Goal: Find specific page/section: Find specific page/section

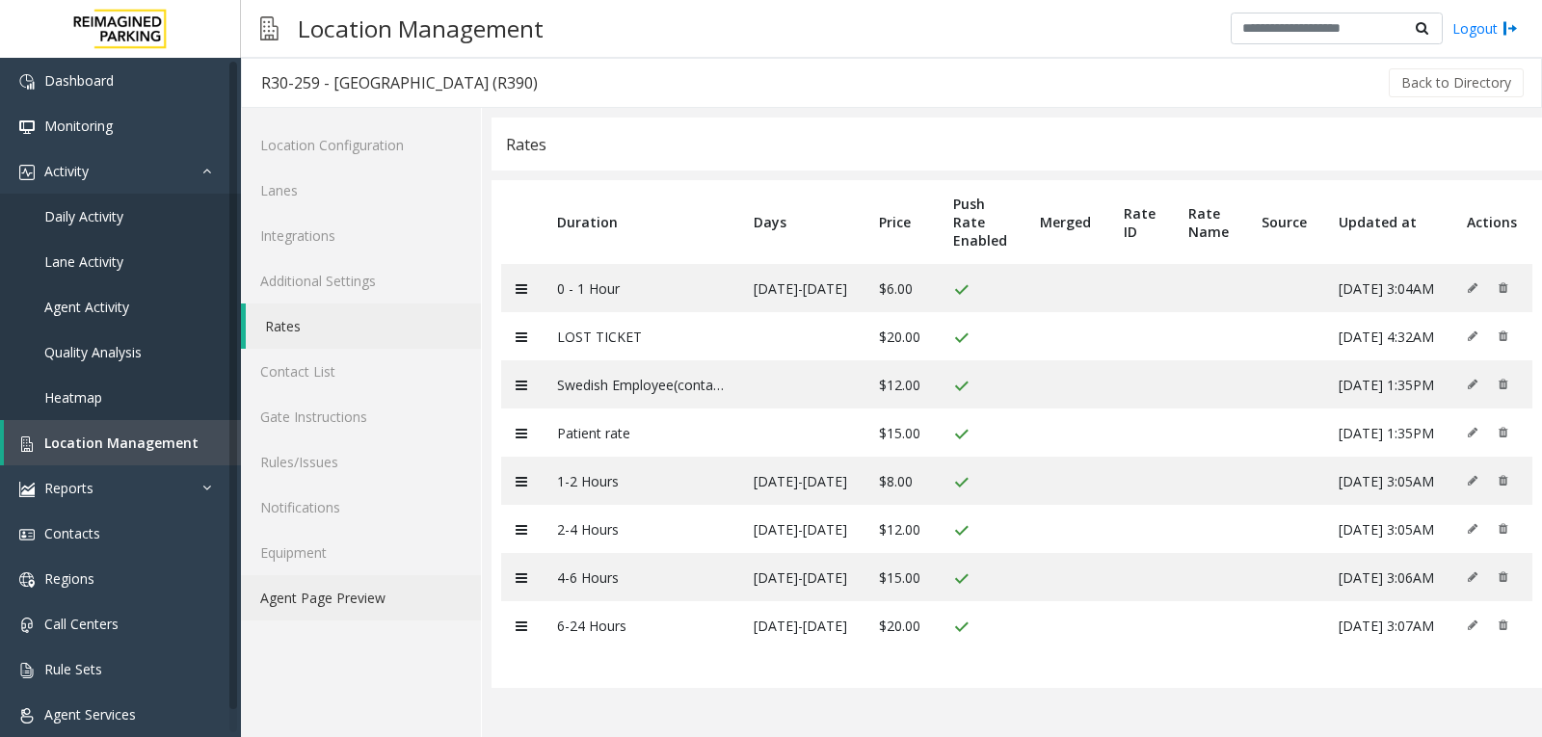
click at [384, 608] on link "Agent Page Preview" at bounding box center [361, 597] width 240 height 45
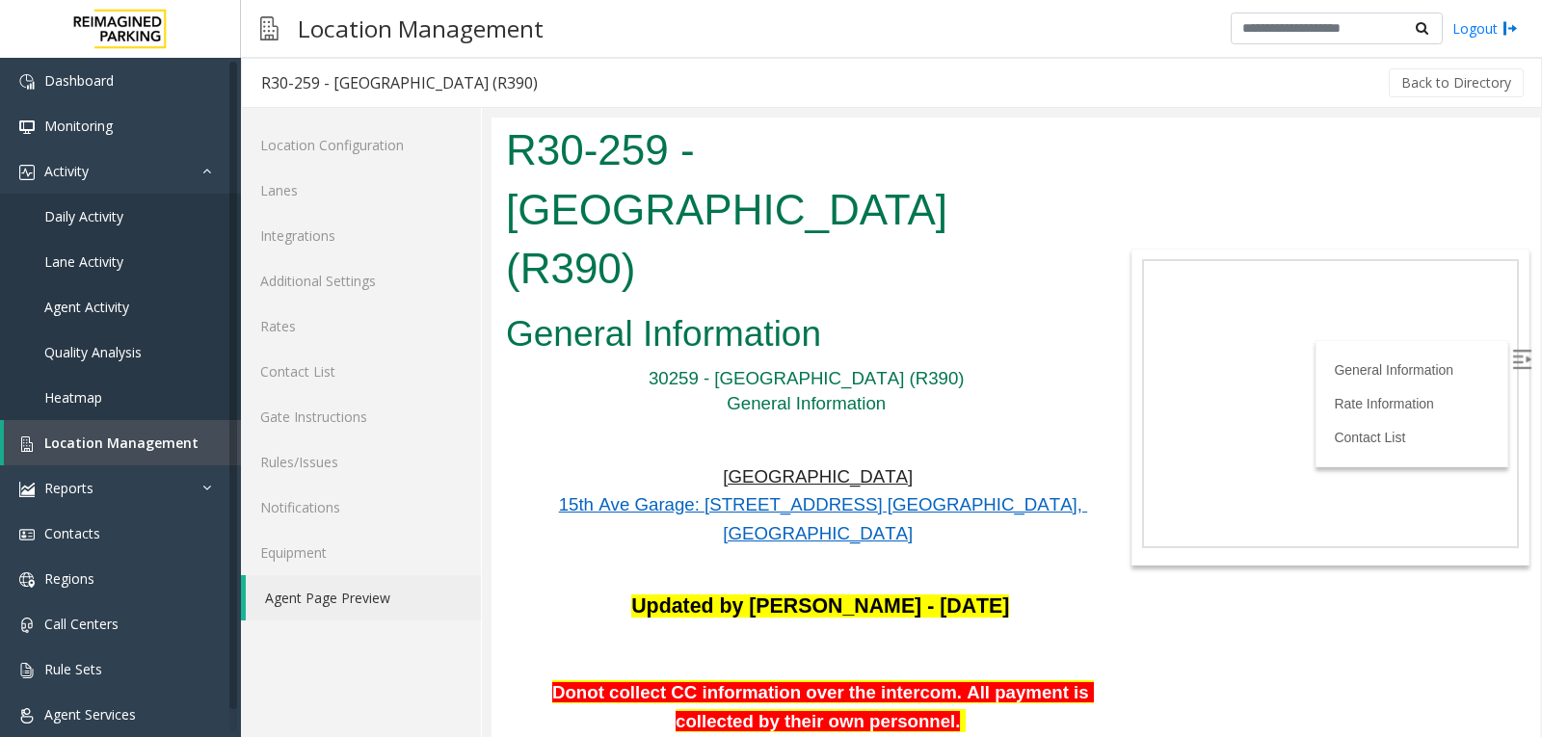
click at [1517, 356] on label at bounding box center [1523, 361] width 29 height 29
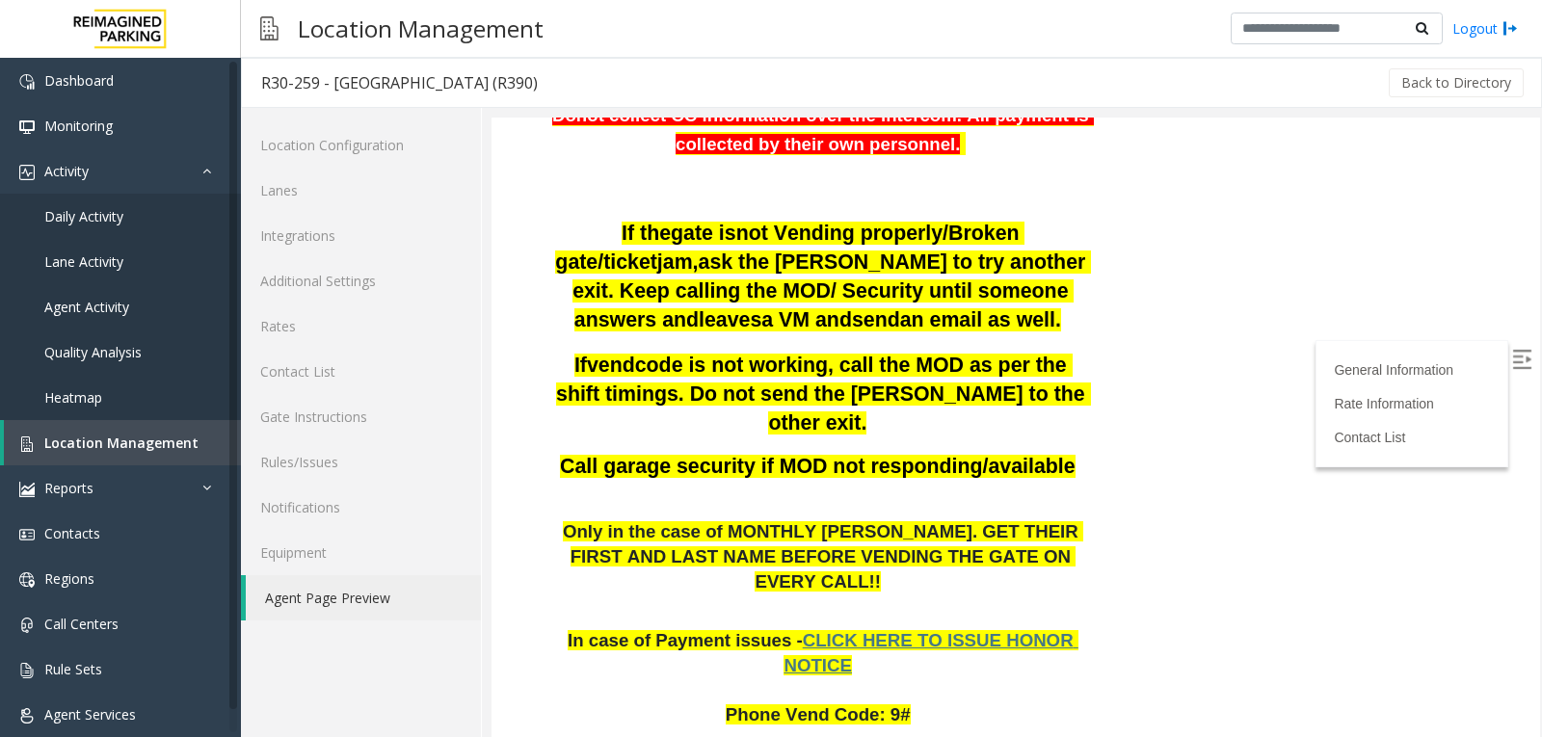
scroll to position [578, 0]
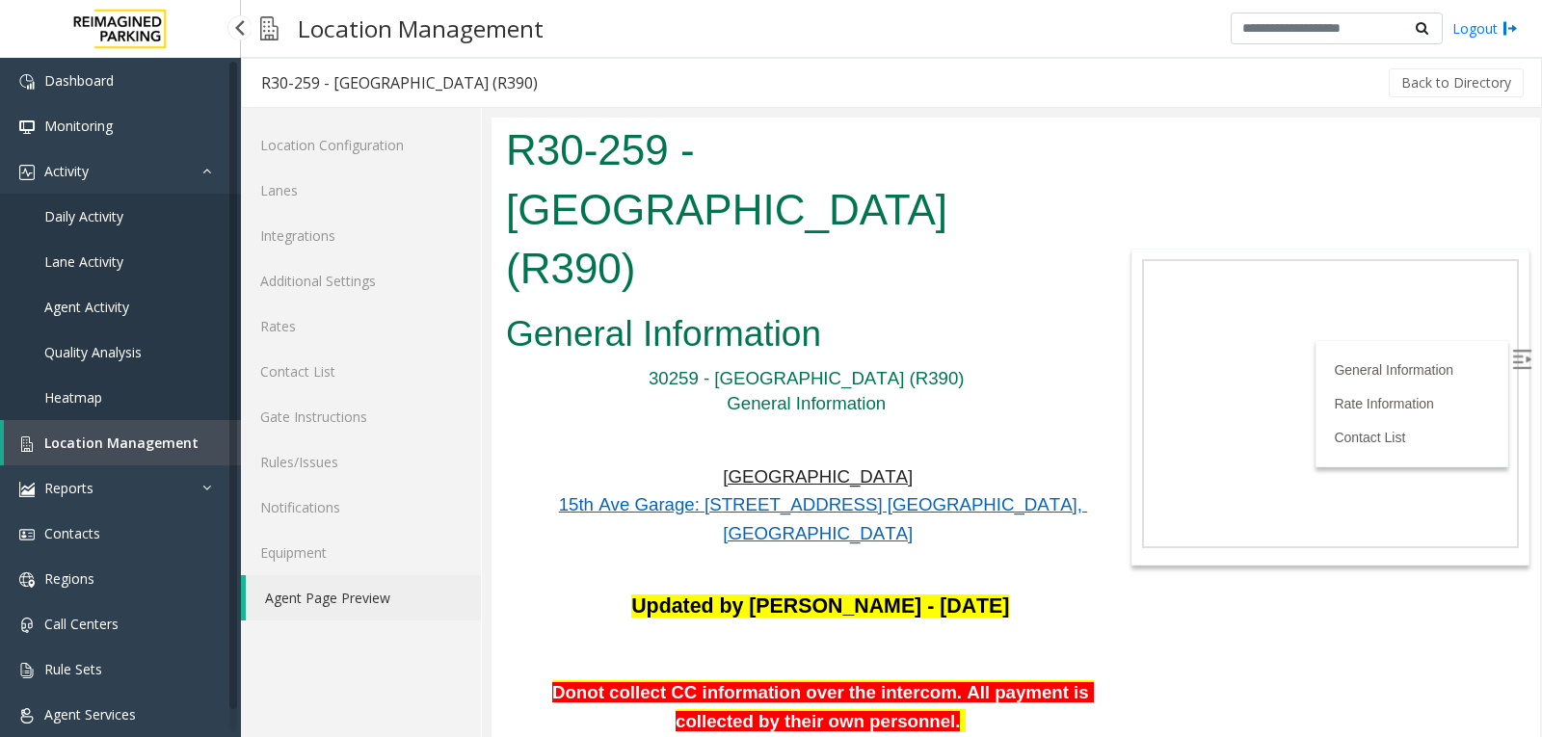
click at [144, 439] on span "Location Management" at bounding box center [121, 443] width 154 height 18
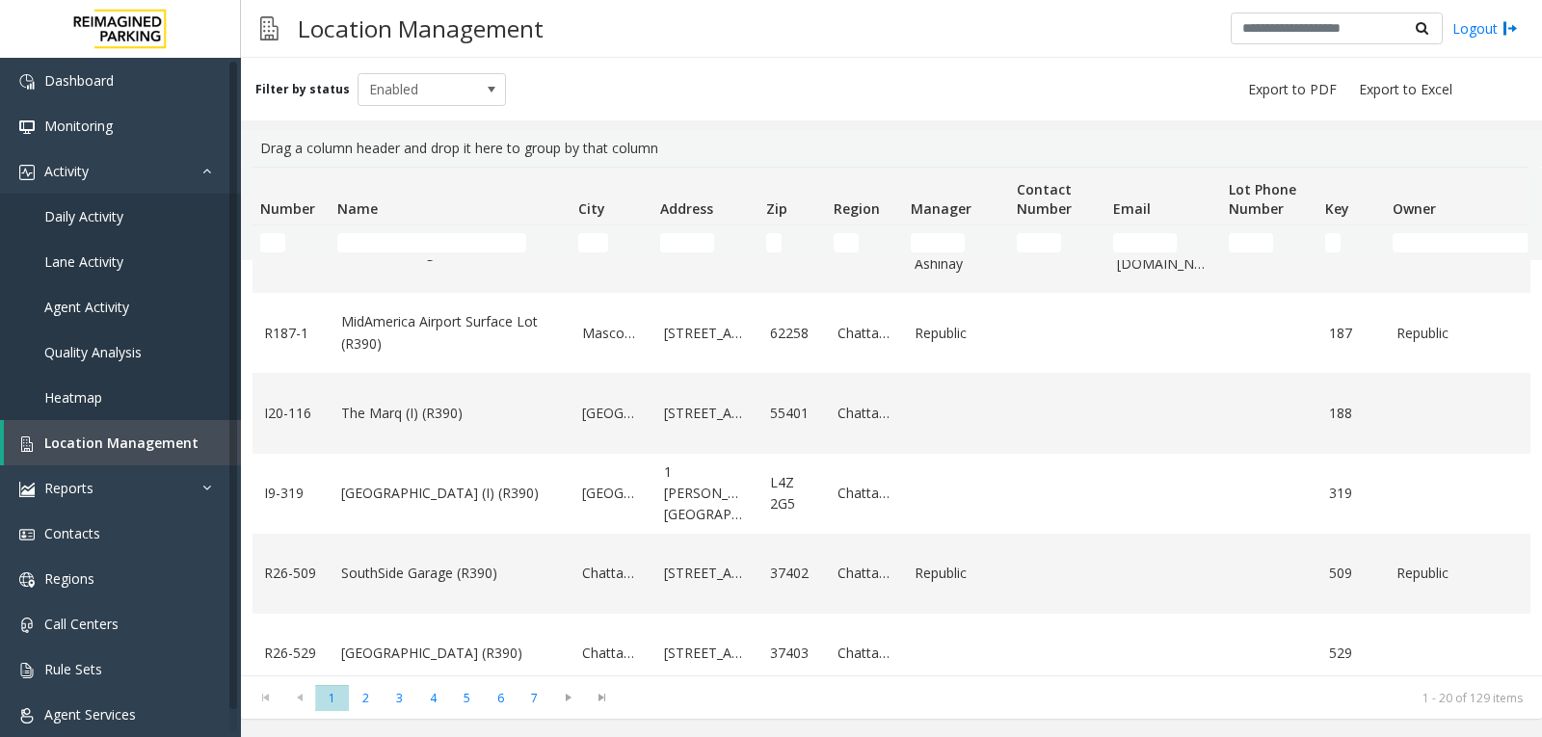
scroll to position [771, 0]
click at [398, 572] on link "SouthSide Garage (R390)" at bounding box center [450, 572] width 218 height 21
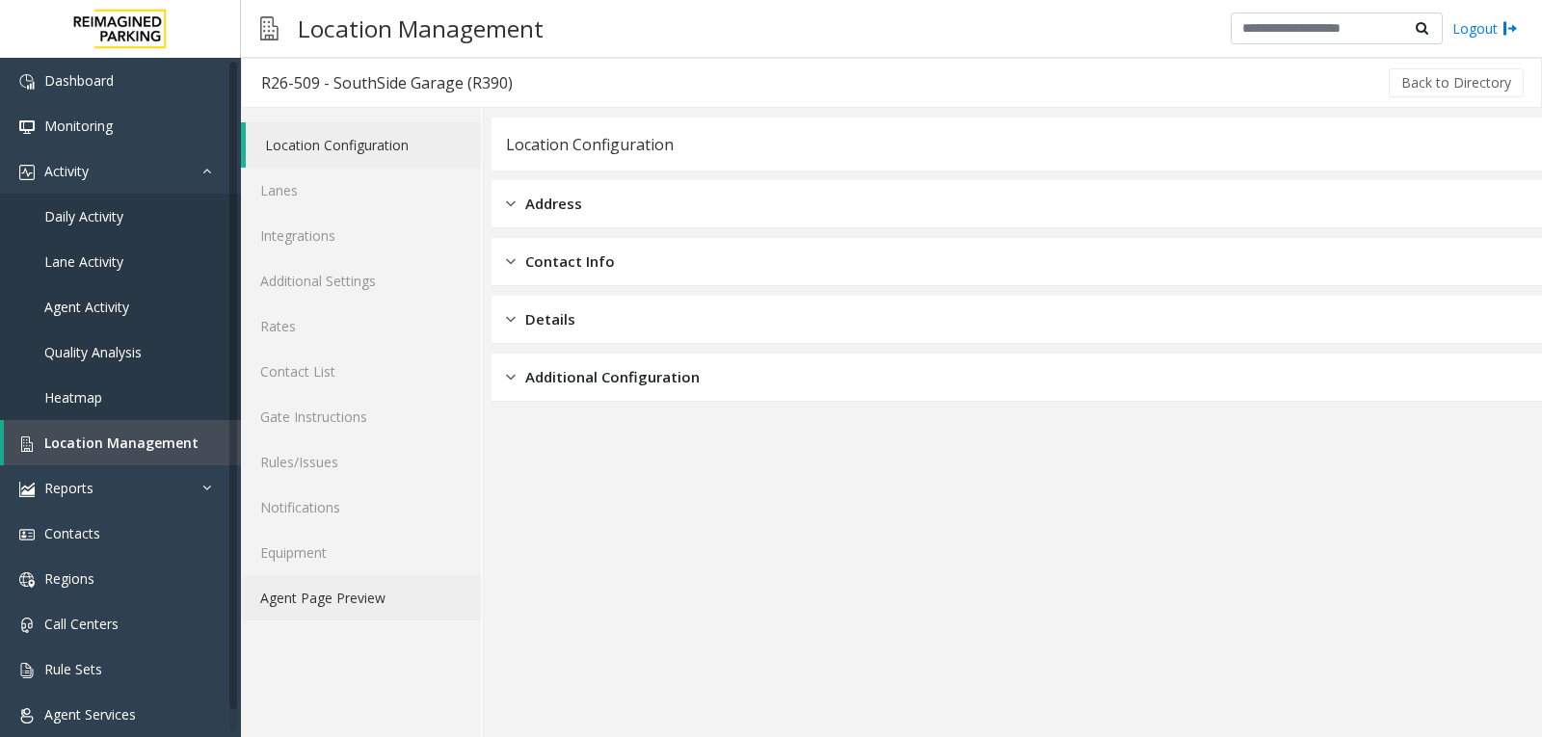
click at [381, 593] on link "Agent Page Preview" at bounding box center [361, 597] width 240 height 45
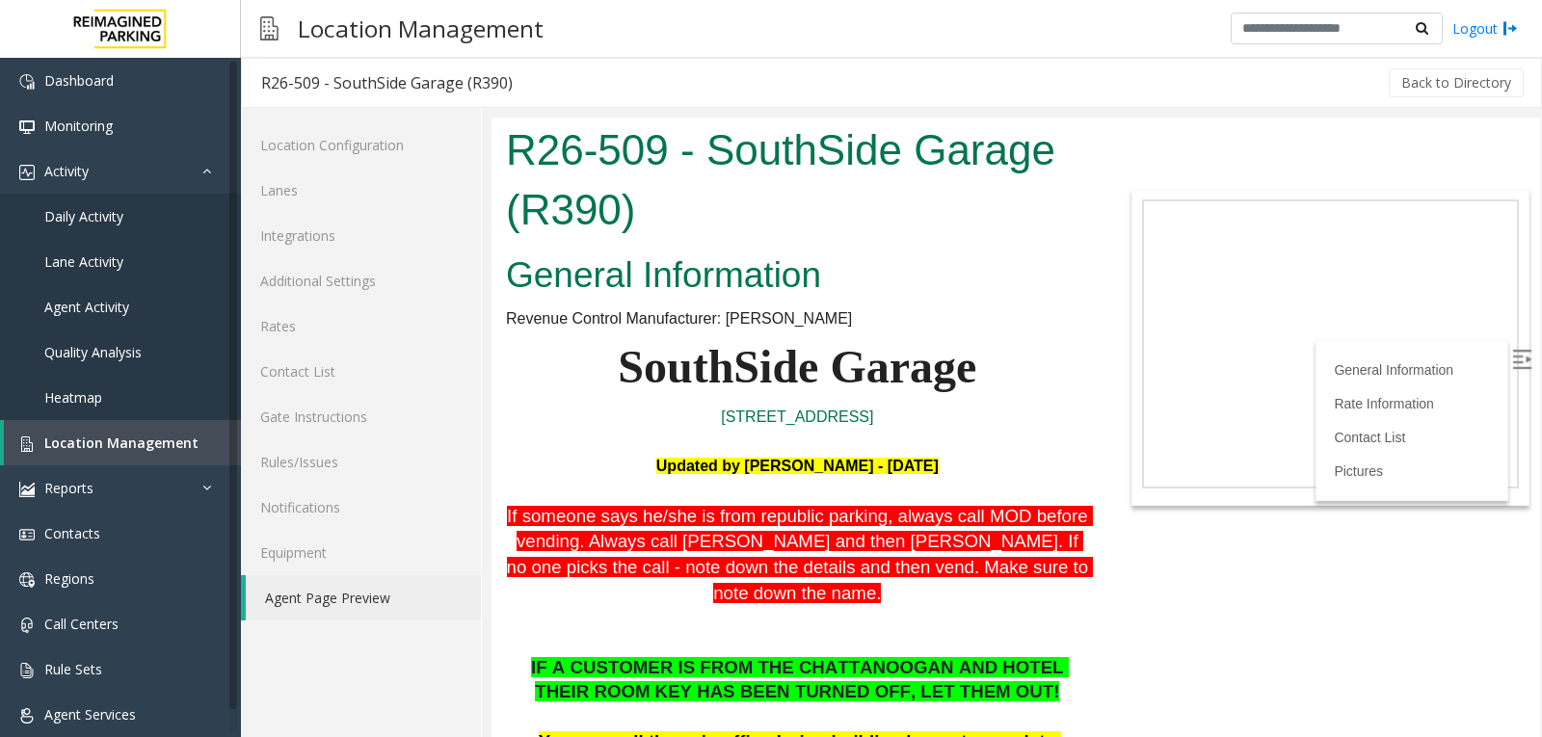
click at [1512, 355] on img at bounding box center [1521, 359] width 19 height 19
click at [86, 456] on link "Location Management" at bounding box center [122, 442] width 237 height 45
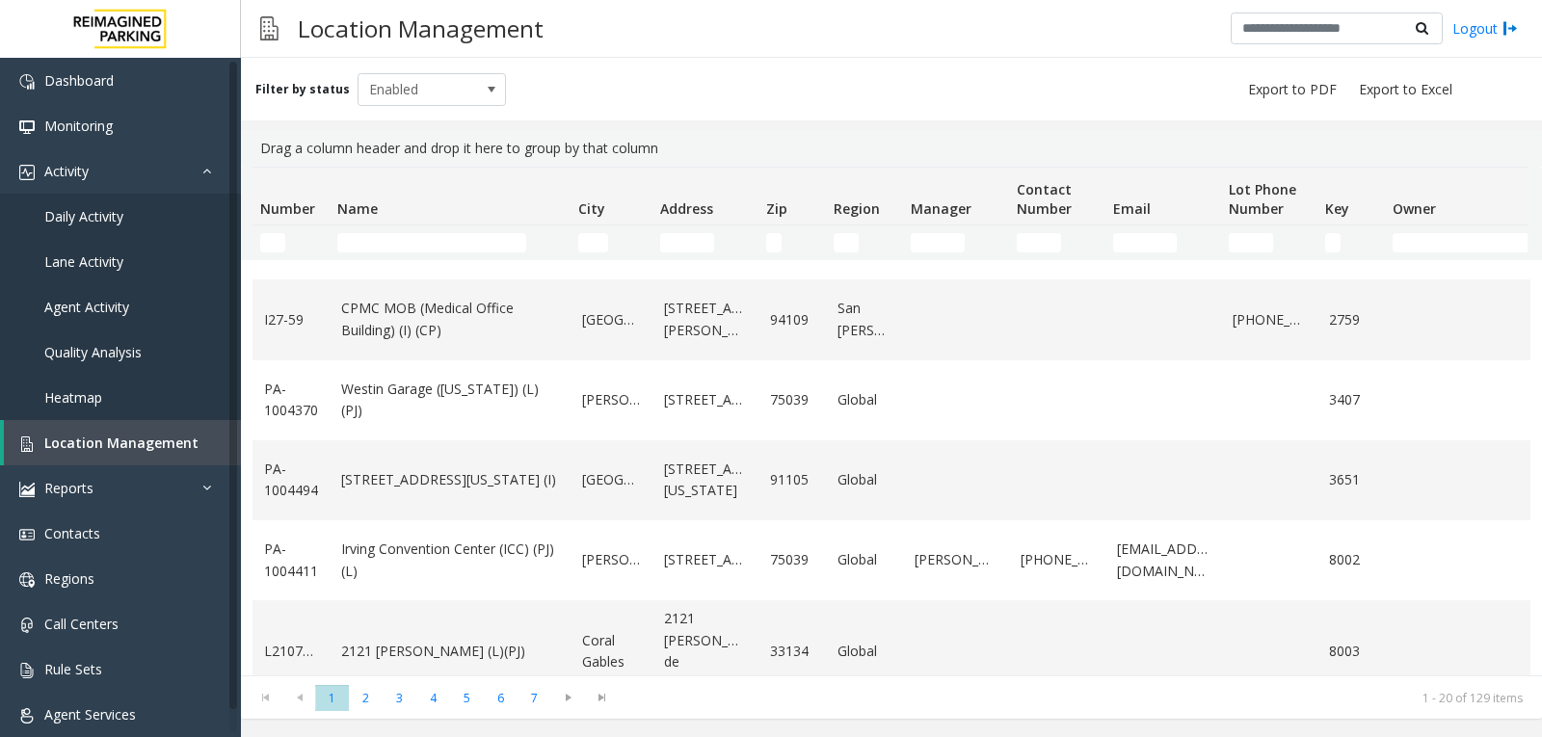
scroll to position [1205, 0]
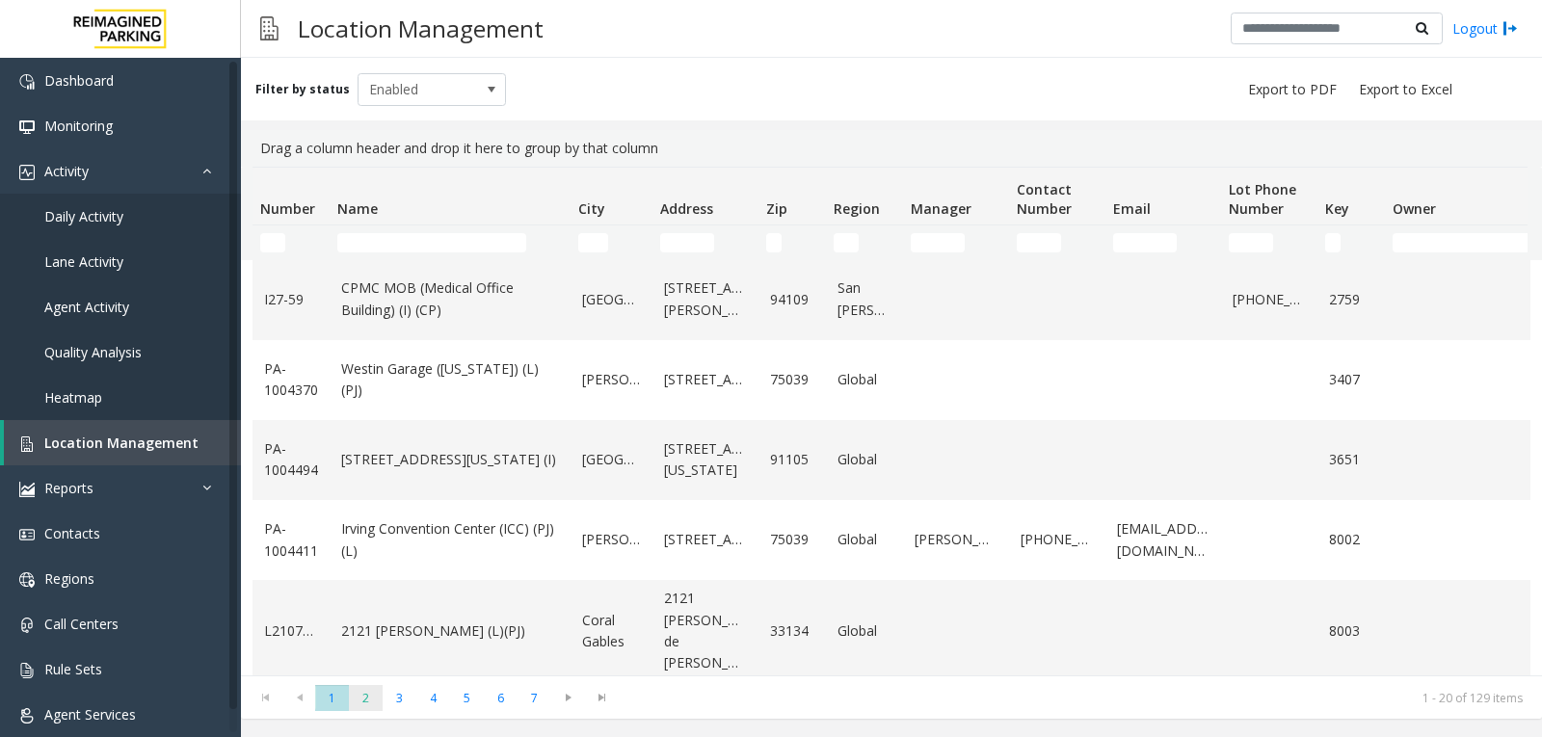
click at [375, 704] on span "2" at bounding box center [366, 698] width 34 height 26
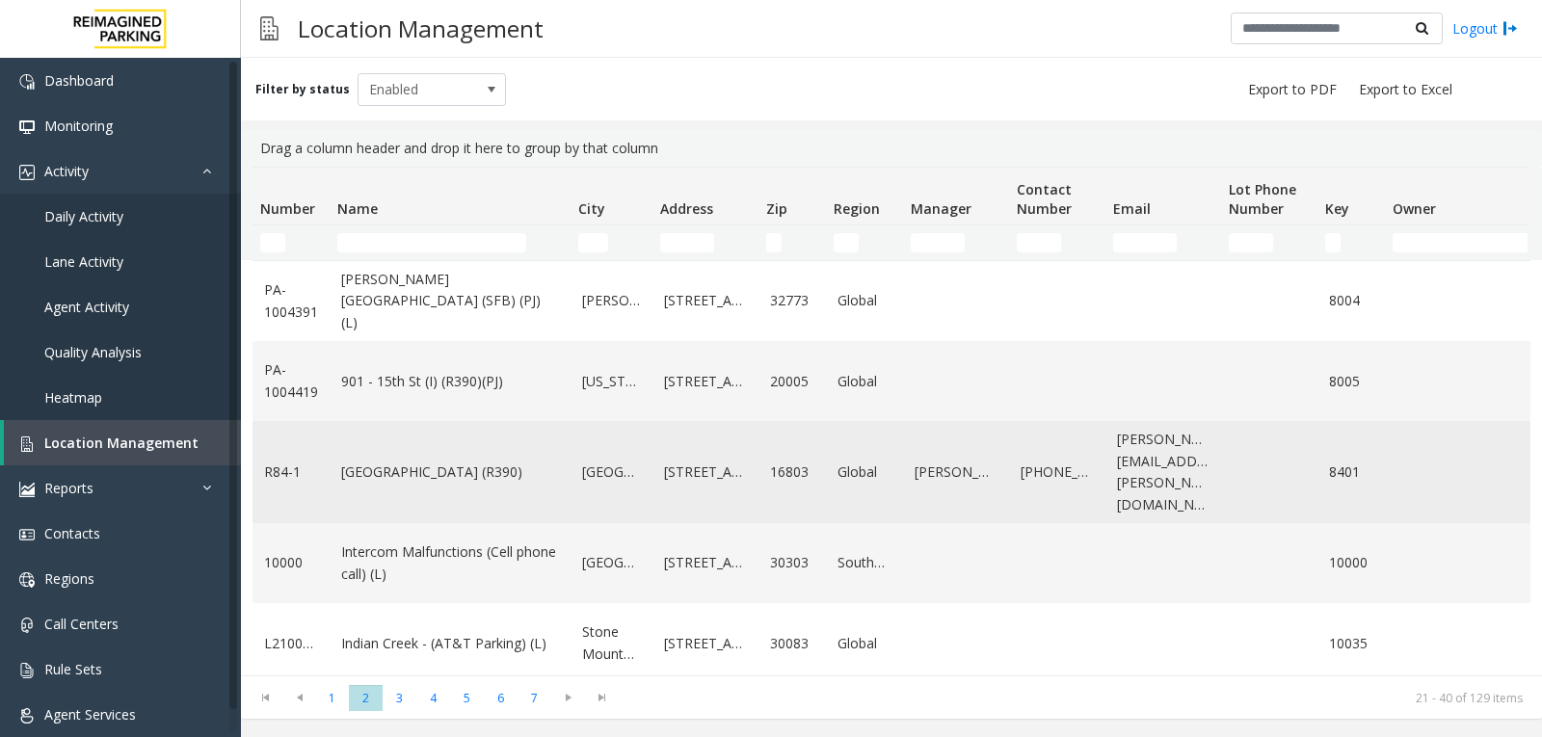
click at [539, 462] on link "[GEOGRAPHIC_DATA] (R390)" at bounding box center [450, 472] width 218 height 21
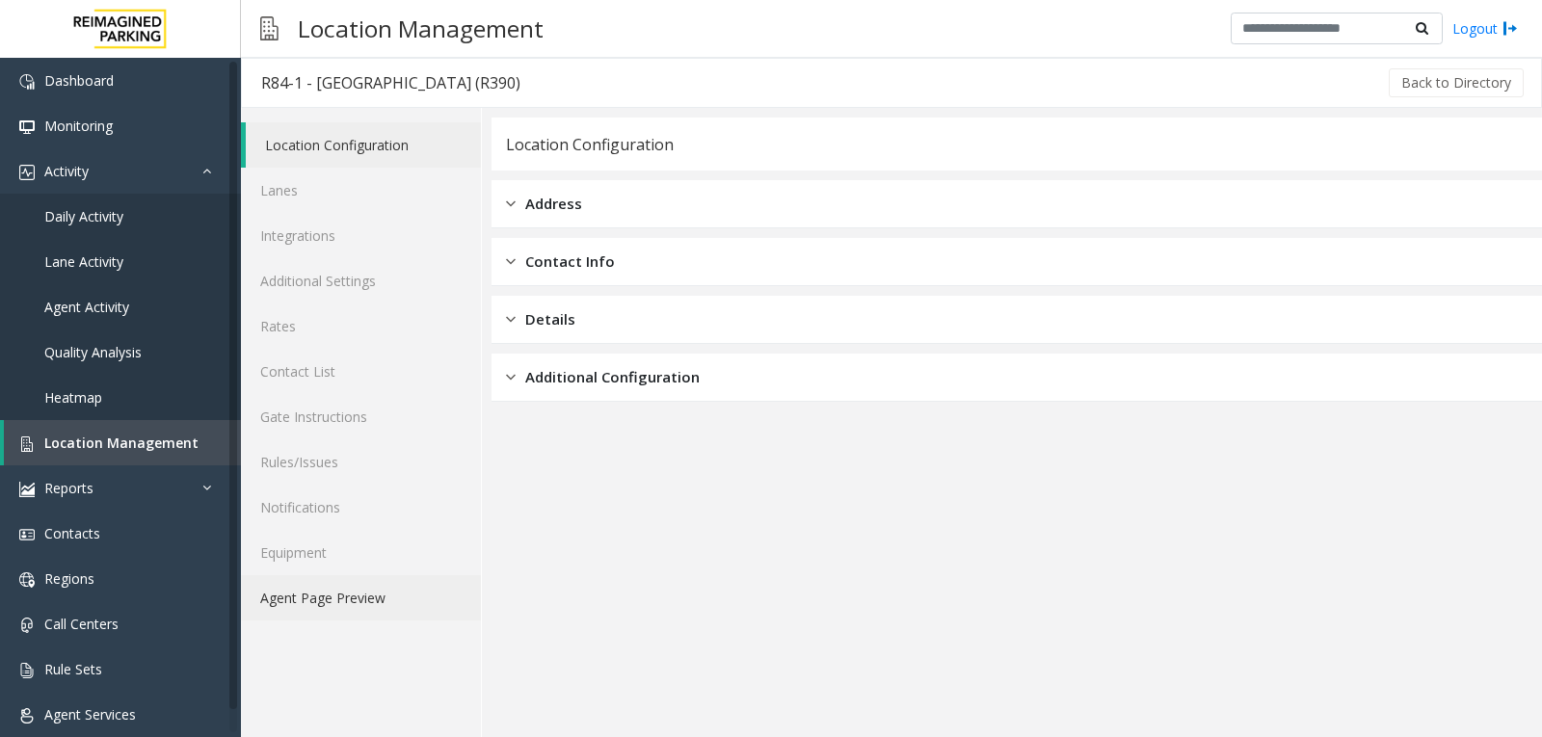
click at [340, 613] on link "Agent Page Preview" at bounding box center [361, 597] width 240 height 45
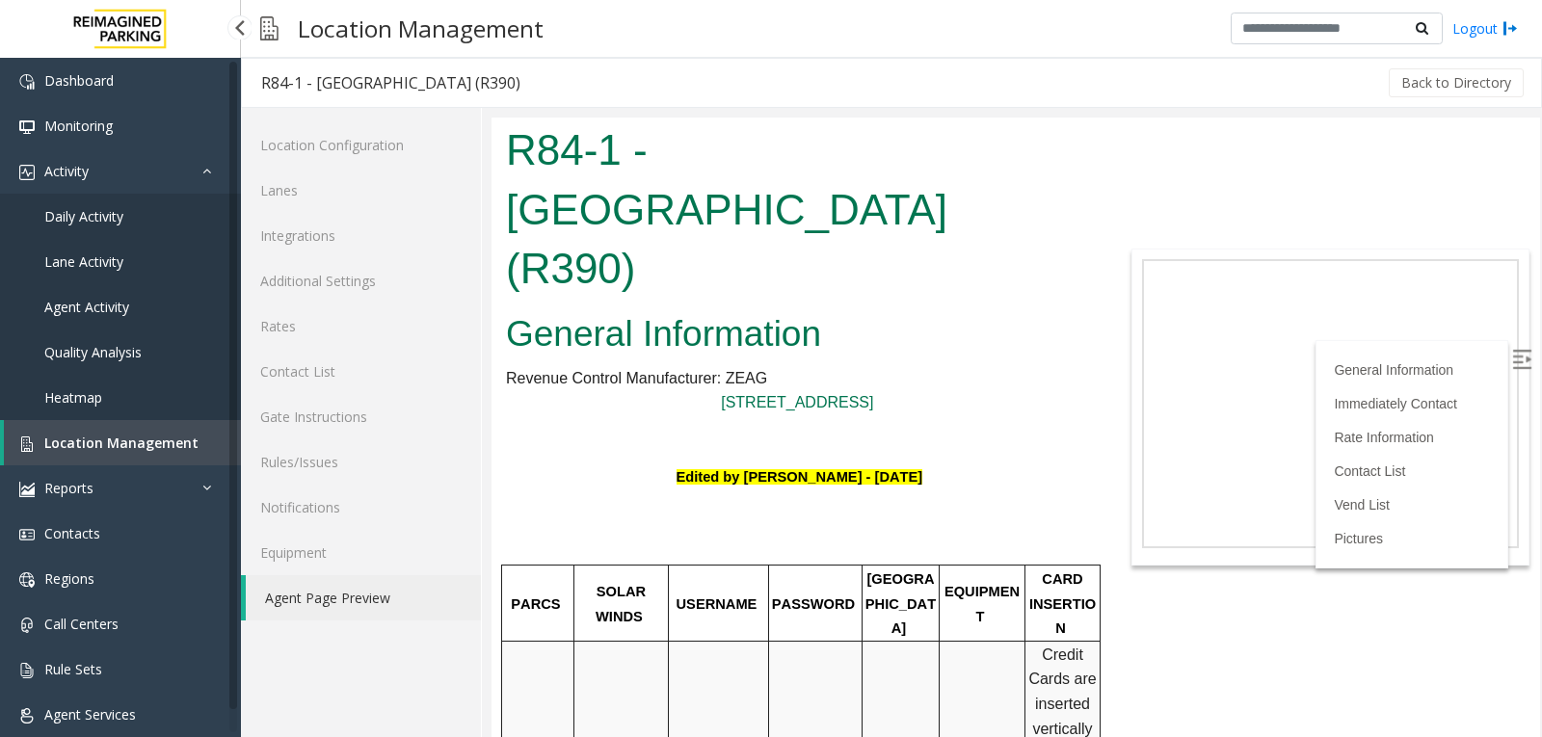
click at [127, 456] on link "Location Management" at bounding box center [122, 442] width 237 height 45
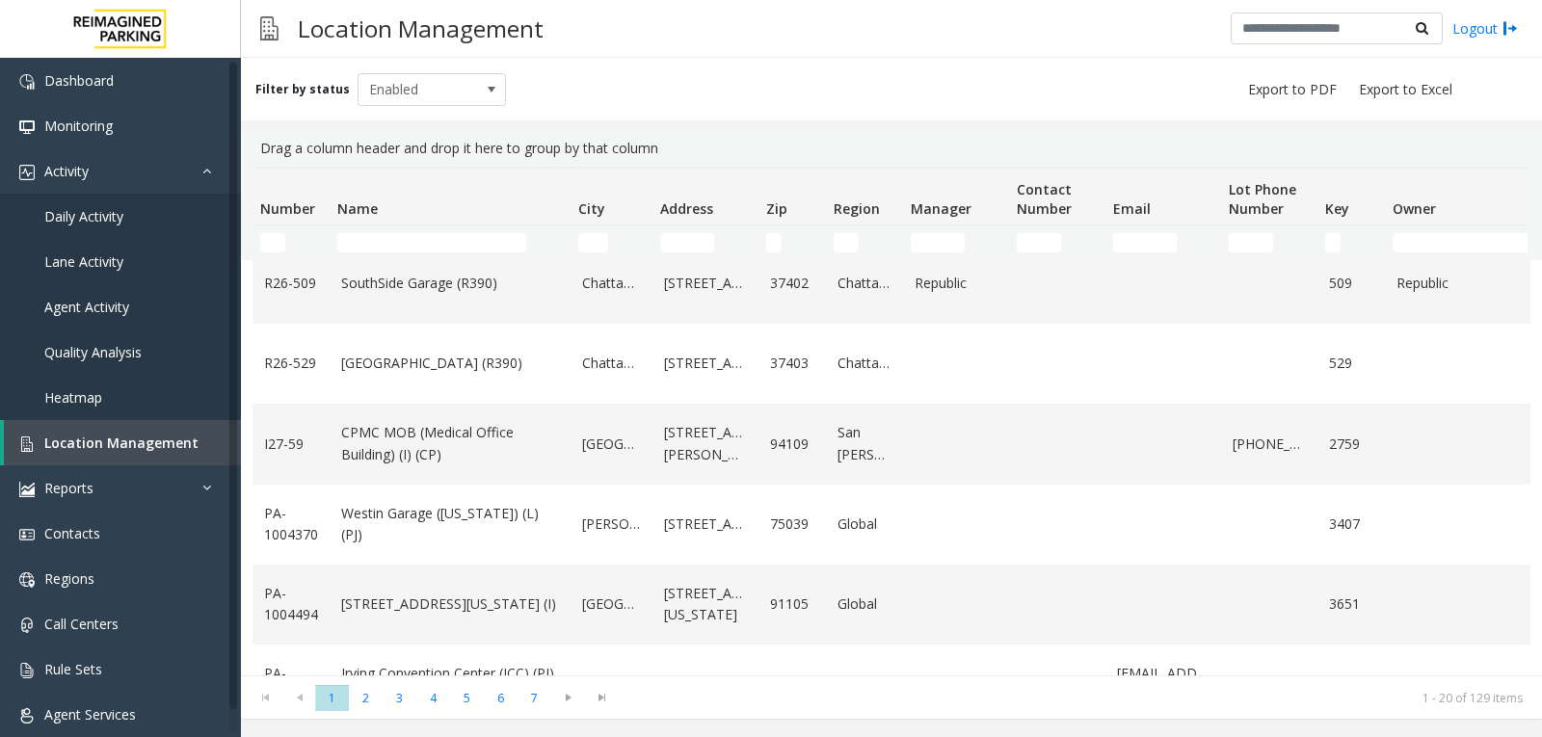
scroll to position [1205, 0]
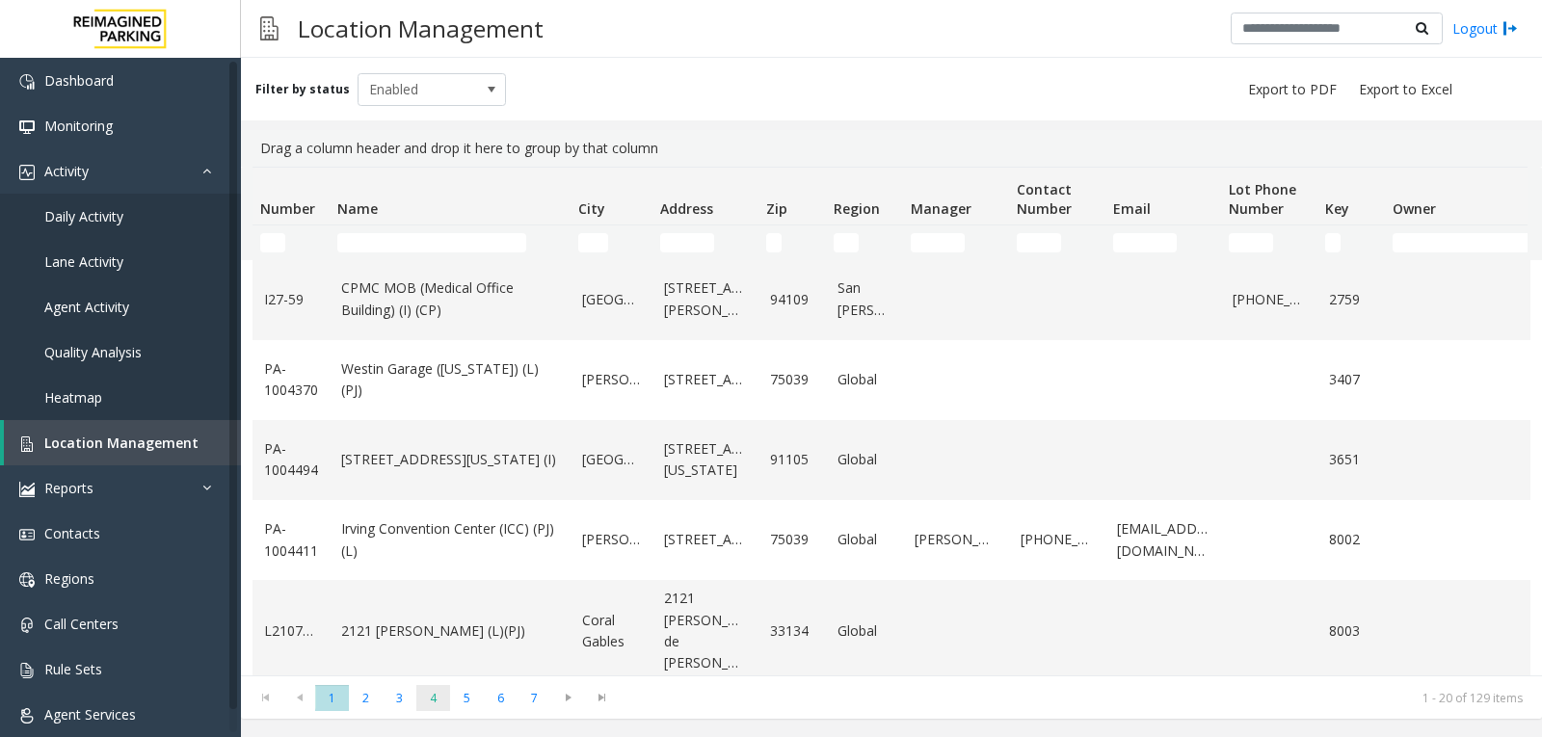
click at [436, 694] on span "4" at bounding box center [433, 698] width 34 height 26
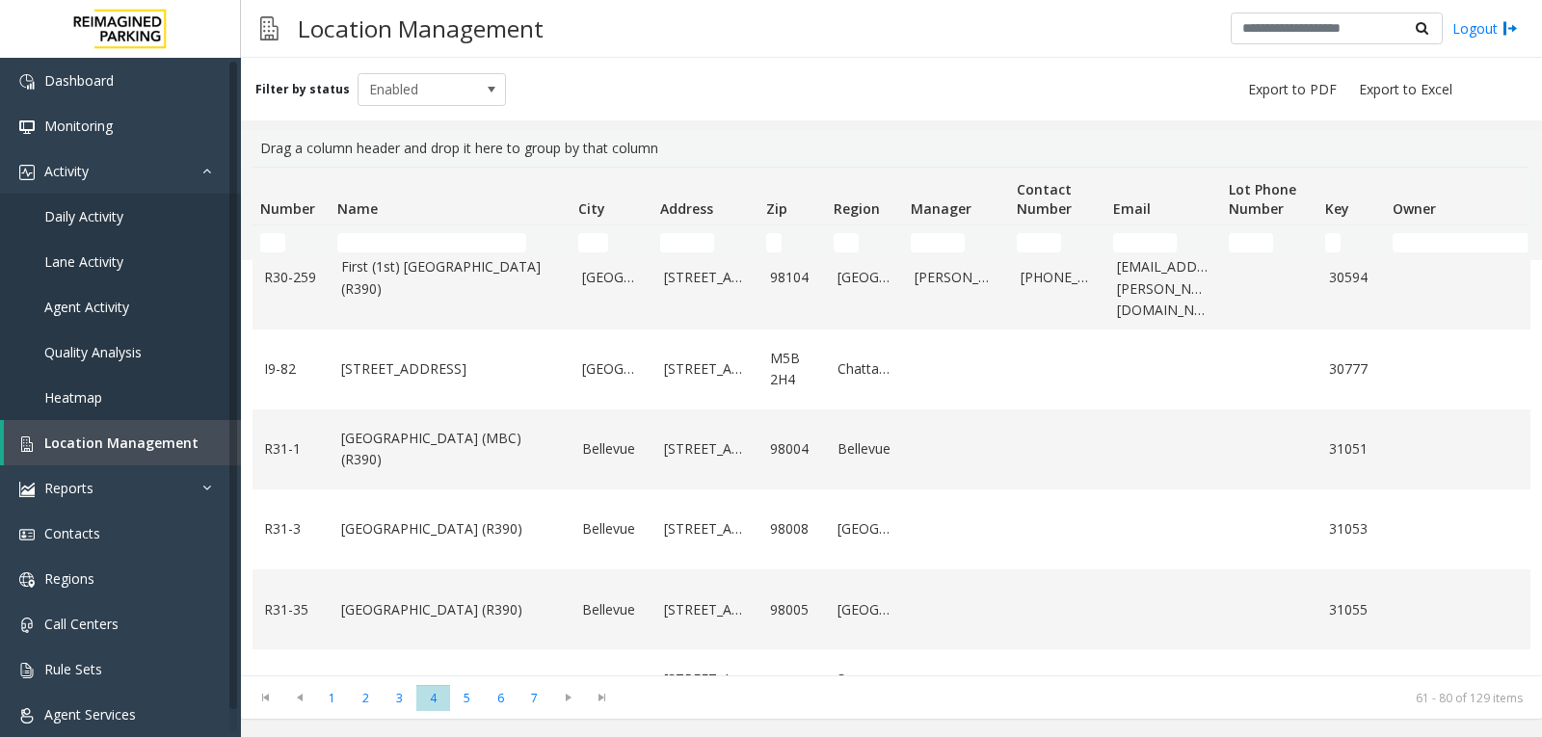
scroll to position [1248, 0]
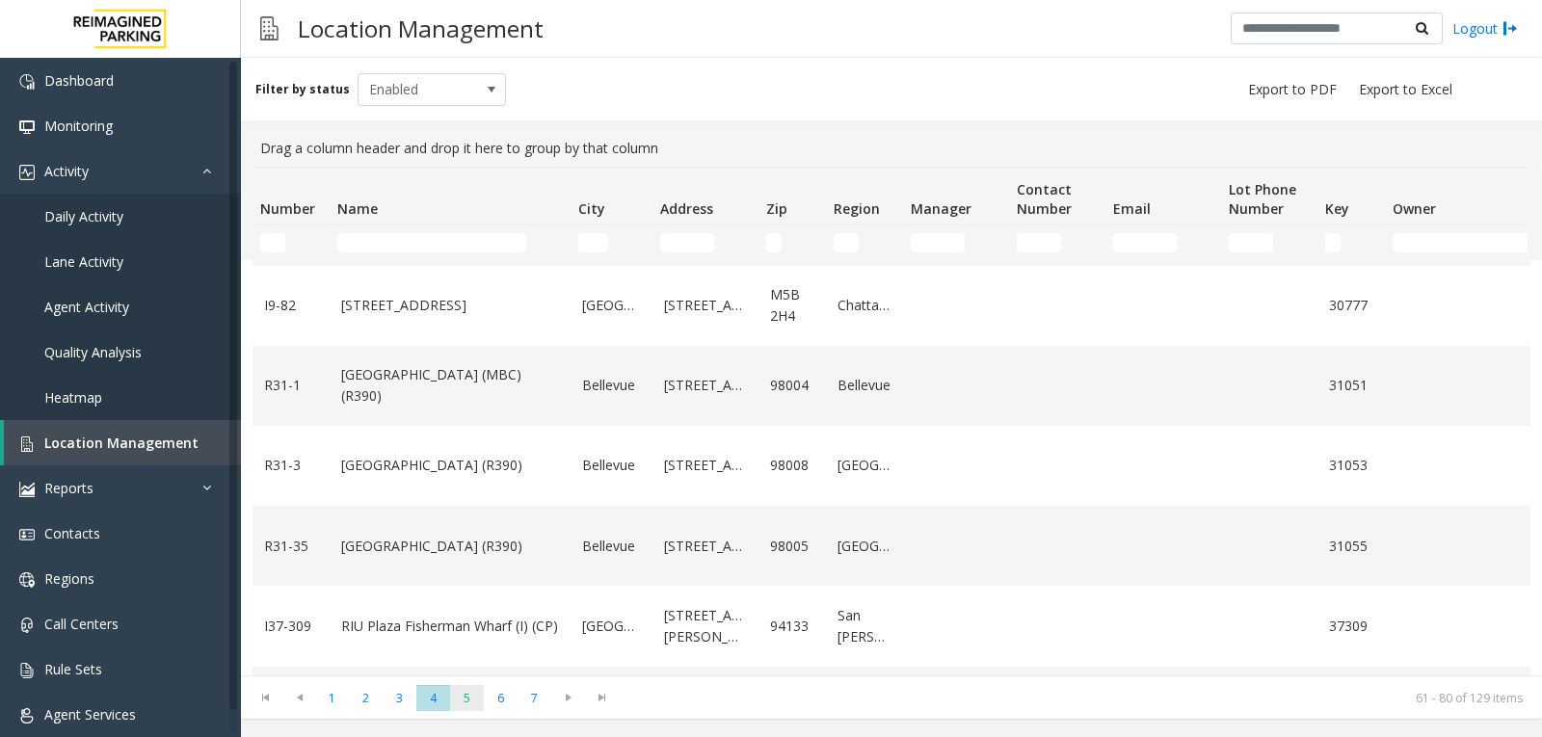
click at [463, 705] on span "5" at bounding box center [467, 698] width 34 height 26
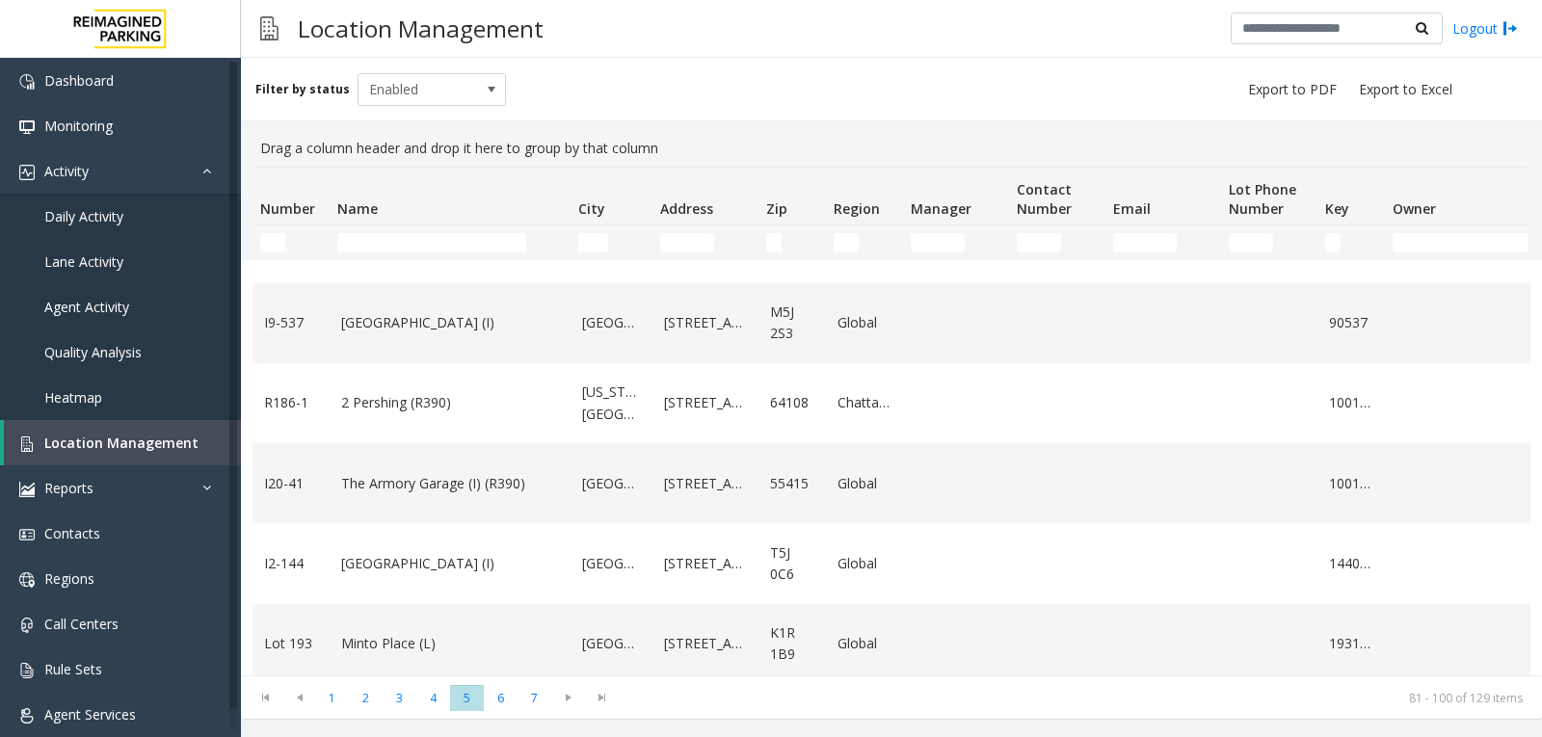
scroll to position [1205, 0]
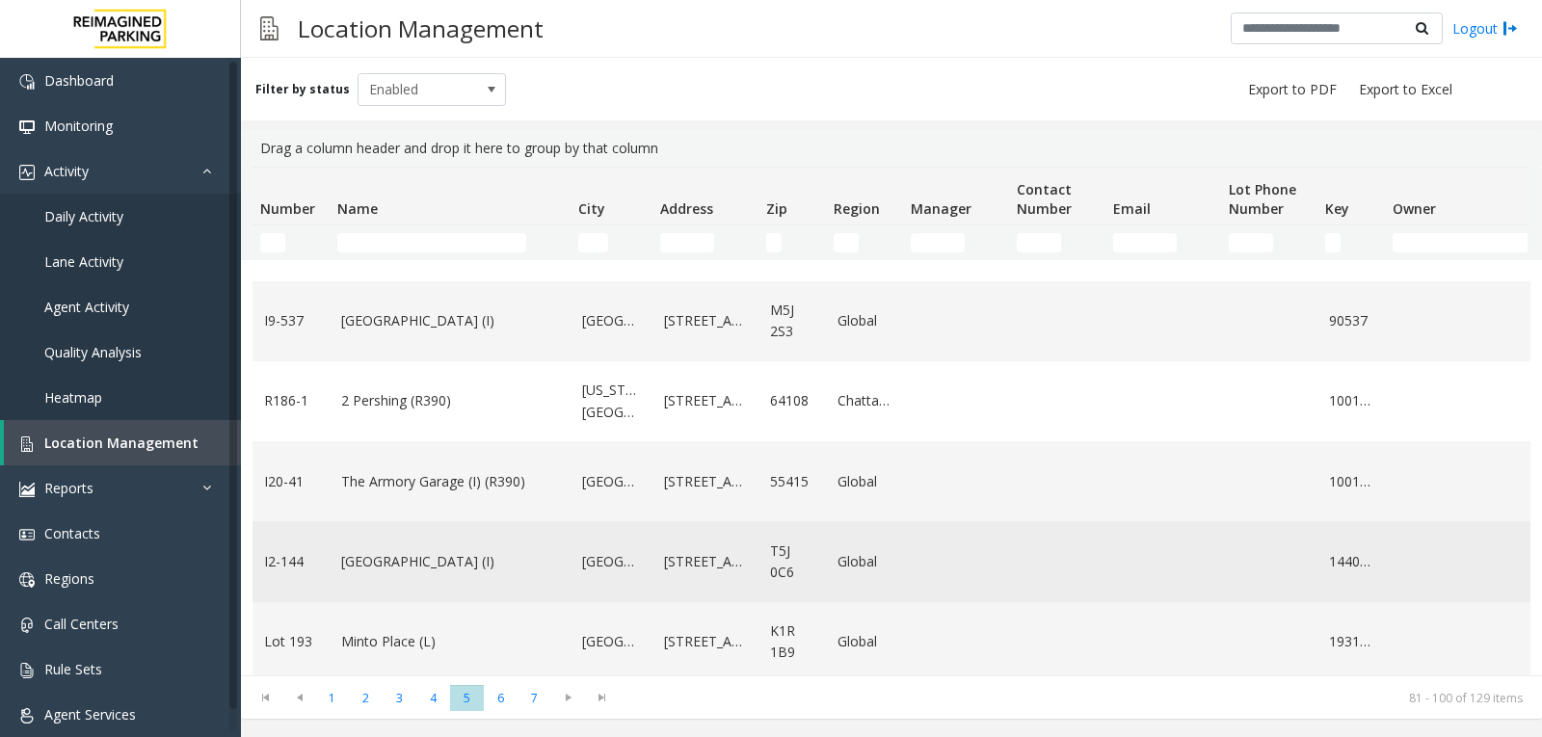
click at [521, 551] on link "[GEOGRAPHIC_DATA] (I)" at bounding box center [450, 561] width 218 height 21
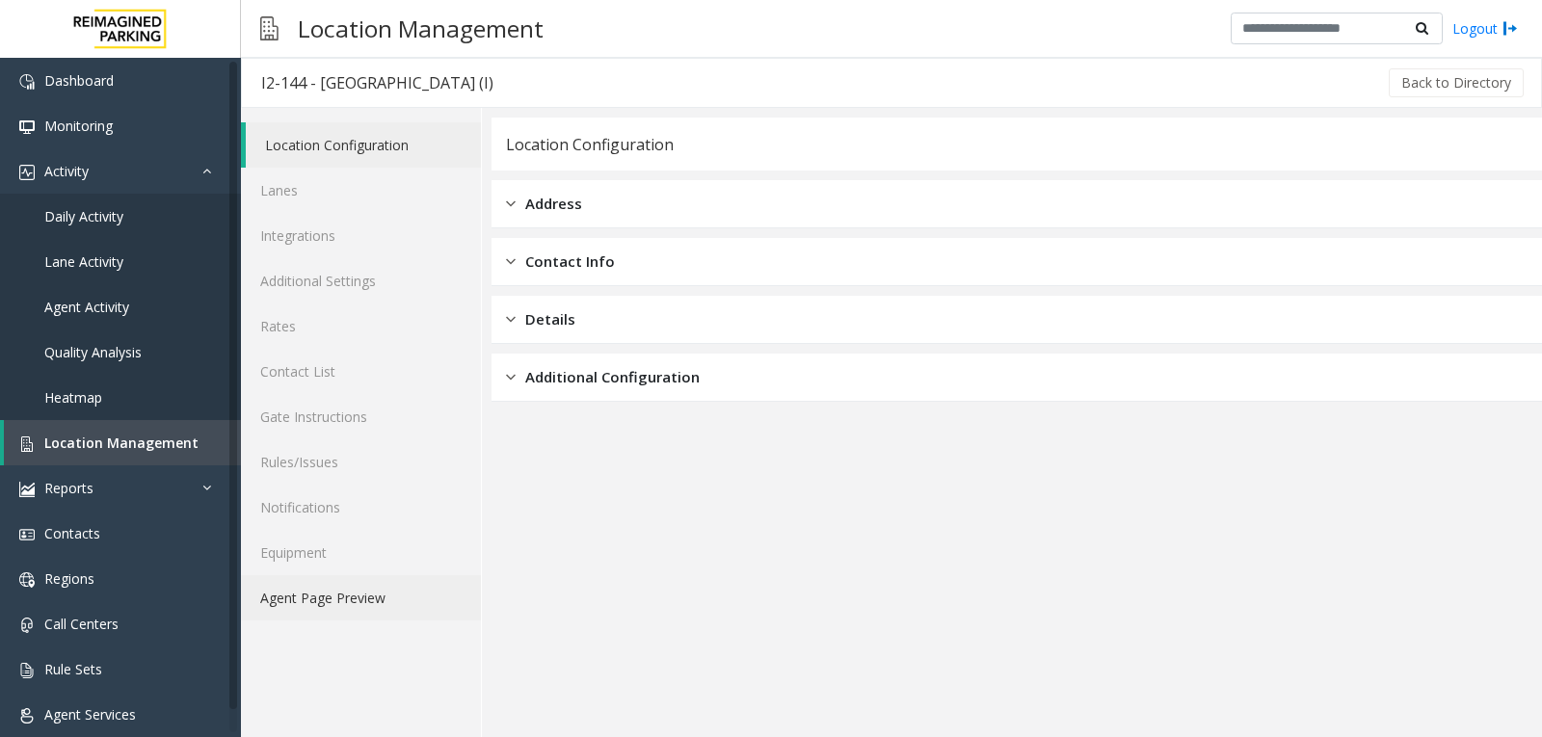
click at [406, 609] on link "Agent Page Preview" at bounding box center [361, 597] width 240 height 45
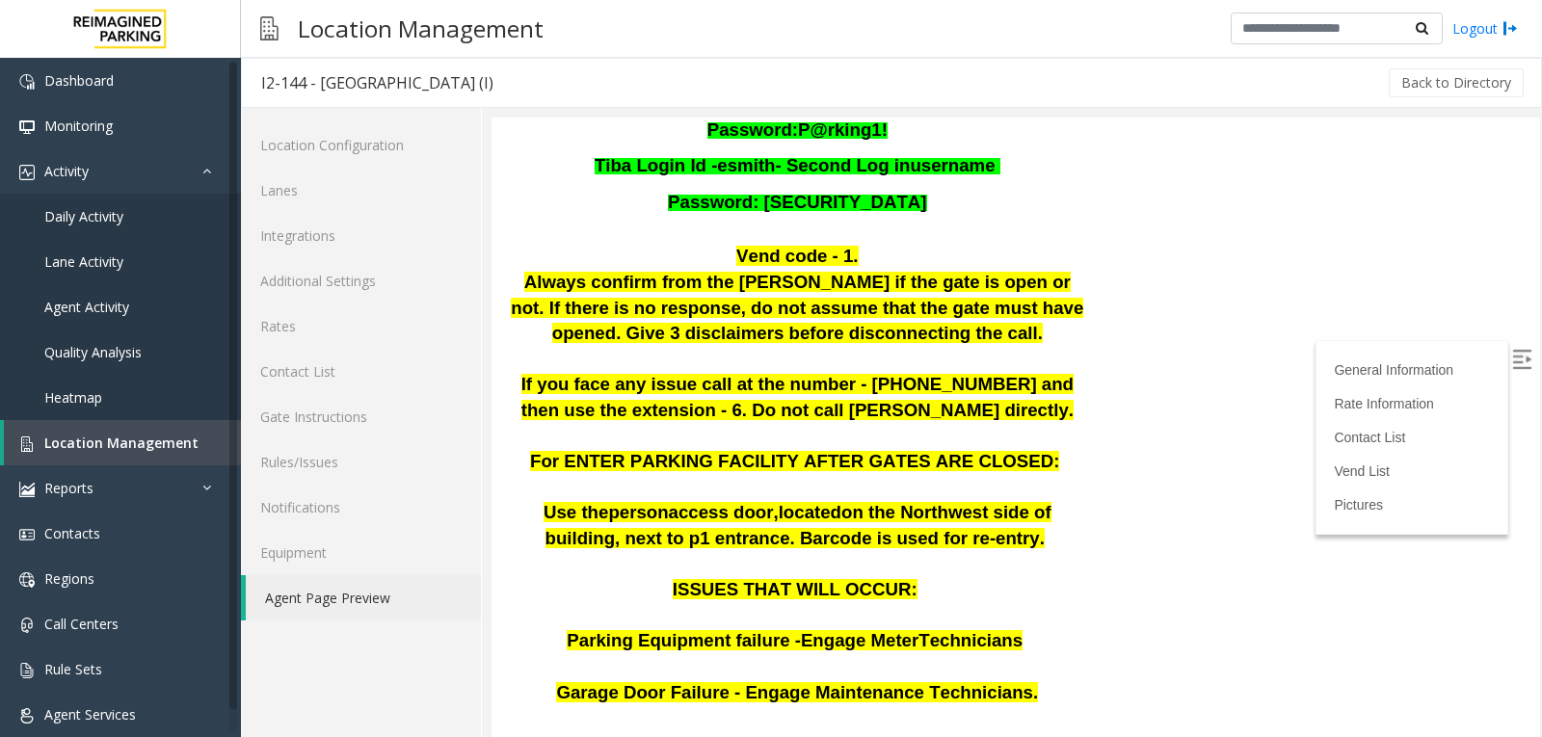
scroll to position [578, 0]
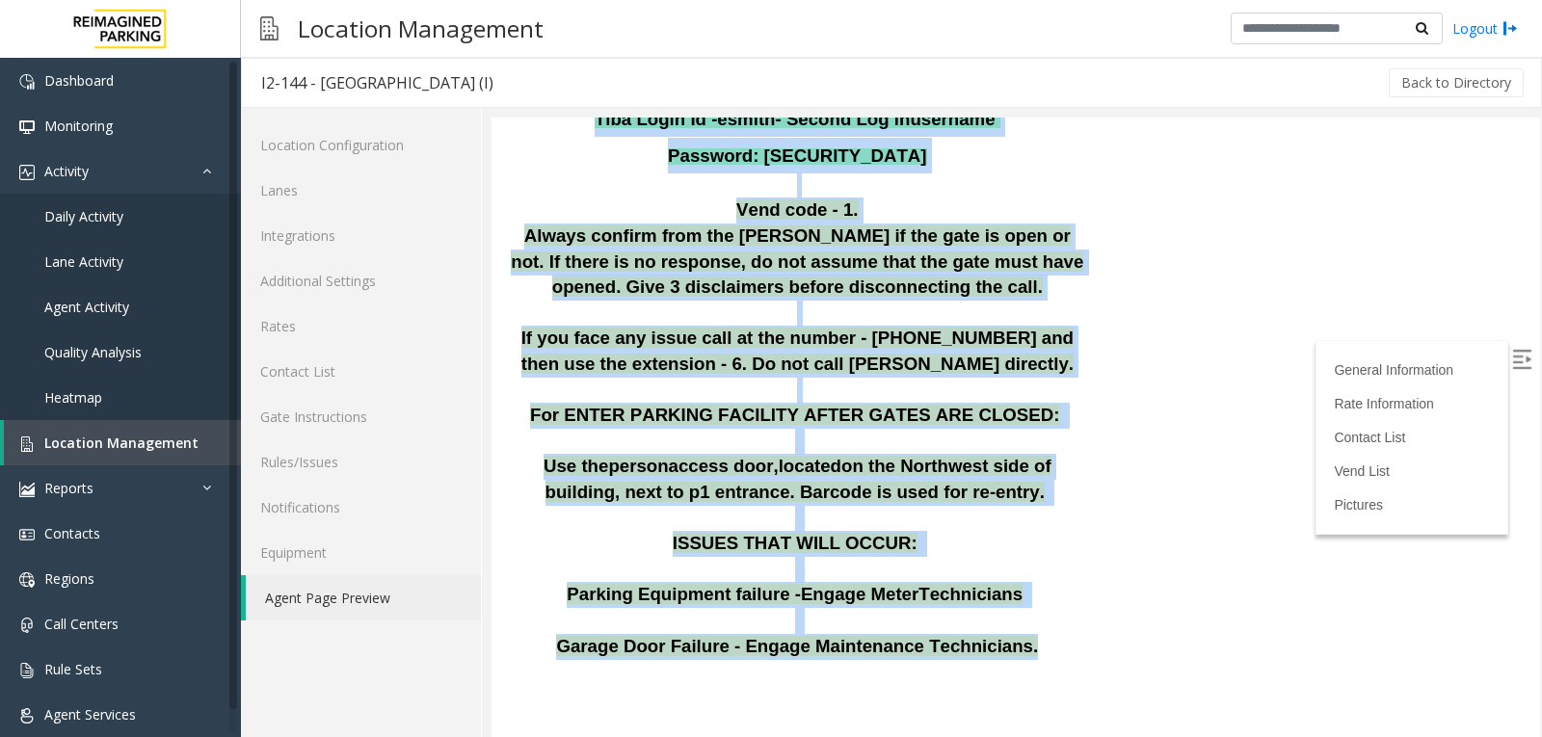
drag, startPoint x: 948, startPoint y: 537, endPoint x: 1049, endPoint y: 622, distance: 132.0
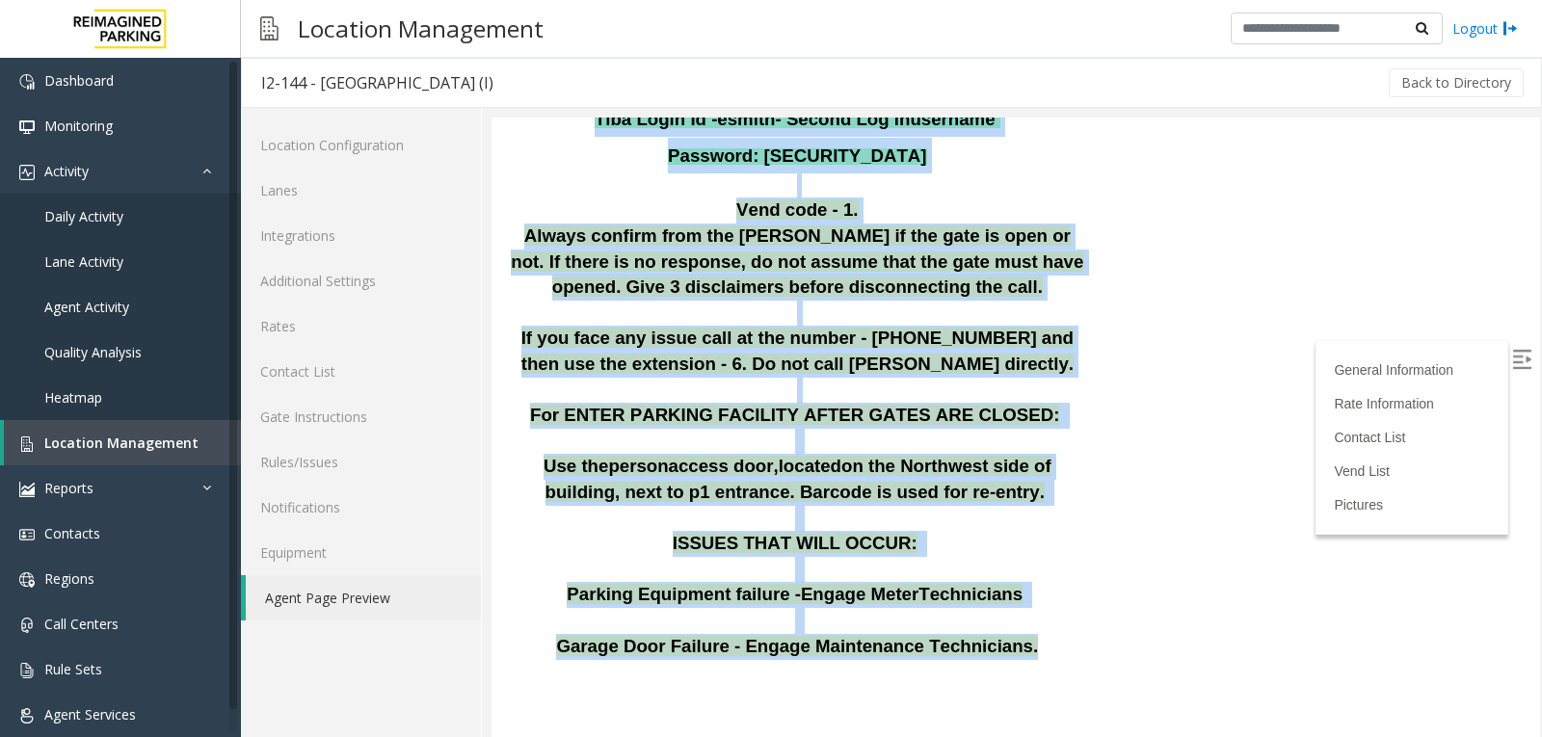
drag, startPoint x: 1155, startPoint y: 557, endPoint x: 1080, endPoint y: 622, distance: 99.1
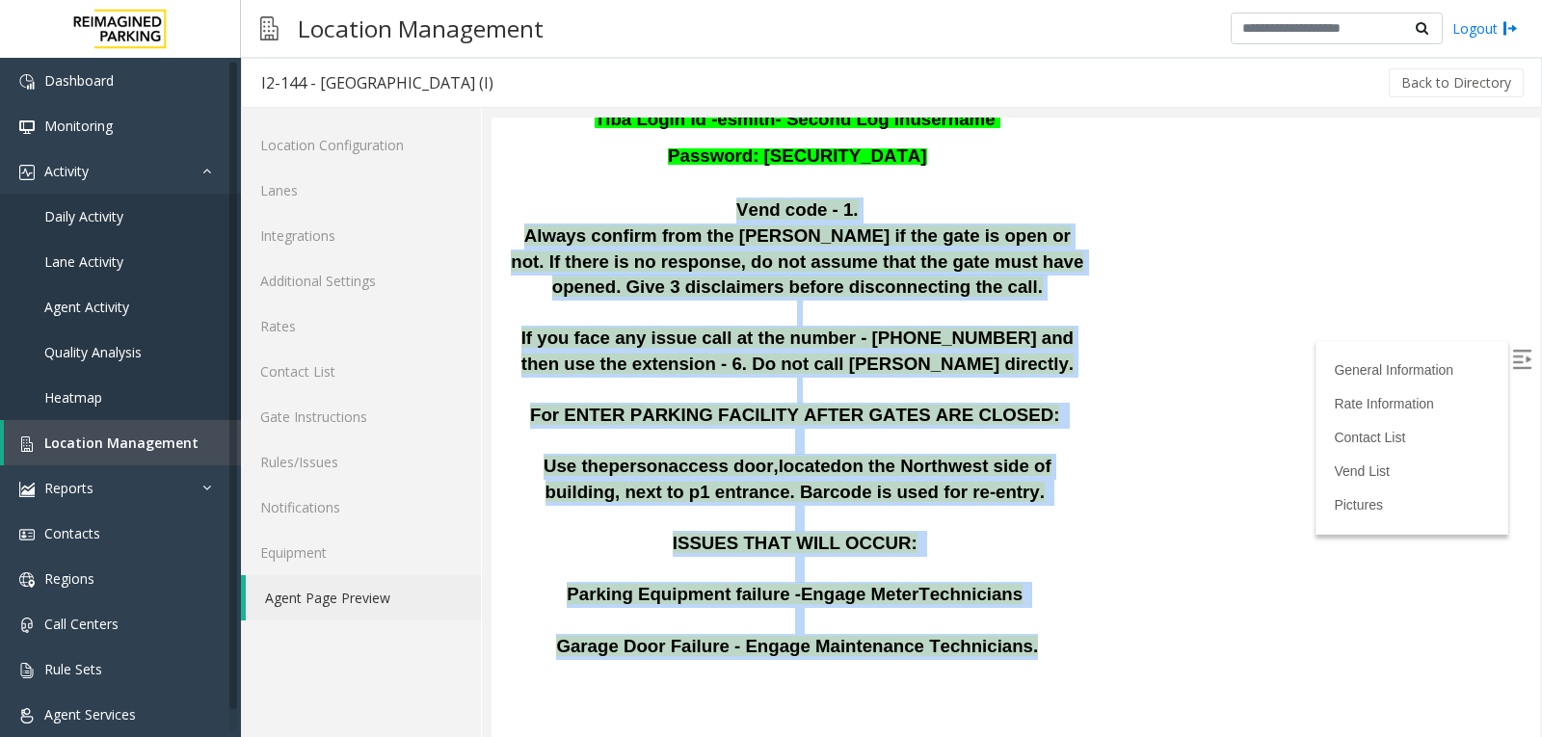
drag, startPoint x: 719, startPoint y: 225, endPoint x: 1004, endPoint y: 634, distance: 499.1
click at [1004, 634] on div "General Information Updated by Harmeet Singh - 16th June 2025 If a parker is fa…" at bounding box center [797, 202] width 612 height 1067
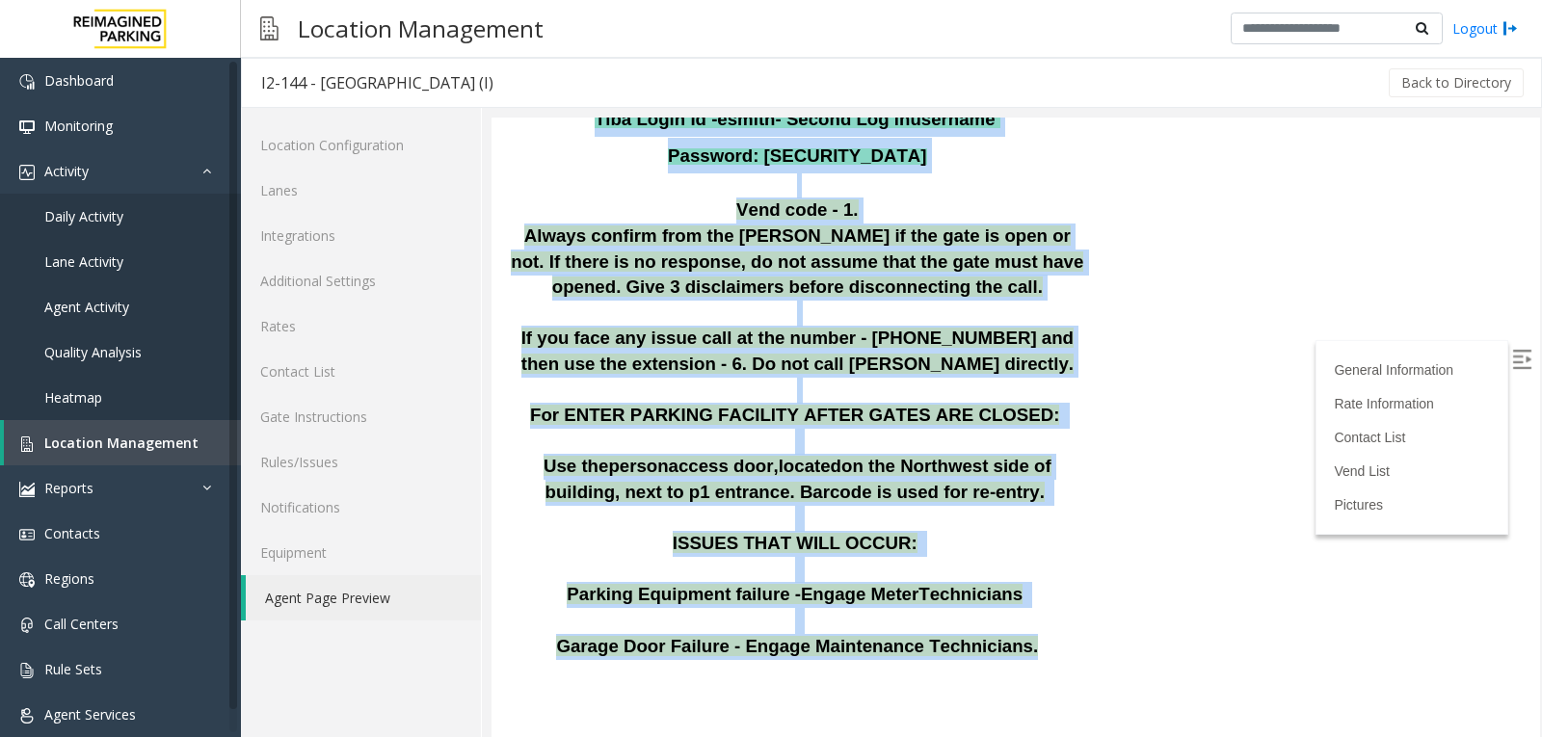
drag, startPoint x: 1032, startPoint y: 604, endPoint x: 1068, endPoint y: 605, distance: 35.7
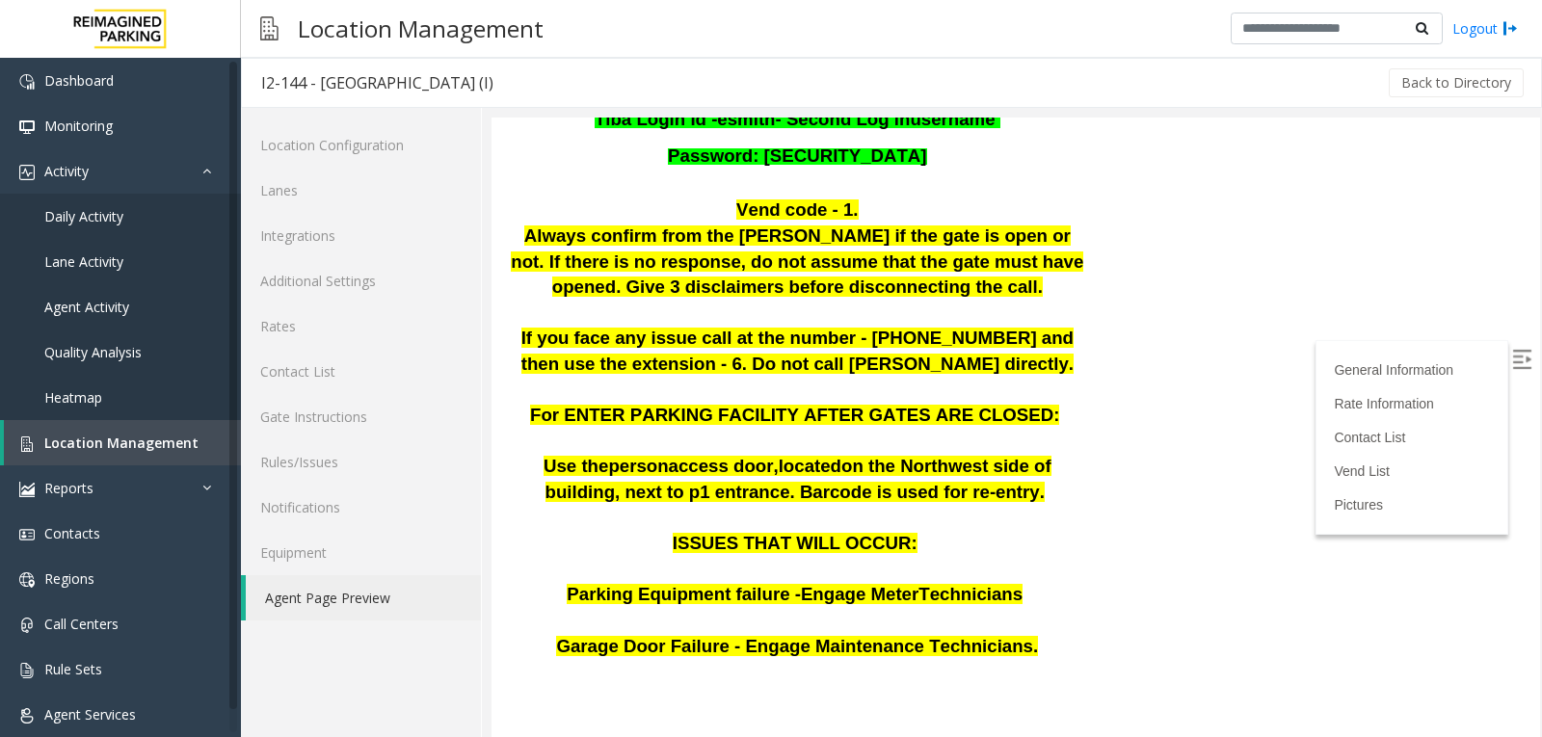
click at [126, 463] on link "Location Management" at bounding box center [122, 442] width 237 height 45
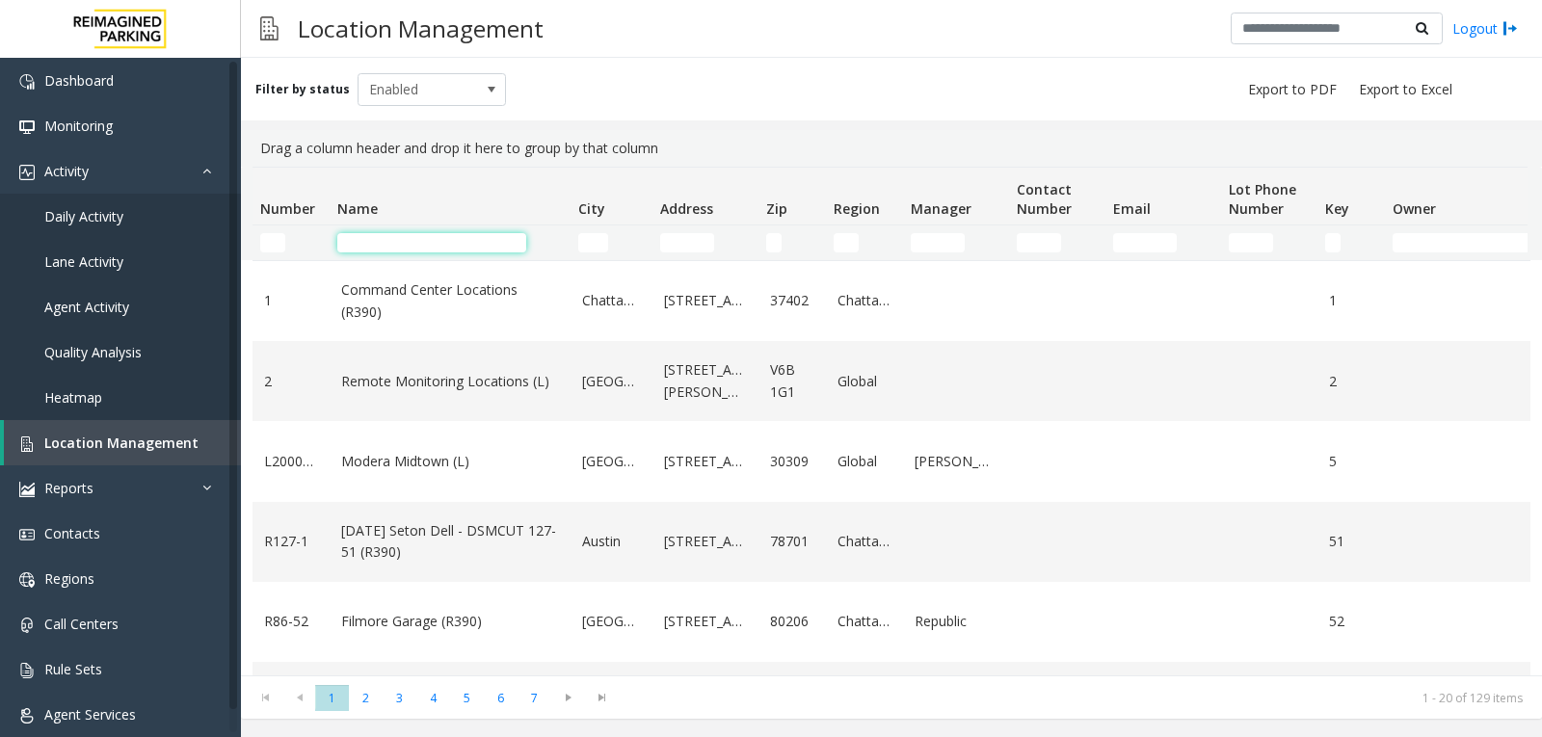
click at [393, 243] on input "Name Filter" at bounding box center [431, 242] width 189 height 19
click at [468, 702] on span "5" at bounding box center [467, 698] width 34 height 26
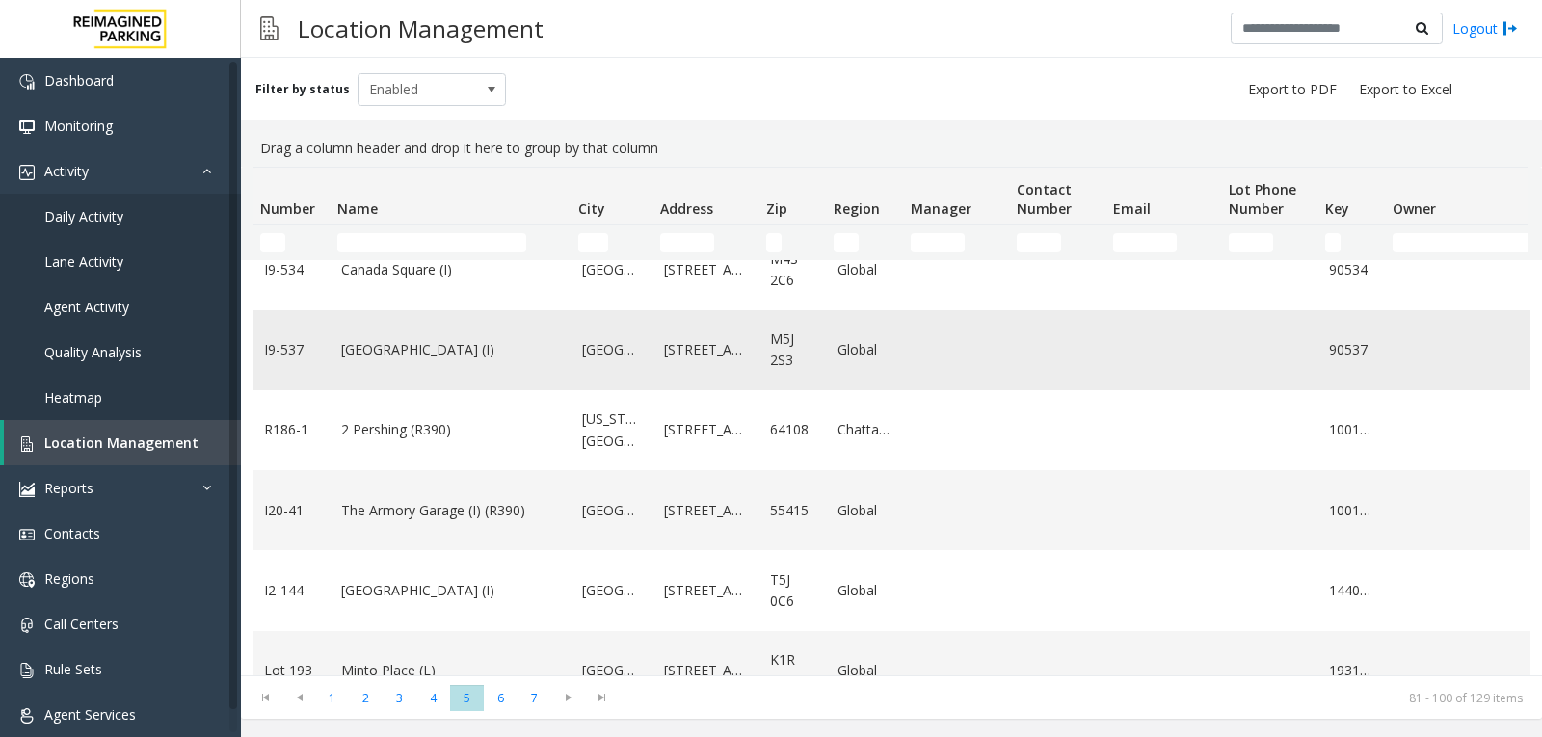
scroll to position [1205, 0]
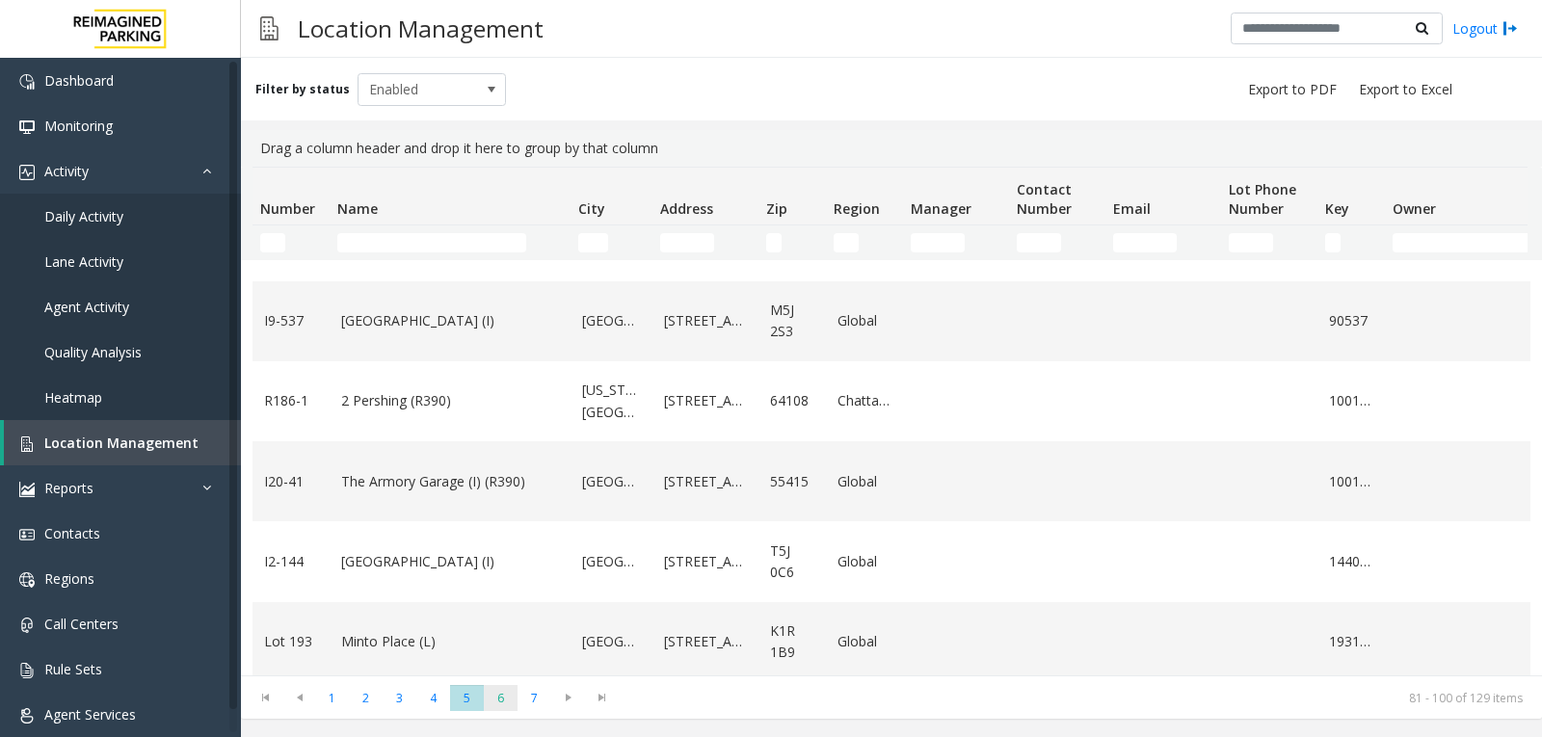
click at [516, 703] on span "6" at bounding box center [501, 698] width 34 height 26
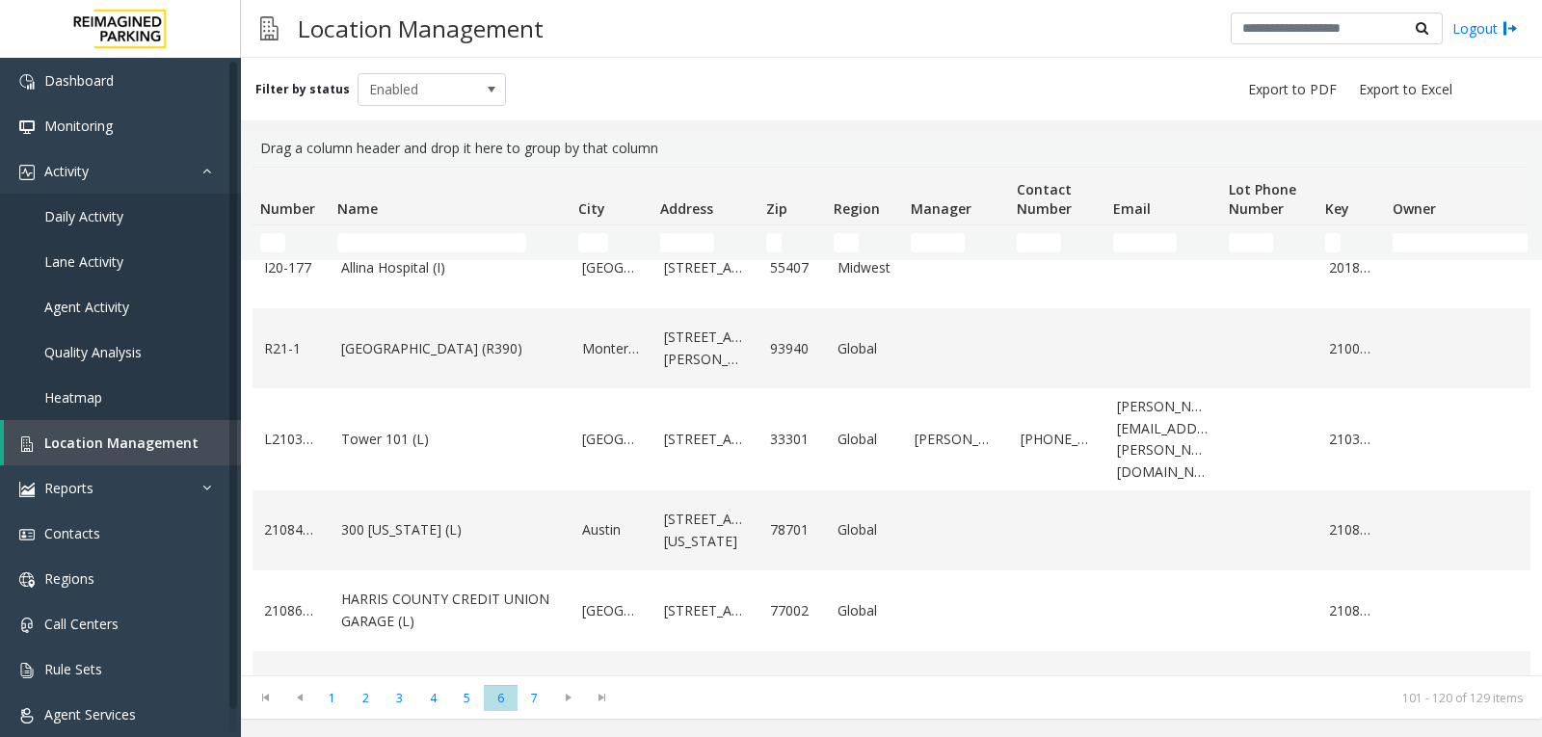
scroll to position [0, 0]
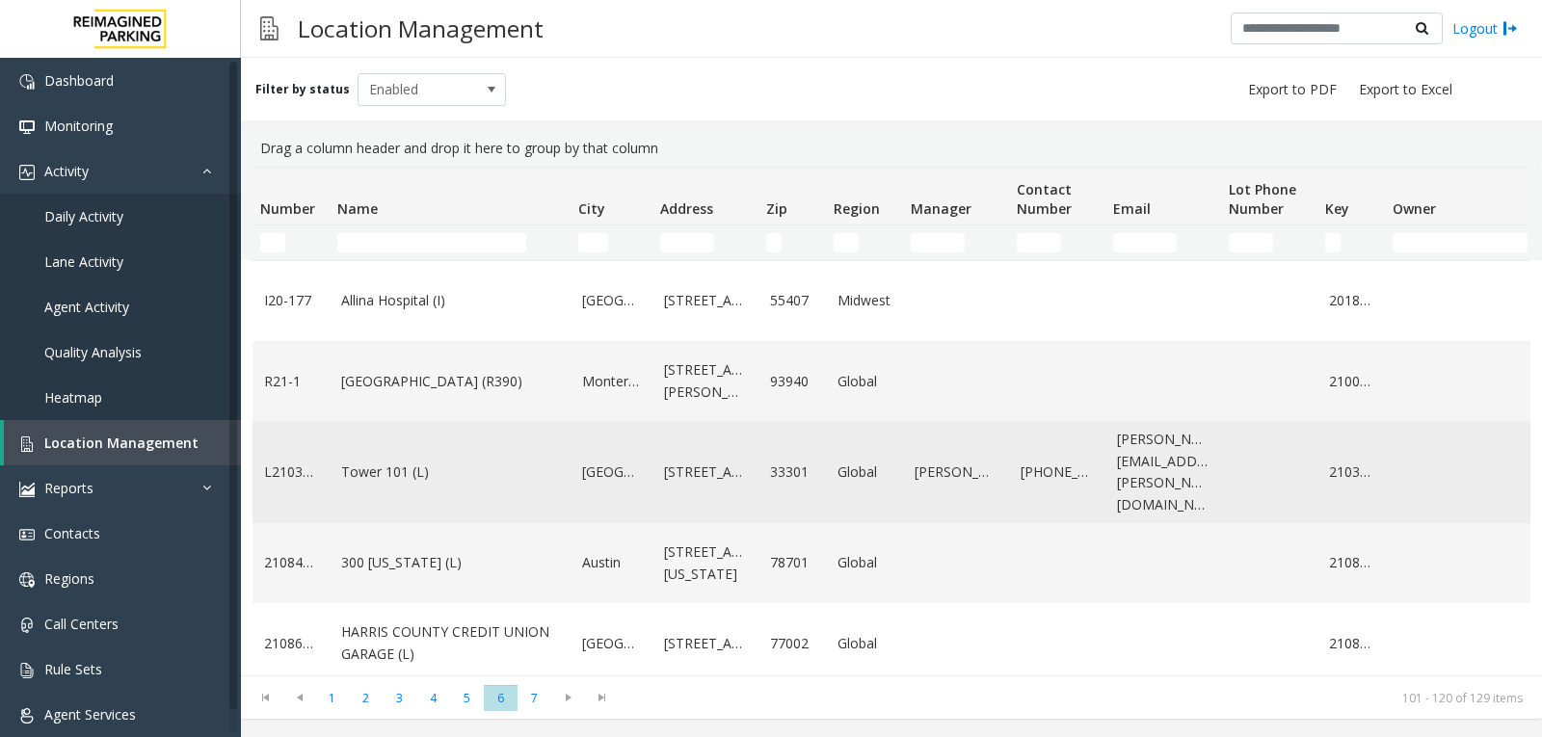
click at [532, 474] on td "Tower 101 (L)" at bounding box center [450, 472] width 241 height 102
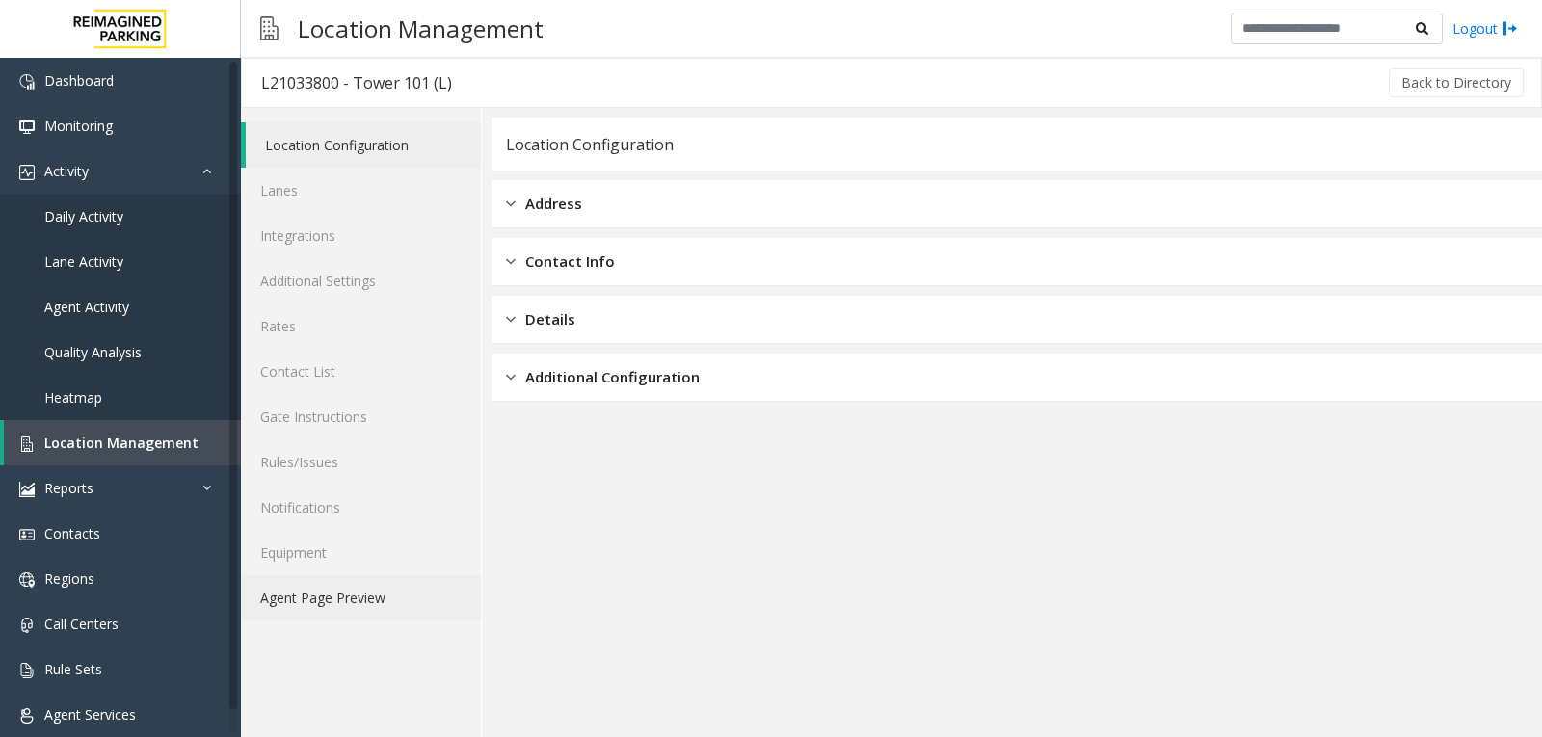
click at [361, 618] on link "Agent Page Preview" at bounding box center [361, 597] width 240 height 45
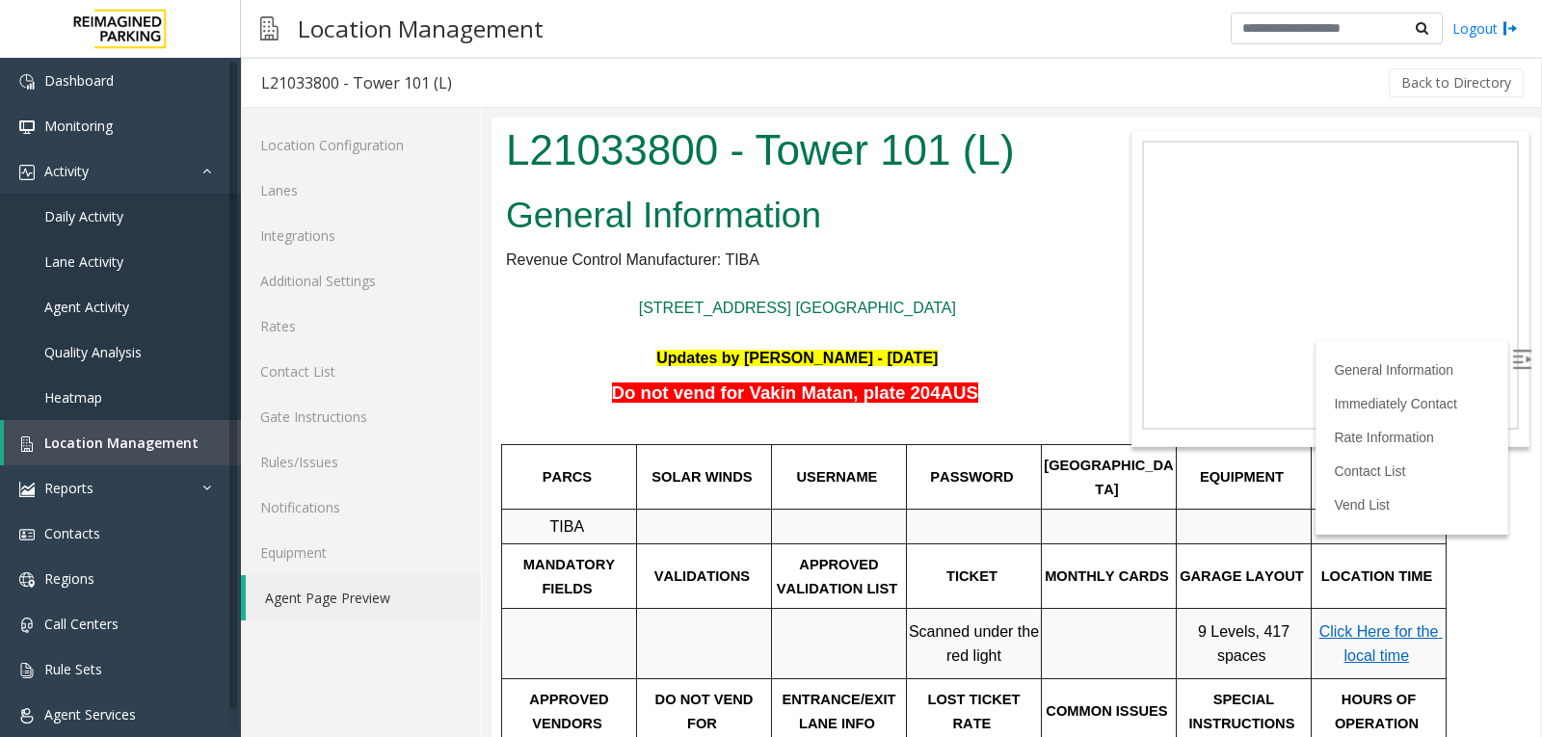
click at [1513, 361] on img at bounding box center [1521, 359] width 19 height 19
click at [110, 448] on span "Location Management" at bounding box center [121, 443] width 154 height 18
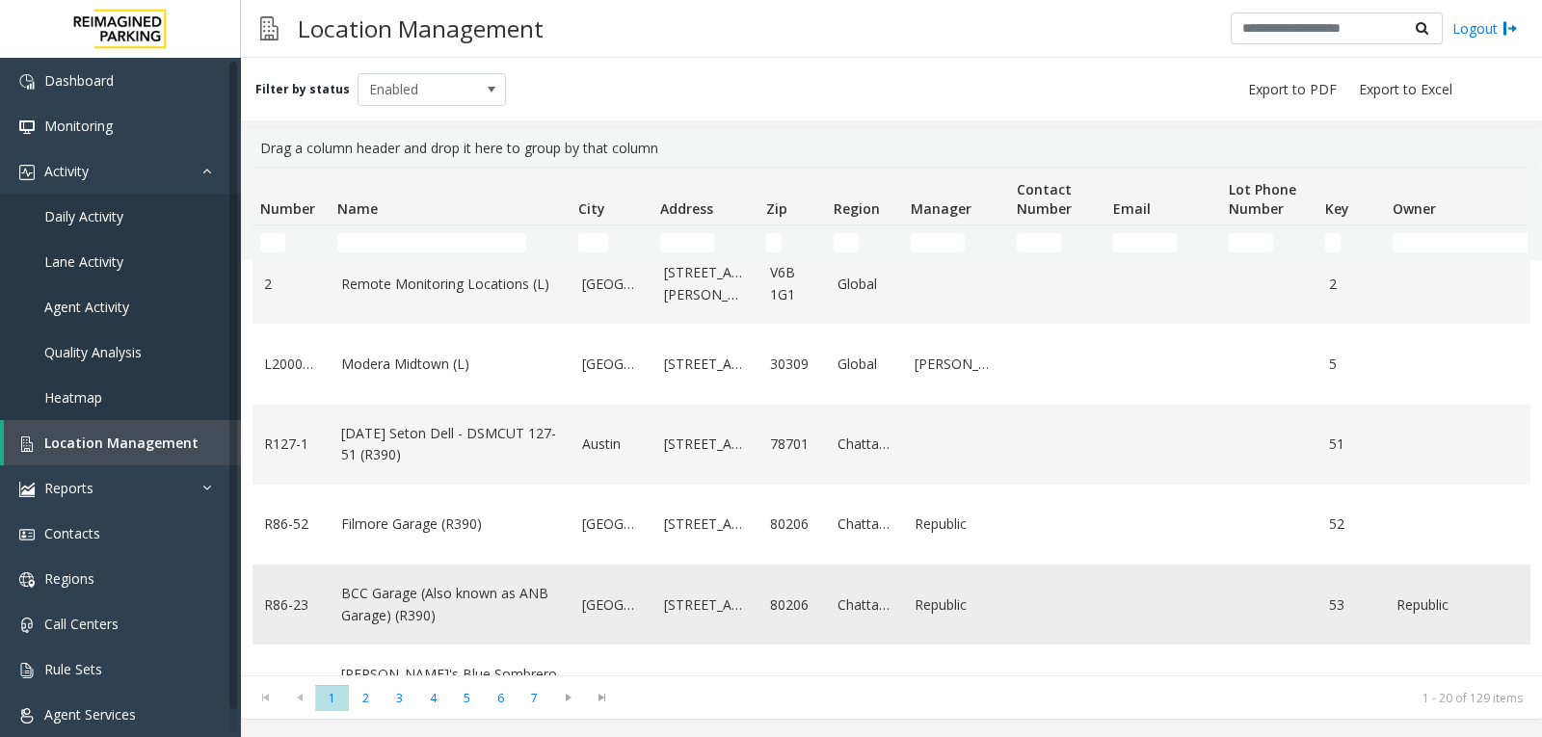
scroll to position [482, 0]
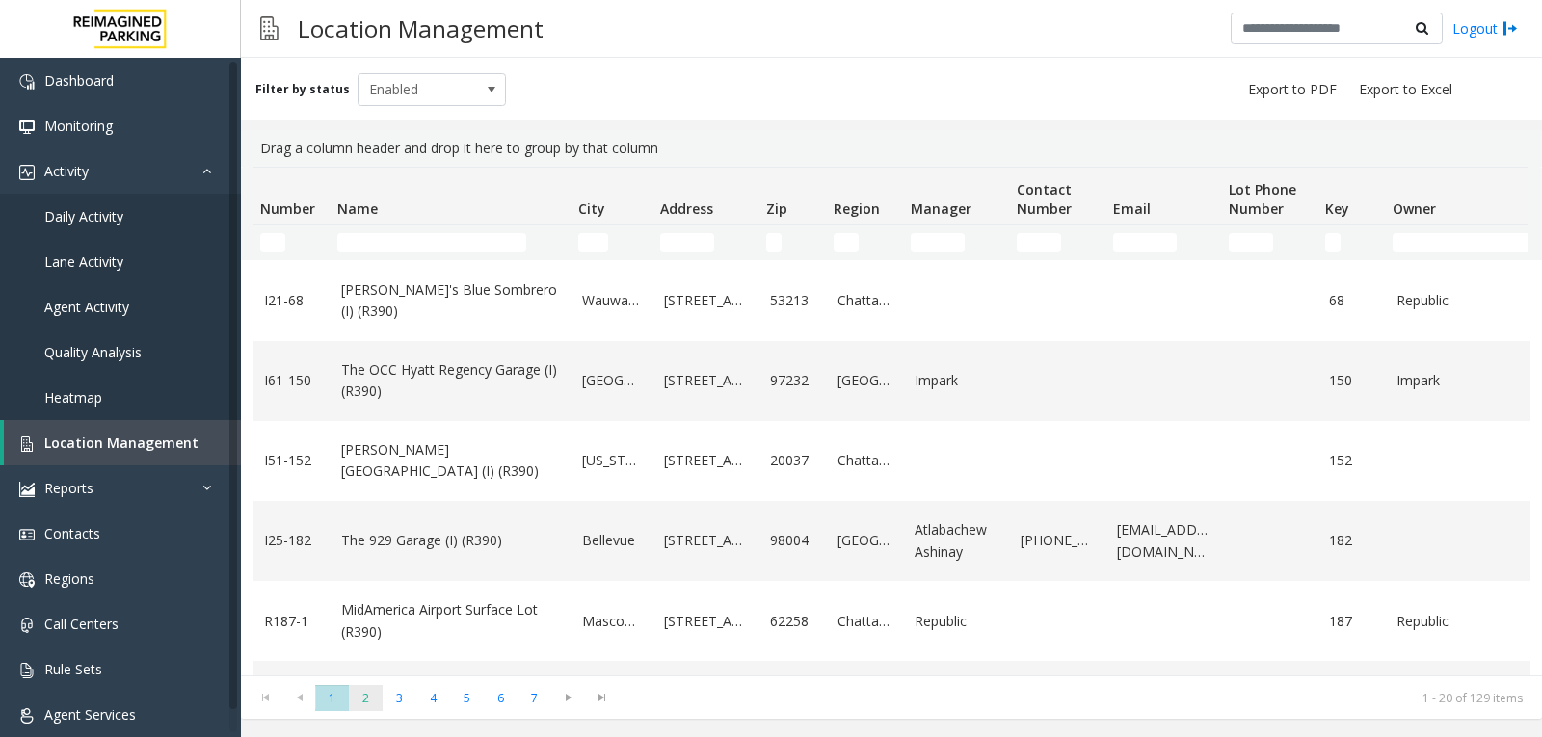
click at [367, 701] on span "2" at bounding box center [366, 698] width 34 height 26
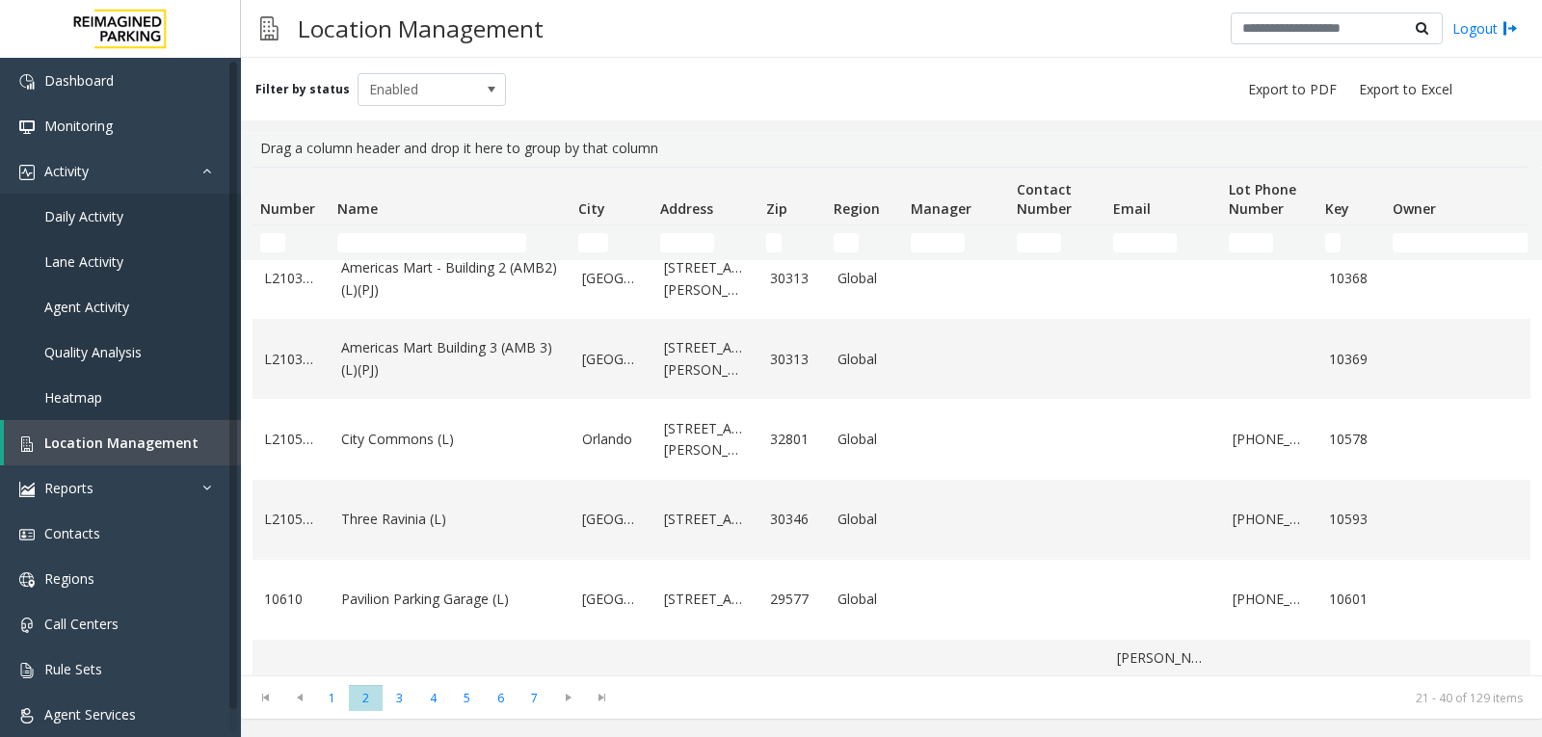
scroll to position [1248, 0]
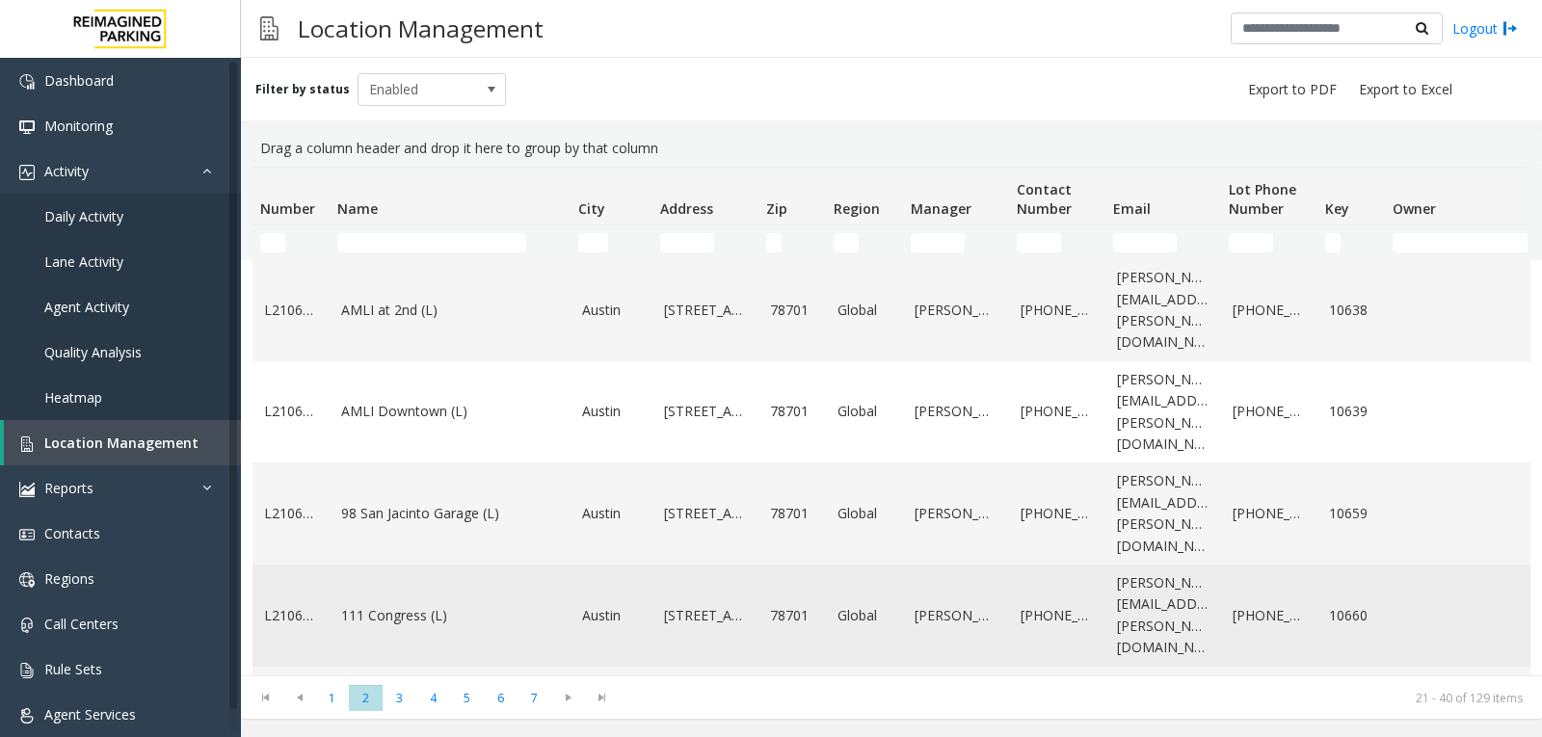
click at [443, 605] on link "111 Congress (L)" at bounding box center [450, 615] width 218 height 21
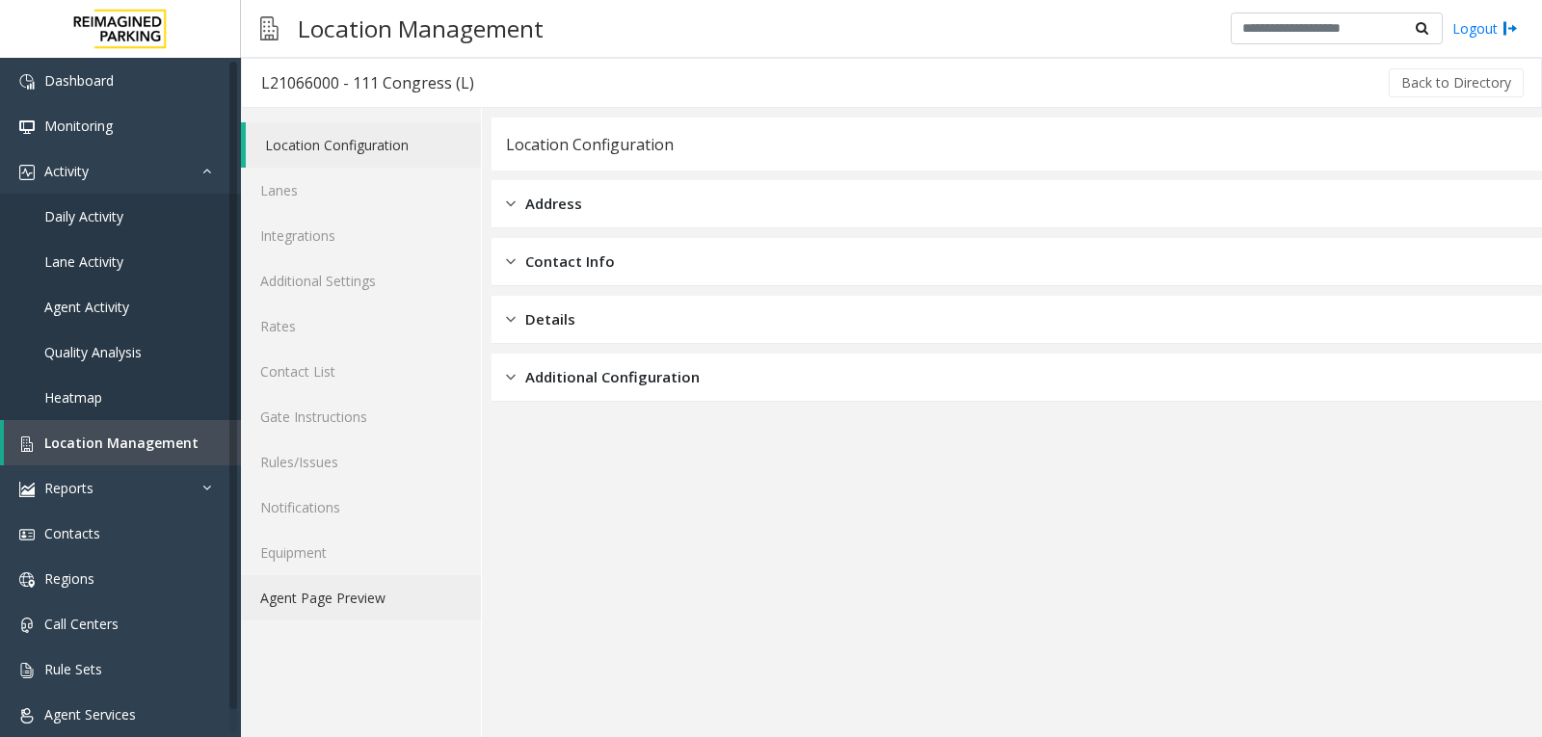
click at [395, 607] on link "Agent Page Preview" at bounding box center [361, 597] width 240 height 45
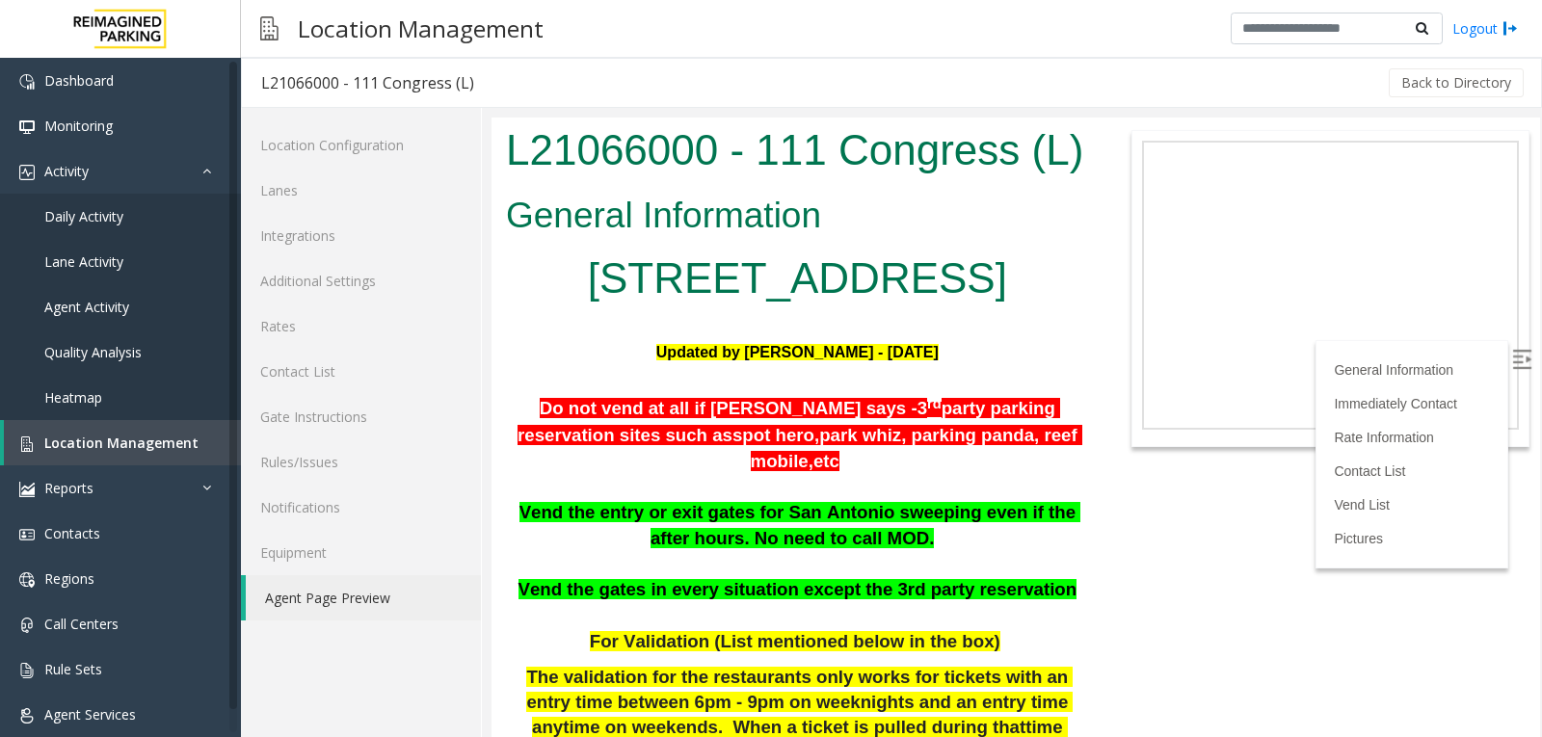
click at [1518, 352] on label at bounding box center [1523, 361] width 29 height 29
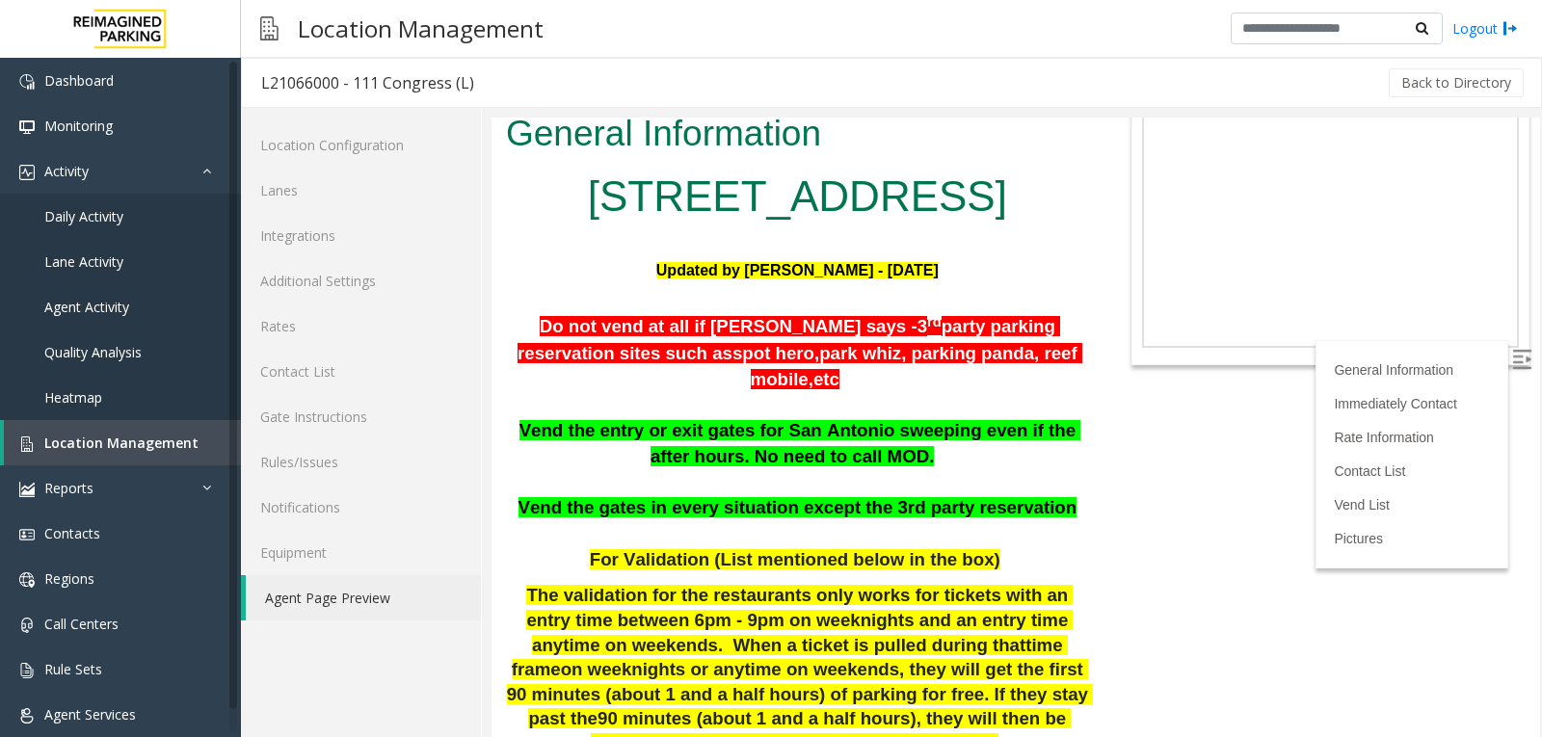
scroll to position [193, 0]
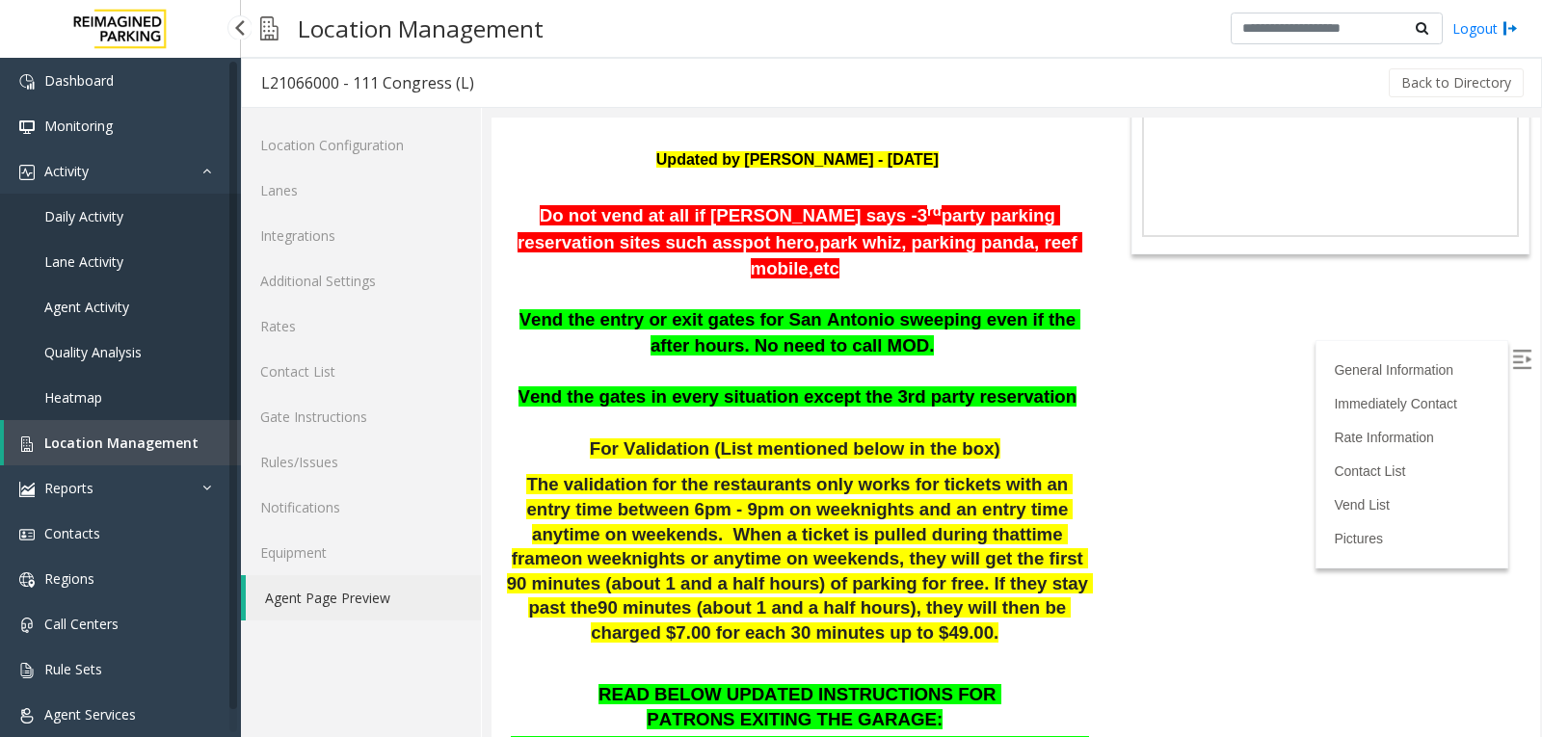
click at [125, 439] on span "Location Management" at bounding box center [121, 443] width 154 height 18
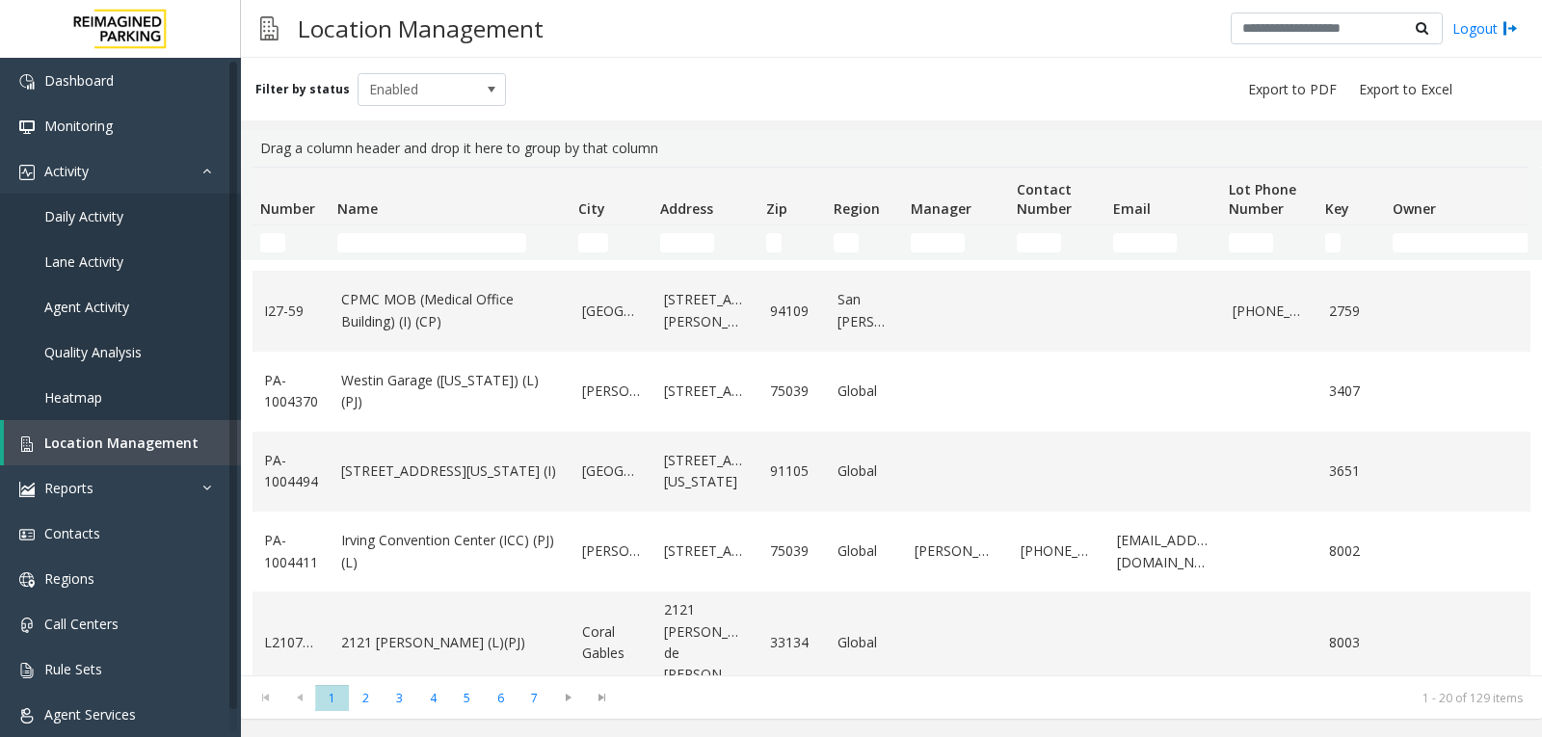
scroll to position [1205, 0]
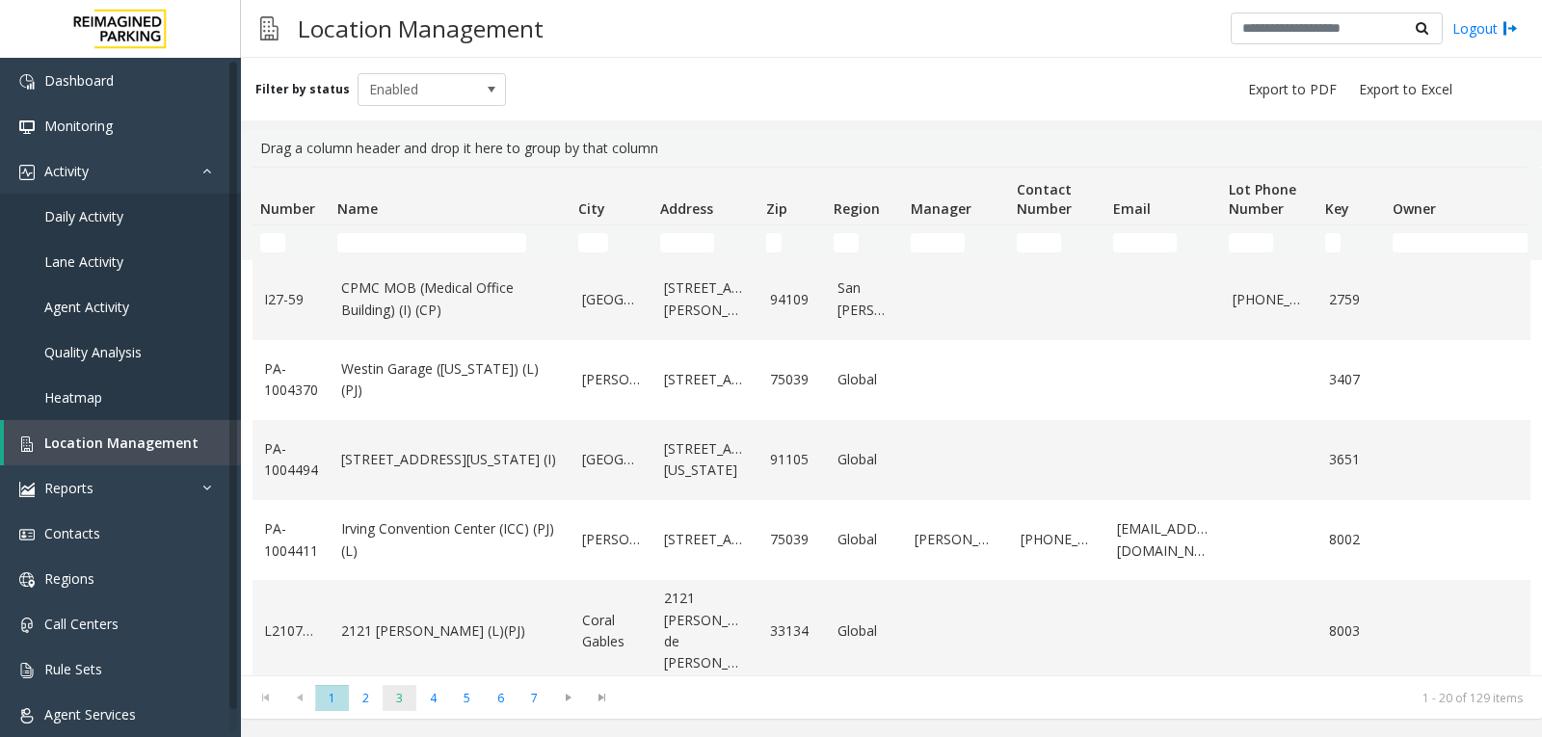
click at [409, 707] on span "3" at bounding box center [400, 698] width 34 height 26
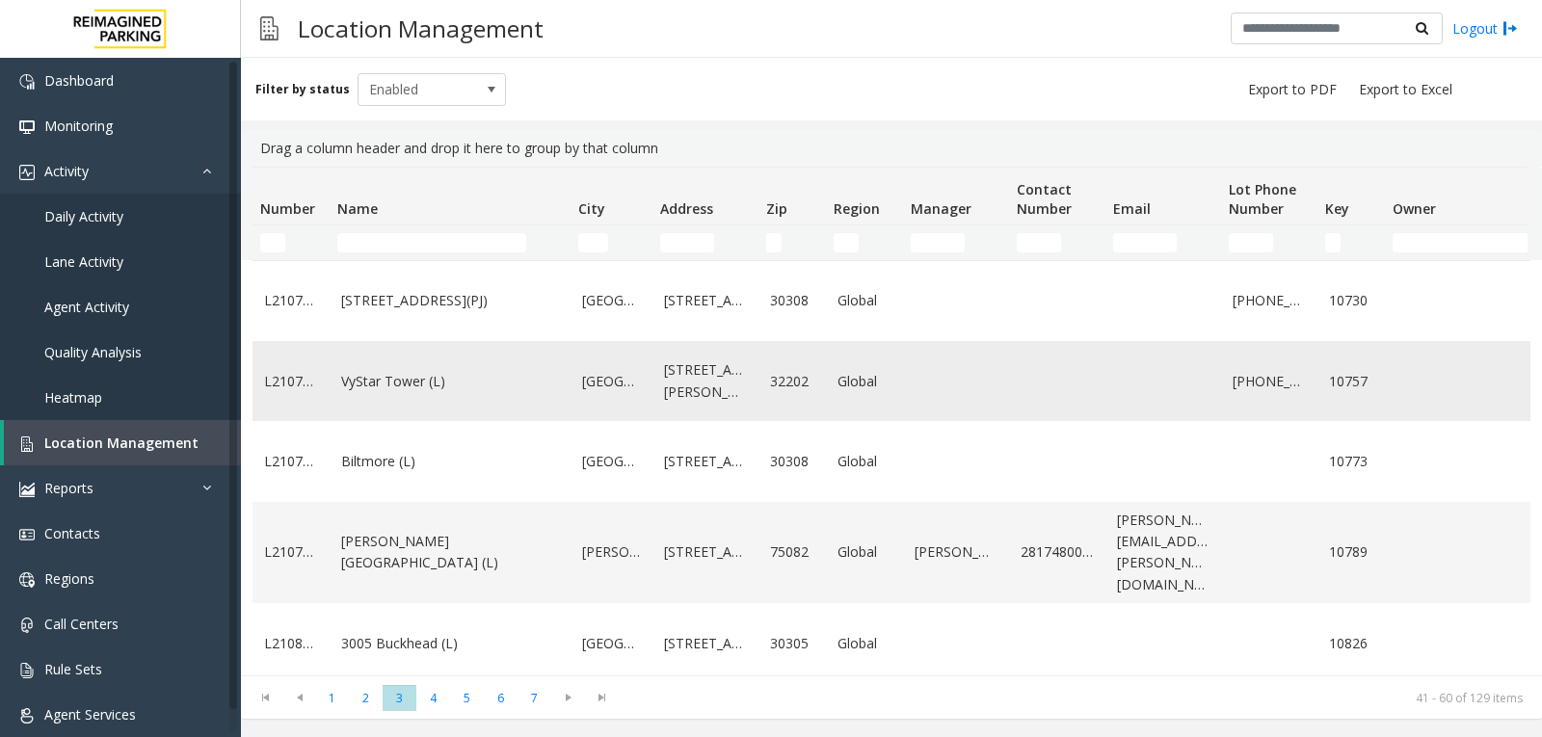
click at [461, 392] on link "VyStar Tower (L)" at bounding box center [450, 381] width 218 height 21
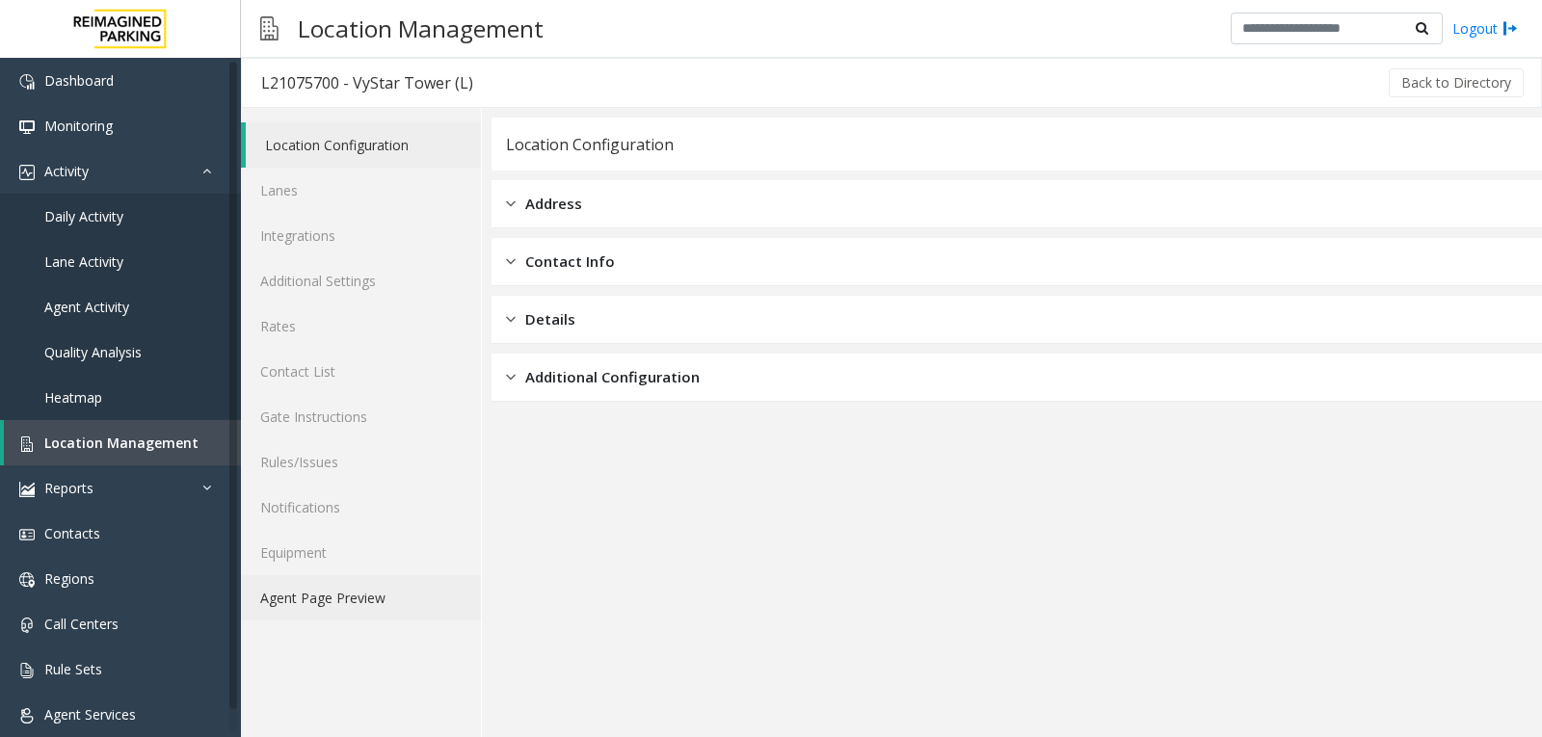
click at [342, 587] on link "Agent Page Preview" at bounding box center [361, 597] width 240 height 45
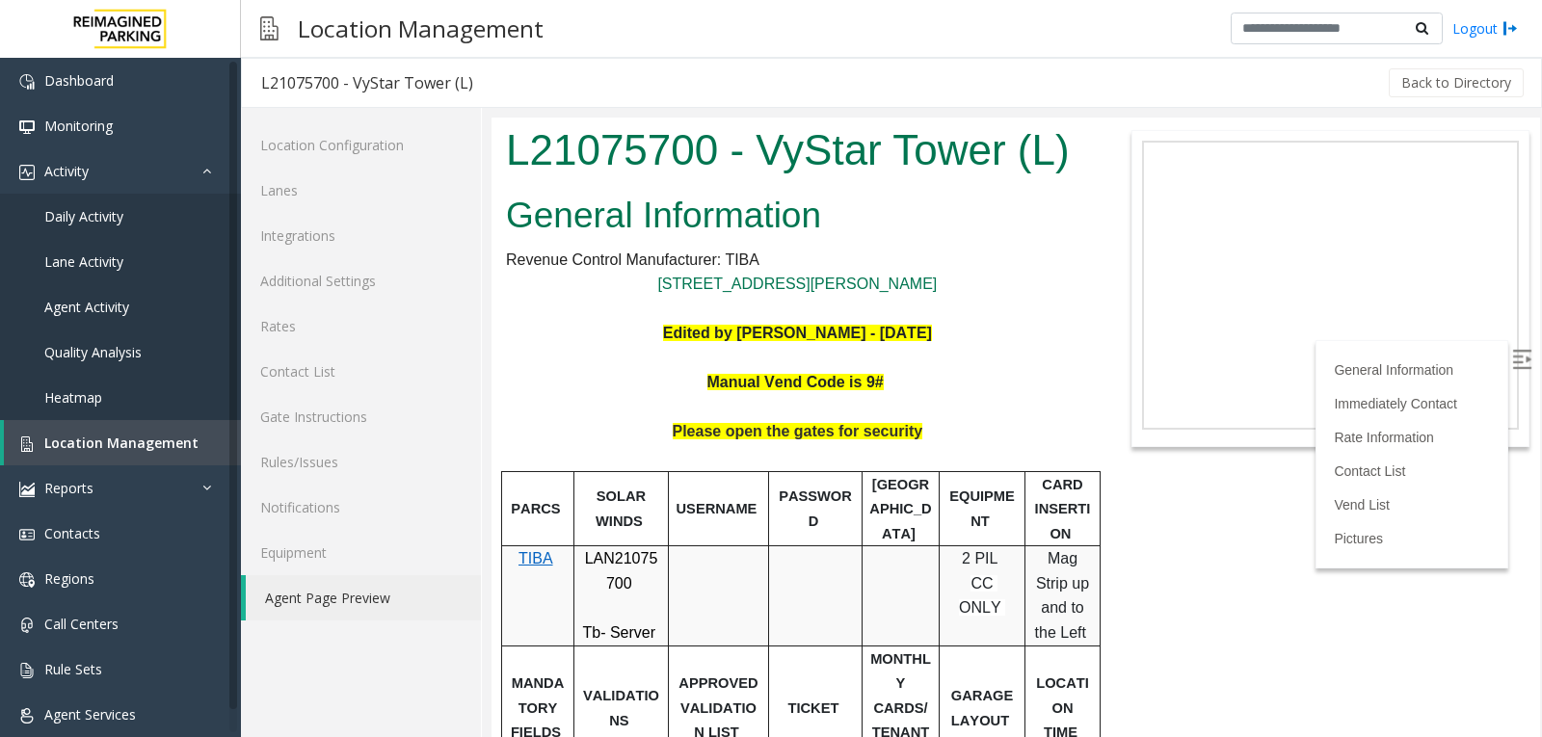
click at [1512, 357] on img at bounding box center [1521, 359] width 19 height 19
click at [124, 441] on span "Location Management" at bounding box center [121, 443] width 154 height 18
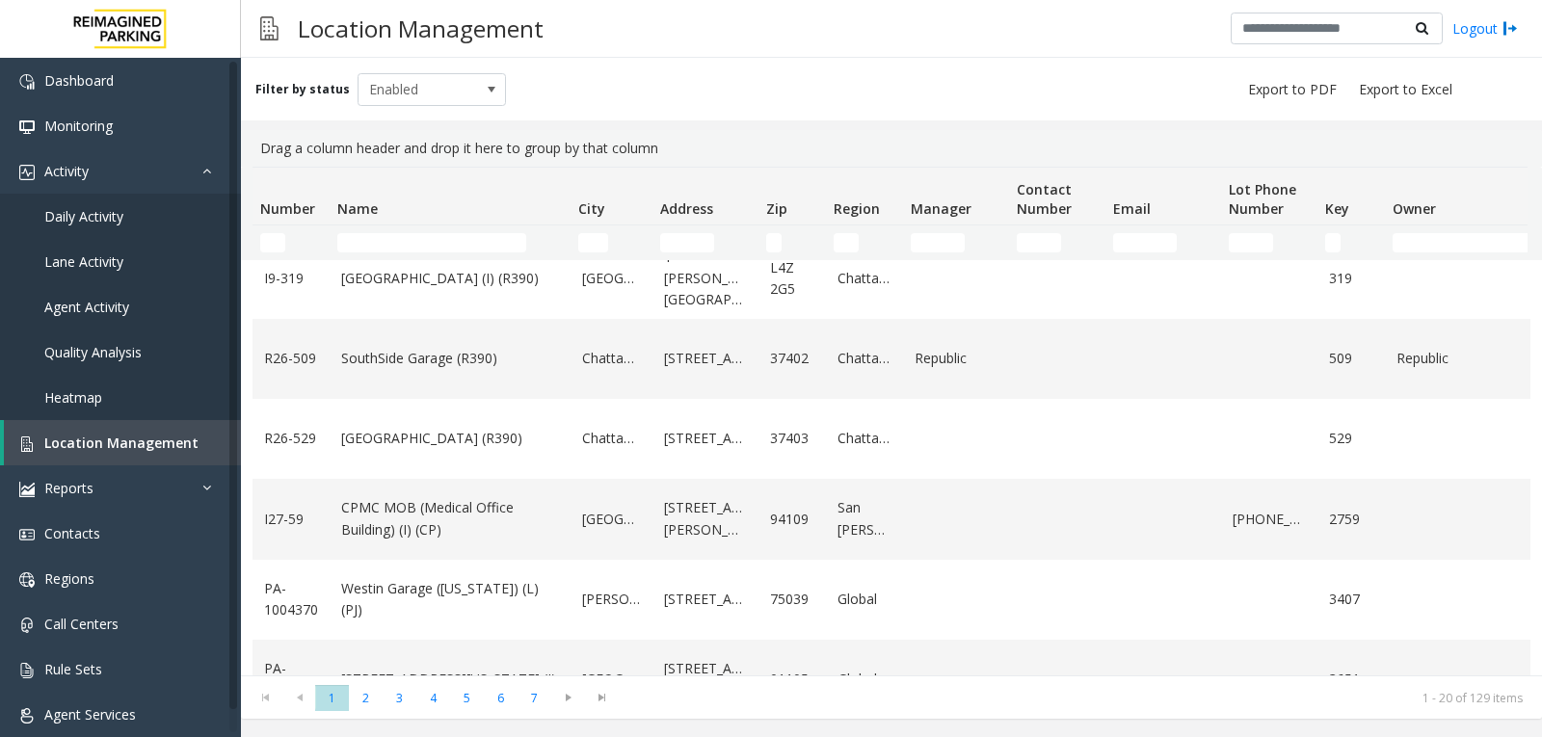
scroll to position [1205, 0]
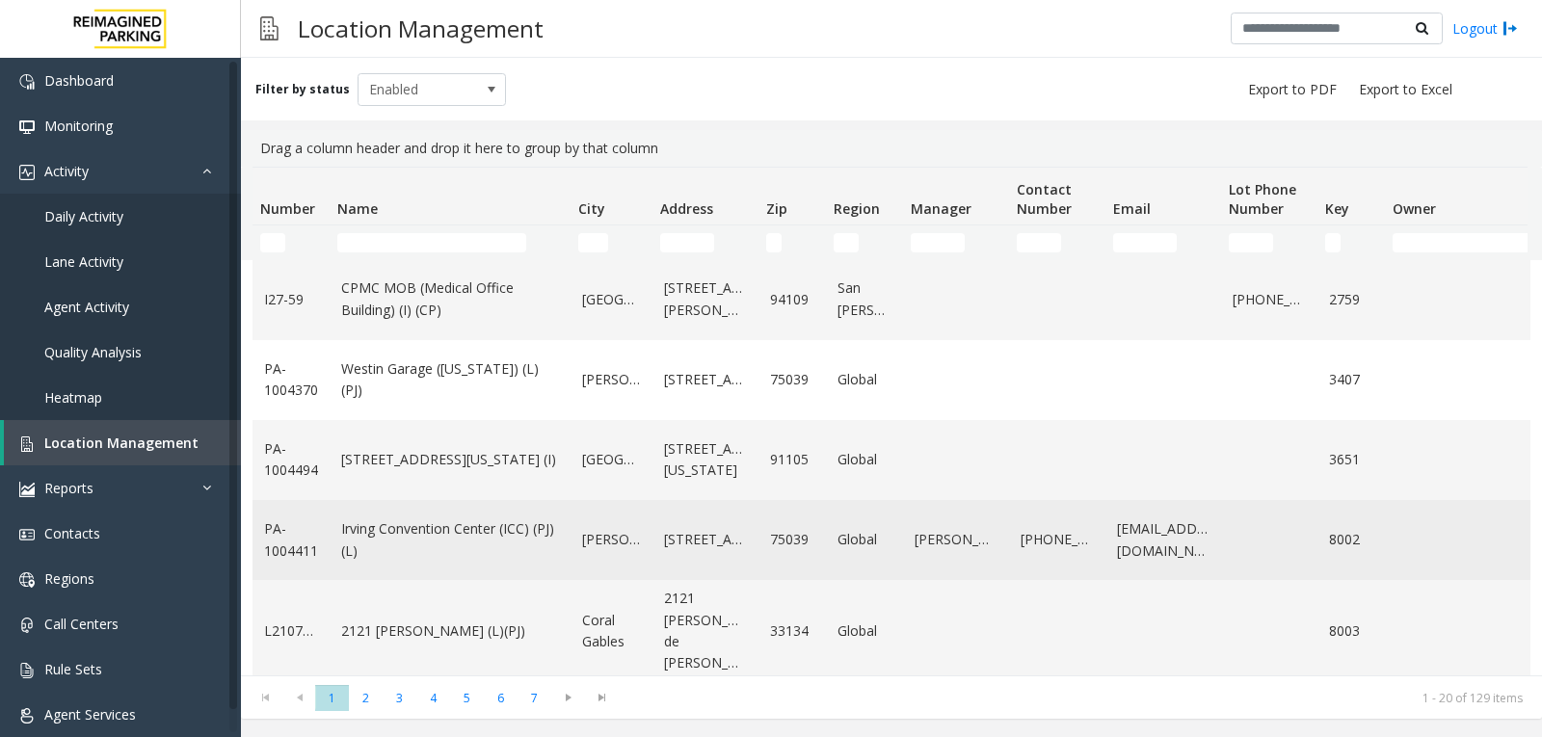
click at [456, 530] on link "Irving Convention Center (ICC) (PJ) (L)" at bounding box center [450, 539] width 218 height 43
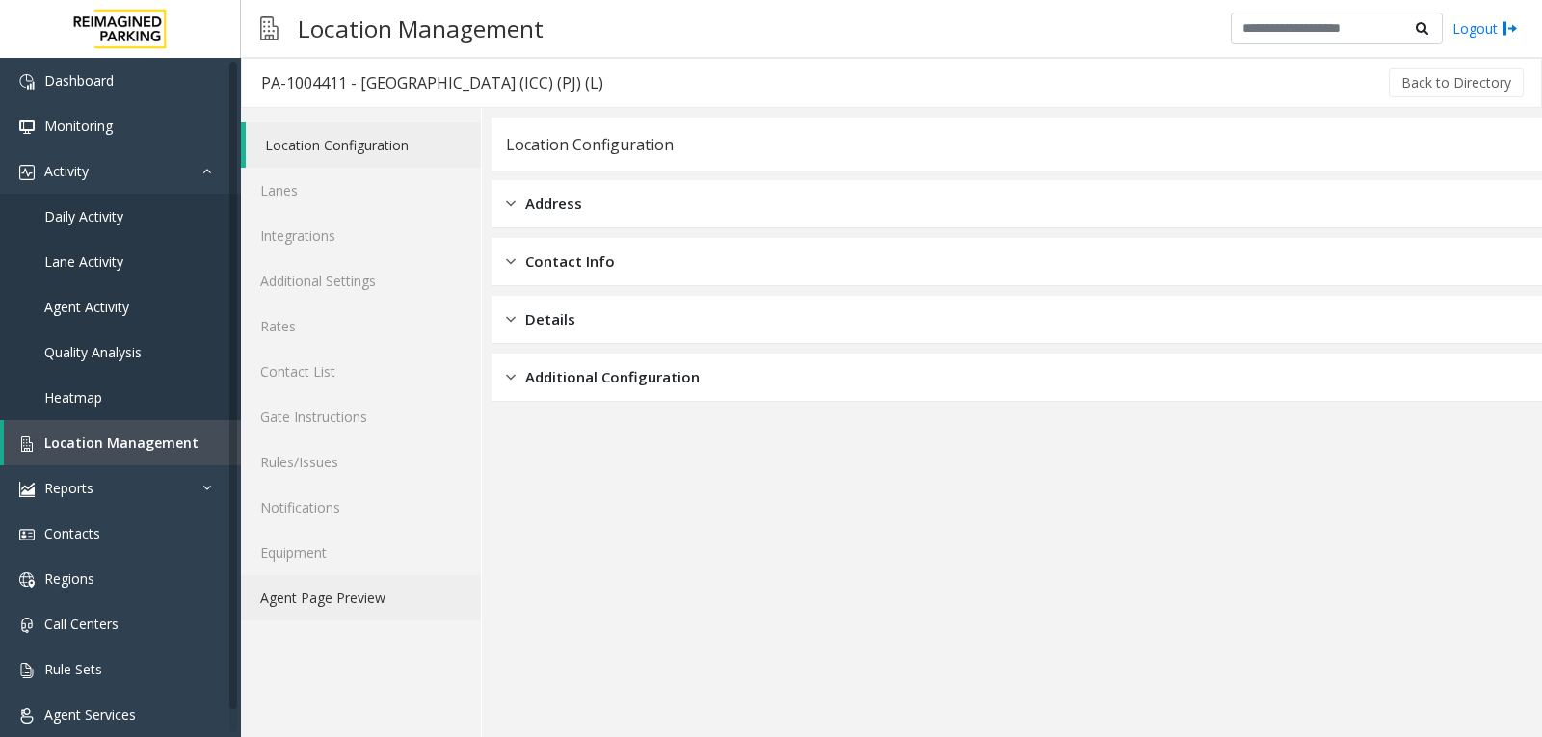
click at [298, 592] on link "Agent Page Preview" at bounding box center [361, 597] width 240 height 45
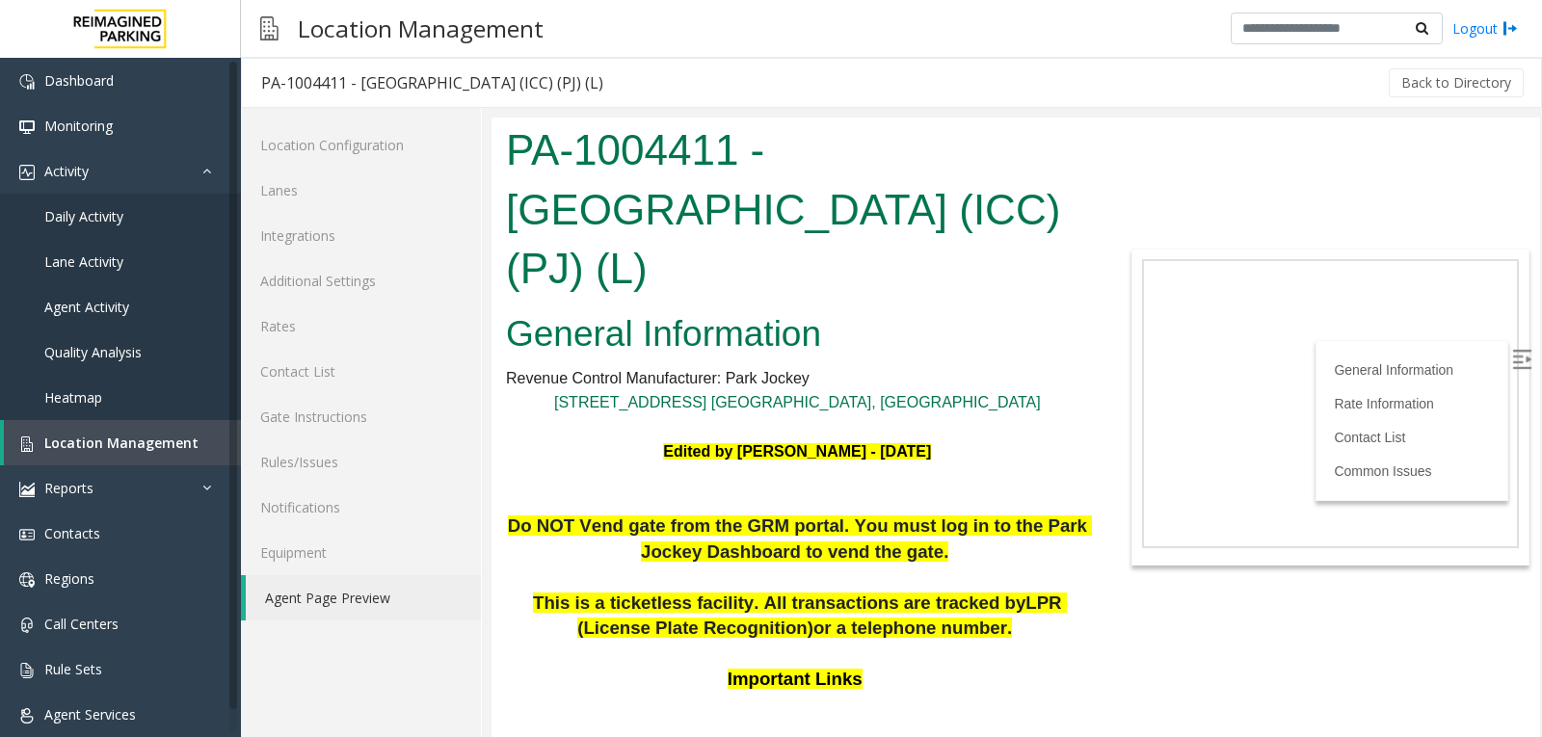
click at [1512, 355] on img at bounding box center [1521, 359] width 19 height 19
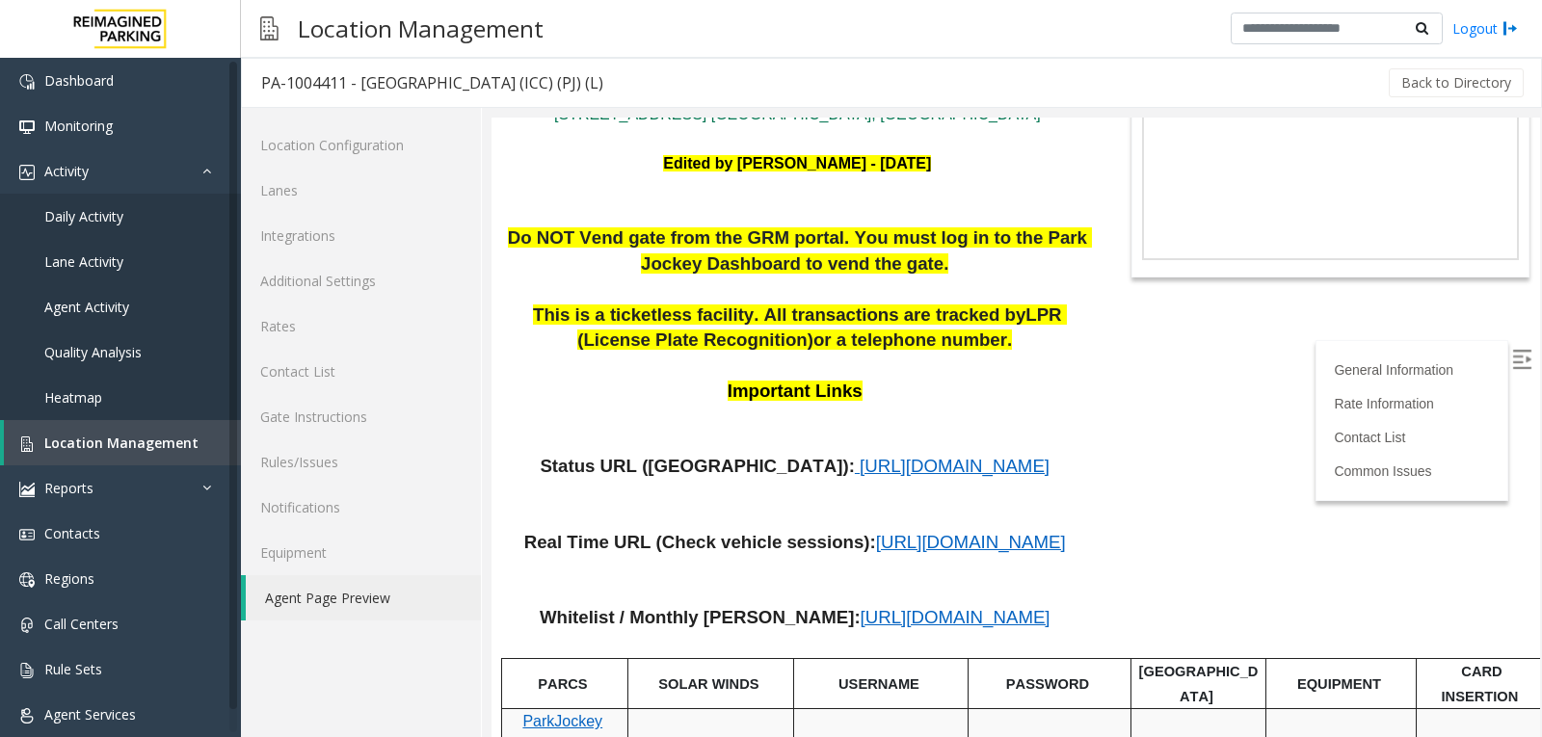
scroll to position [289, 0]
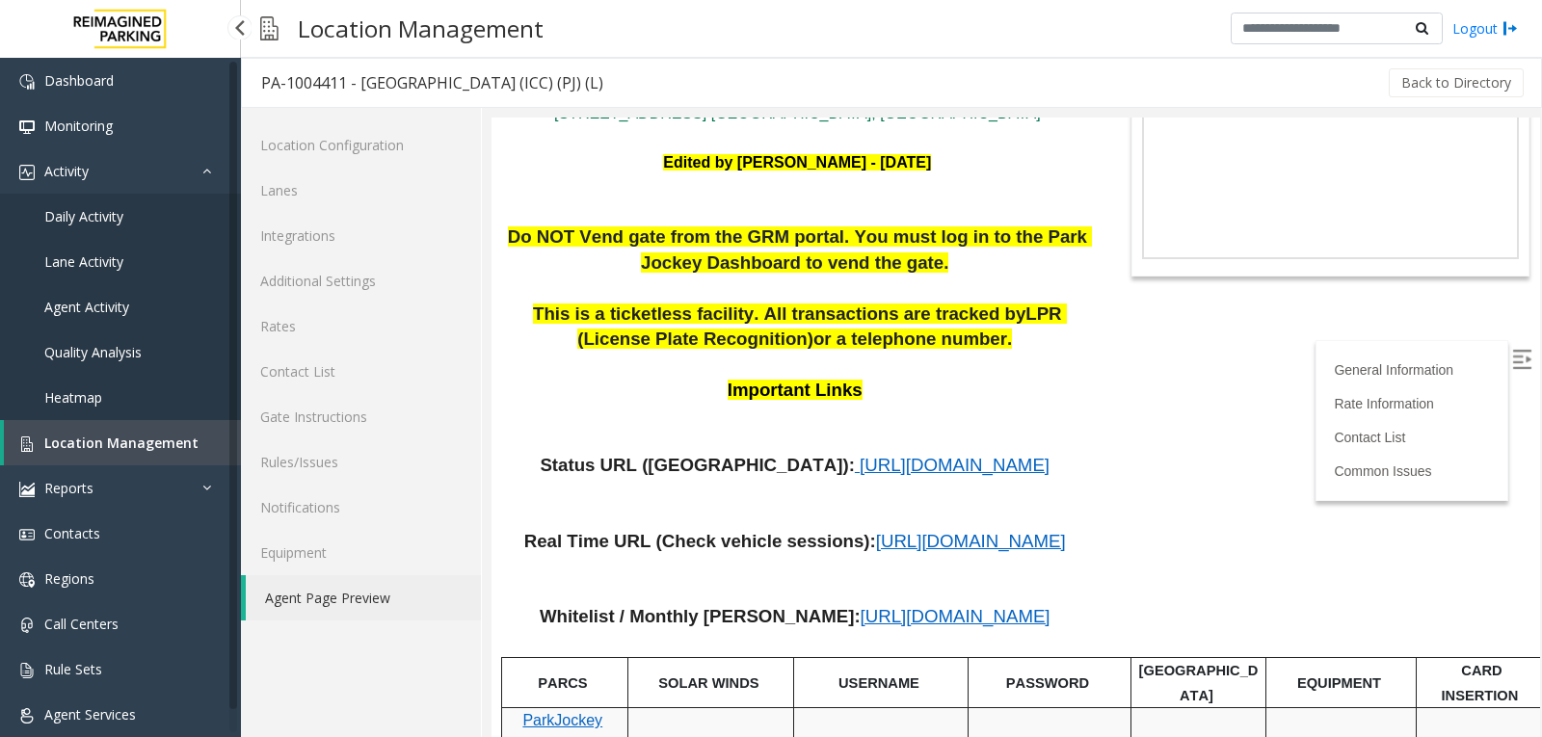
click at [156, 463] on link "Location Management" at bounding box center [122, 442] width 237 height 45
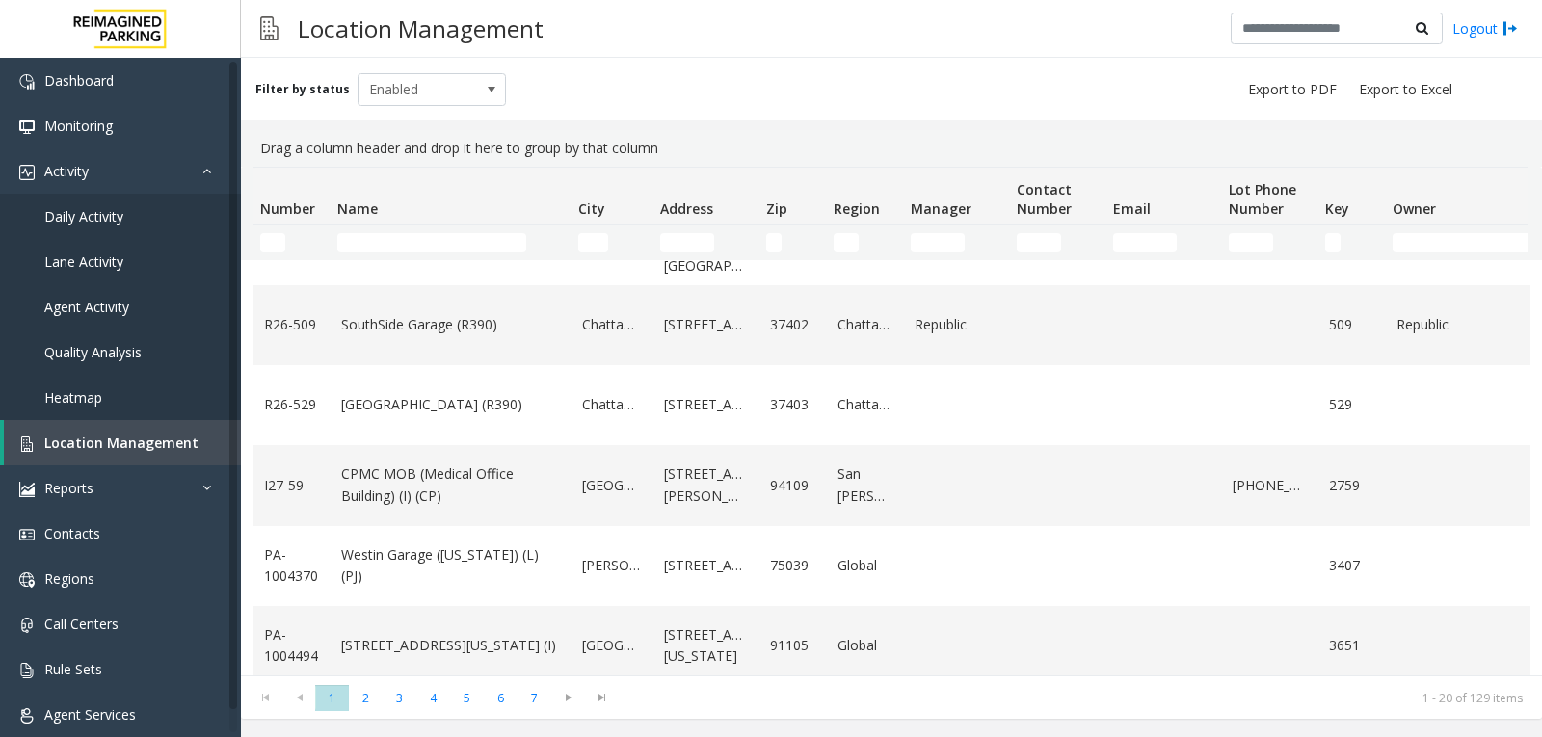
scroll to position [1060, 0]
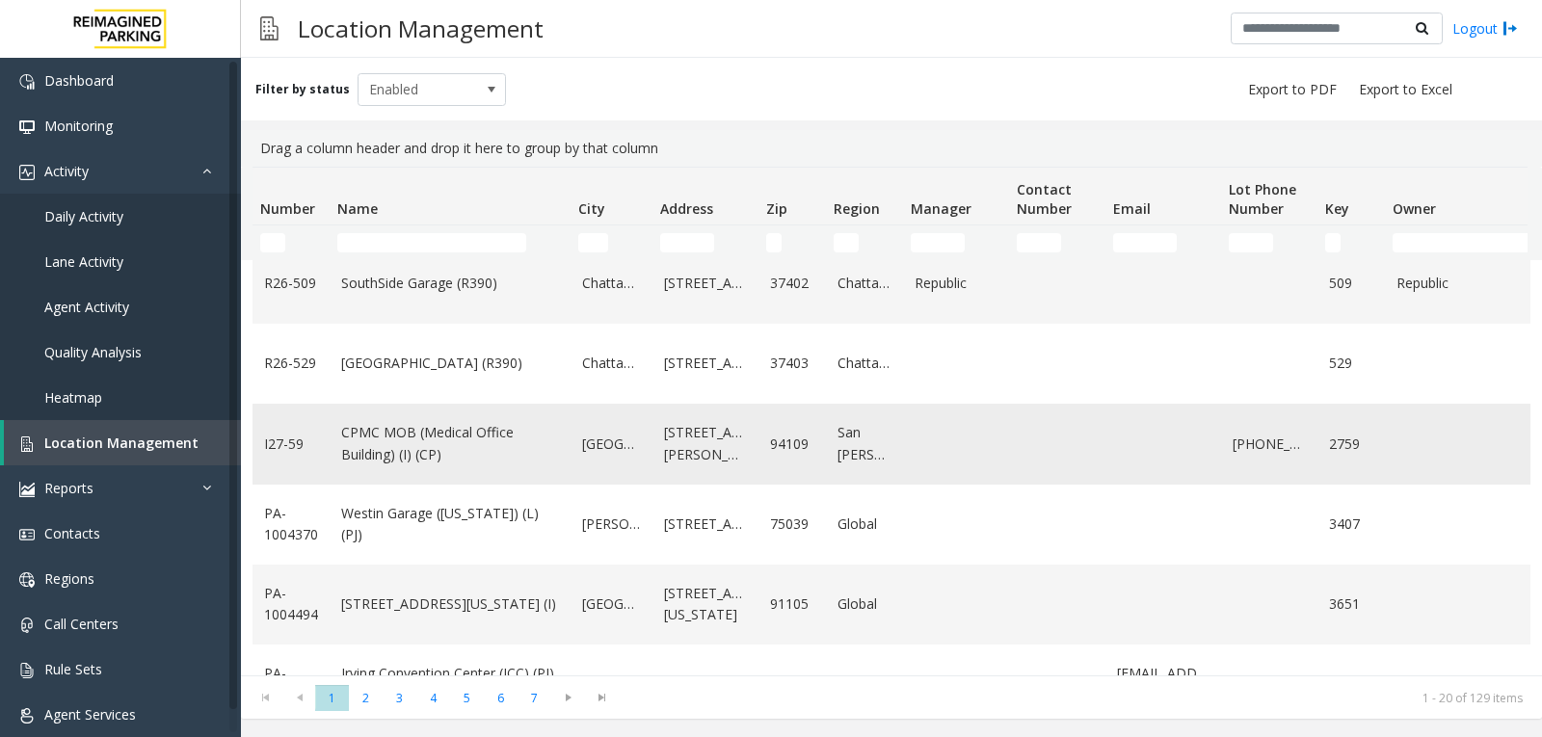
click at [616, 447] on link "[GEOGRAPHIC_DATA]" at bounding box center [611, 444] width 59 height 21
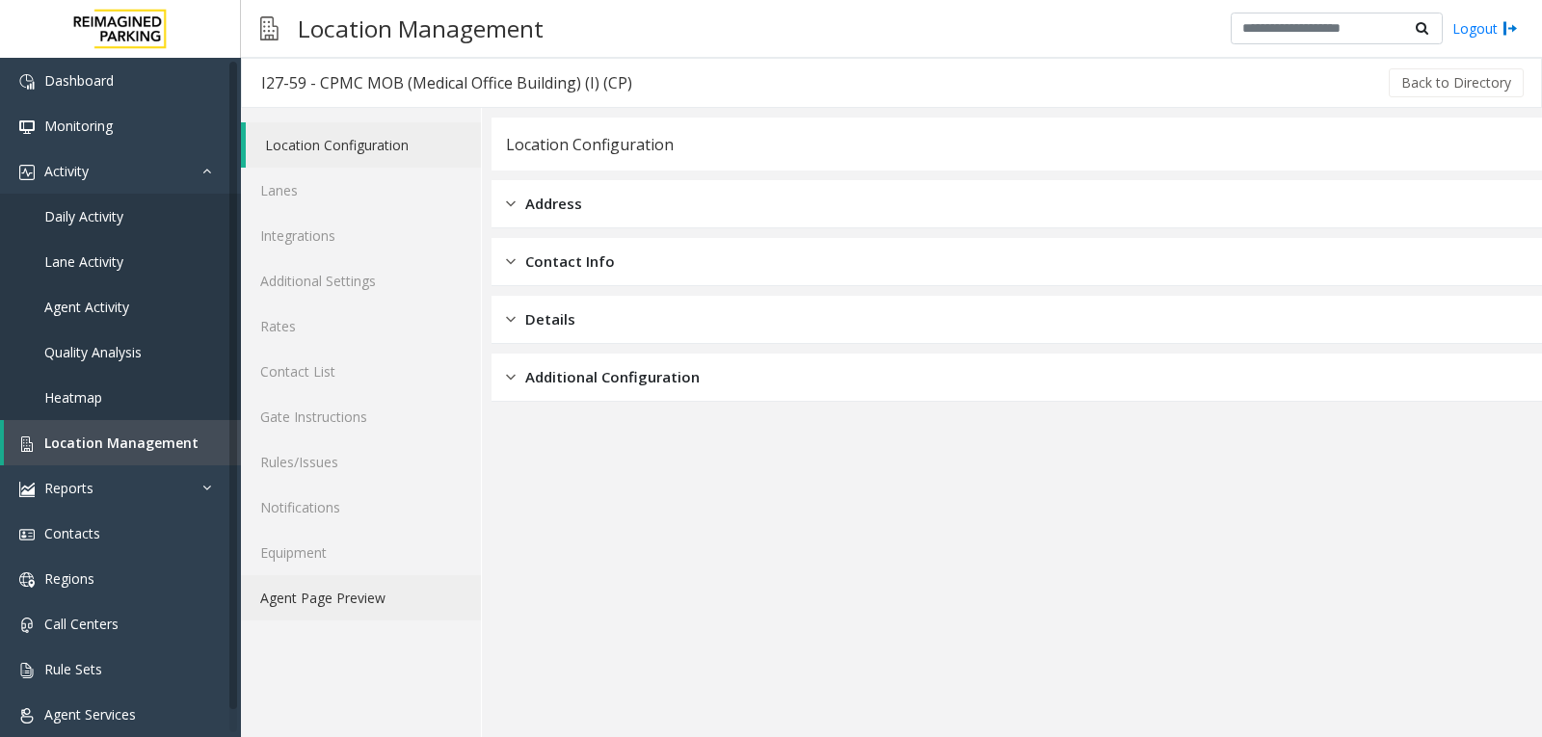
click at [377, 593] on link "Agent Page Preview" at bounding box center [361, 597] width 240 height 45
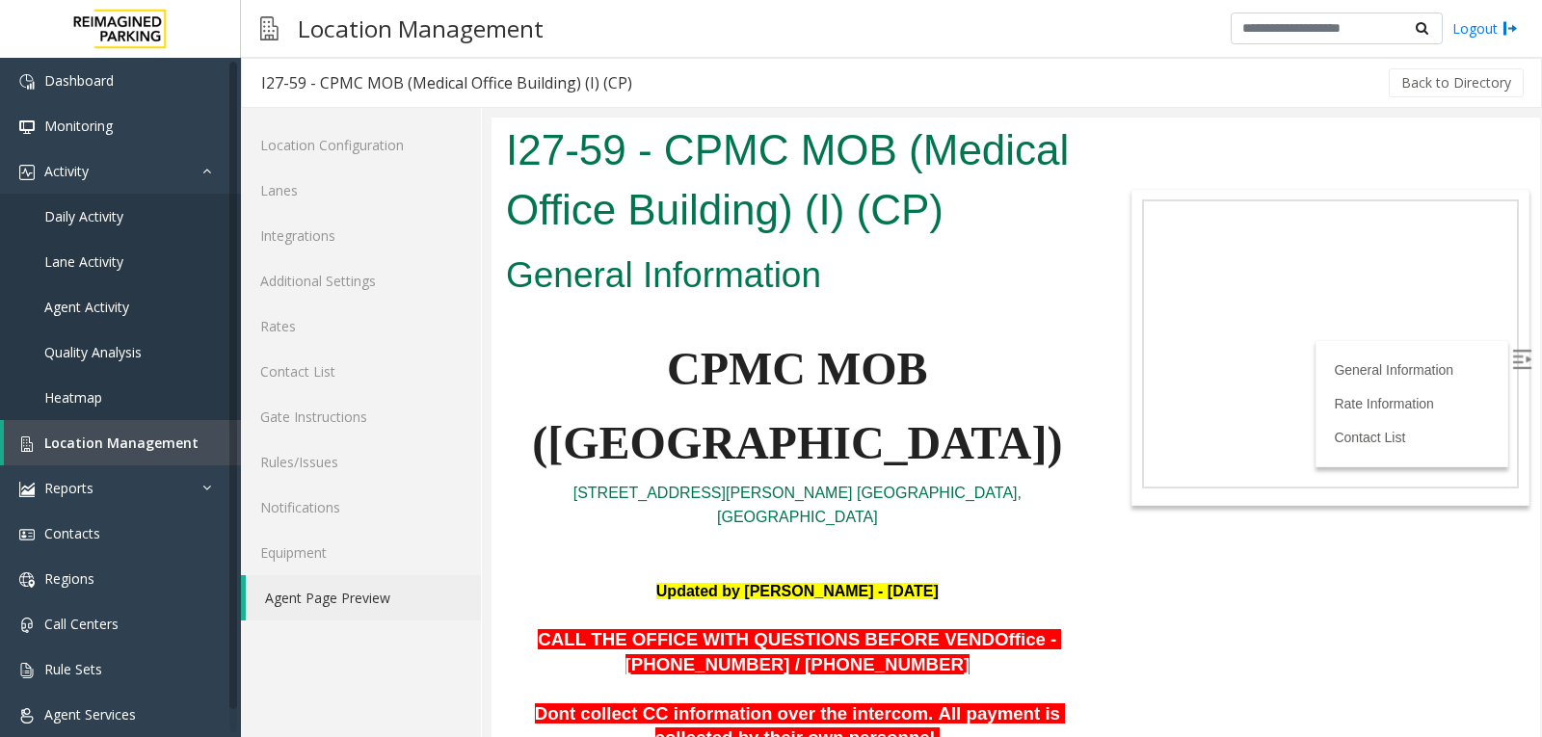
click at [1509, 365] on label at bounding box center [1523, 361] width 29 height 29
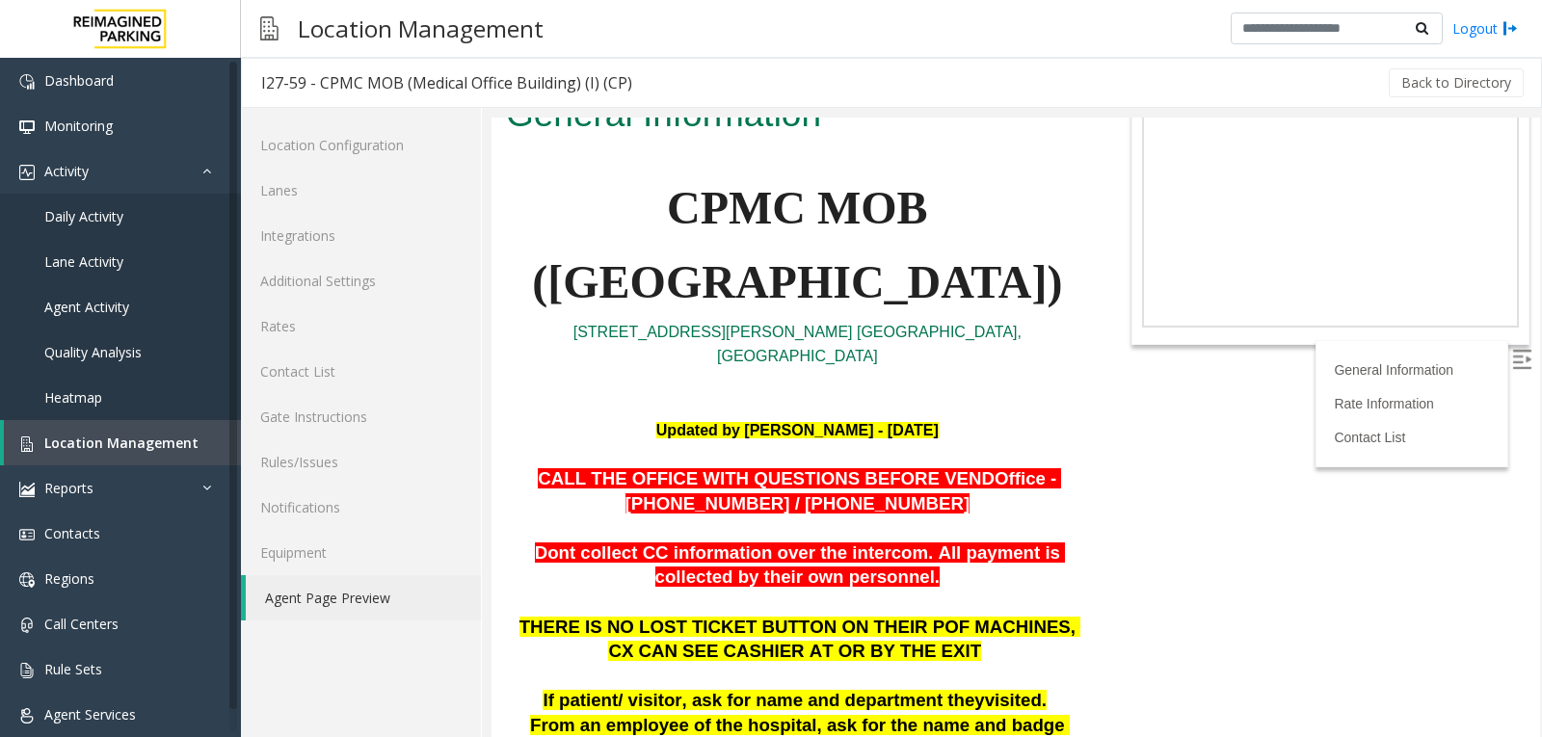
scroll to position [193, 0]
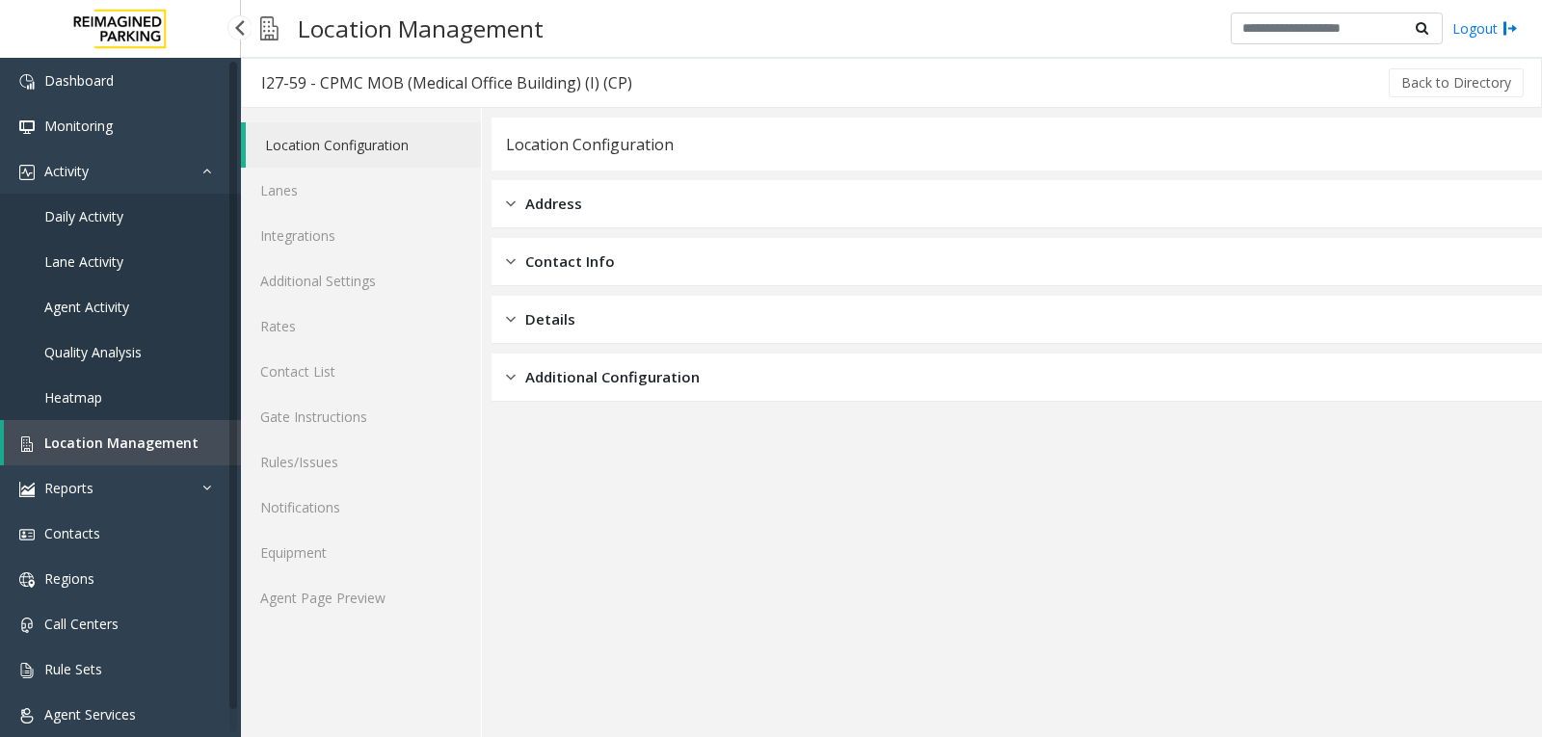
click at [151, 440] on span "Location Management" at bounding box center [121, 443] width 154 height 18
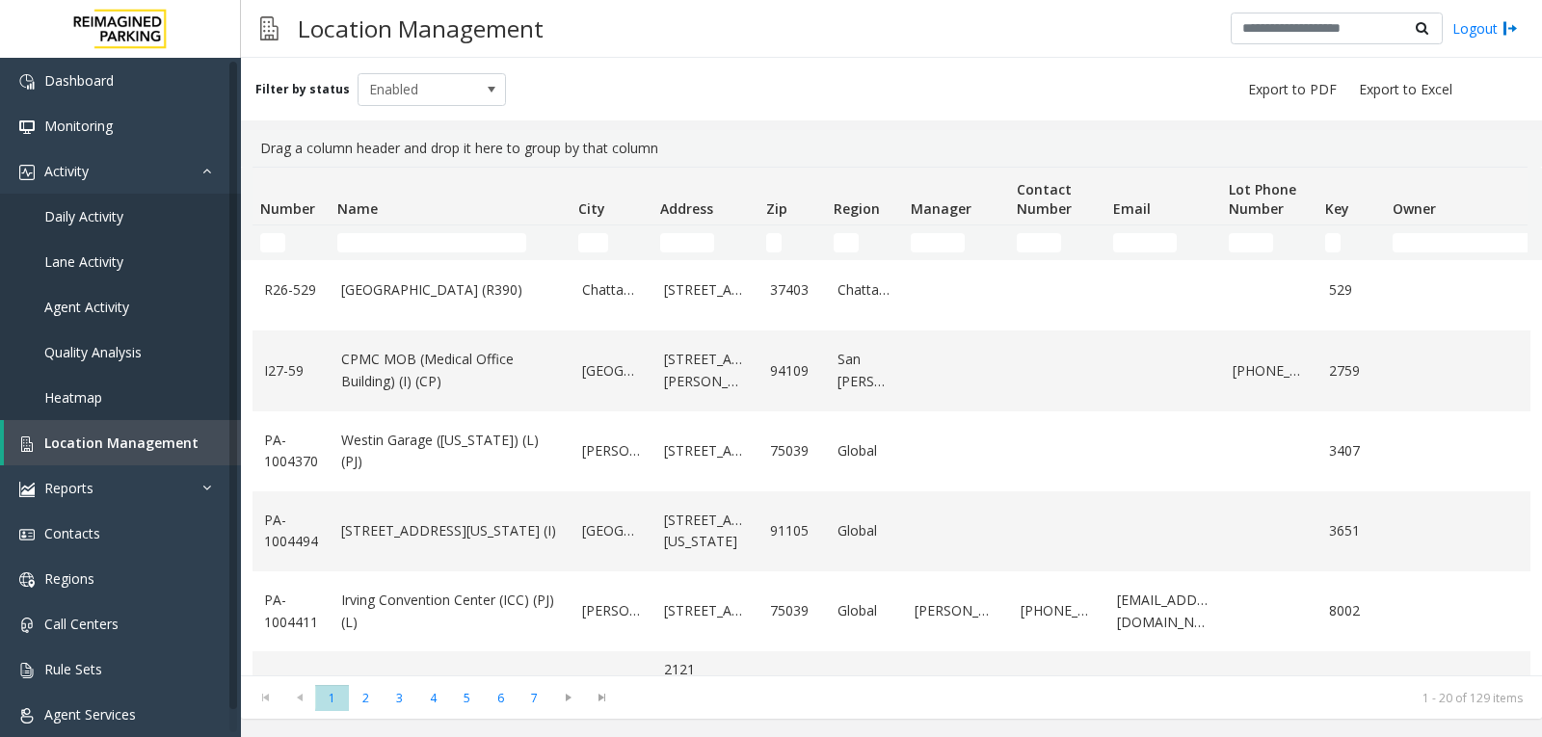
scroll to position [1205, 0]
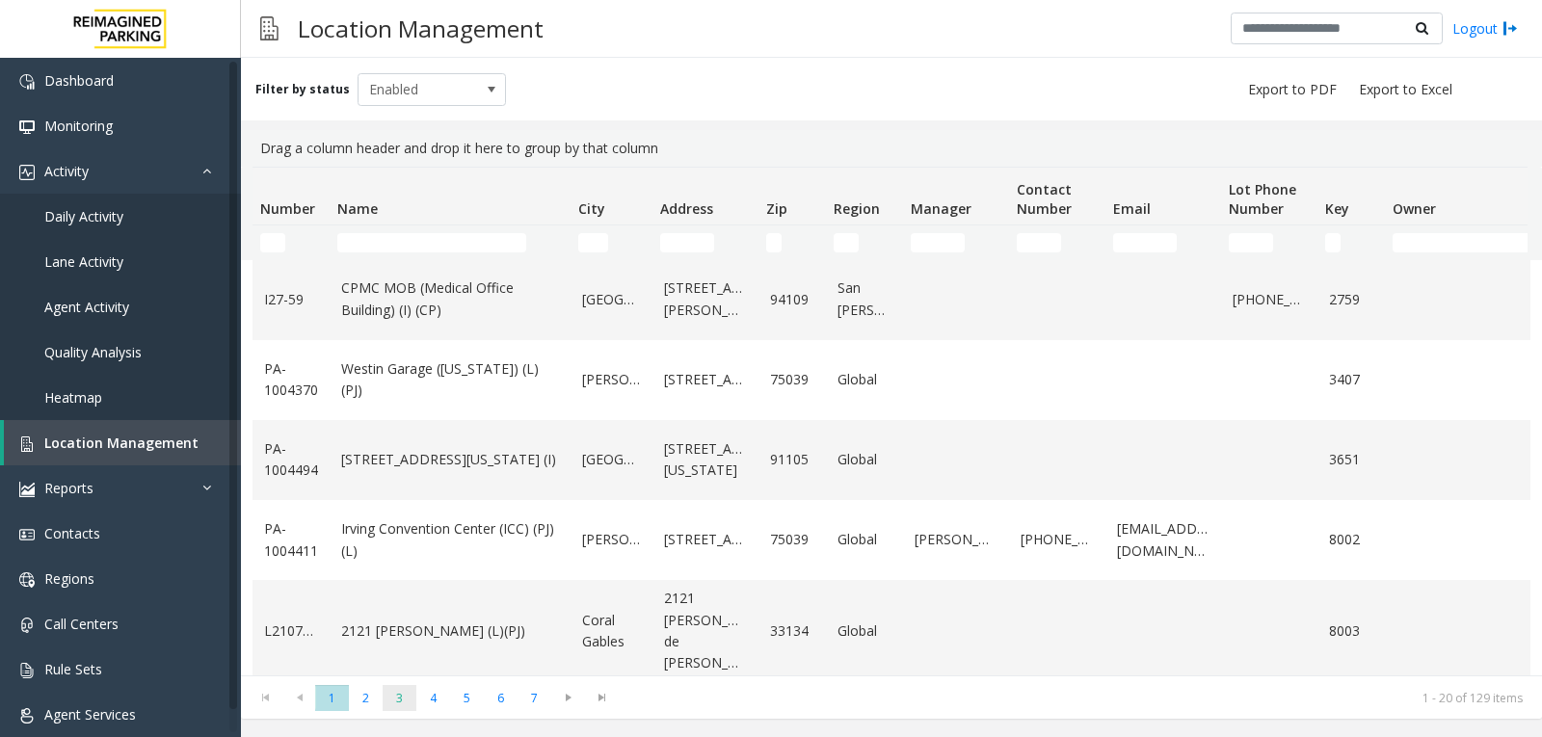
click at [404, 703] on span "3" at bounding box center [400, 698] width 34 height 26
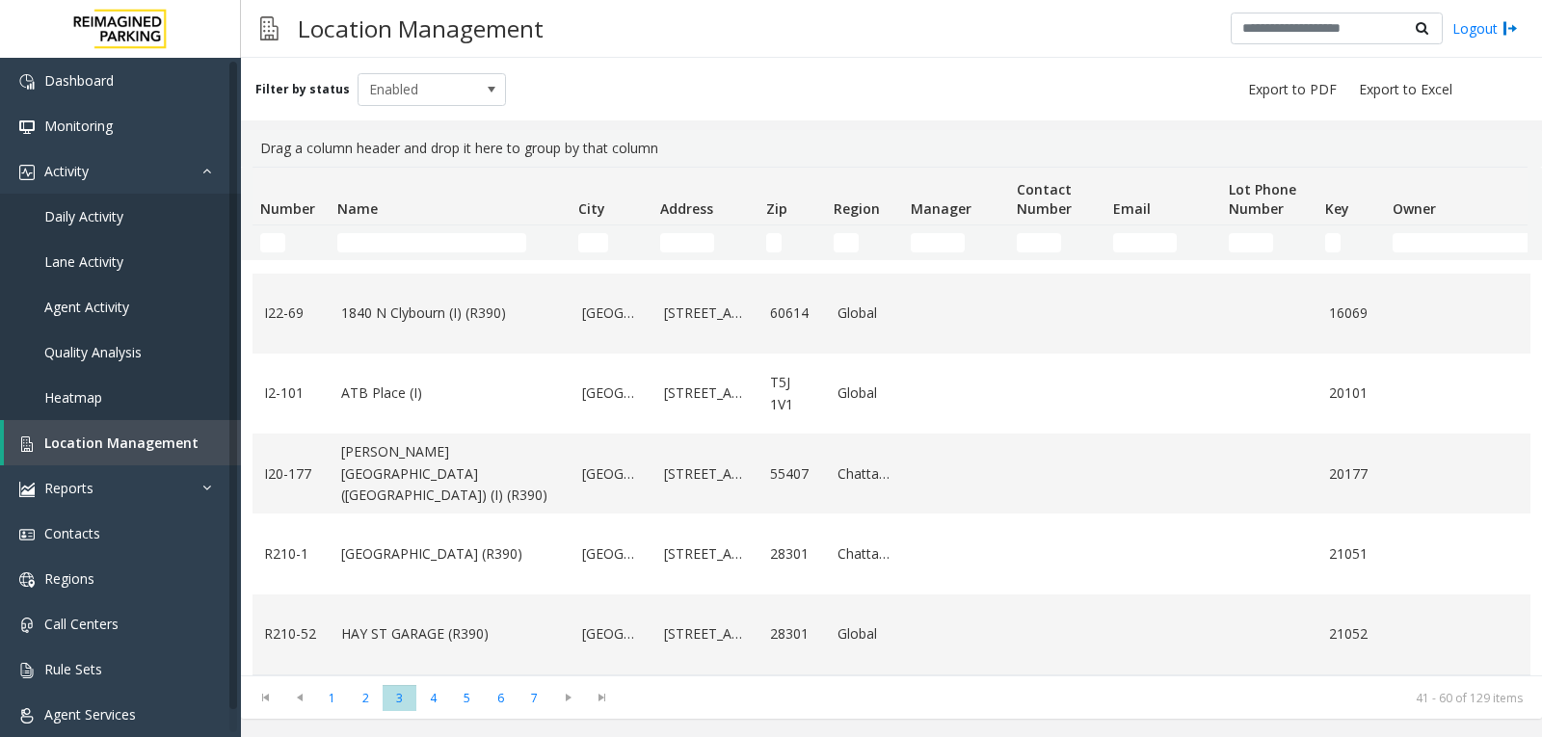
scroll to position [1312, 0]
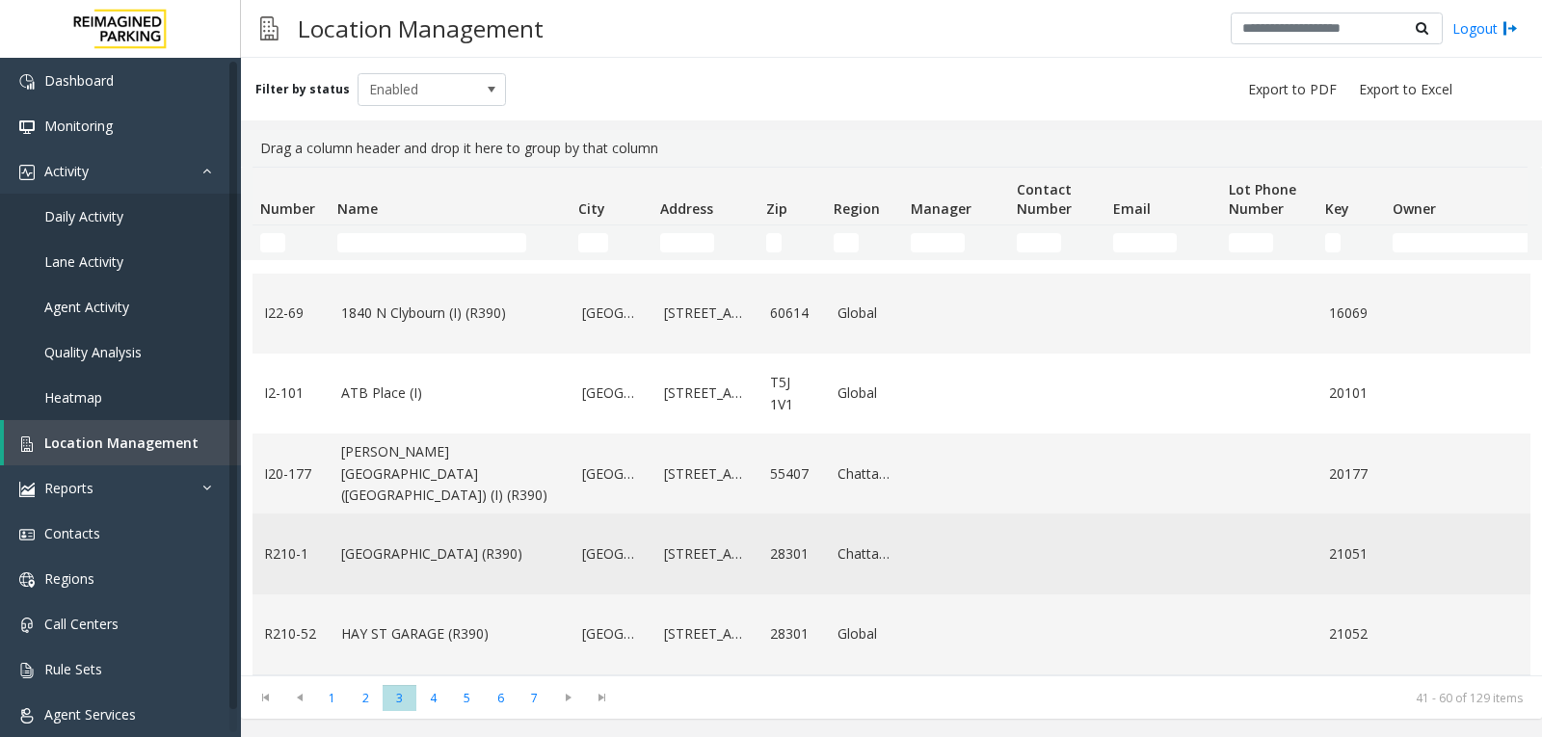
click at [578, 519] on td "Fayetteville" at bounding box center [611, 554] width 82 height 80
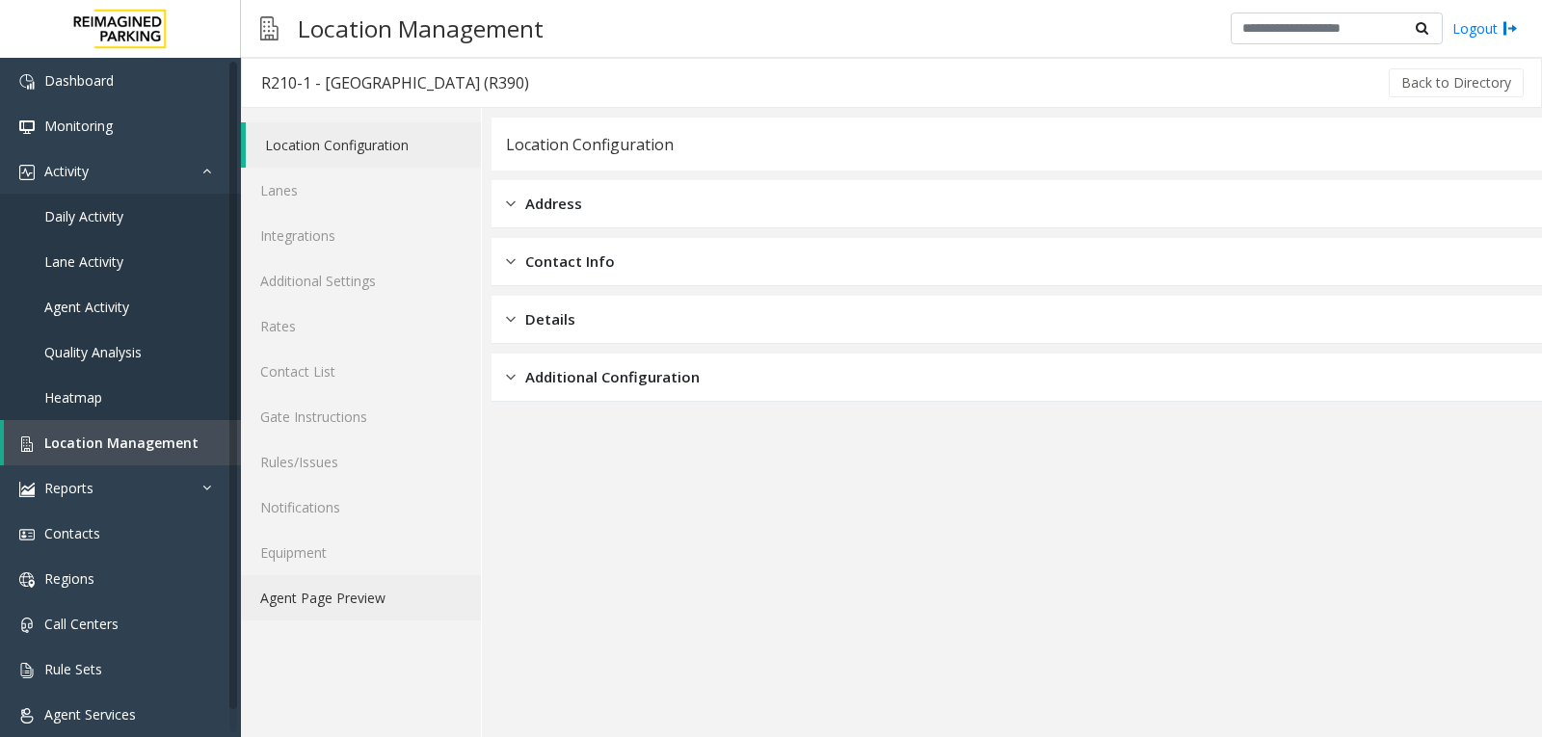
click at [382, 596] on link "Agent Page Preview" at bounding box center [361, 597] width 240 height 45
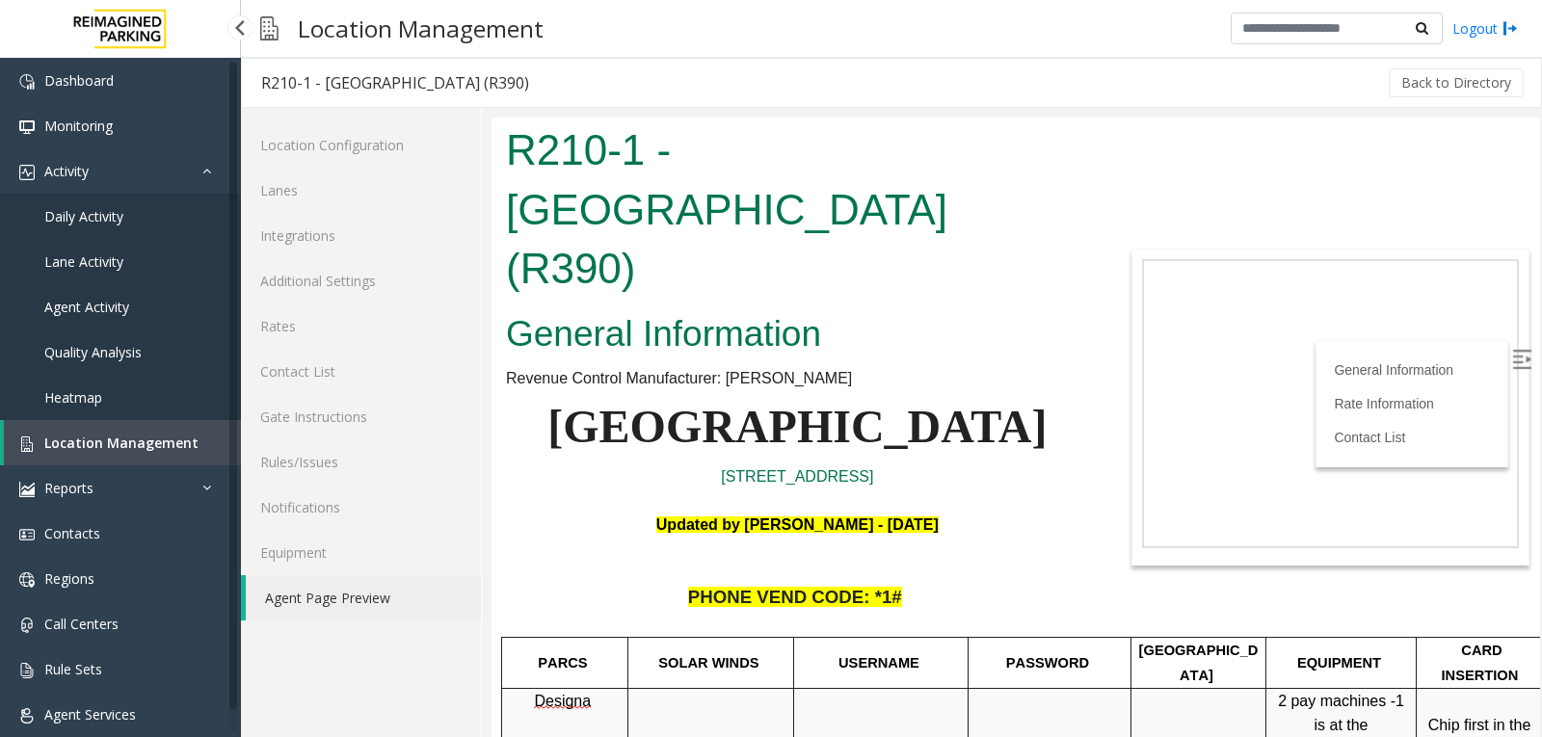
click at [154, 446] on span "Location Management" at bounding box center [121, 443] width 154 height 18
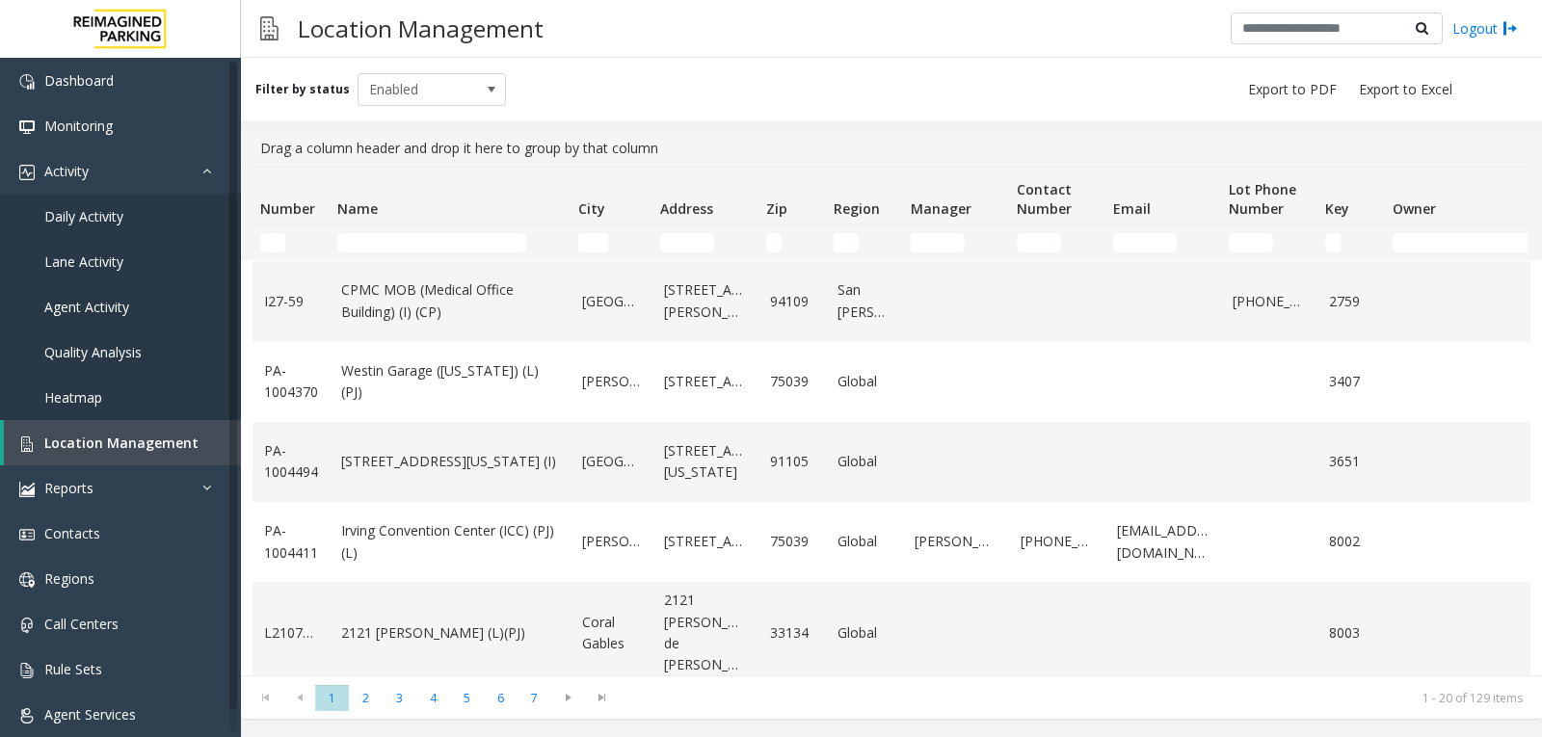
scroll to position [1205, 0]
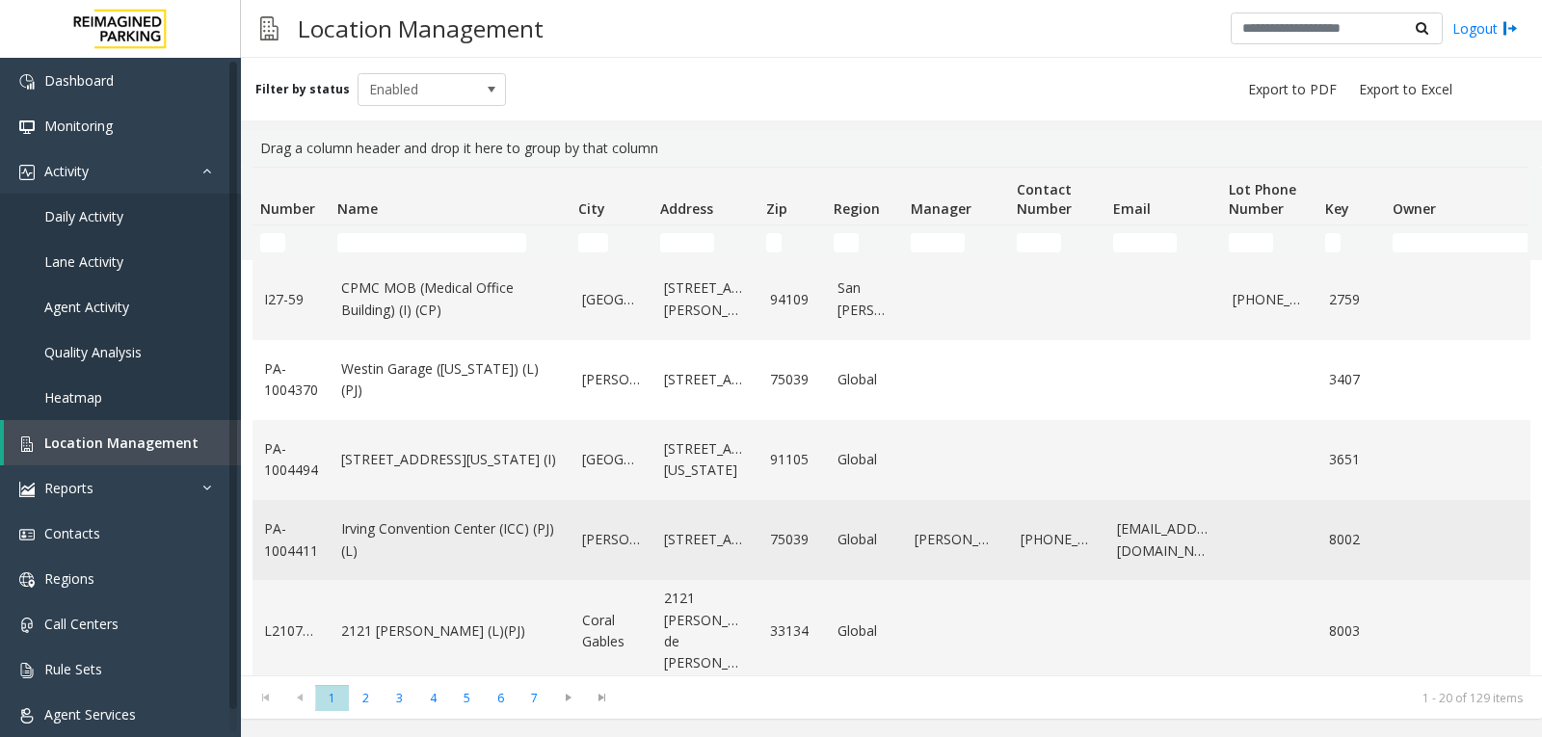
click at [533, 536] on link "Irving Convention Center (ICC) (PJ) (L)" at bounding box center [450, 539] width 218 height 43
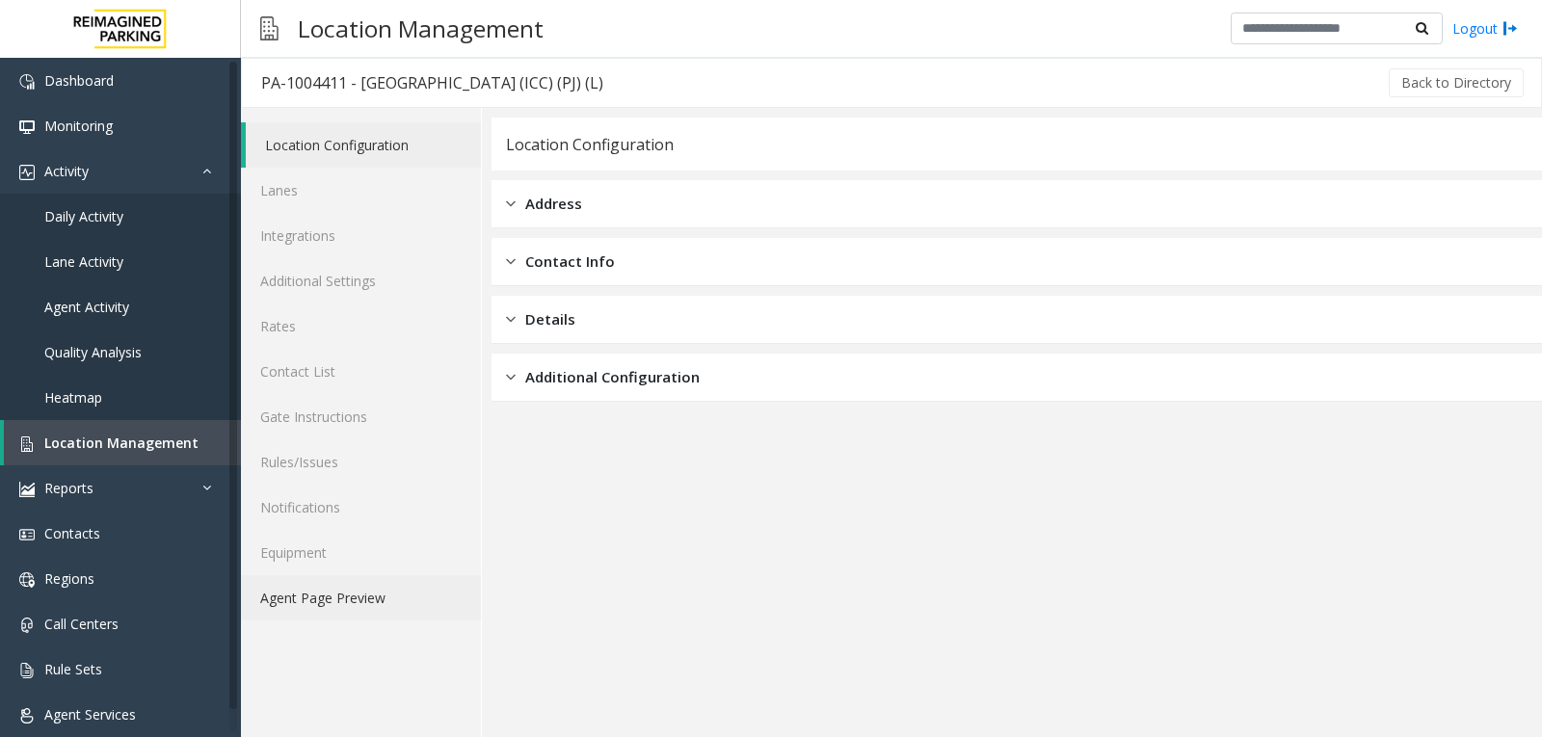
click at [359, 583] on link "Agent Page Preview" at bounding box center [361, 597] width 240 height 45
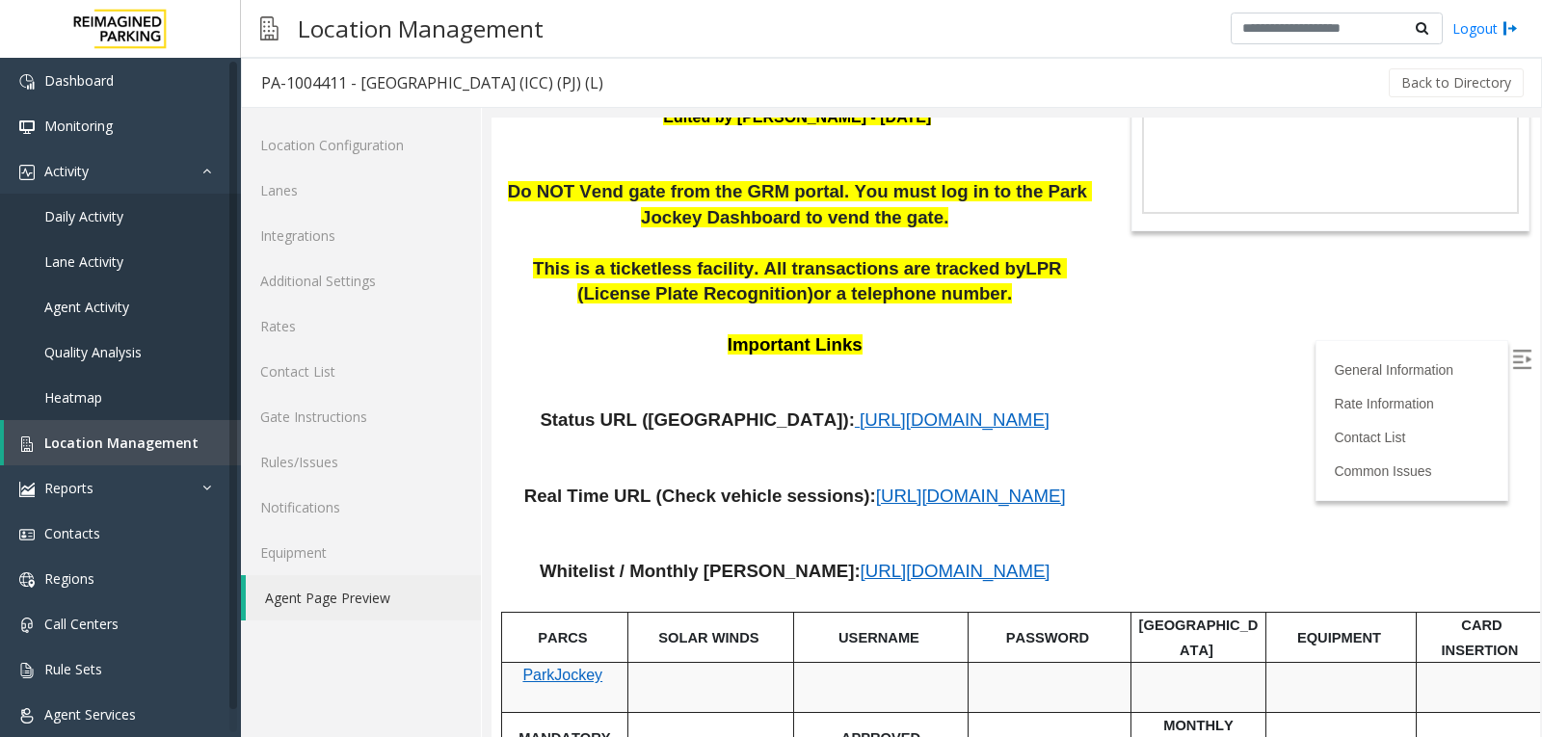
scroll to position [289, 0]
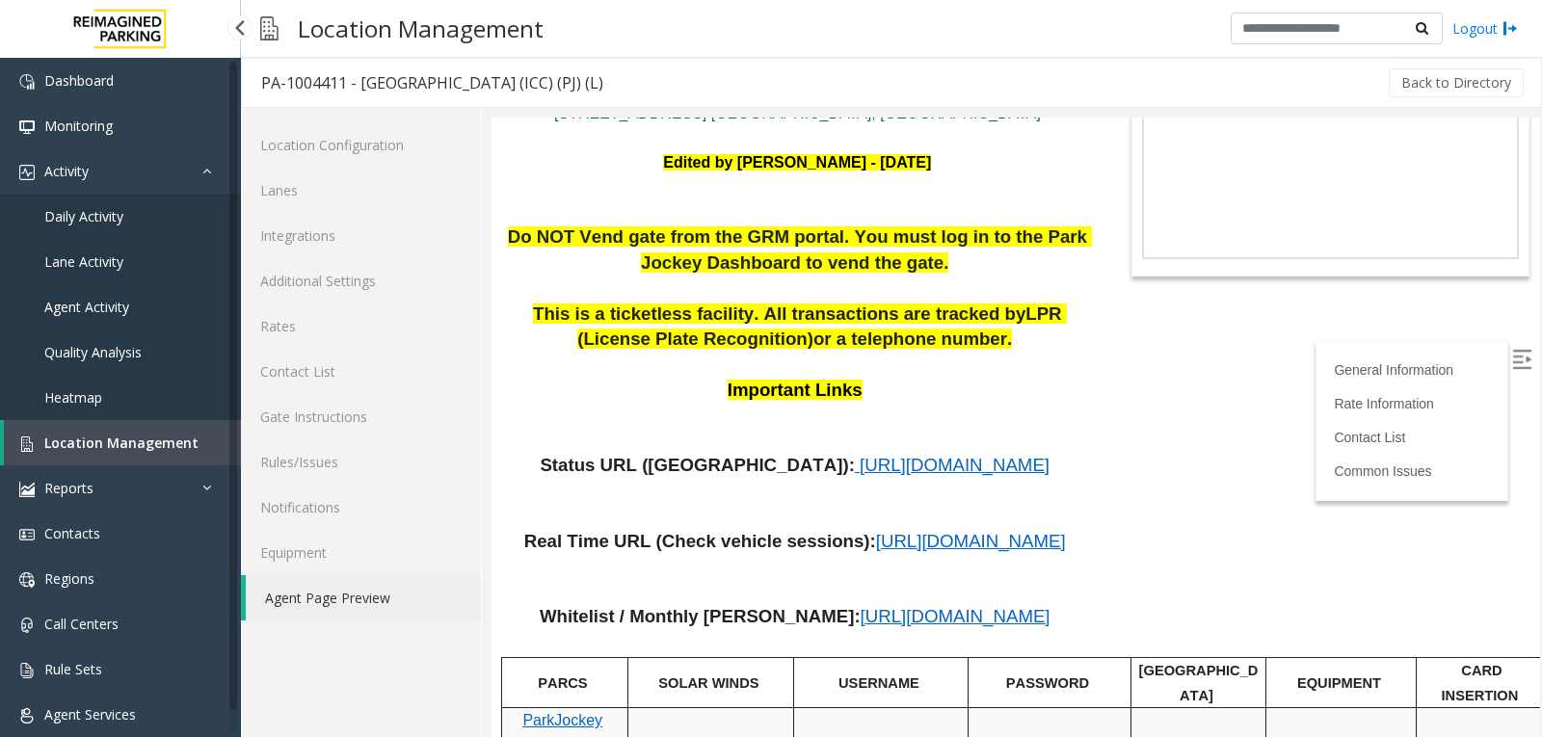
click at [108, 430] on link "Location Management" at bounding box center [122, 442] width 237 height 45
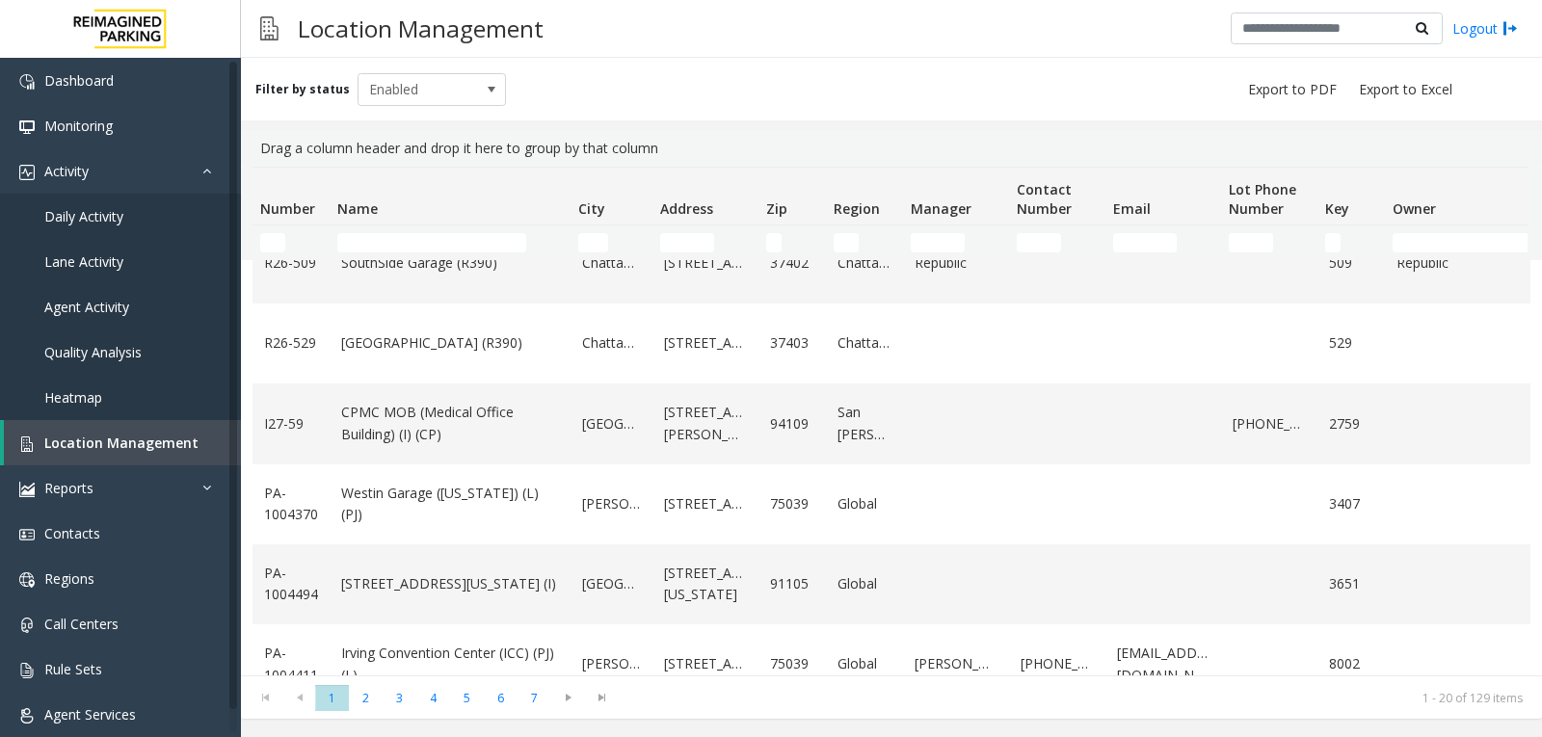
scroll to position [1156, 0]
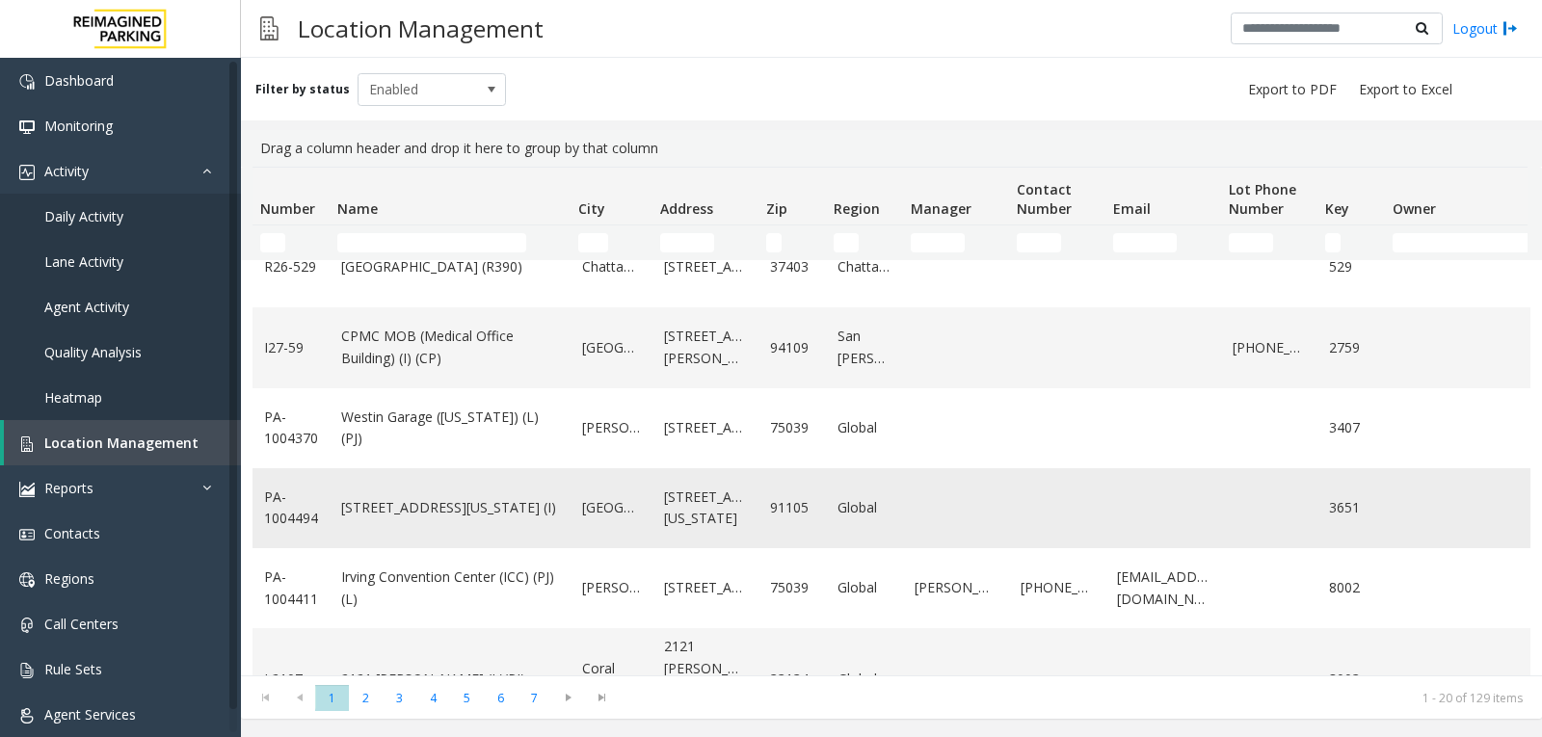
click at [498, 504] on link "[STREET_ADDRESS][US_STATE] (I)" at bounding box center [450, 507] width 218 height 21
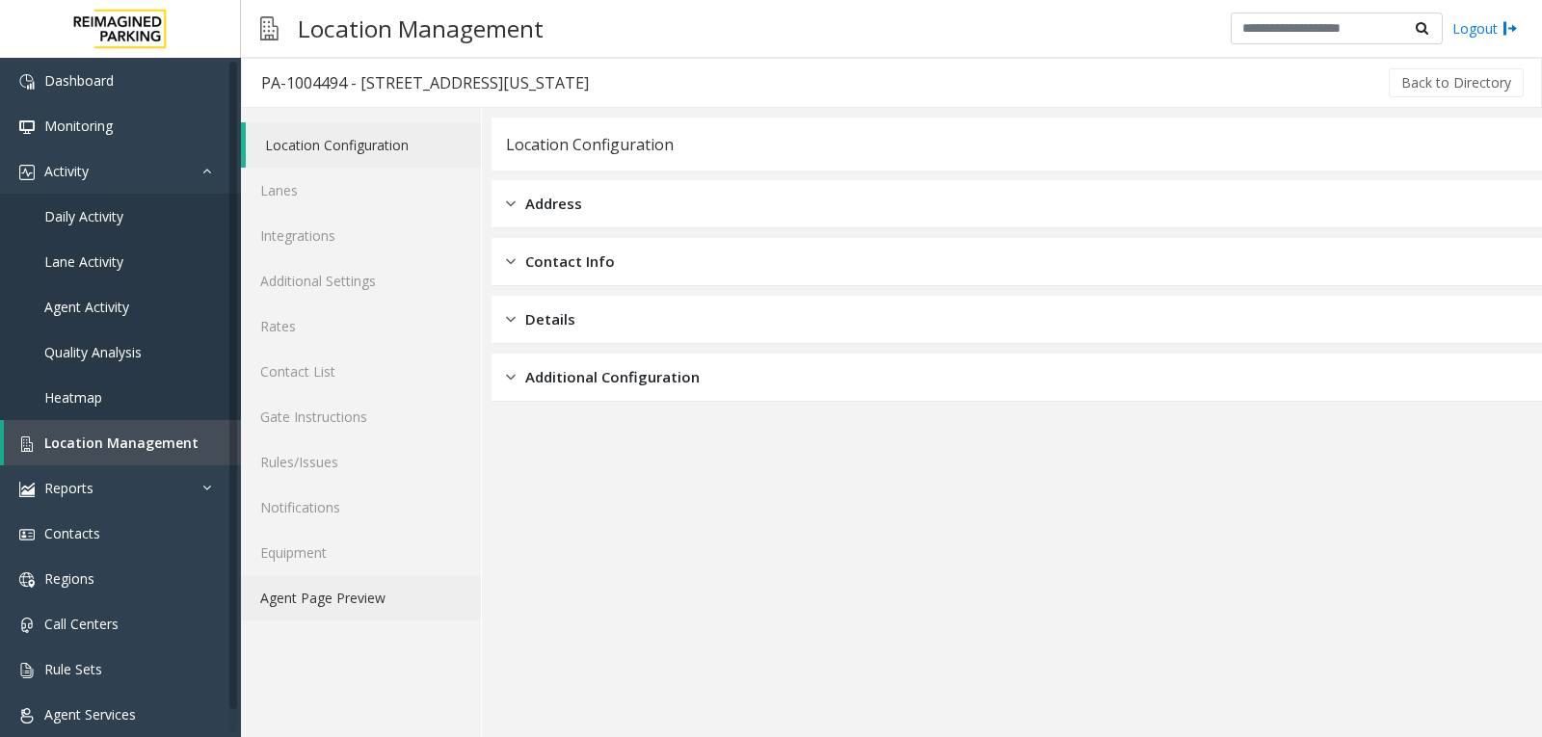
click at [365, 603] on link "Agent Page Preview" at bounding box center [361, 597] width 240 height 45
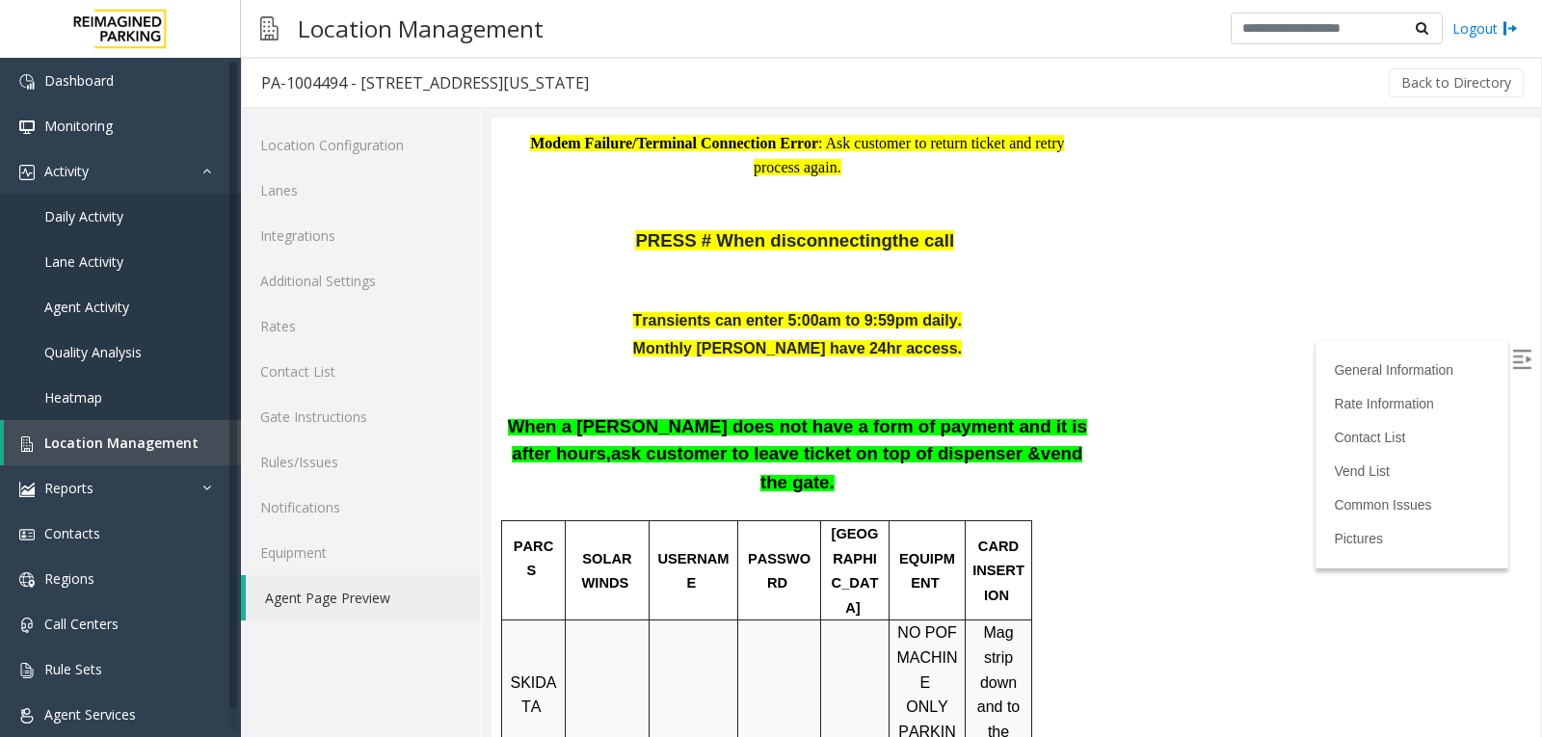
scroll to position [482, 0]
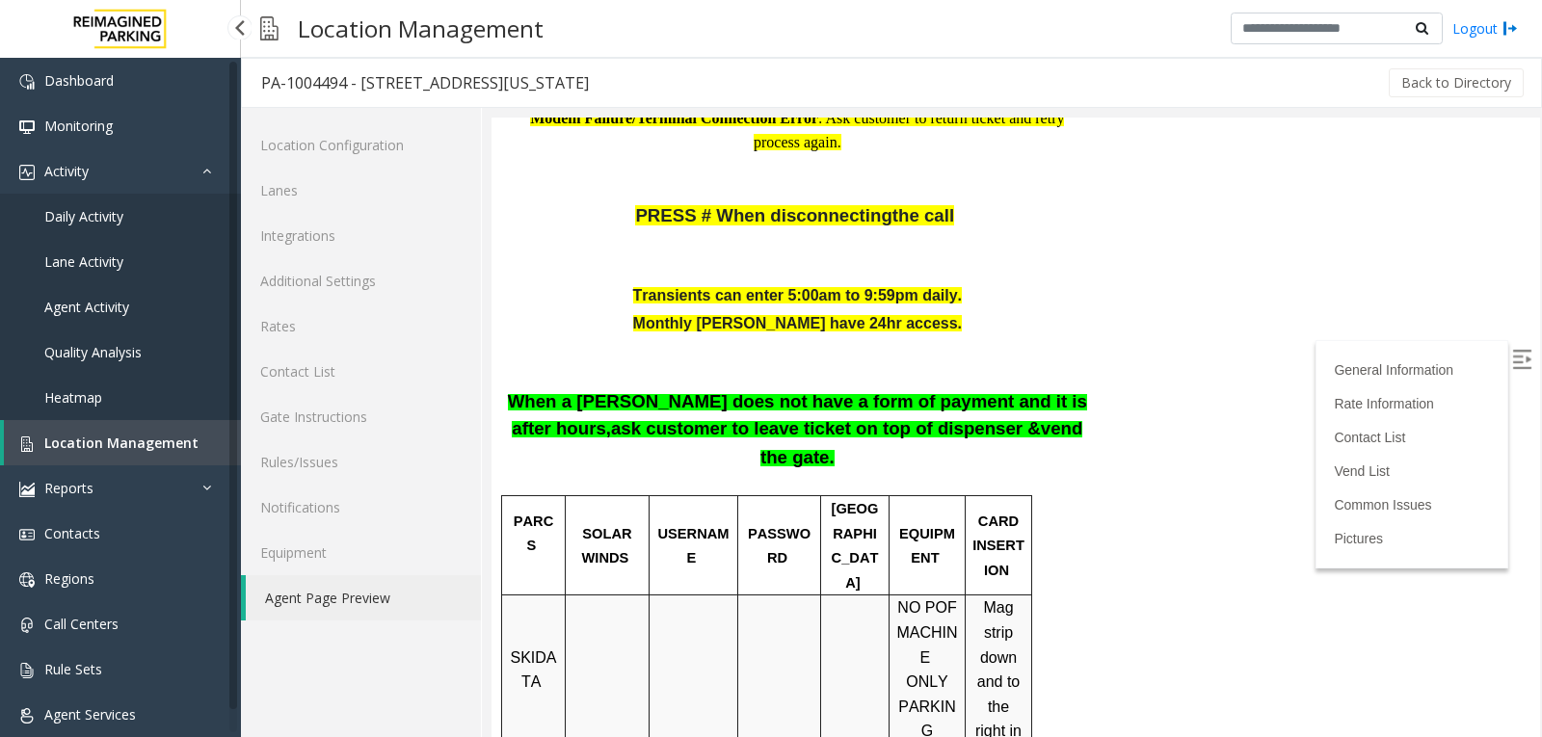
click at [88, 456] on link "Location Management" at bounding box center [122, 442] width 237 height 45
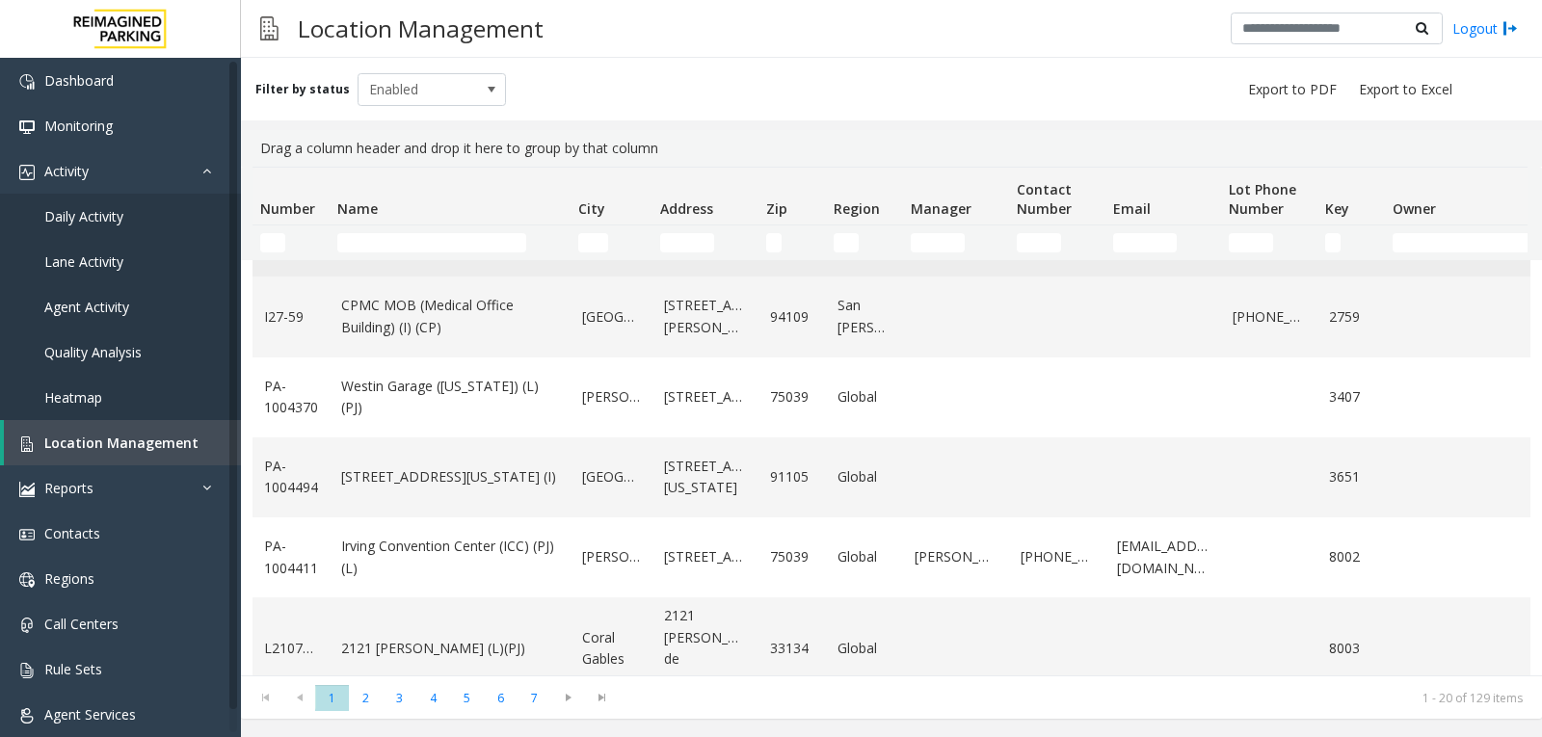
scroll to position [1205, 0]
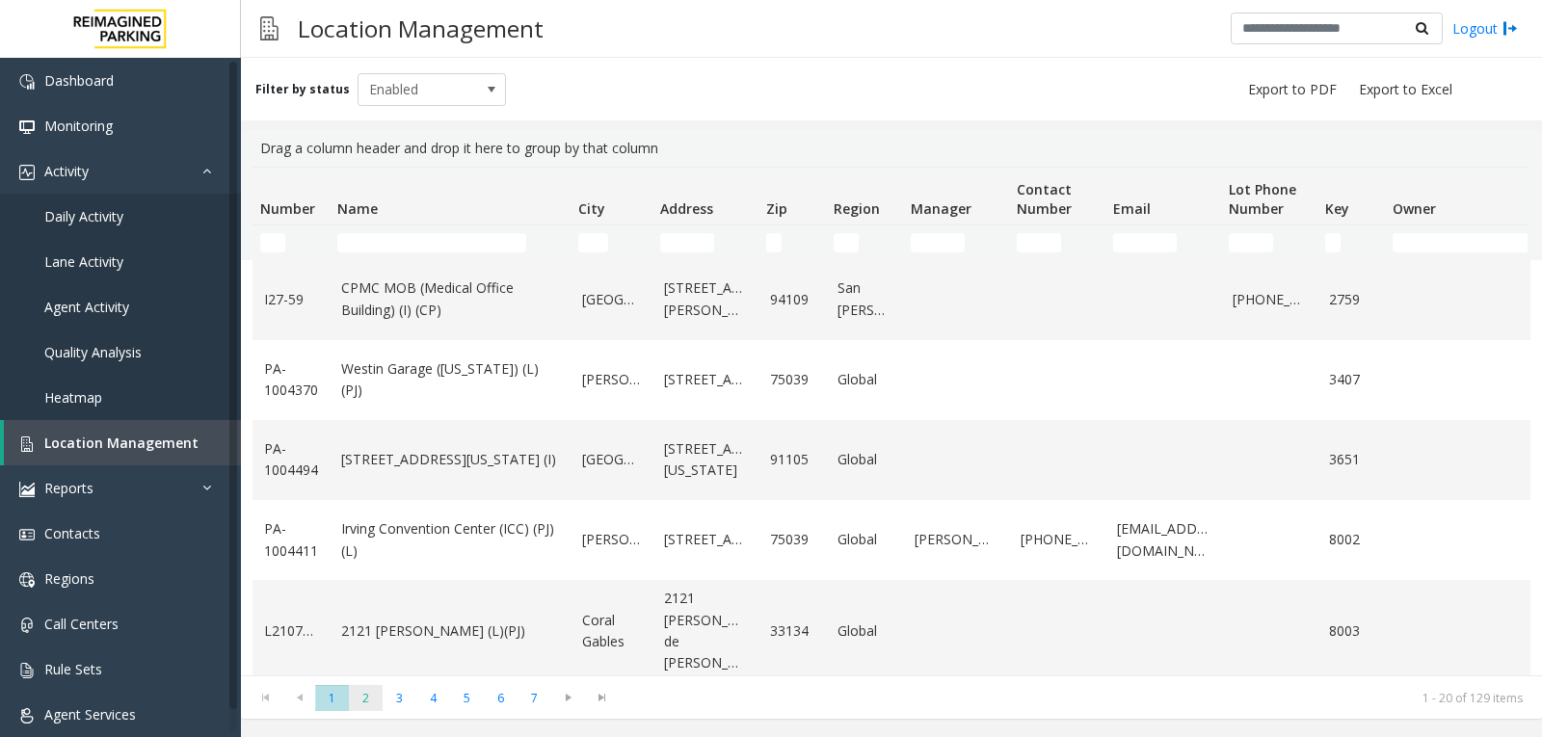
click at [363, 694] on span "2" at bounding box center [366, 698] width 34 height 26
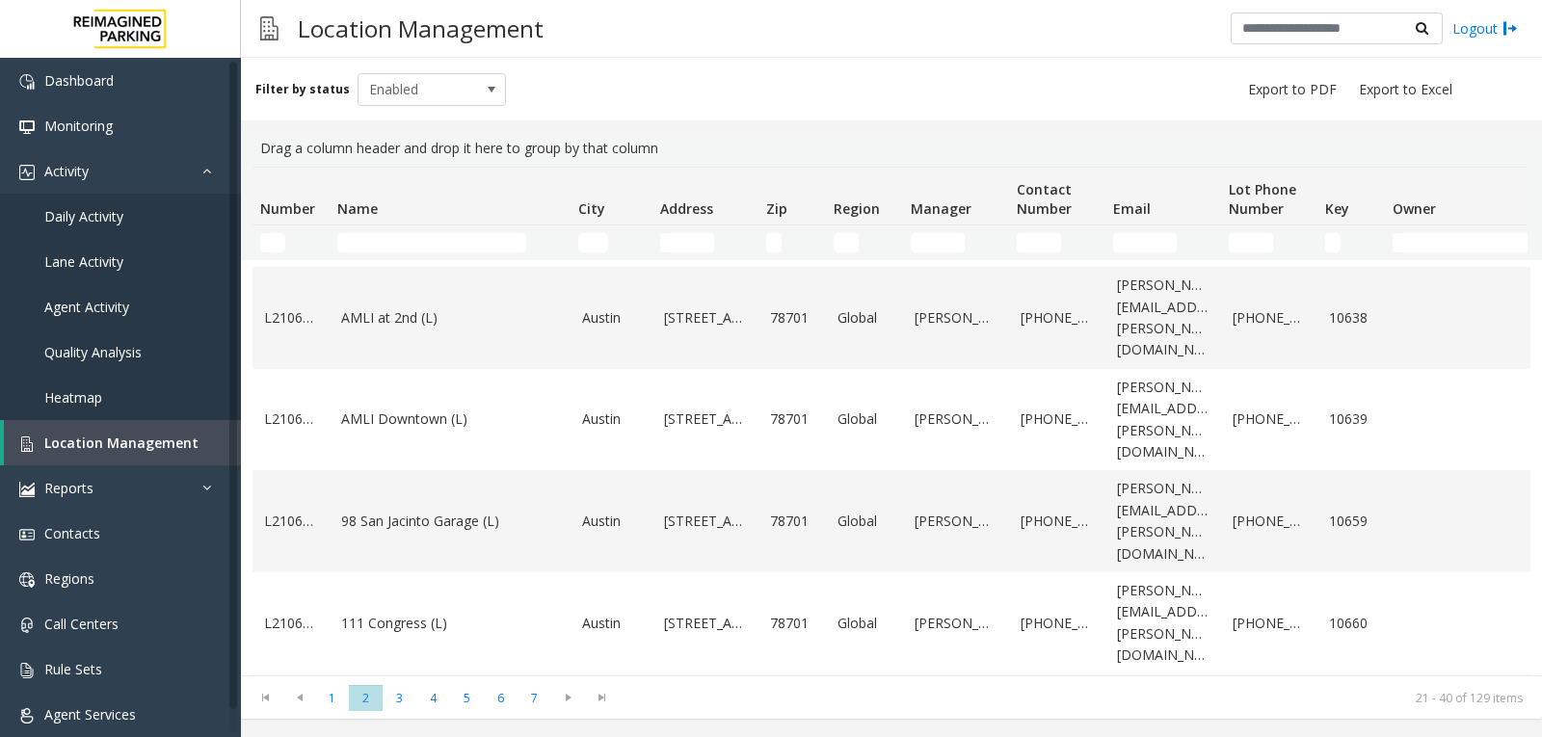
scroll to position [1248, 0]
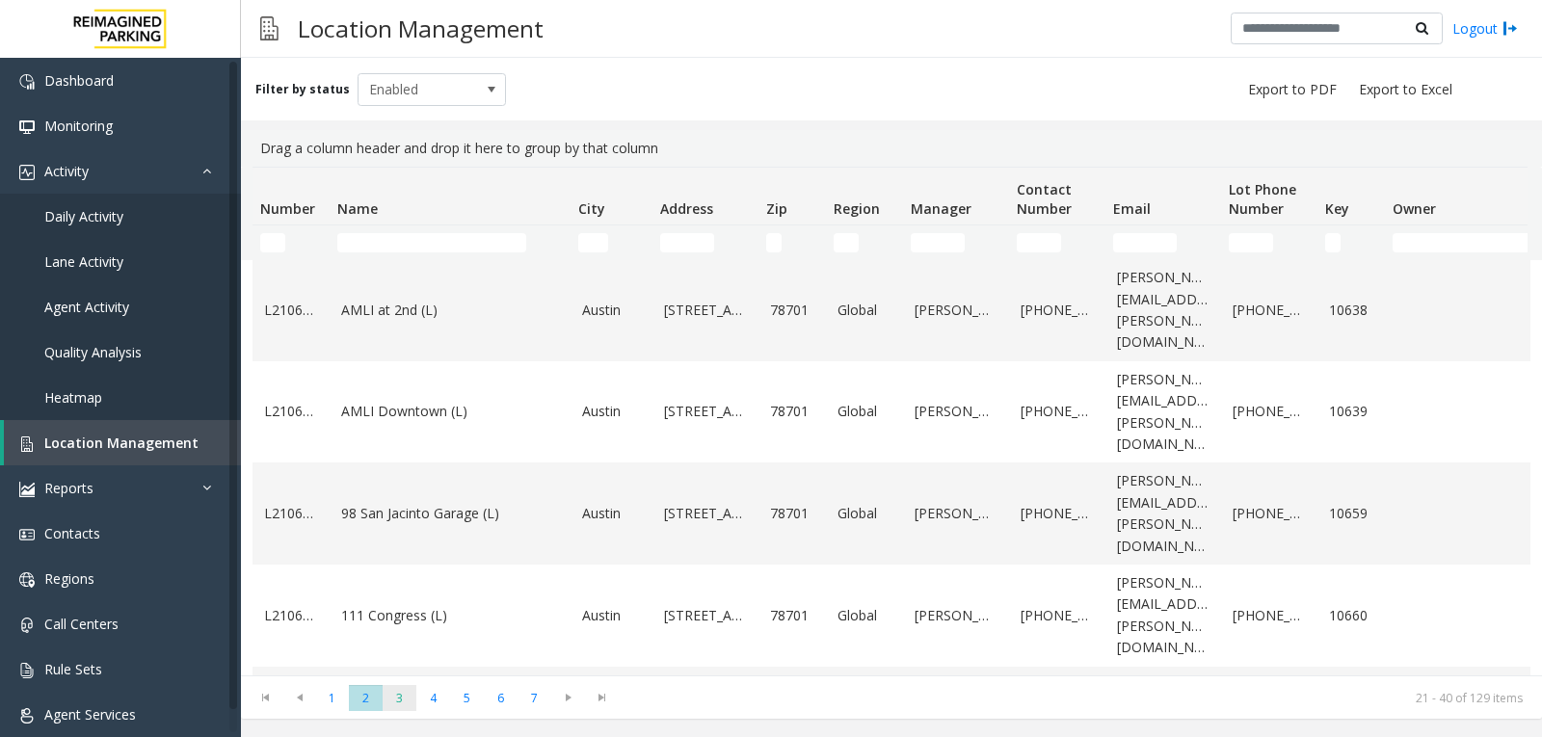
click at [405, 710] on span "3" at bounding box center [400, 698] width 34 height 26
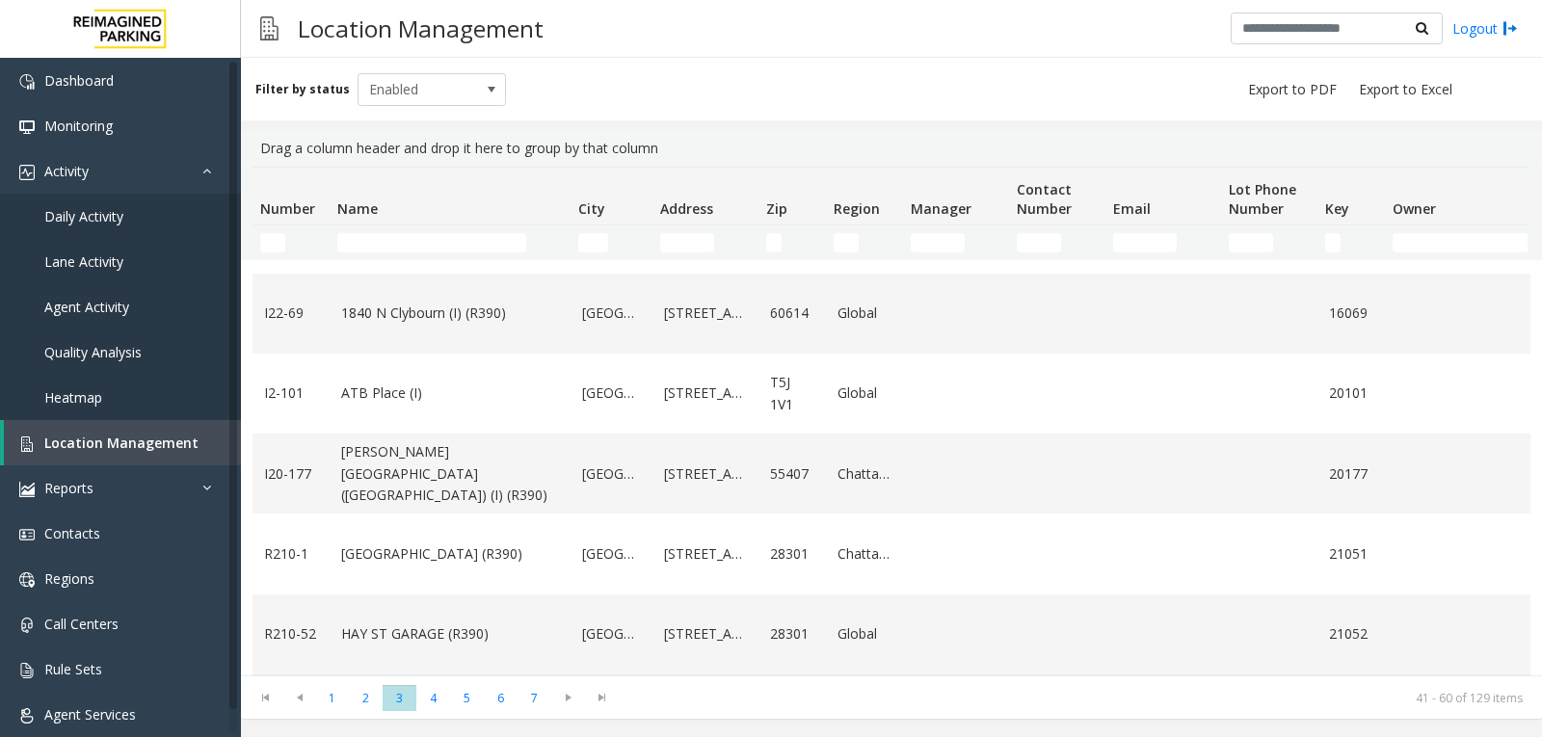
scroll to position [1312, 0]
click at [437, 698] on span "4" at bounding box center [433, 698] width 34 height 26
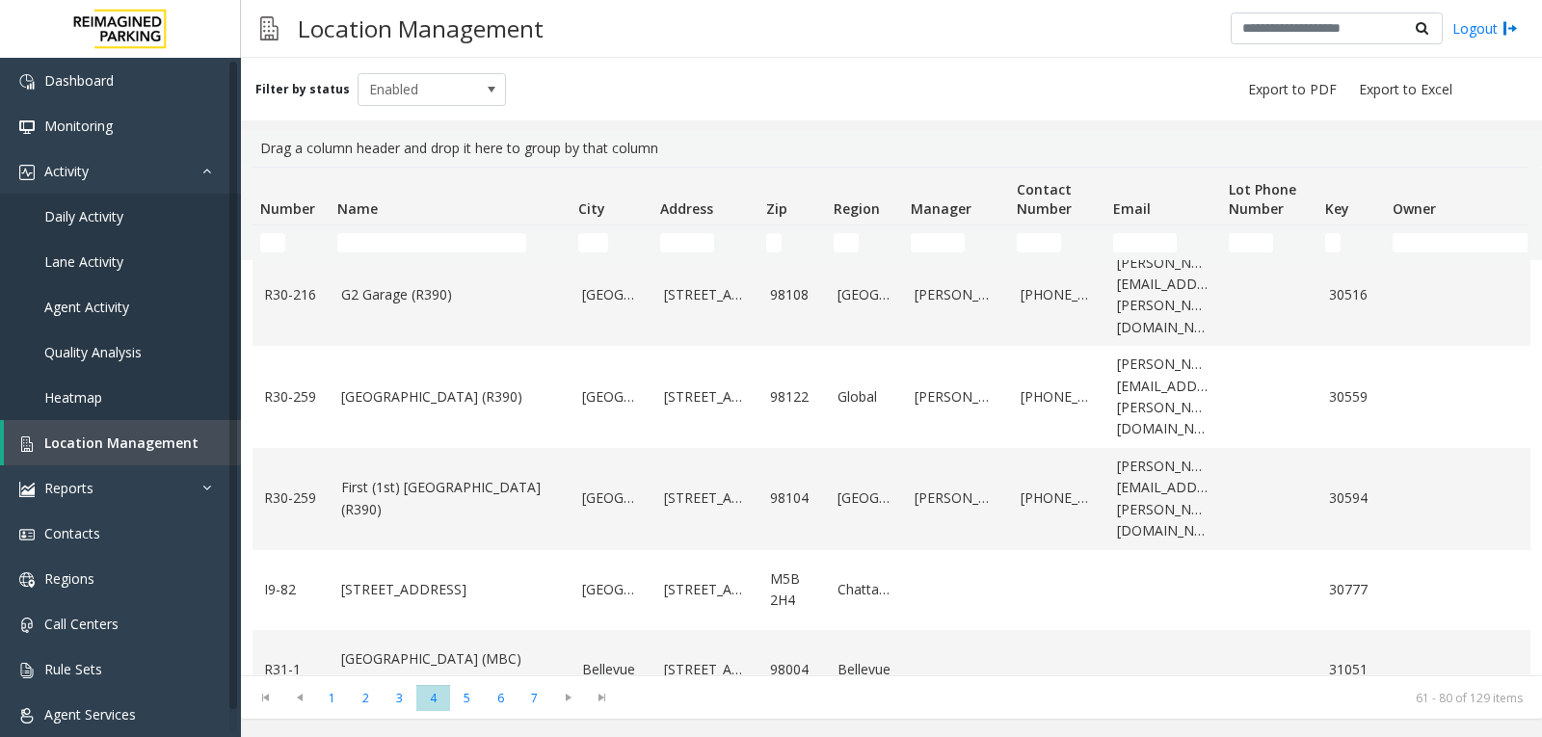
scroll to position [1248, 0]
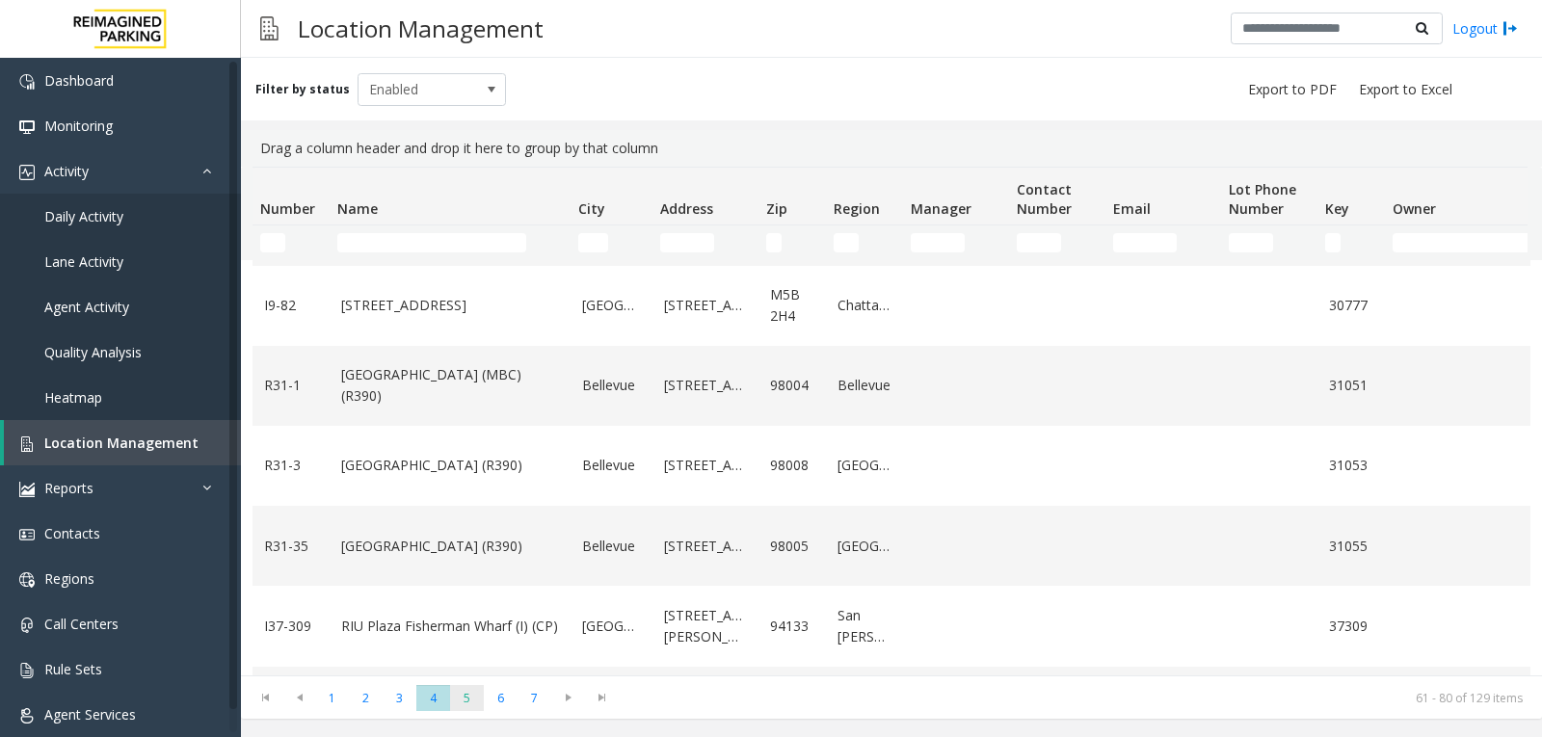
click at [468, 700] on span "5" at bounding box center [467, 698] width 34 height 26
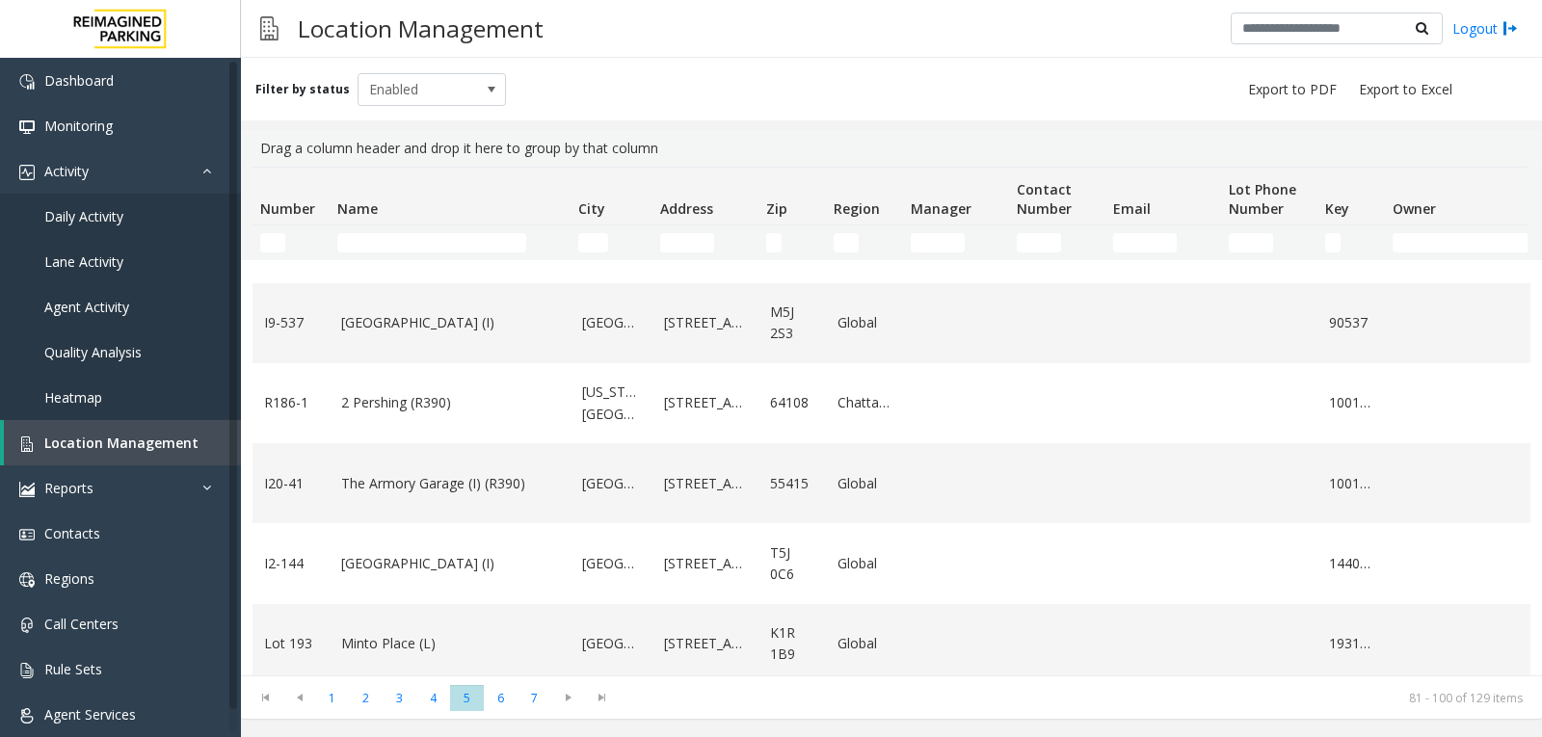
scroll to position [1205, 0]
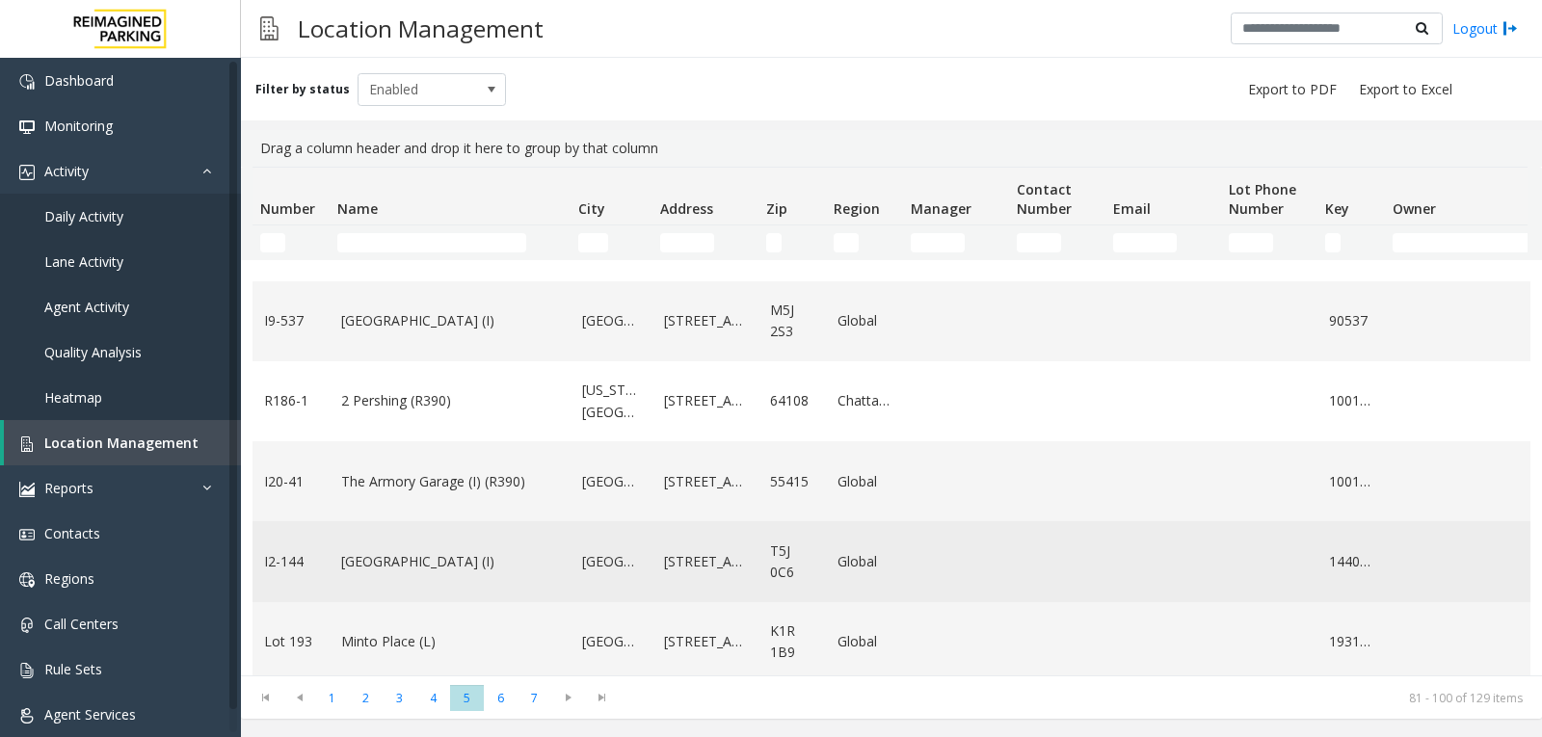
click at [516, 551] on link "[GEOGRAPHIC_DATA] (I)" at bounding box center [450, 561] width 218 height 21
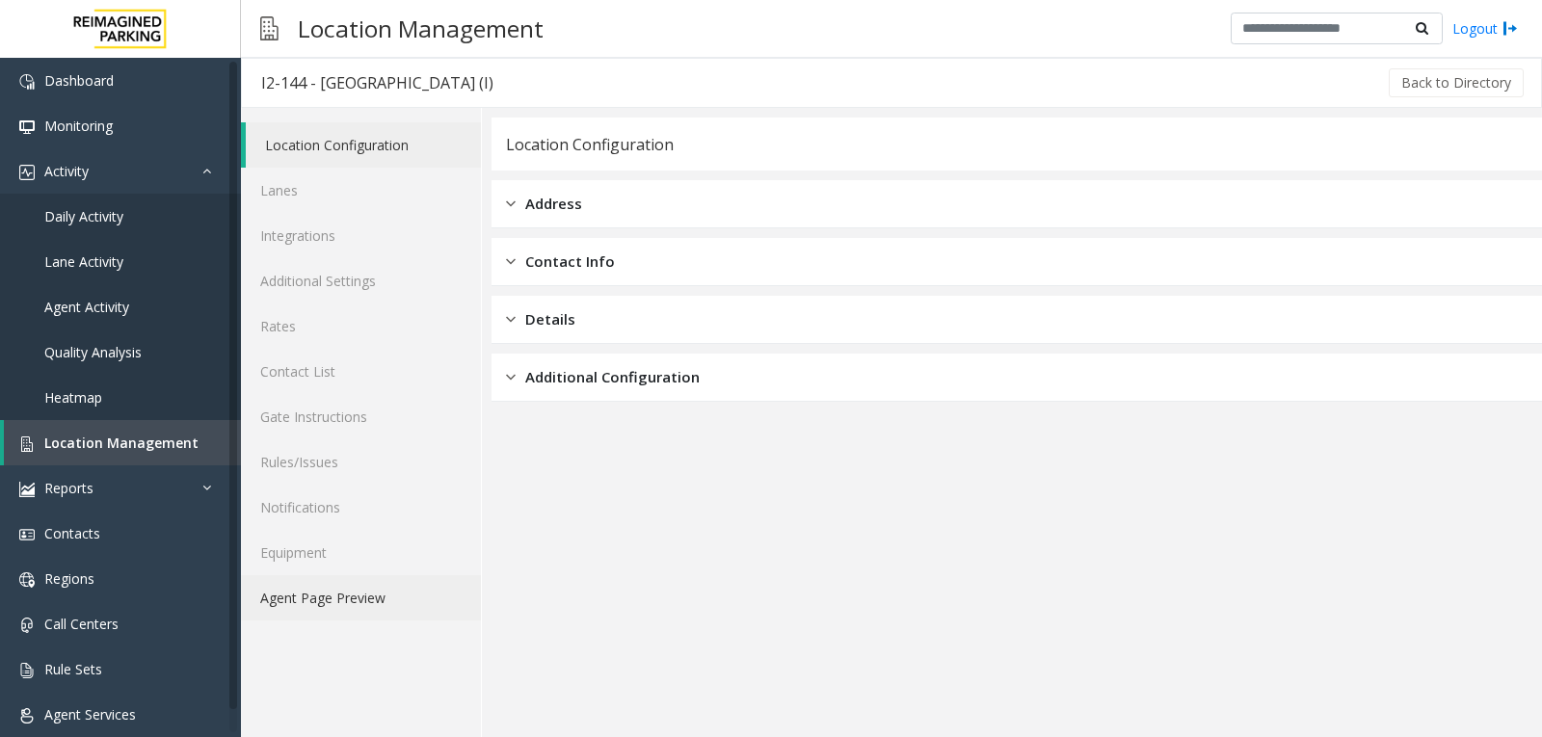
click at [375, 613] on link "Agent Page Preview" at bounding box center [361, 597] width 240 height 45
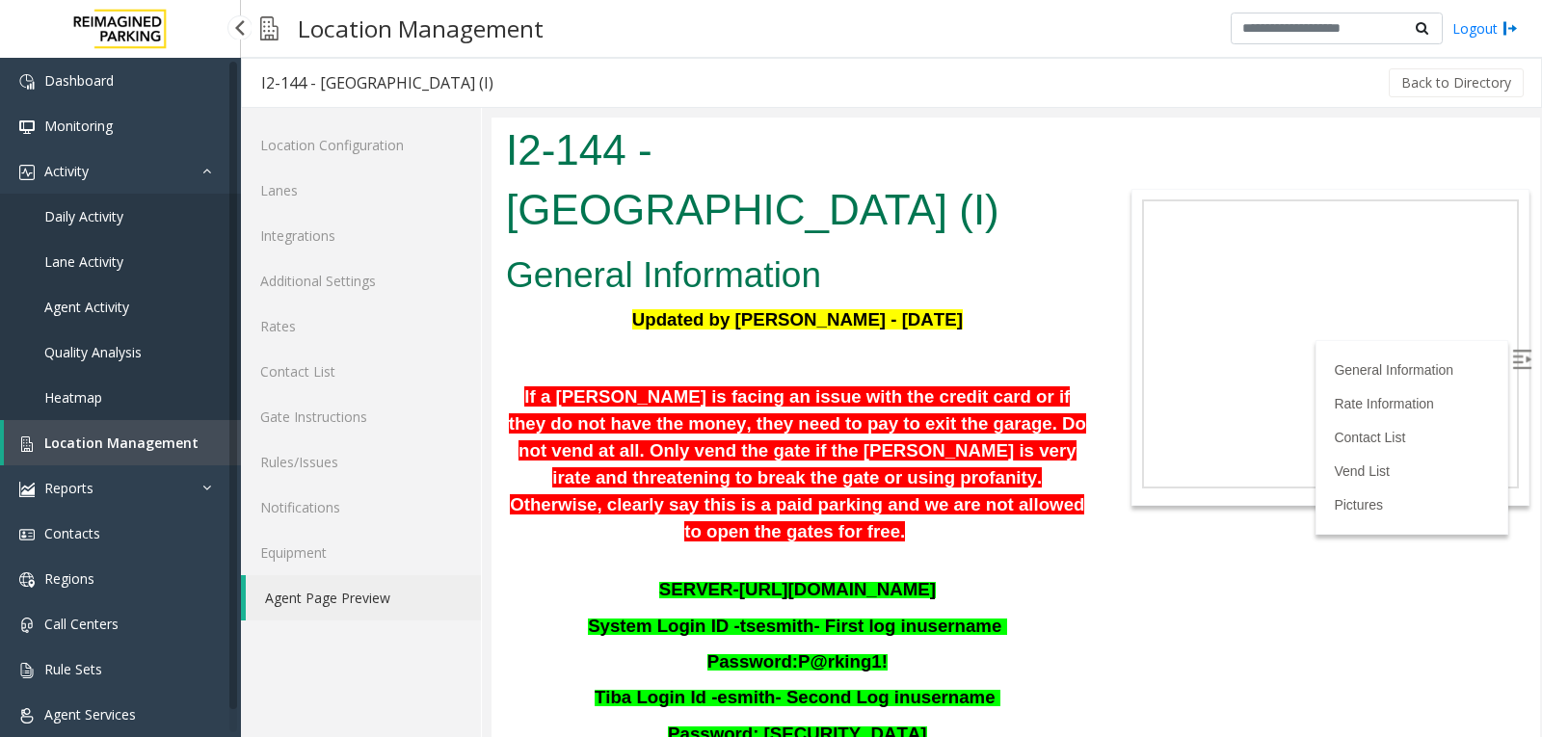
click at [144, 441] on span "Location Management" at bounding box center [121, 443] width 154 height 18
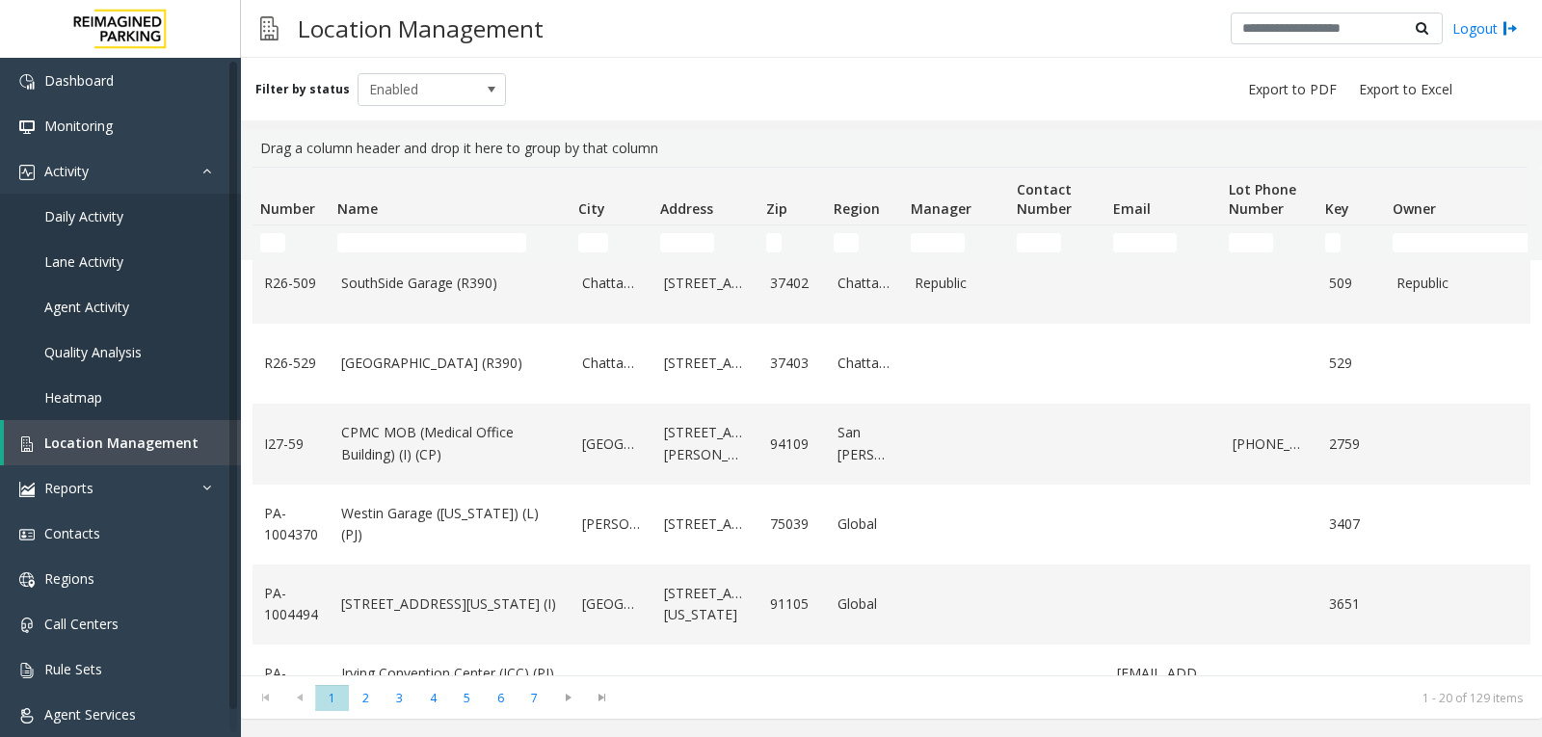
scroll to position [1205, 0]
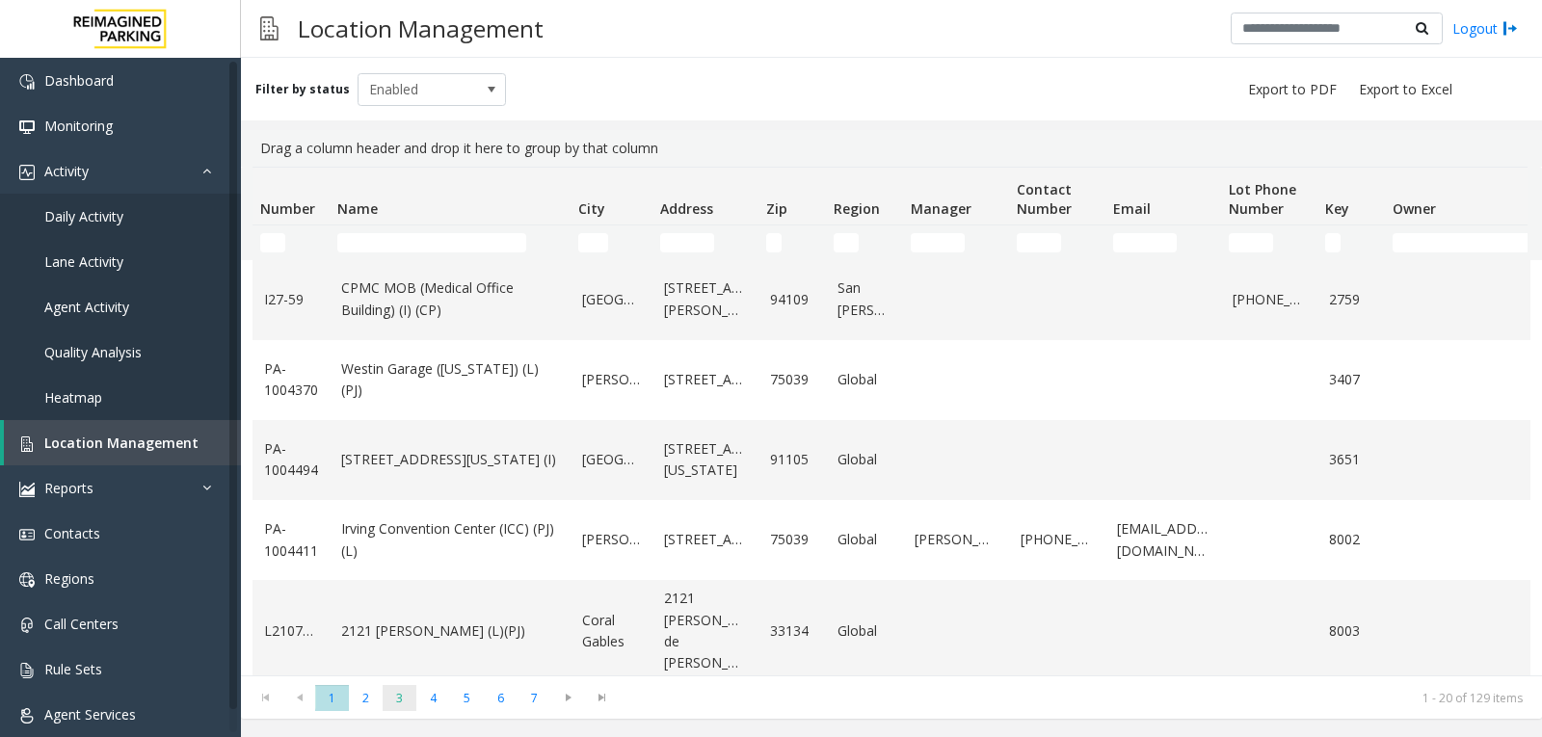
click at [403, 699] on span "3" at bounding box center [400, 698] width 34 height 26
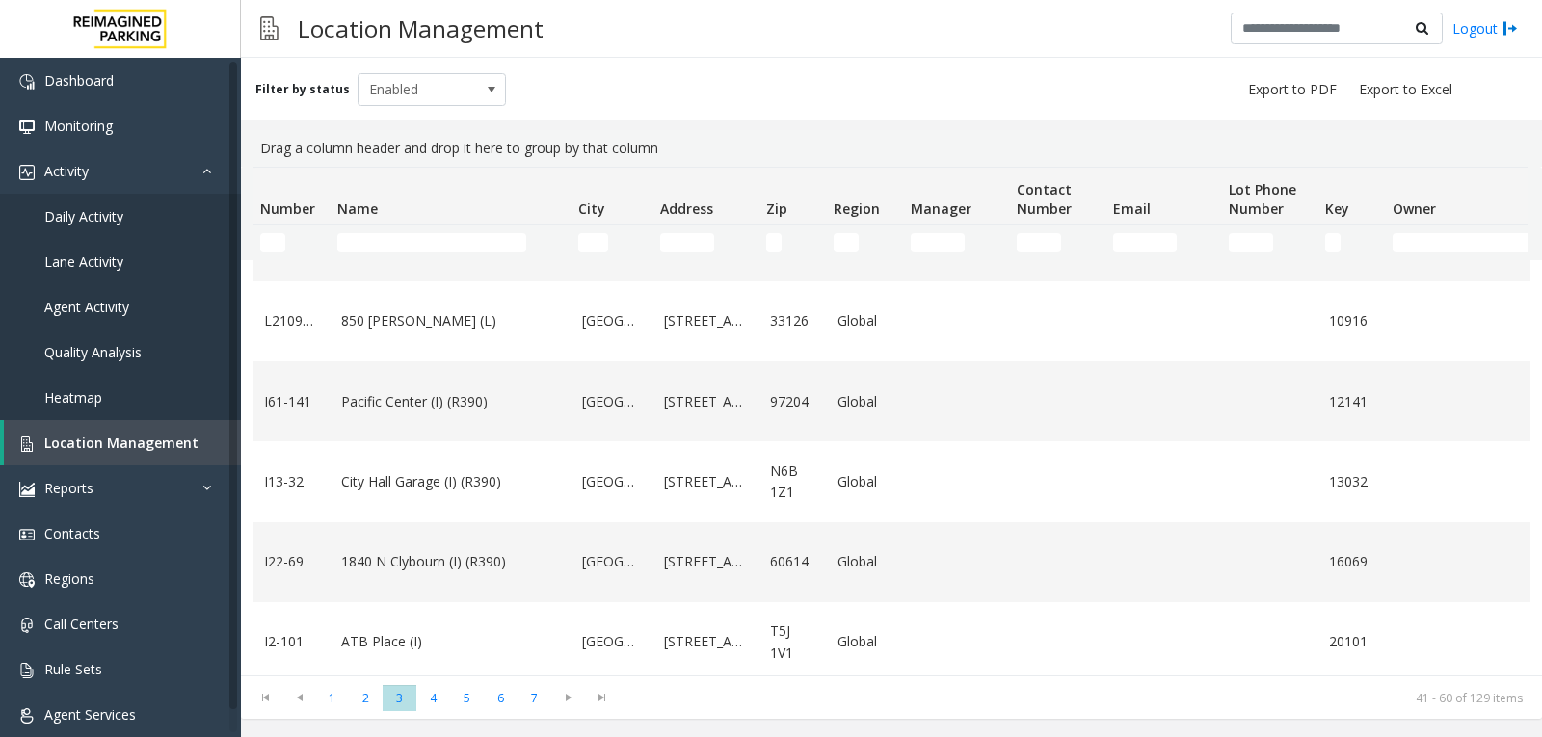
scroll to position [1312, 0]
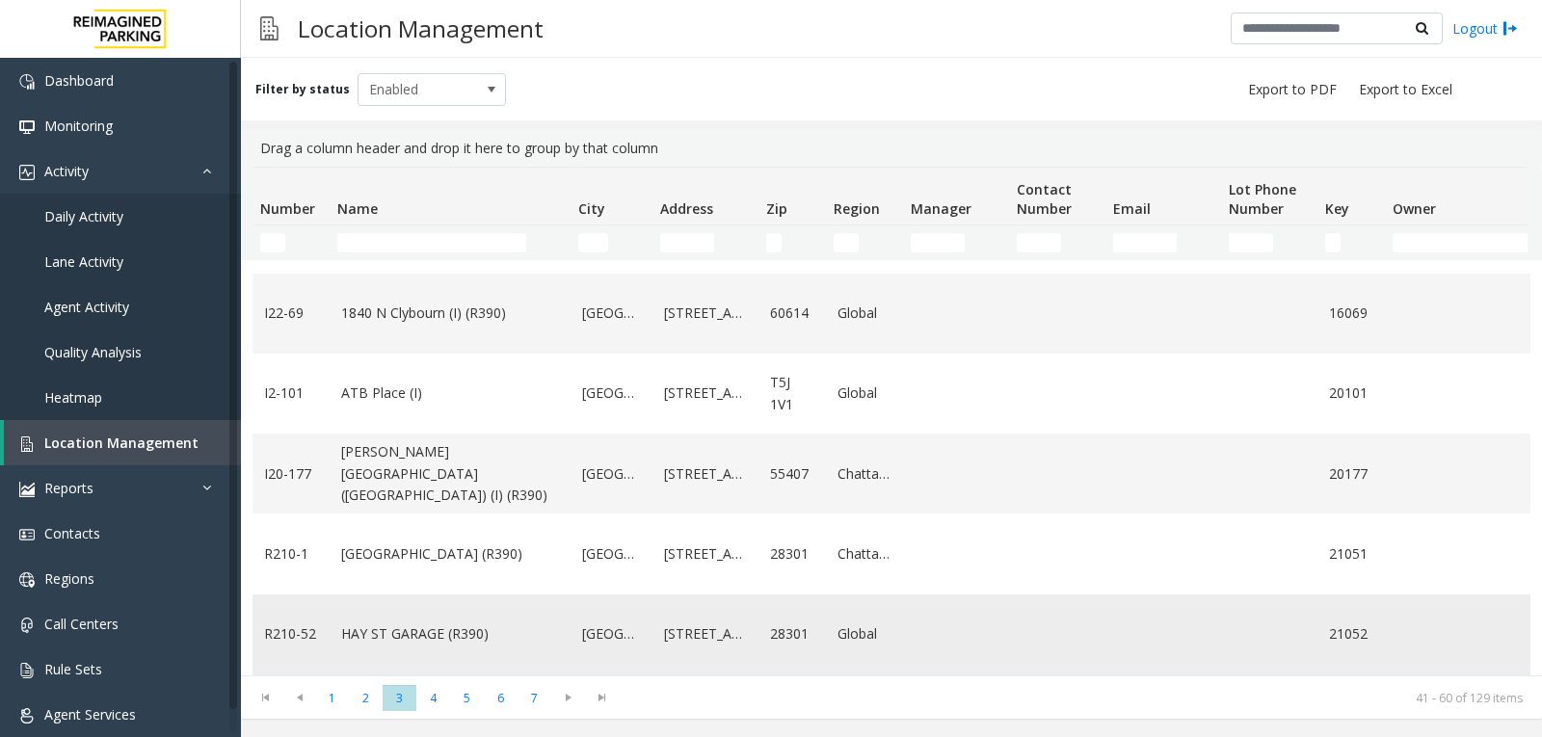
click at [471, 623] on link "HAY ST GARAGE (R390)" at bounding box center [450, 633] width 218 height 21
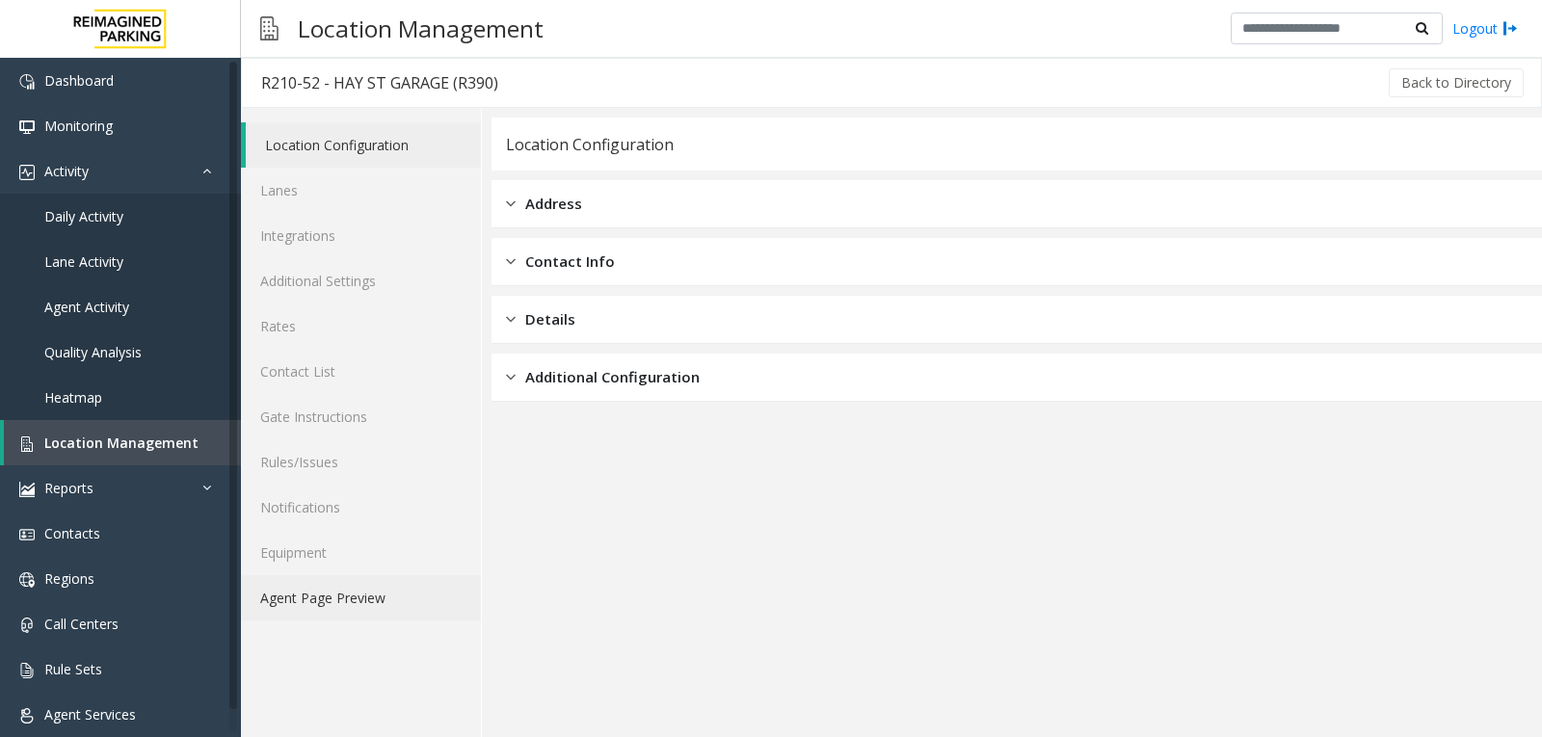
click at [384, 603] on link "Agent Page Preview" at bounding box center [361, 597] width 240 height 45
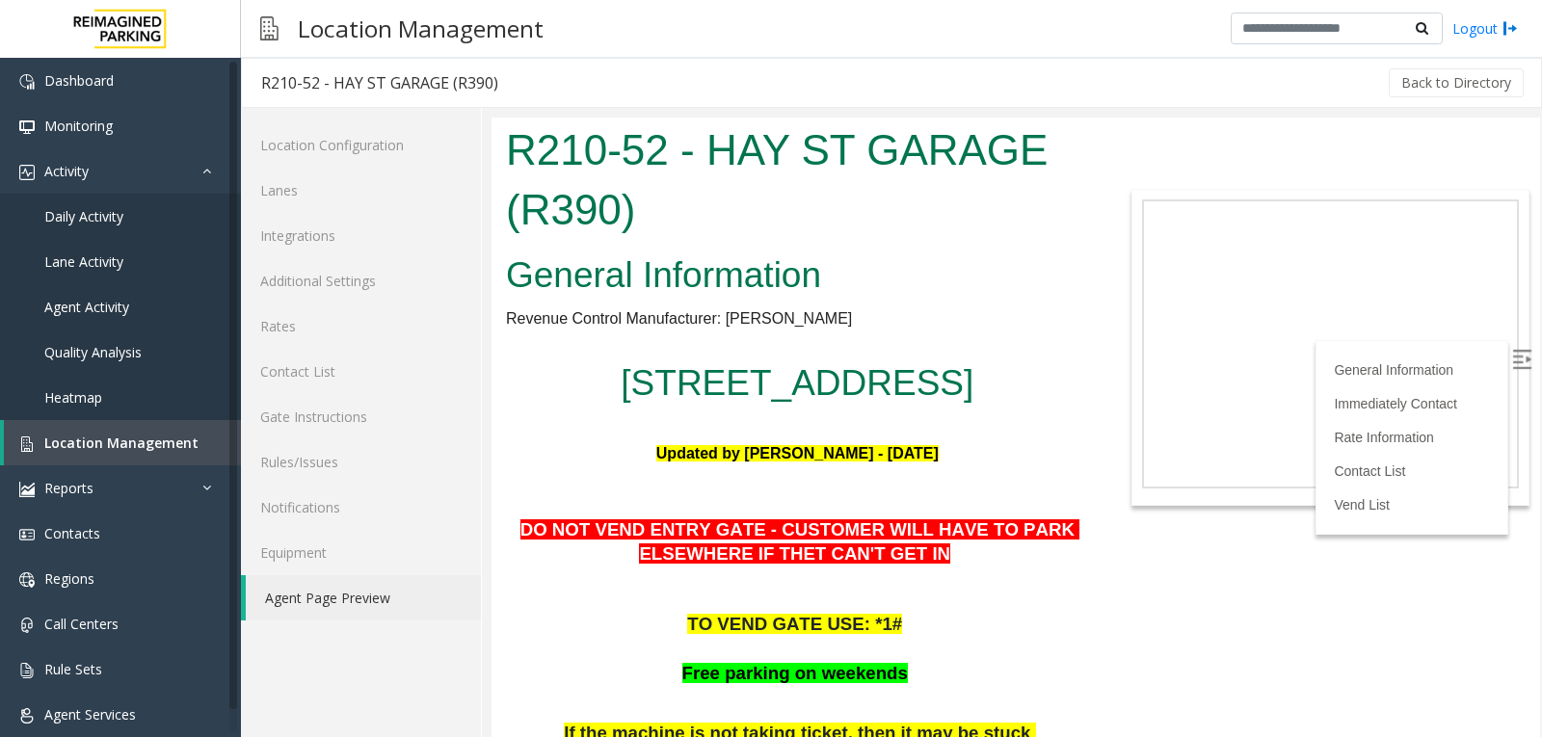
click at [1512, 352] on img at bounding box center [1521, 359] width 19 height 19
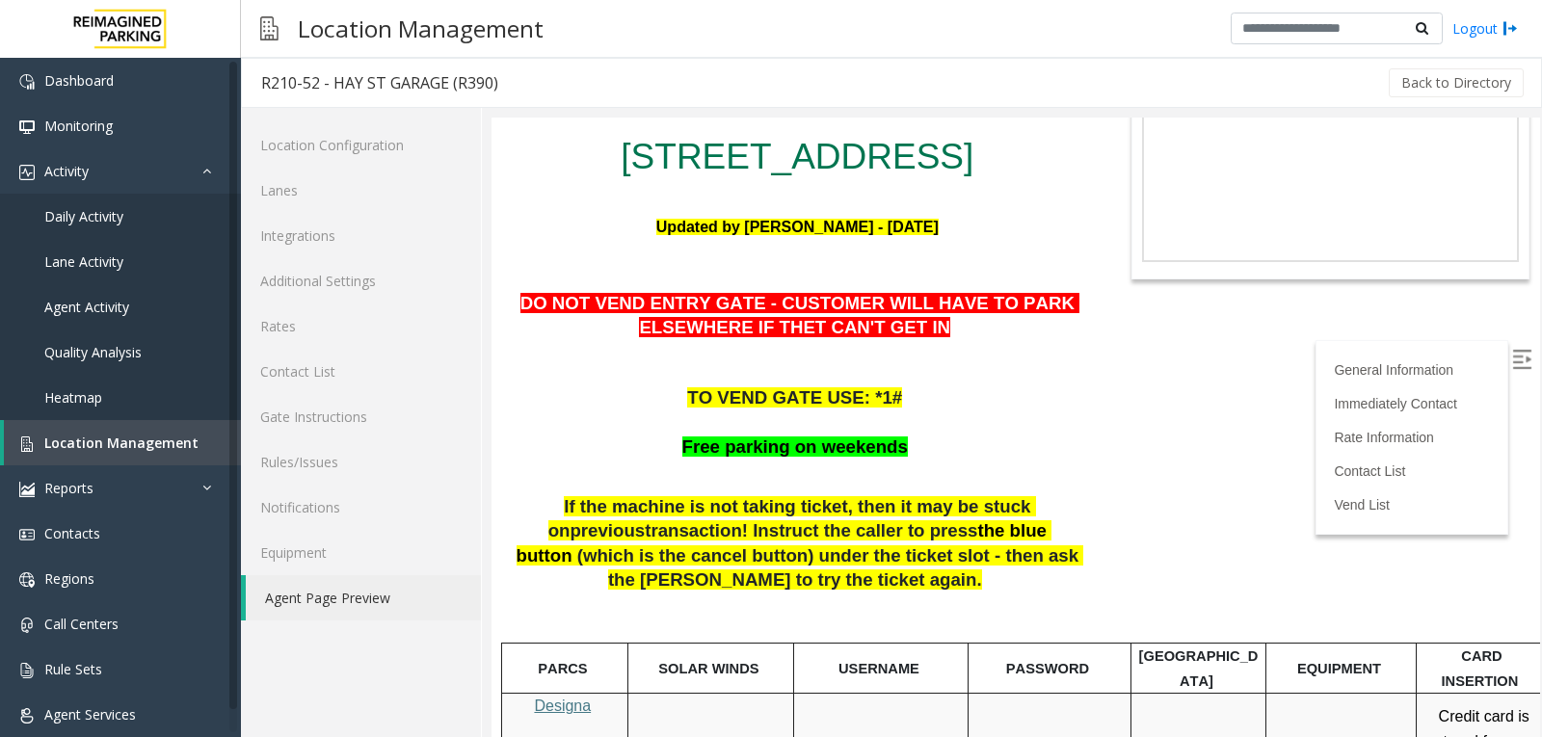
scroll to position [193, 0]
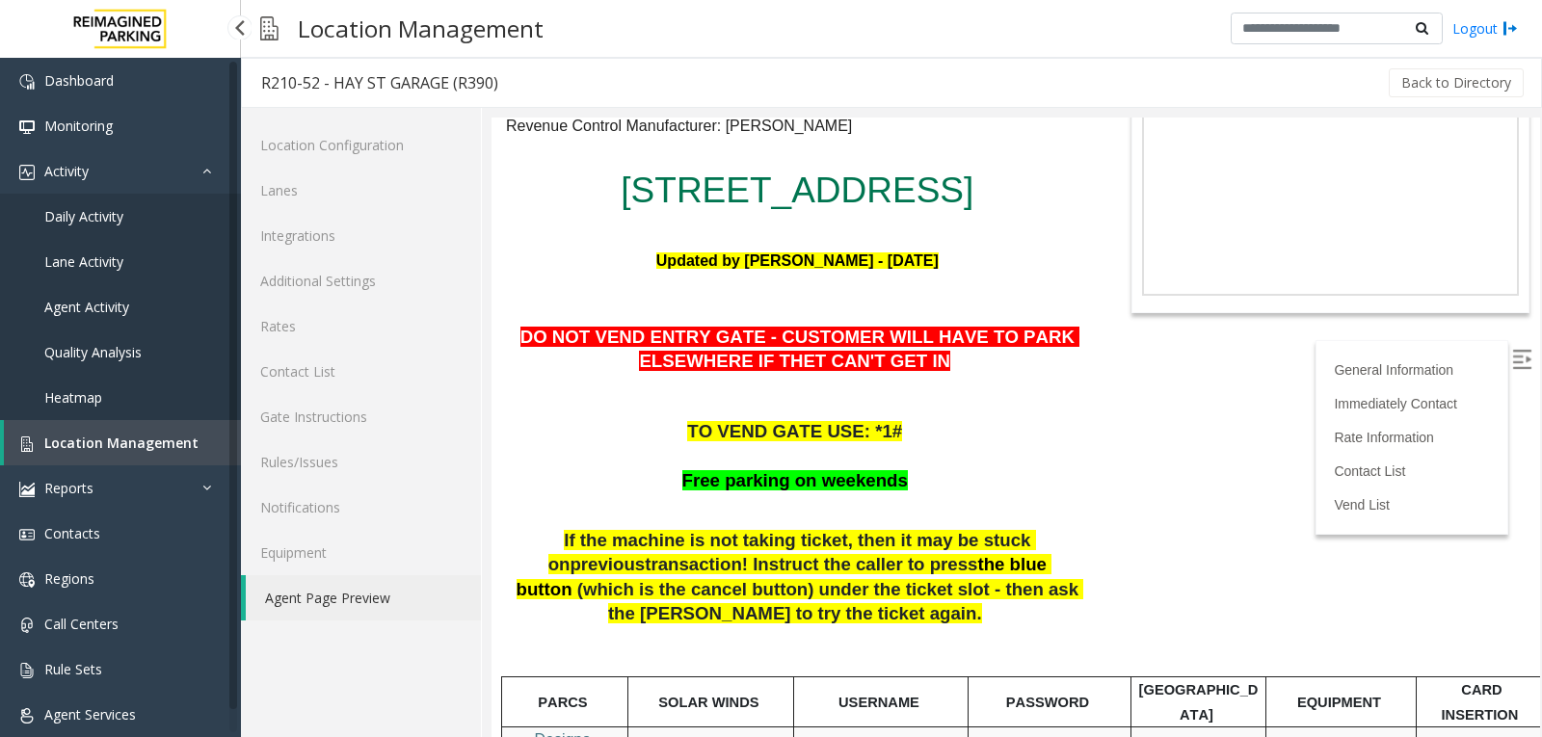
click at [98, 454] on link "Location Management" at bounding box center [122, 442] width 237 height 45
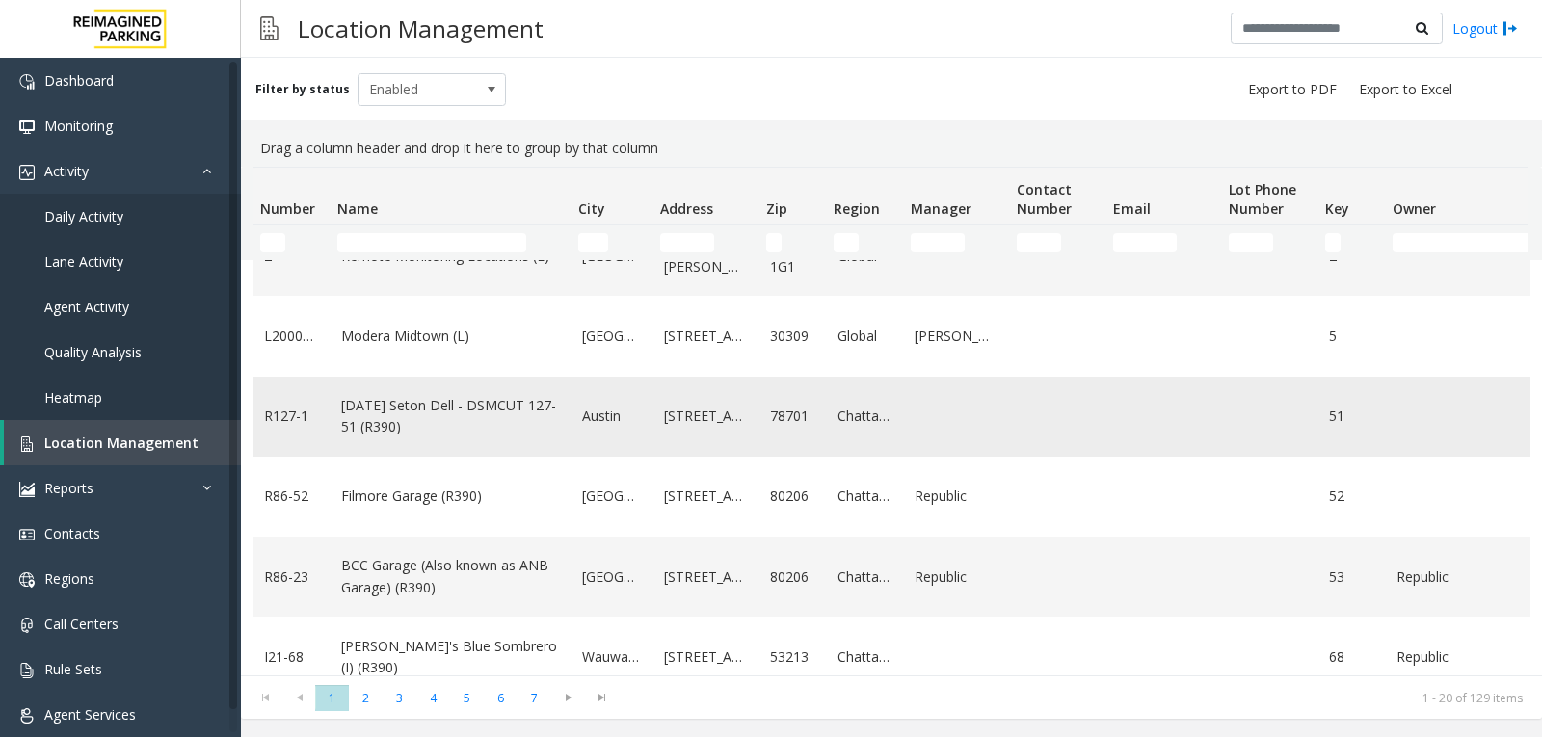
scroll to position [385, 0]
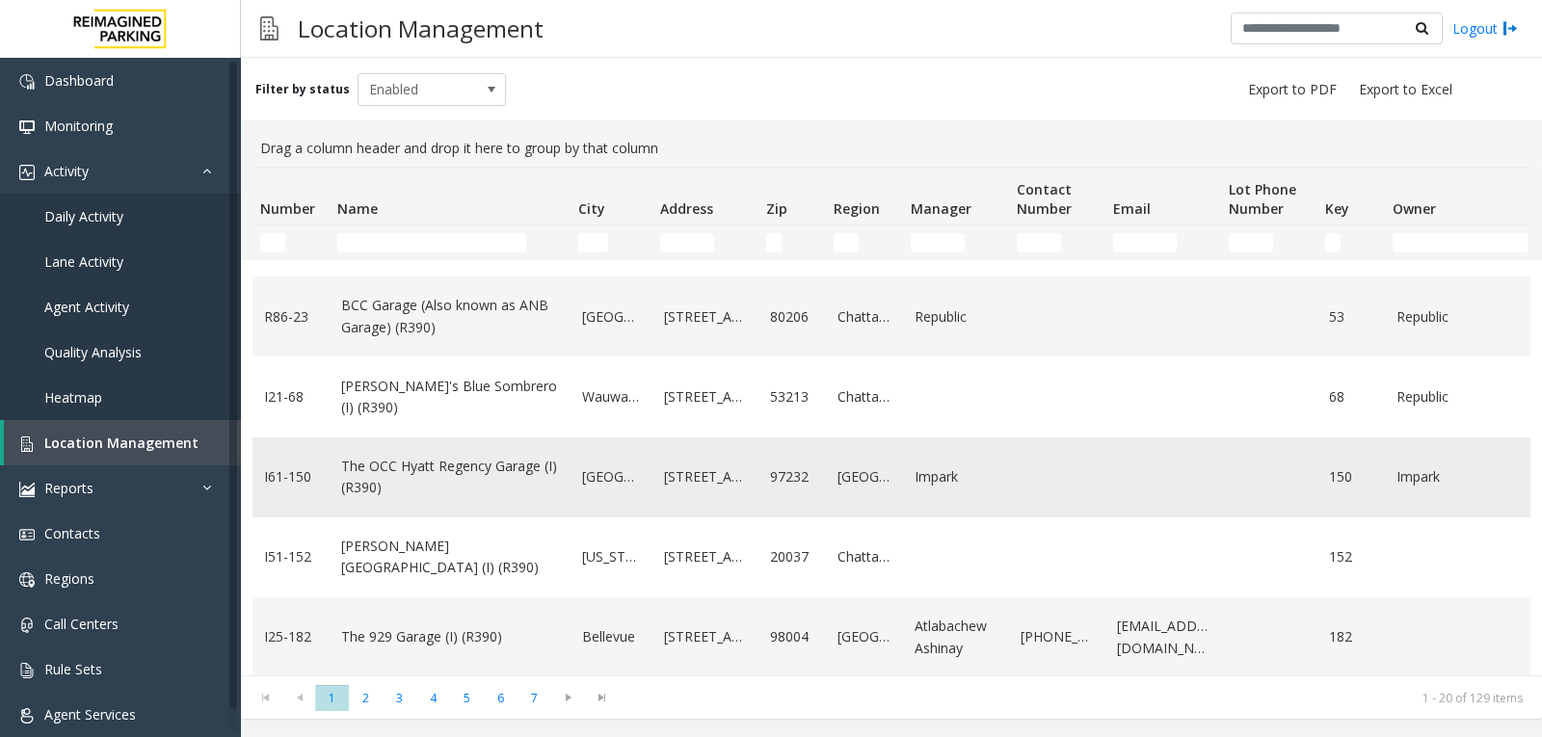
click at [452, 485] on link "The OCC Hyatt Regency Garage (I) (R390)" at bounding box center [450, 477] width 218 height 43
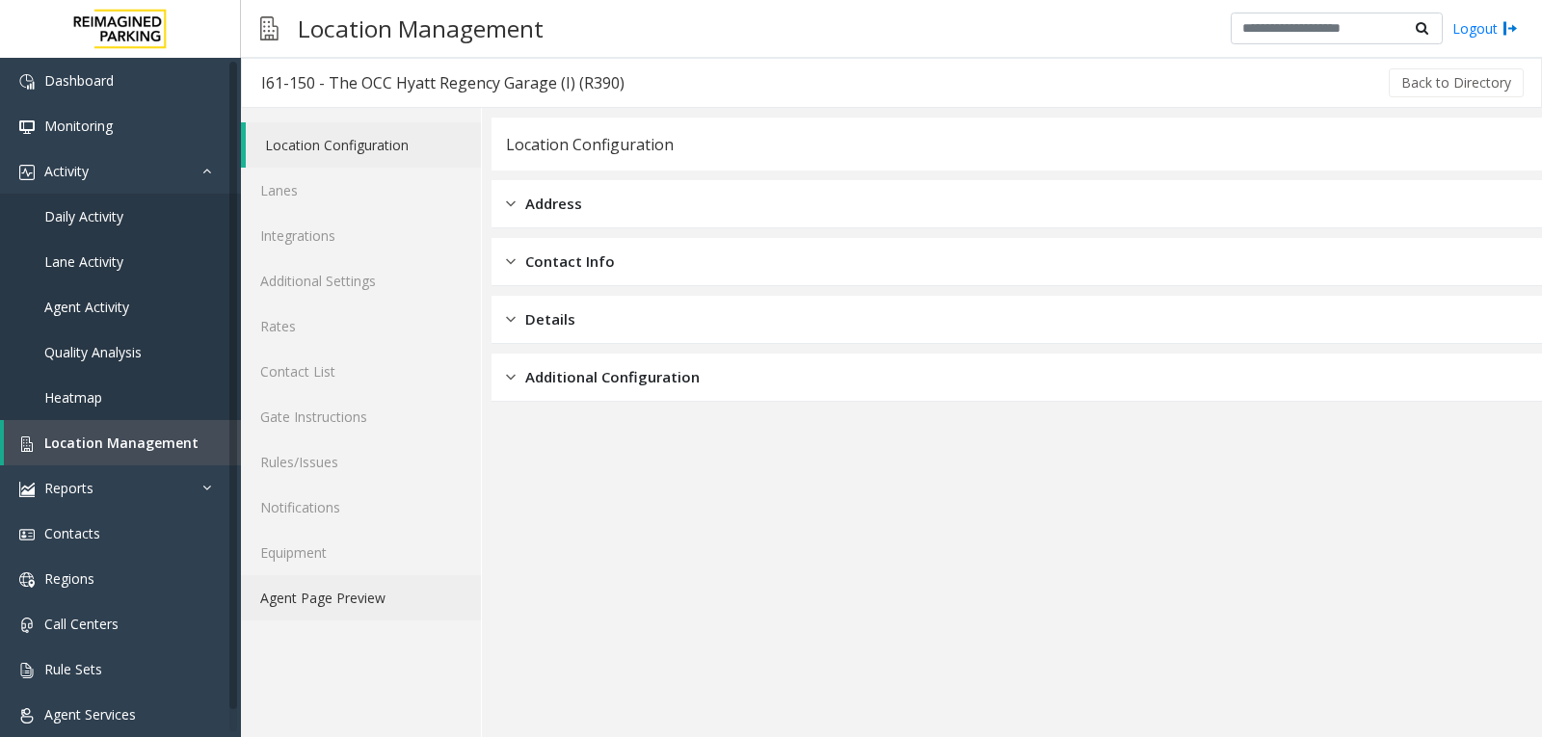
click at [398, 603] on link "Agent Page Preview" at bounding box center [361, 597] width 240 height 45
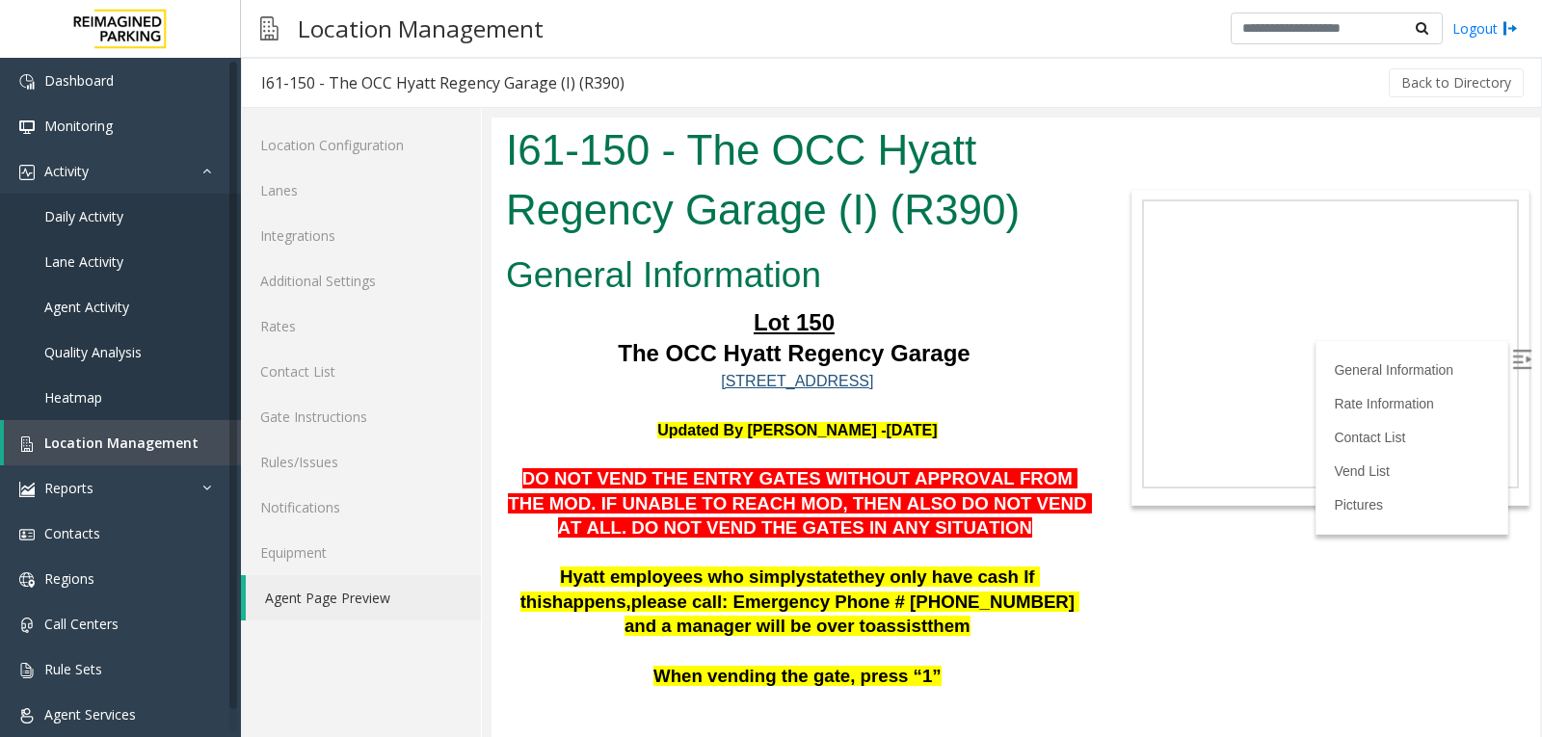
click at [1512, 351] on img at bounding box center [1521, 359] width 19 height 19
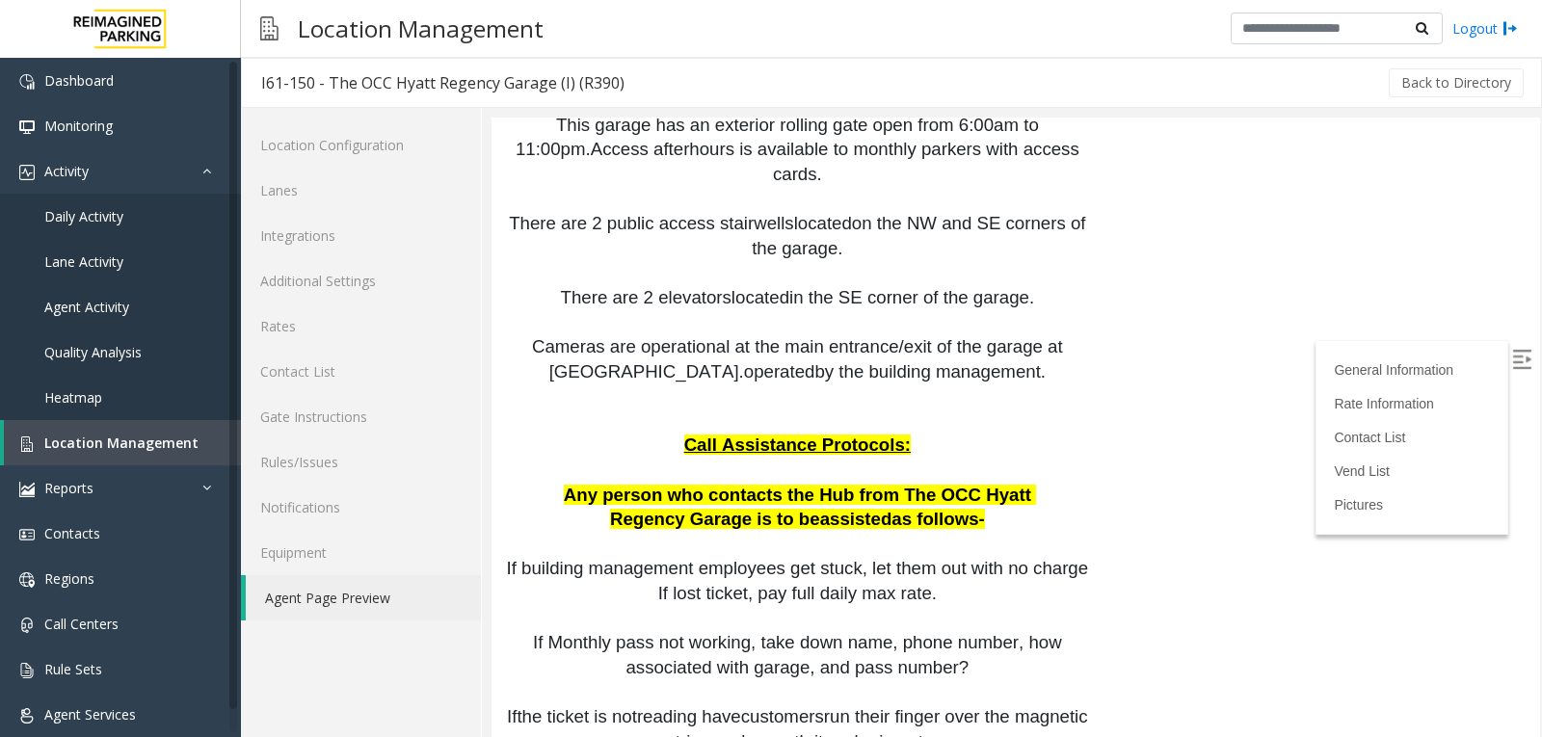
scroll to position [2024, 0]
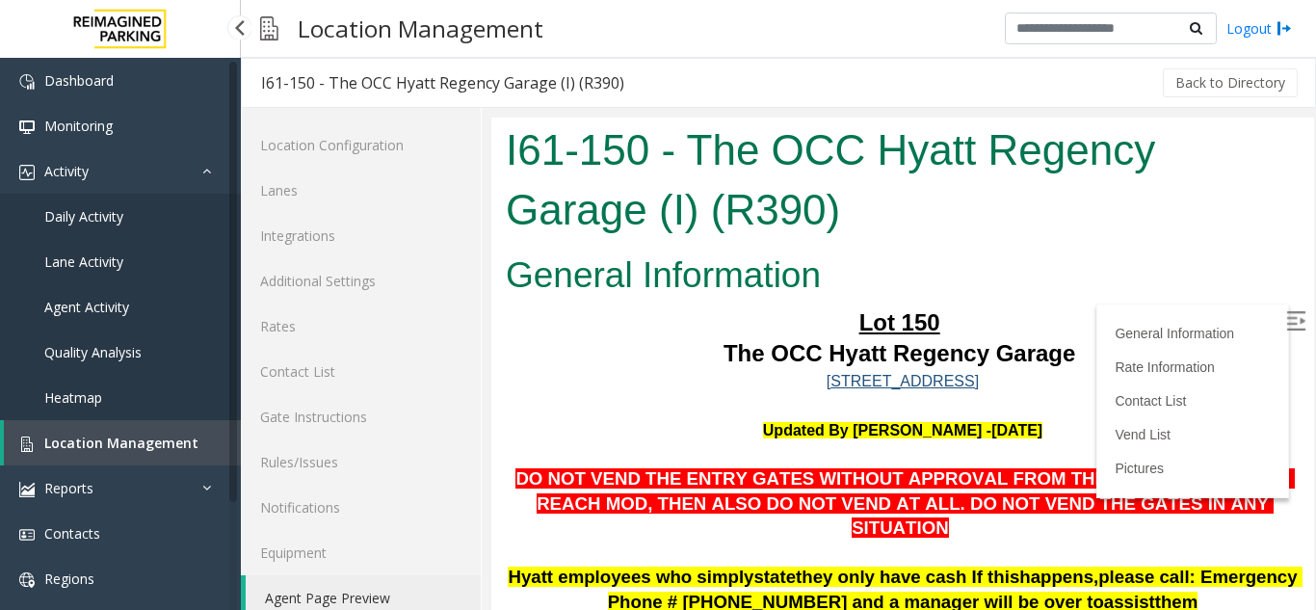
click at [122, 444] on span "Location Management" at bounding box center [121, 443] width 154 height 18
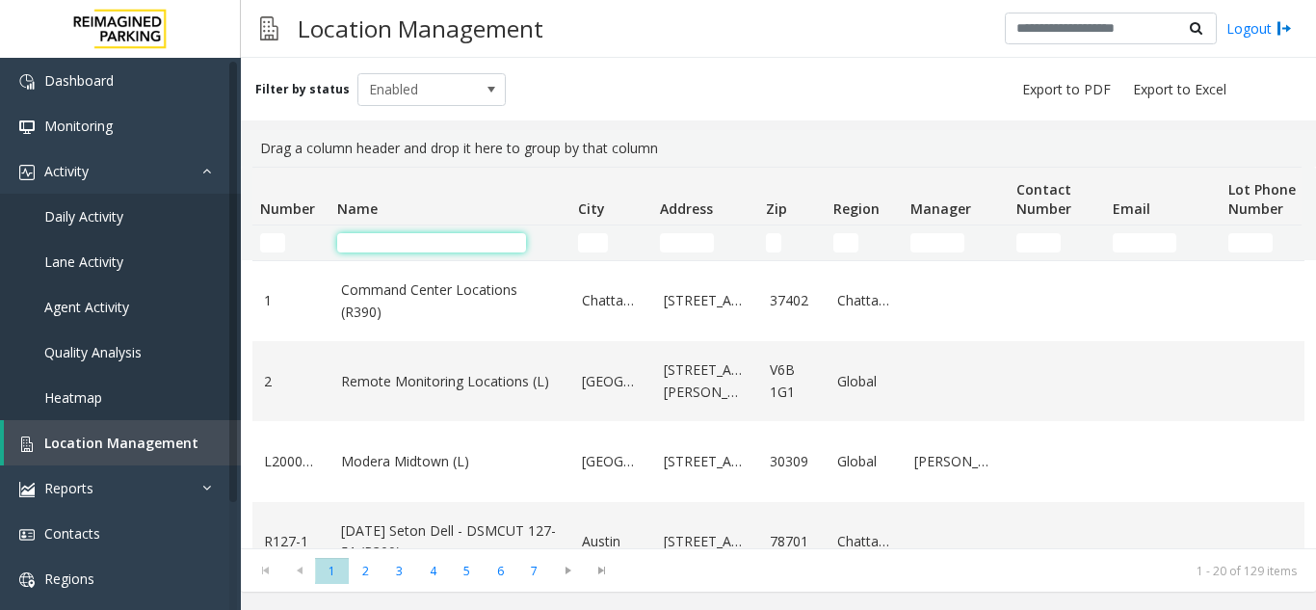
click at [391, 241] on input "Name Filter" at bounding box center [431, 242] width 189 height 19
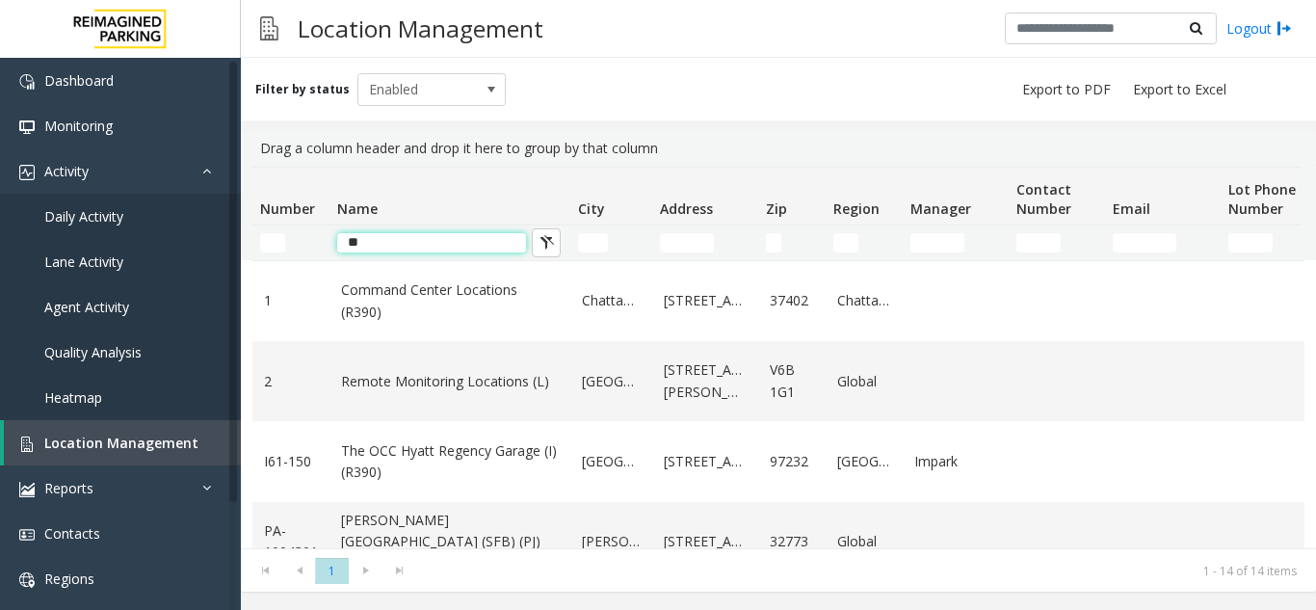
type input "*"
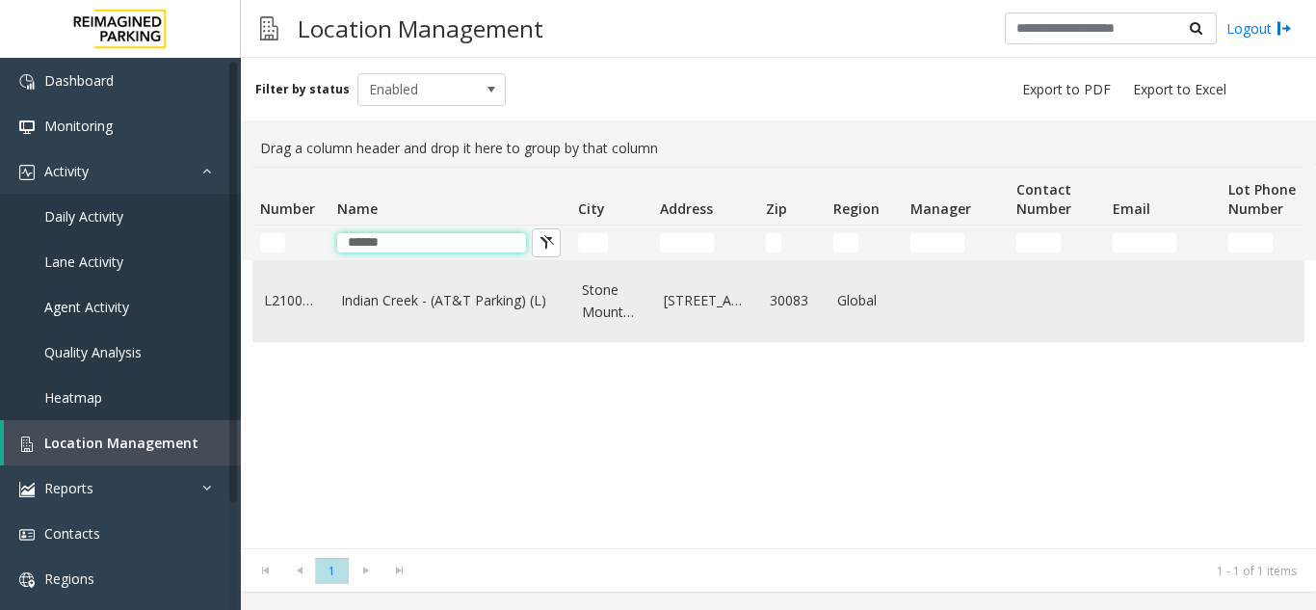
type input "******"
click at [413, 282] on td "Indian Creek - (AT&T Parking) (L)" at bounding box center [450, 301] width 241 height 80
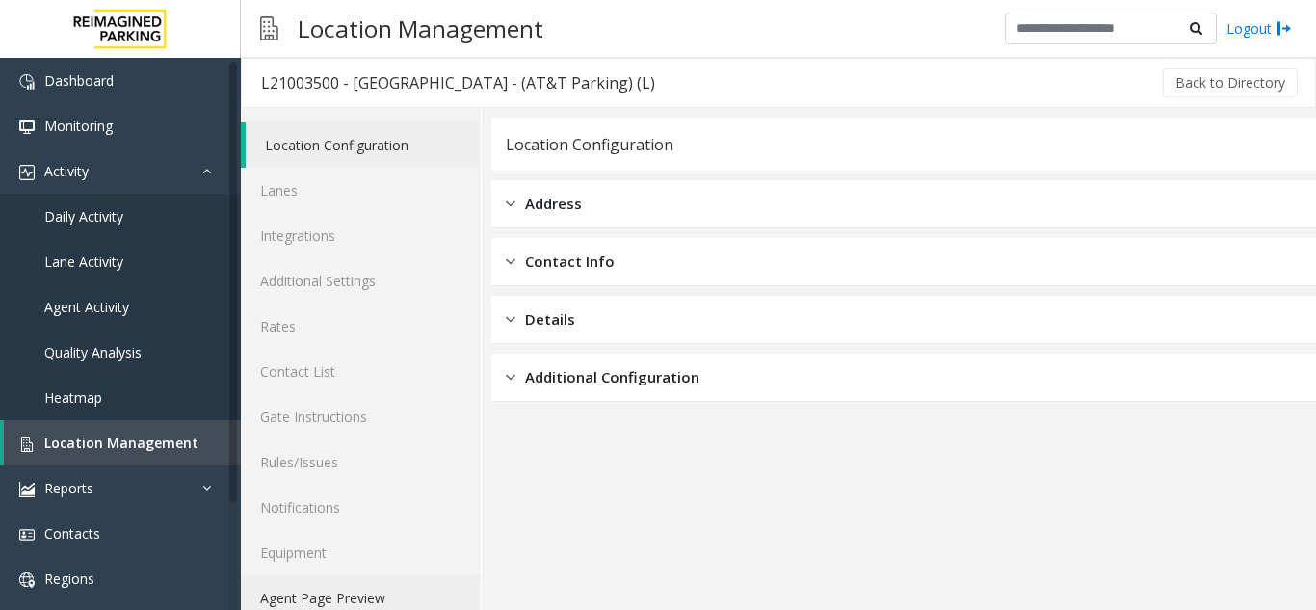
click at [424, 596] on link "Agent Page Preview" at bounding box center [361, 597] width 240 height 45
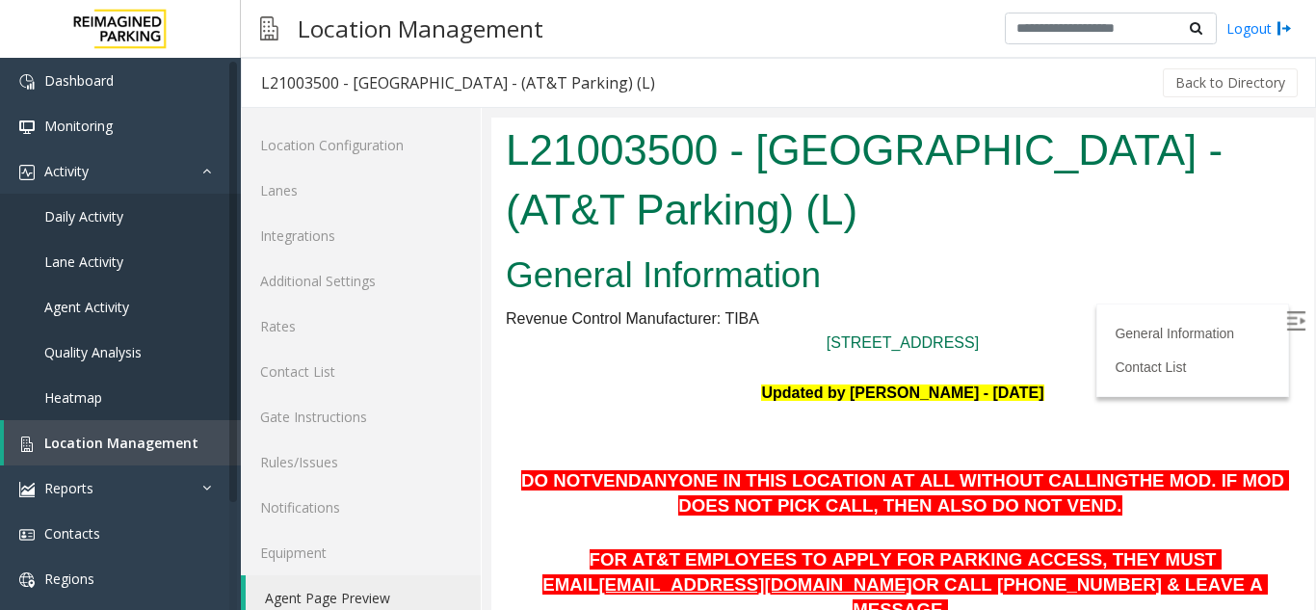
click at [1286, 314] on img at bounding box center [1295, 320] width 19 height 19
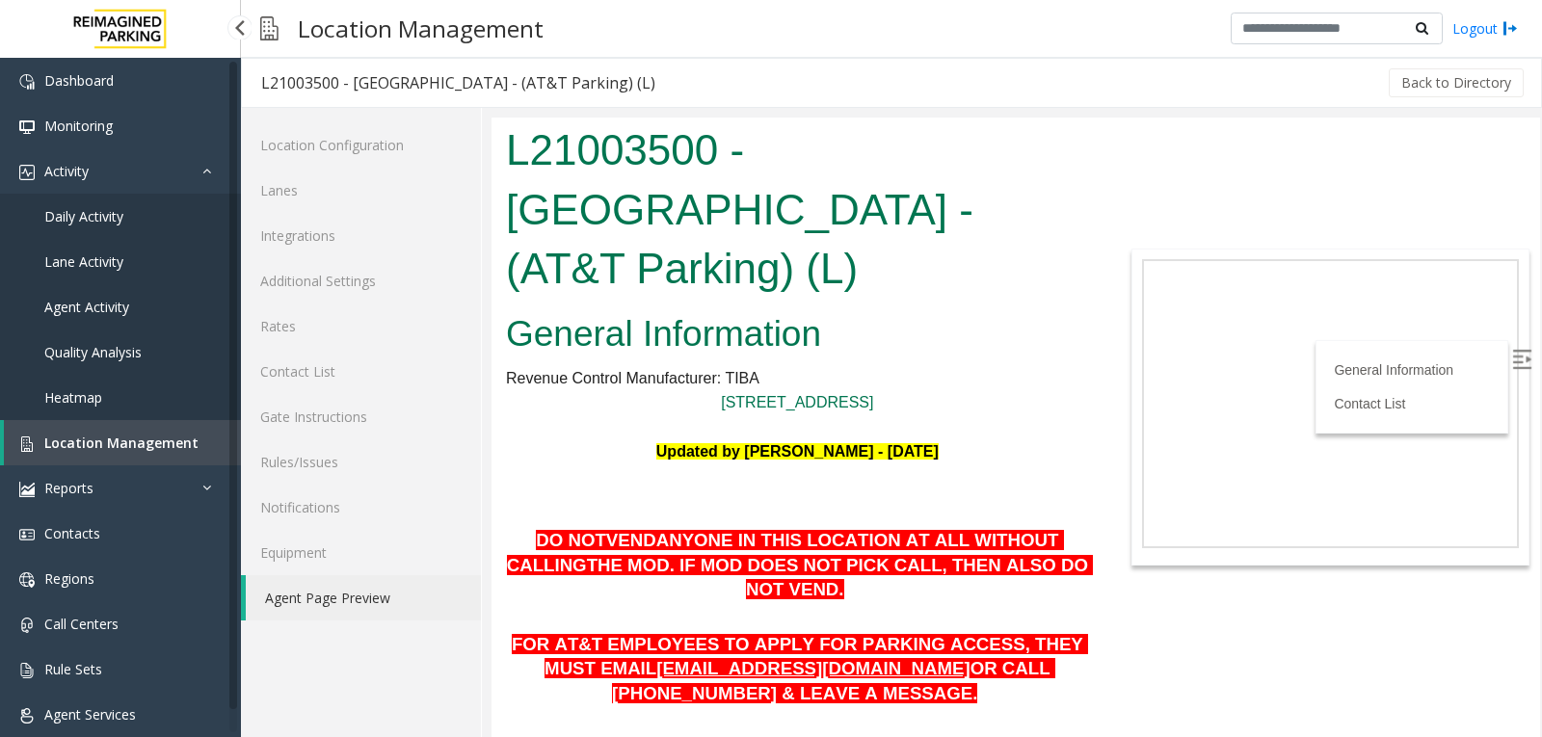
click at [163, 437] on span "Location Management" at bounding box center [121, 443] width 154 height 18
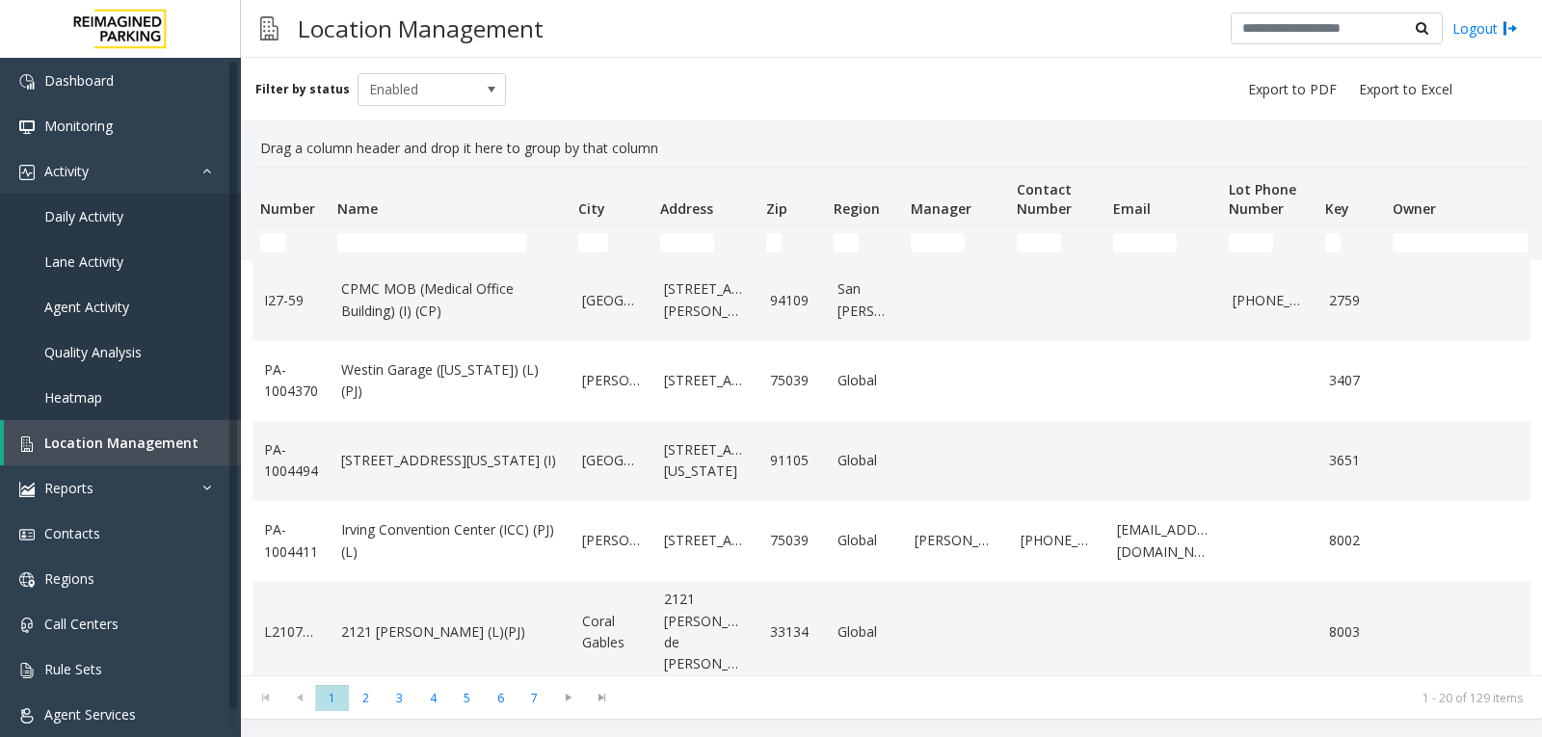
scroll to position [1205, 0]
click at [375, 712] on kendo-pager "* * * * * * * 1 2 3 4 5 6 7 1 - 20 of 129 items" at bounding box center [891, 696] width 1301 height 43
click at [364, 702] on span "2" at bounding box center [366, 698] width 34 height 26
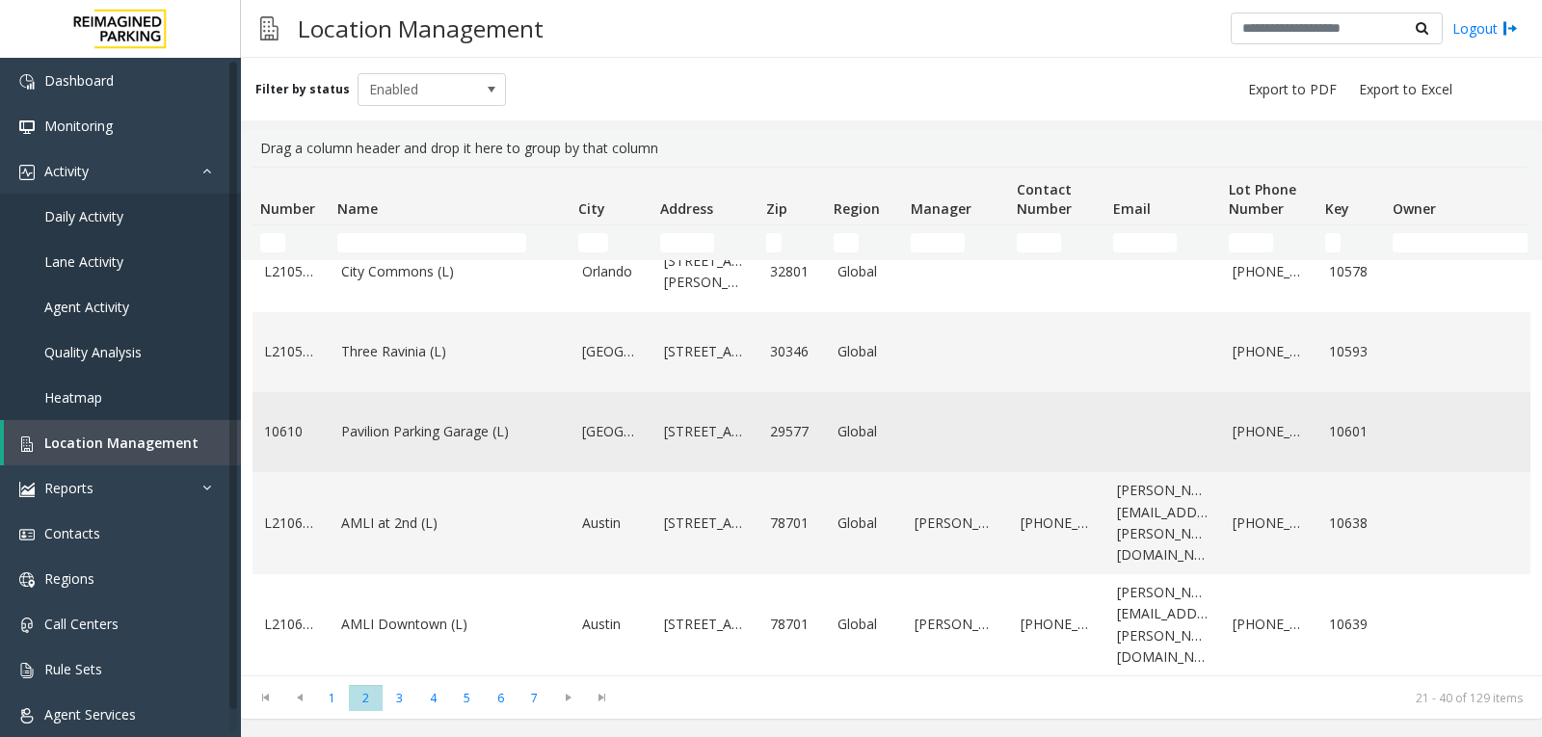
scroll to position [1060, 0]
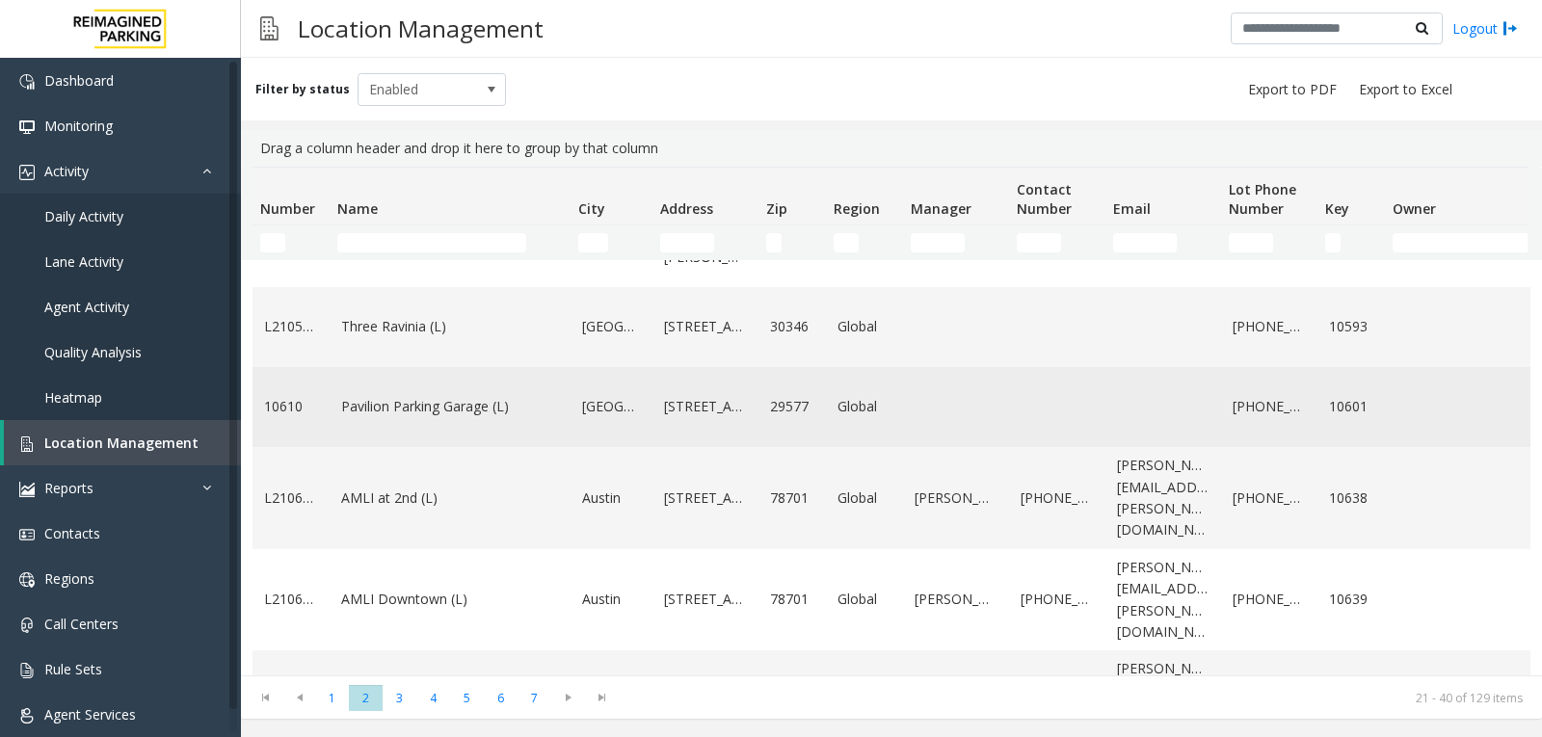
click at [478, 432] on td "Pavilion Parking Garage (L)" at bounding box center [450, 407] width 241 height 80
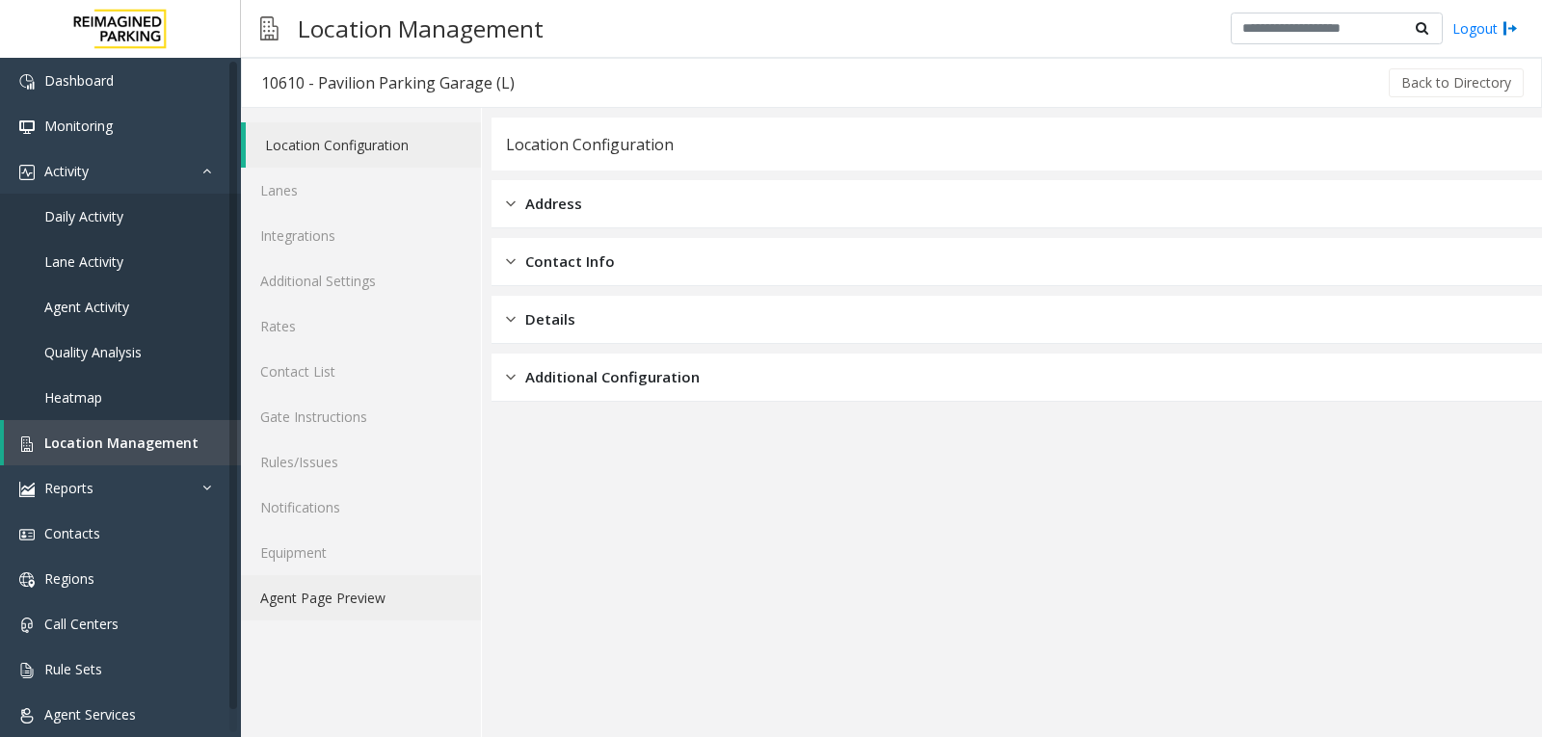
click at [398, 587] on link "Agent Page Preview" at bounding box center [361, 597] width 240 height 45
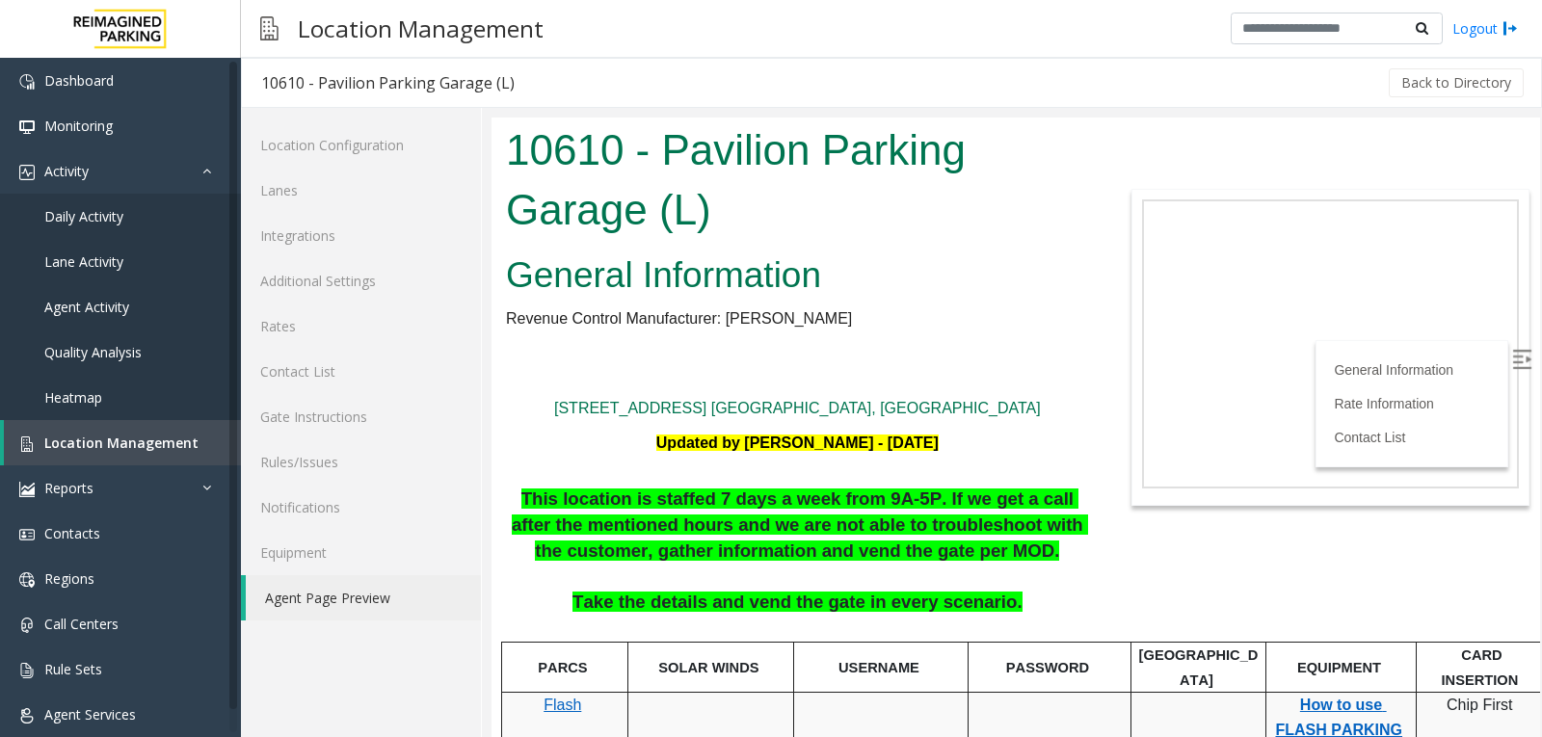
click at [1512, 356] on img at bounding box center [1521, 359] width 19 height 19
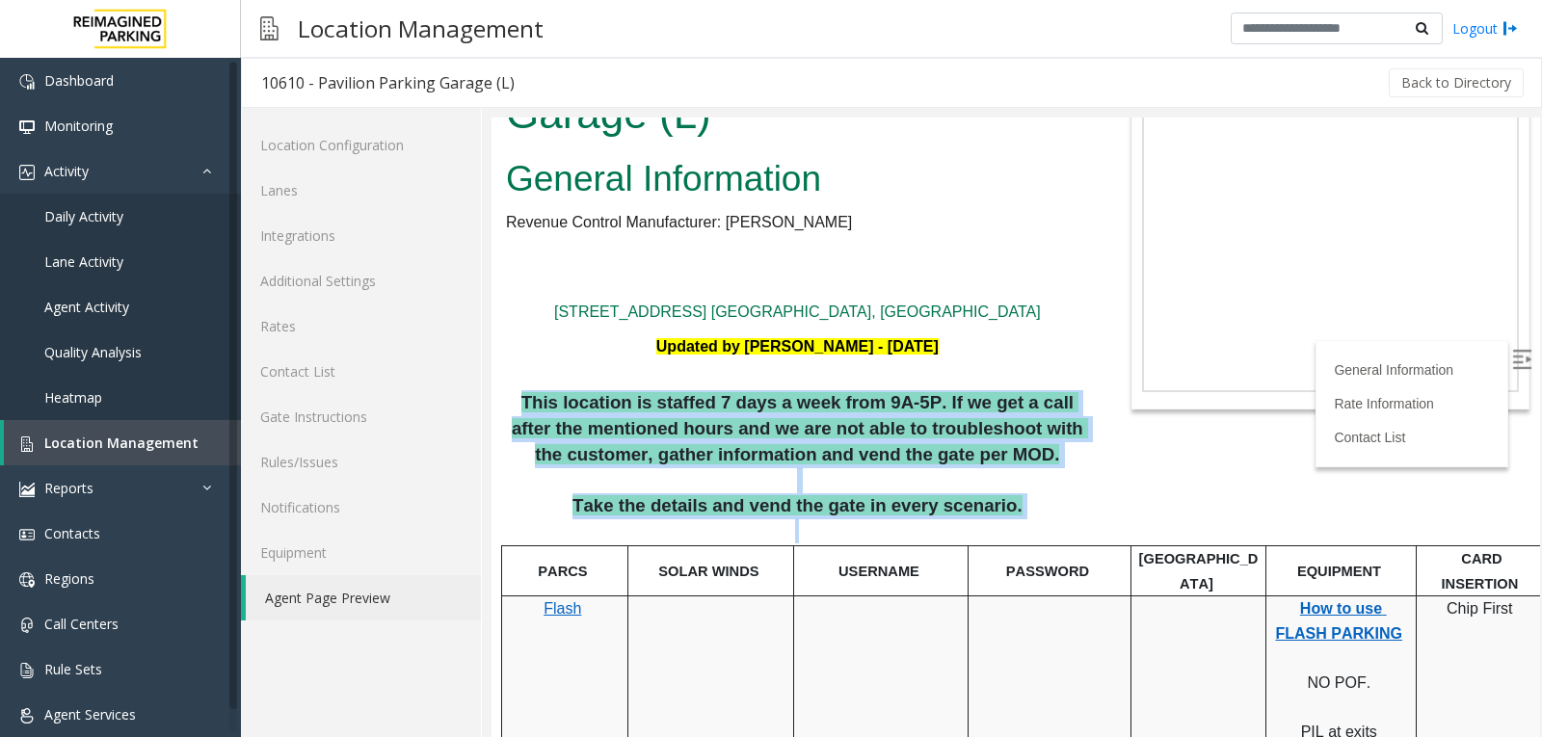
drag, startPoint x: 1014, startPoint y: 515, endPoint x: 514, endPoint y: 392, distance: 514.9
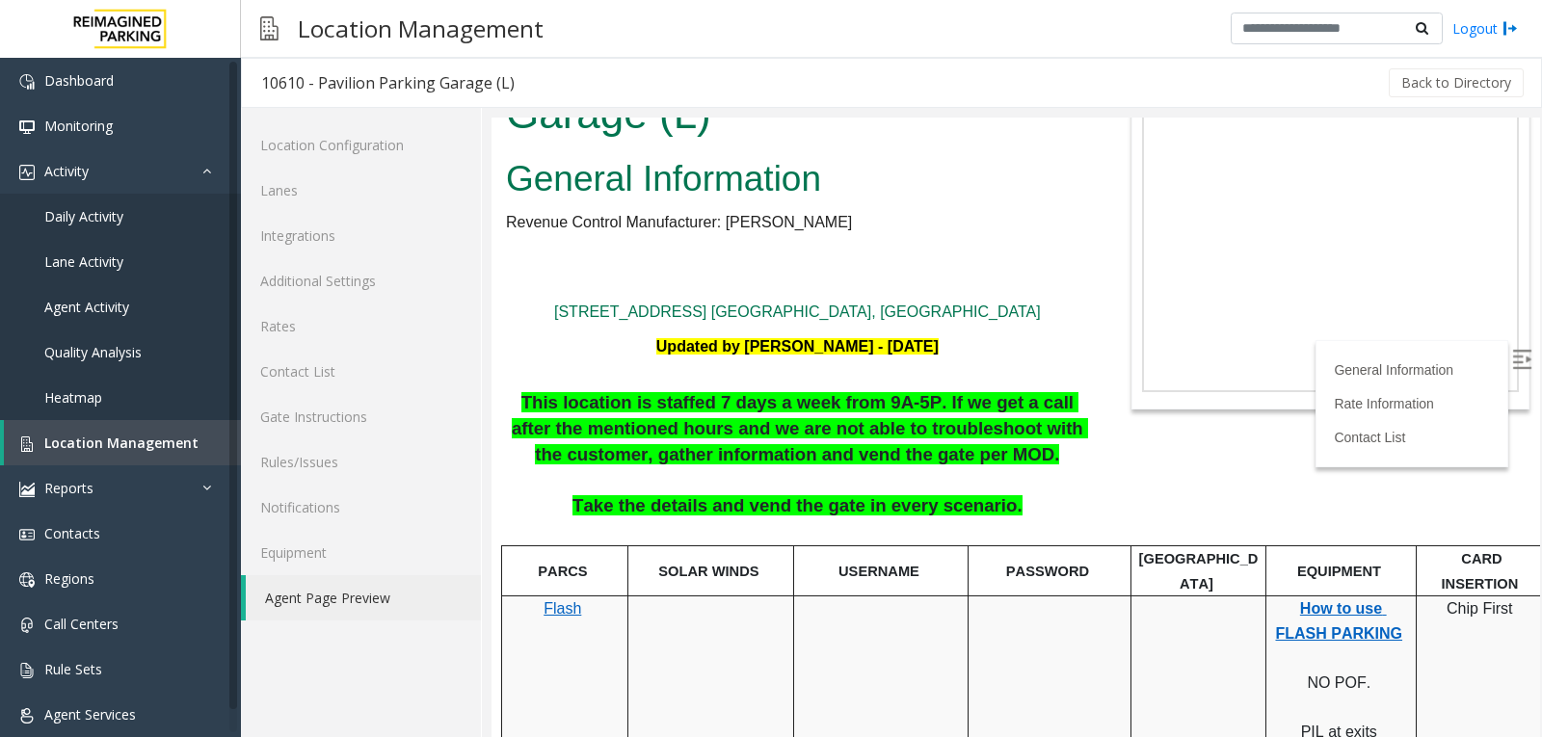
click at [558, 301] on p at bounding box center [797, 294] width 583 height 17
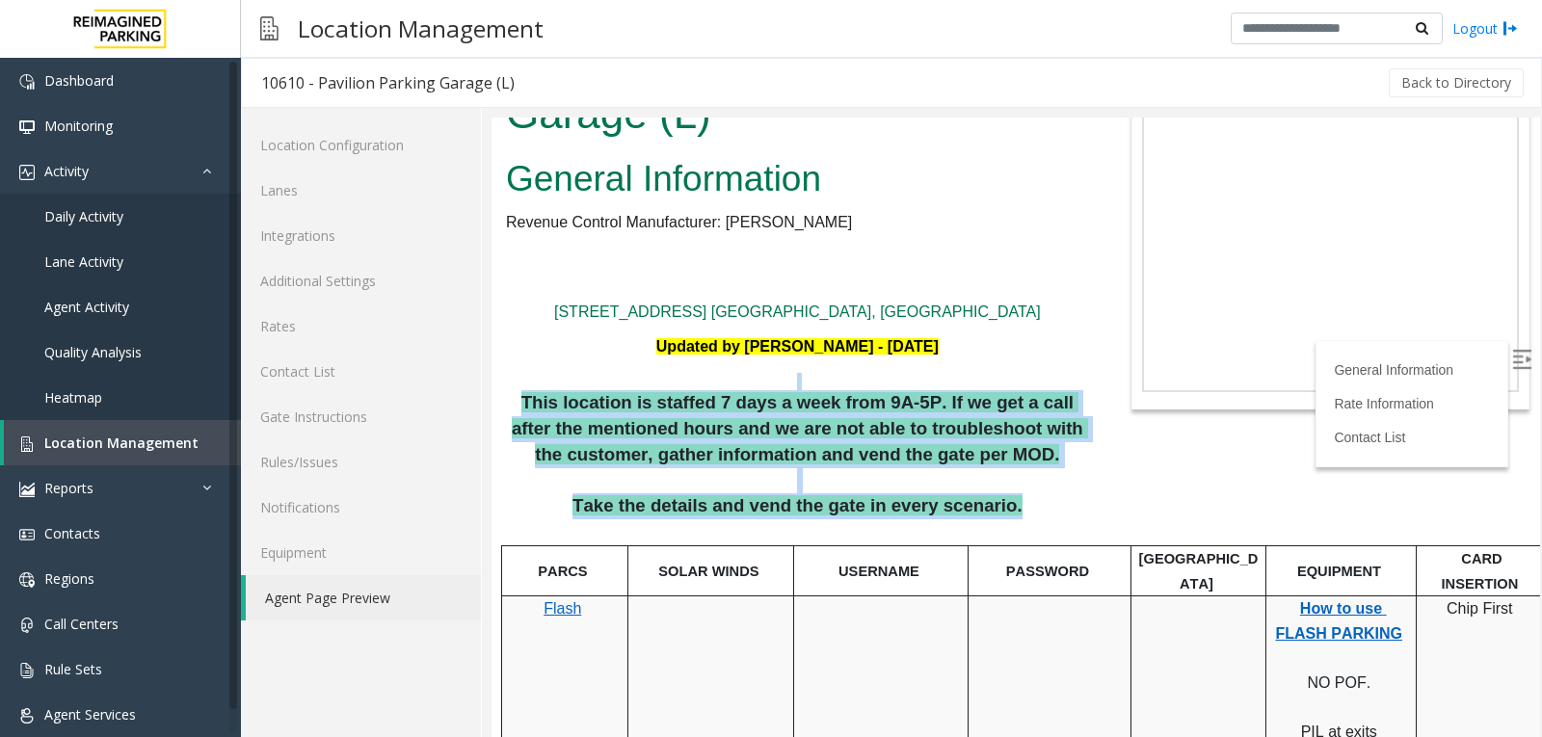
drag, startPoint x: 1003, startPoint y: 503, endPoint x: 505, endPoint y: 383, distance: 512.5
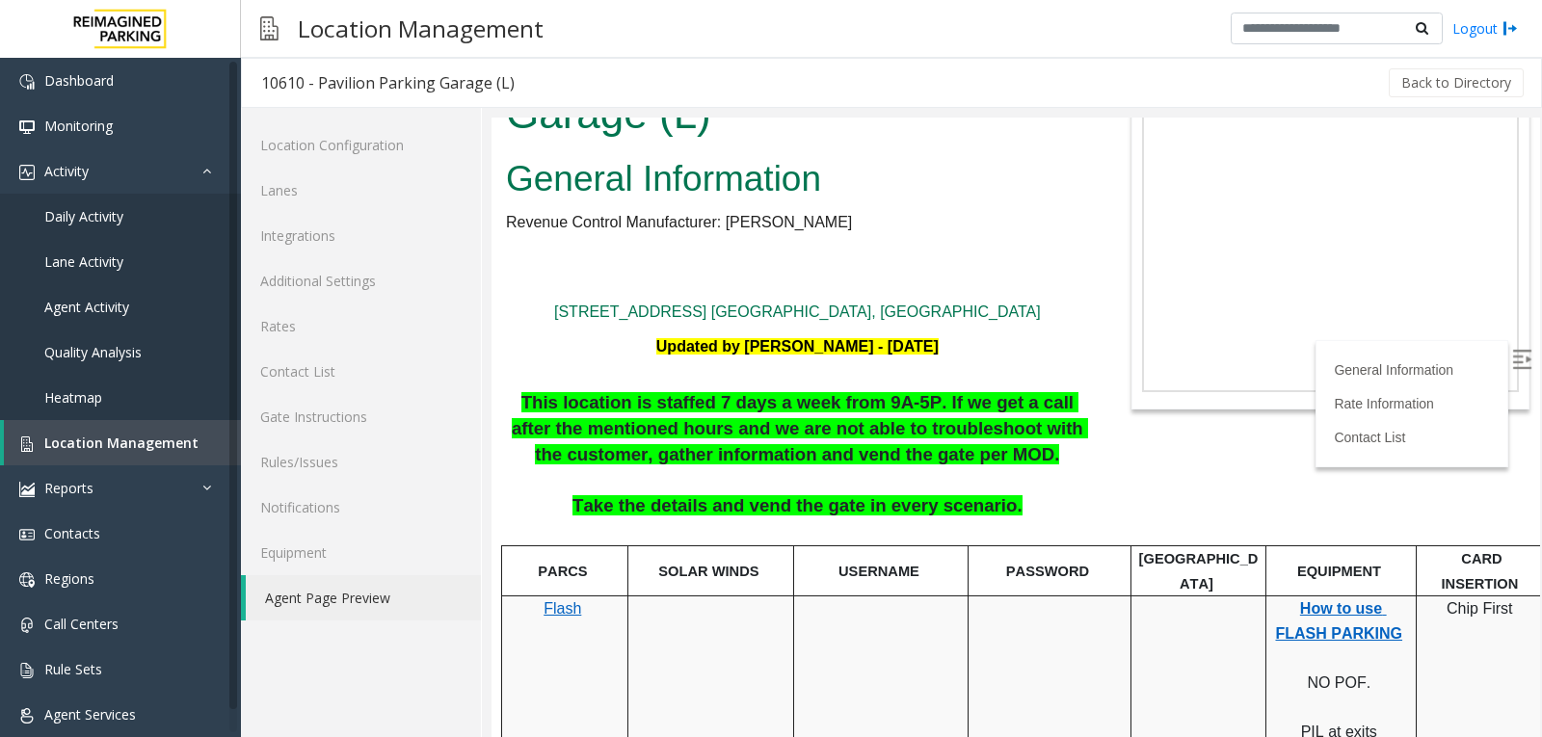
click at [546, 334] on p at bounding box center [797, 329] width 583 height 17
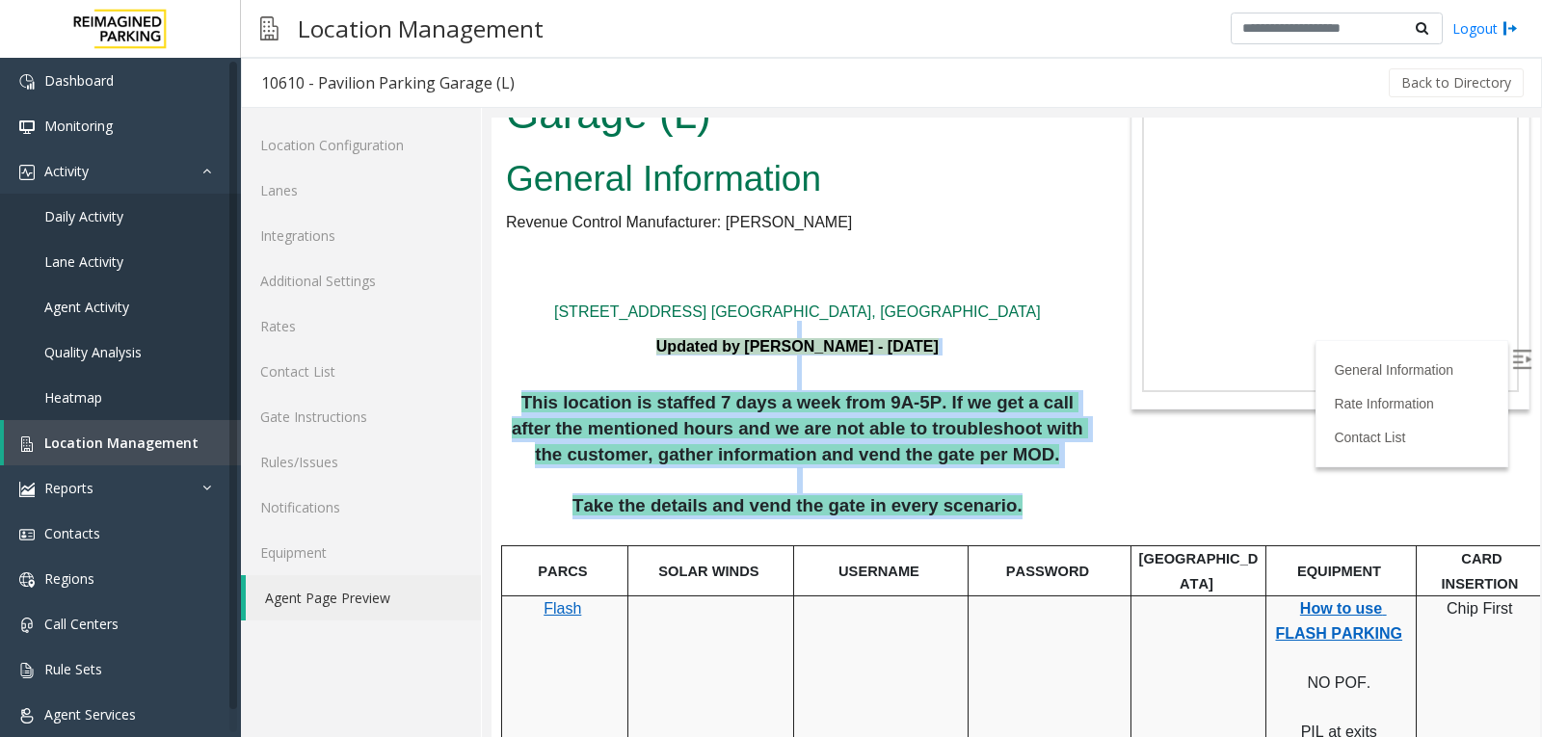
drag, startPoint x: 546, startPoint y: 334, endPoint x: 993, endPoint y: 512, distance: 481.0
click at [1014, 497] on p "Take the details and vend the gate in every scenario." at bounding box center [797, 506] width 583 height 26
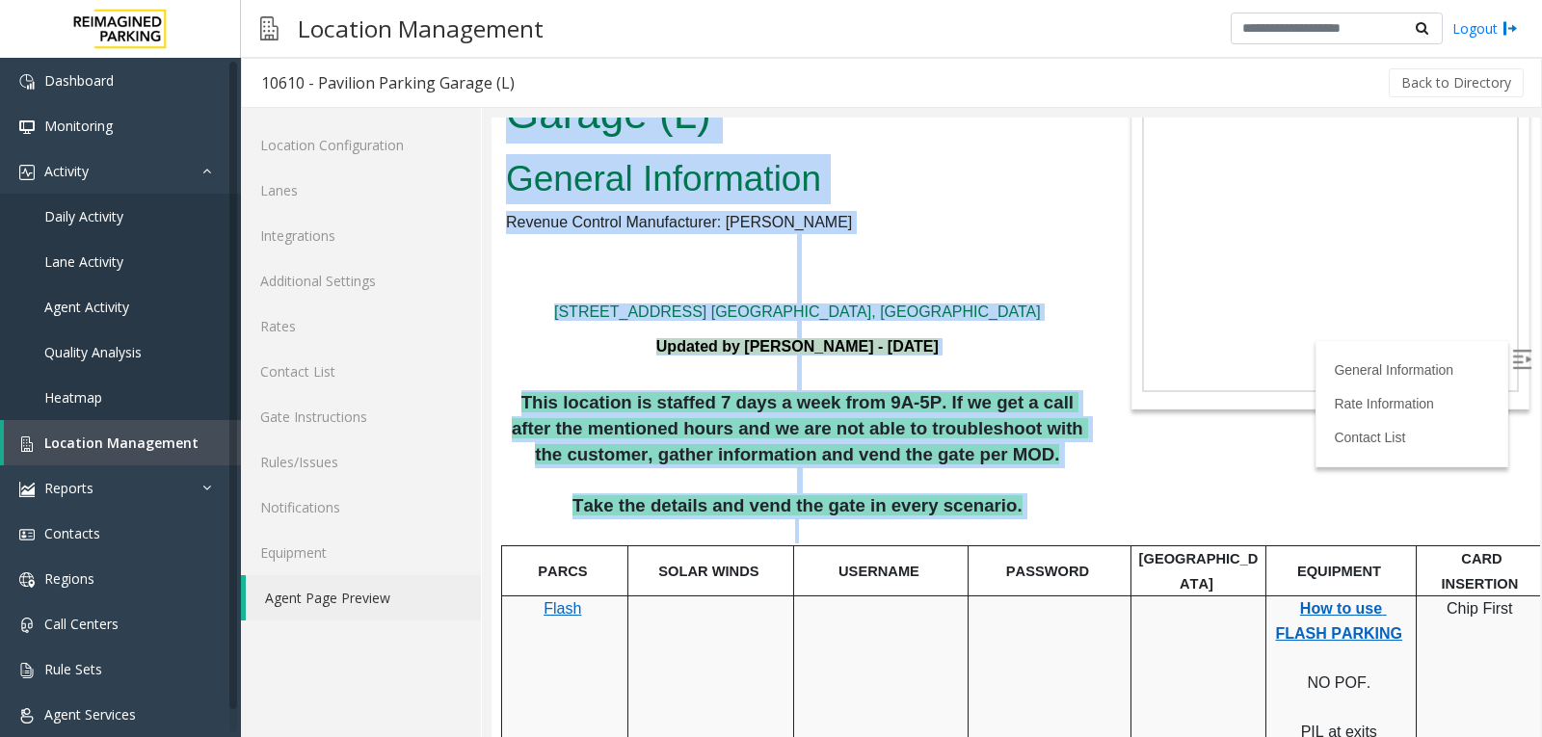
drag, startPoint x: 992, startPoint y: 514, endPoint x: 1206, endPoint y: 508, distance: 215.0
click at [1205, 509] on body "10610 - Pavilion Parking Garage (L) General Information Revenue Control Manufac…" at bounding box center [1015, 331] width 1048 height 620
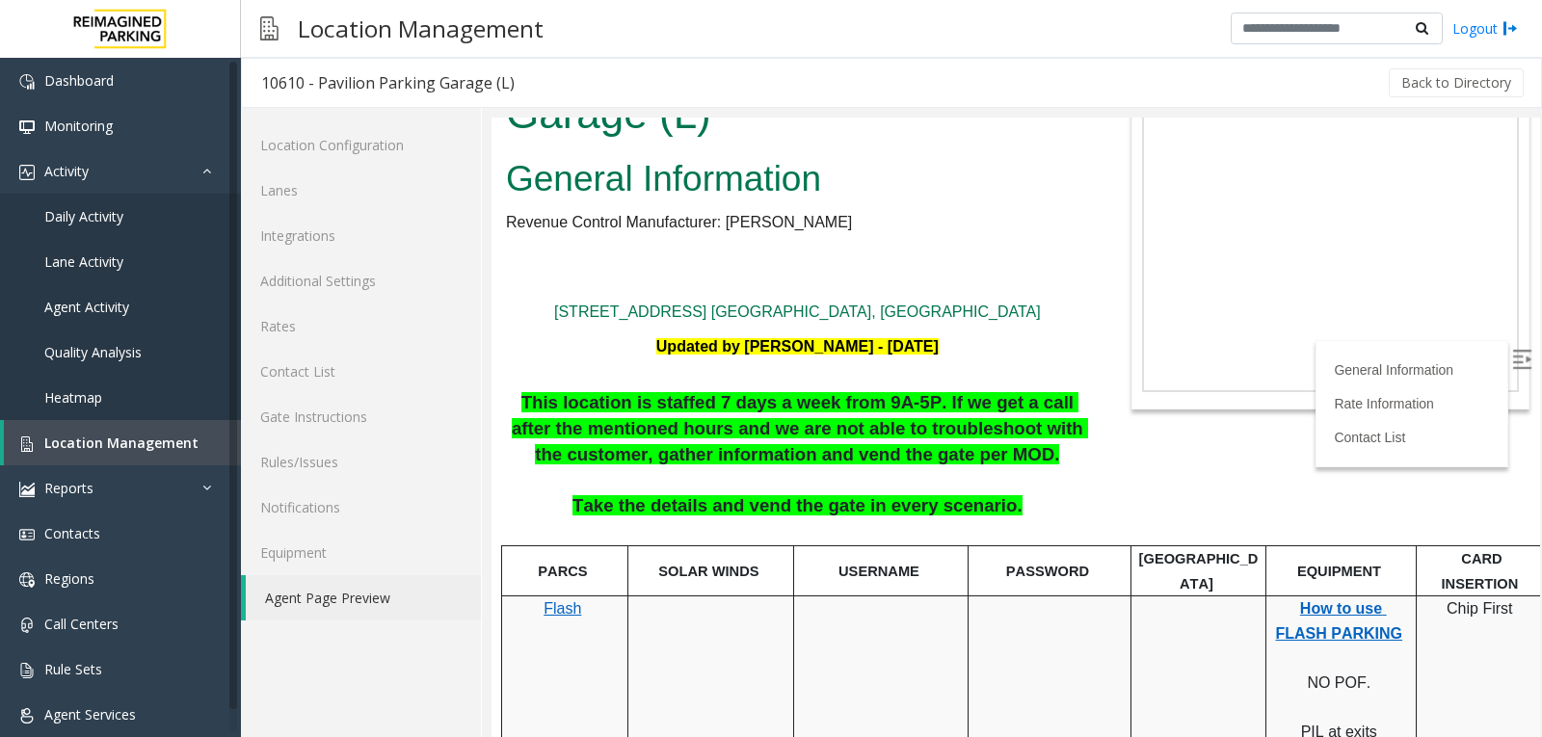
click at [1250, 468] on body "10610 - Pavilion Parking Garage (L) General Information Revenue Control Manufac…" at bounding box center [1015, 331] width 1048 height 620
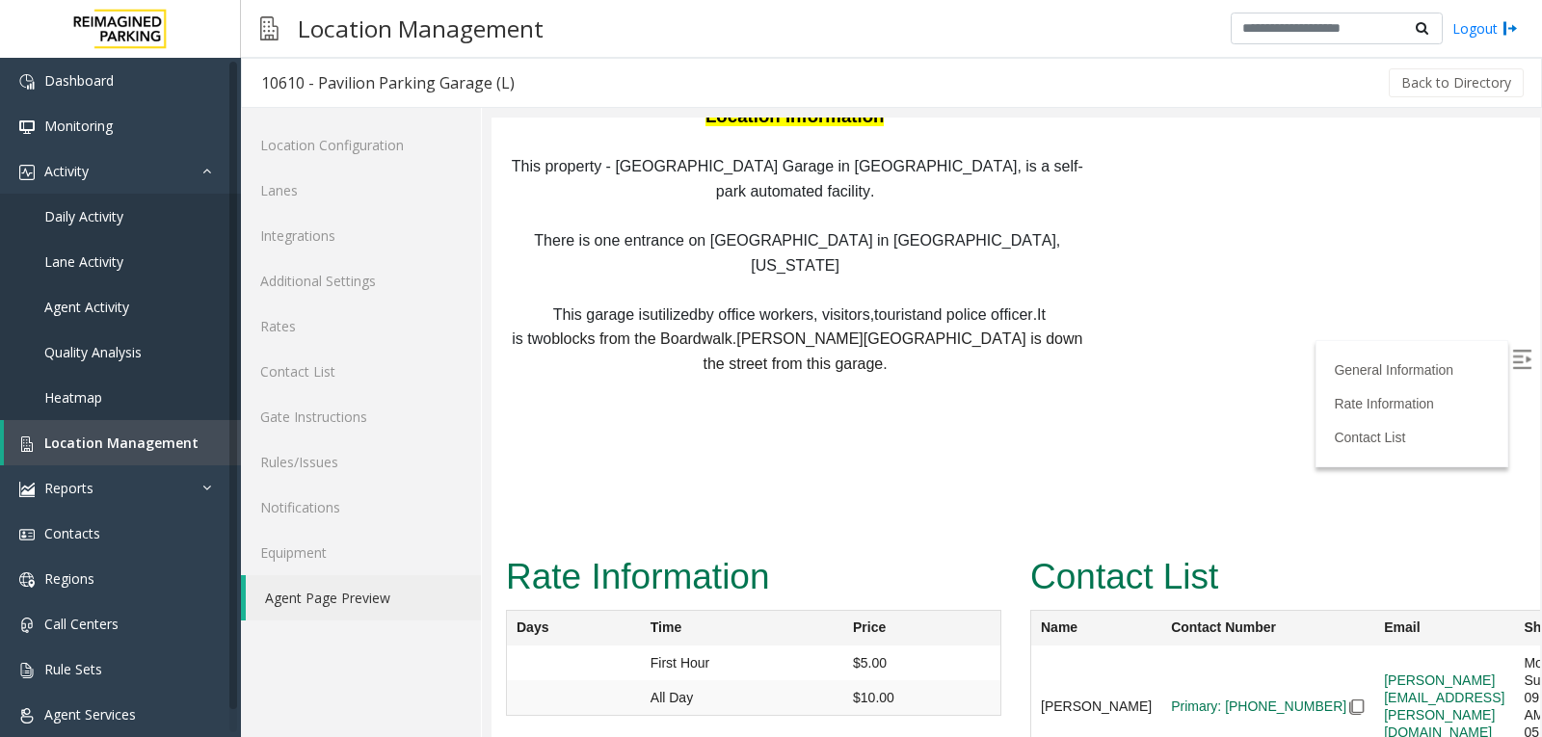
scroll to position [1310, 0]
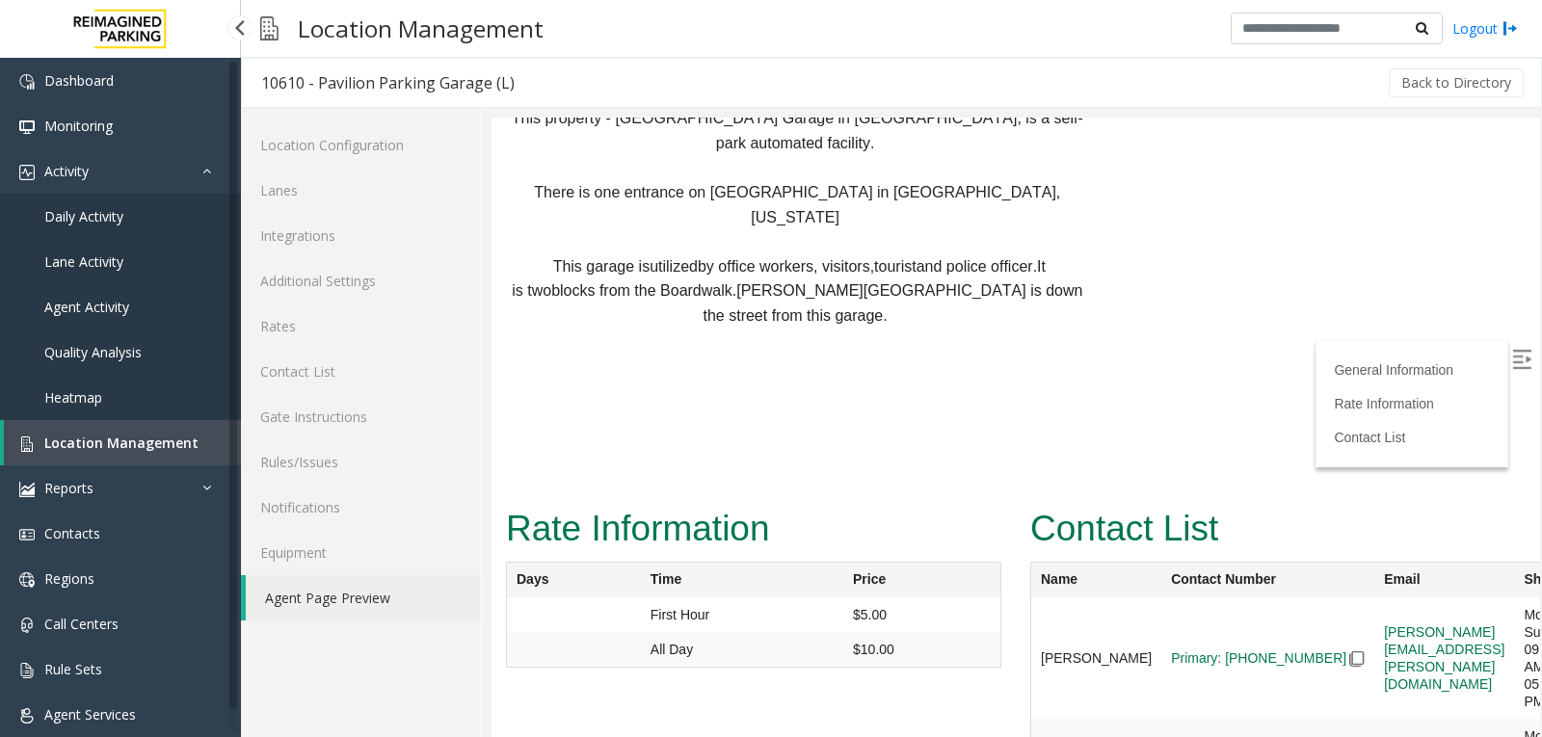
click at [151, 460] on link "Location Management" at bounding box center [122, 442] width 237 height 45
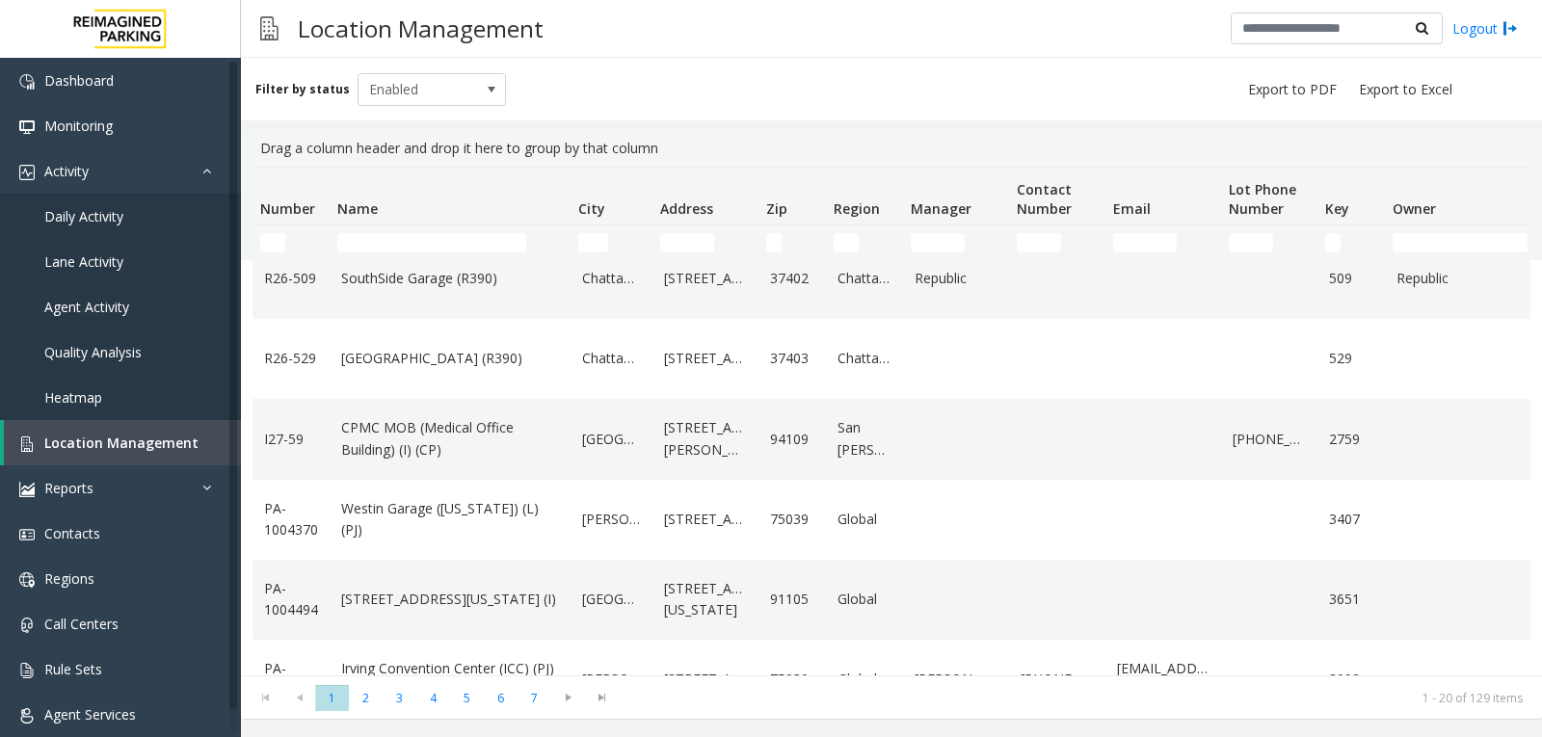
scroll to position [1205, 0]
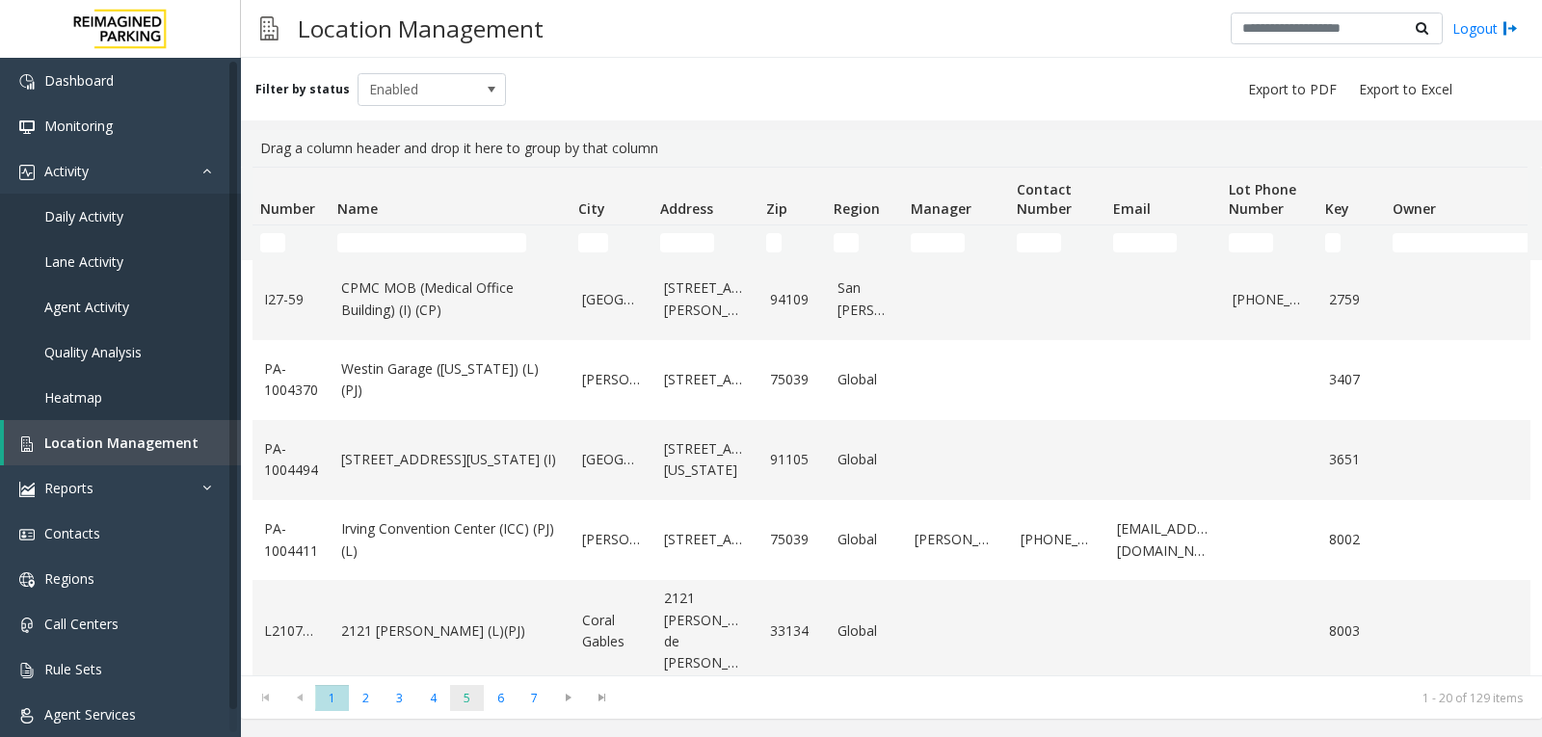
click at [463, 695] on span "5" at bounding box center [467, 698] width 34 height 26
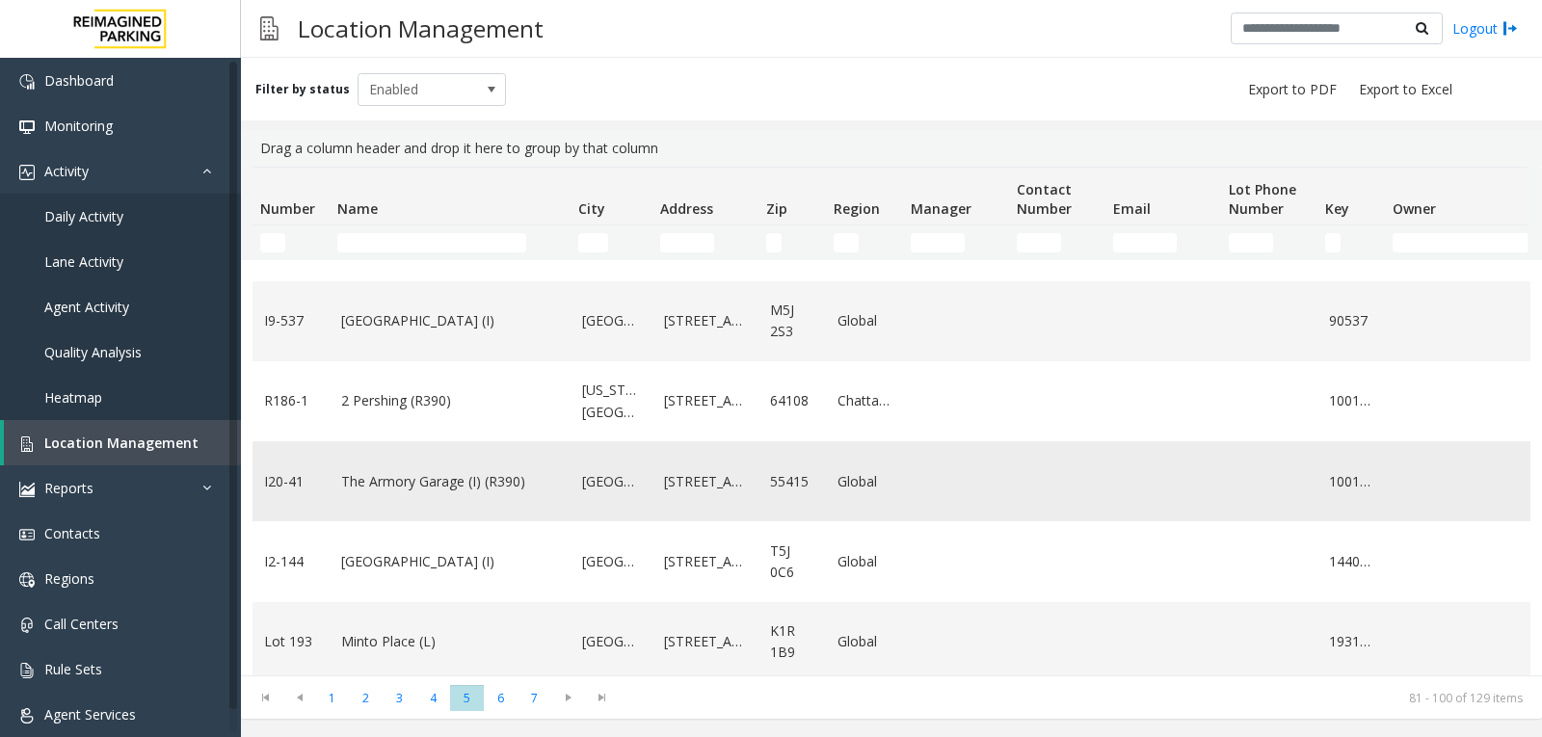
click at [470, 471] on link "The Armory Garage (I) (R390)" at bounding box center [450, 481] width 218 height 21
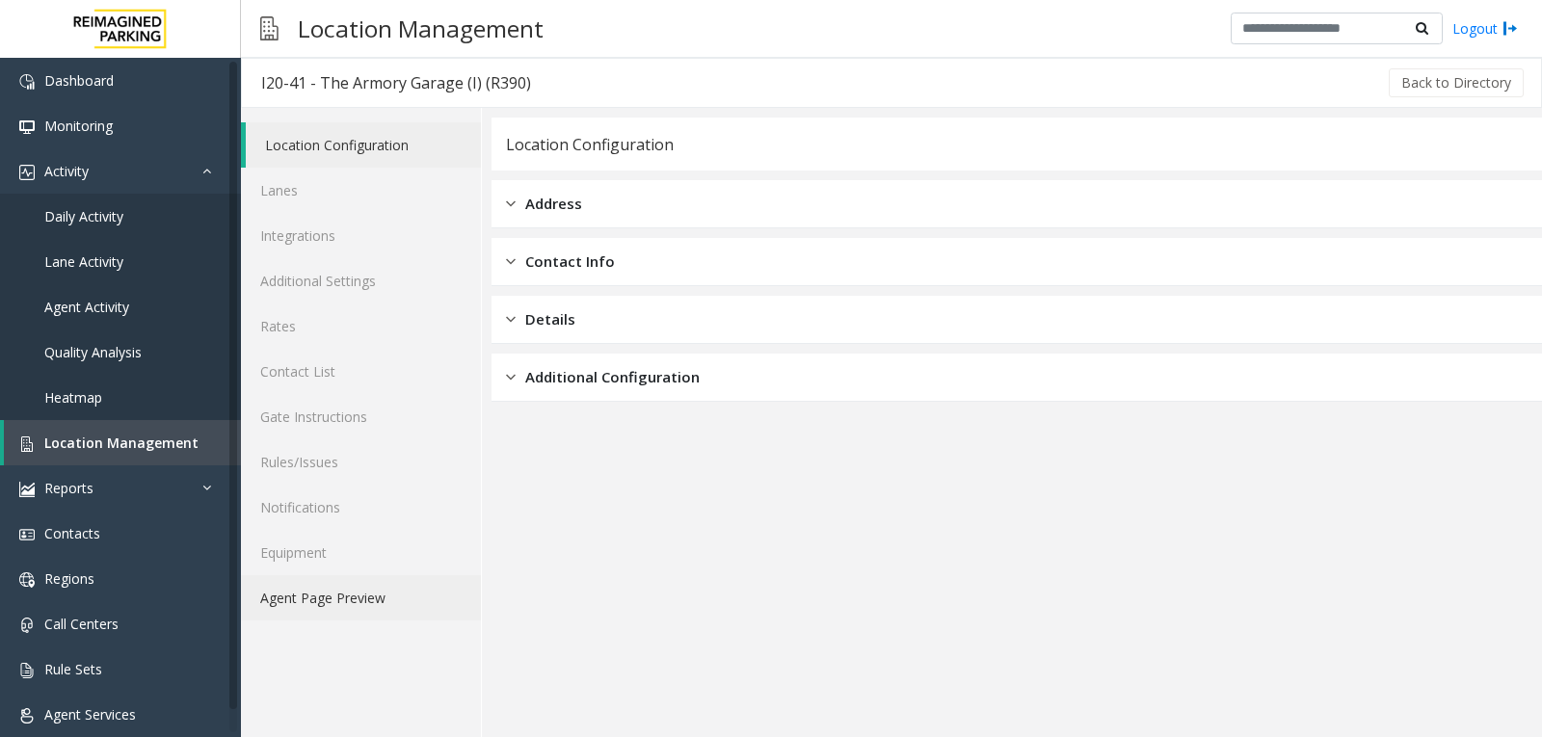
click at [328, 605] on link "Agent Page Preview" at bounding box center [361, 597] width 240 height 45
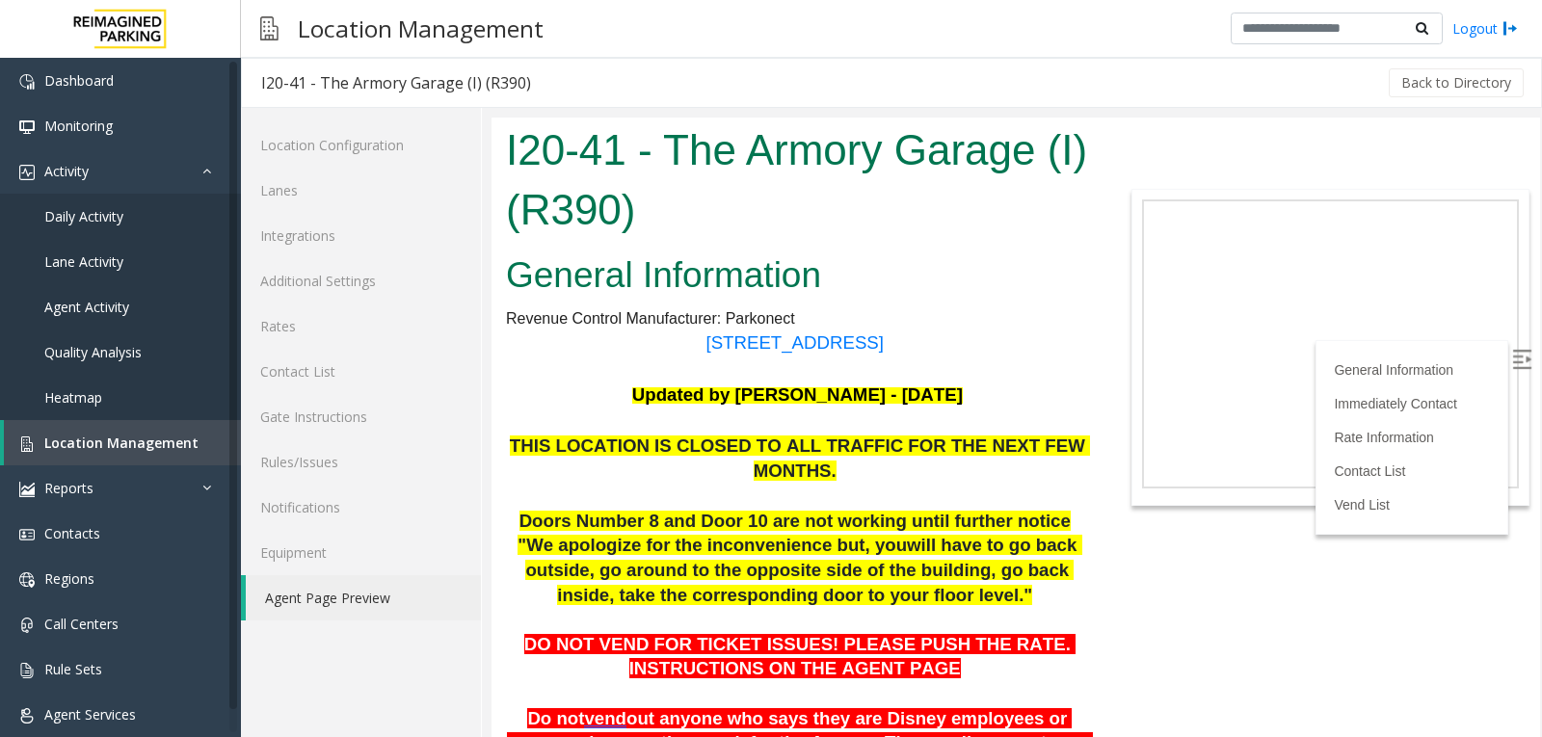
click at [1512, 351] on img at bounding box center [1521, 359] width 19 height 19
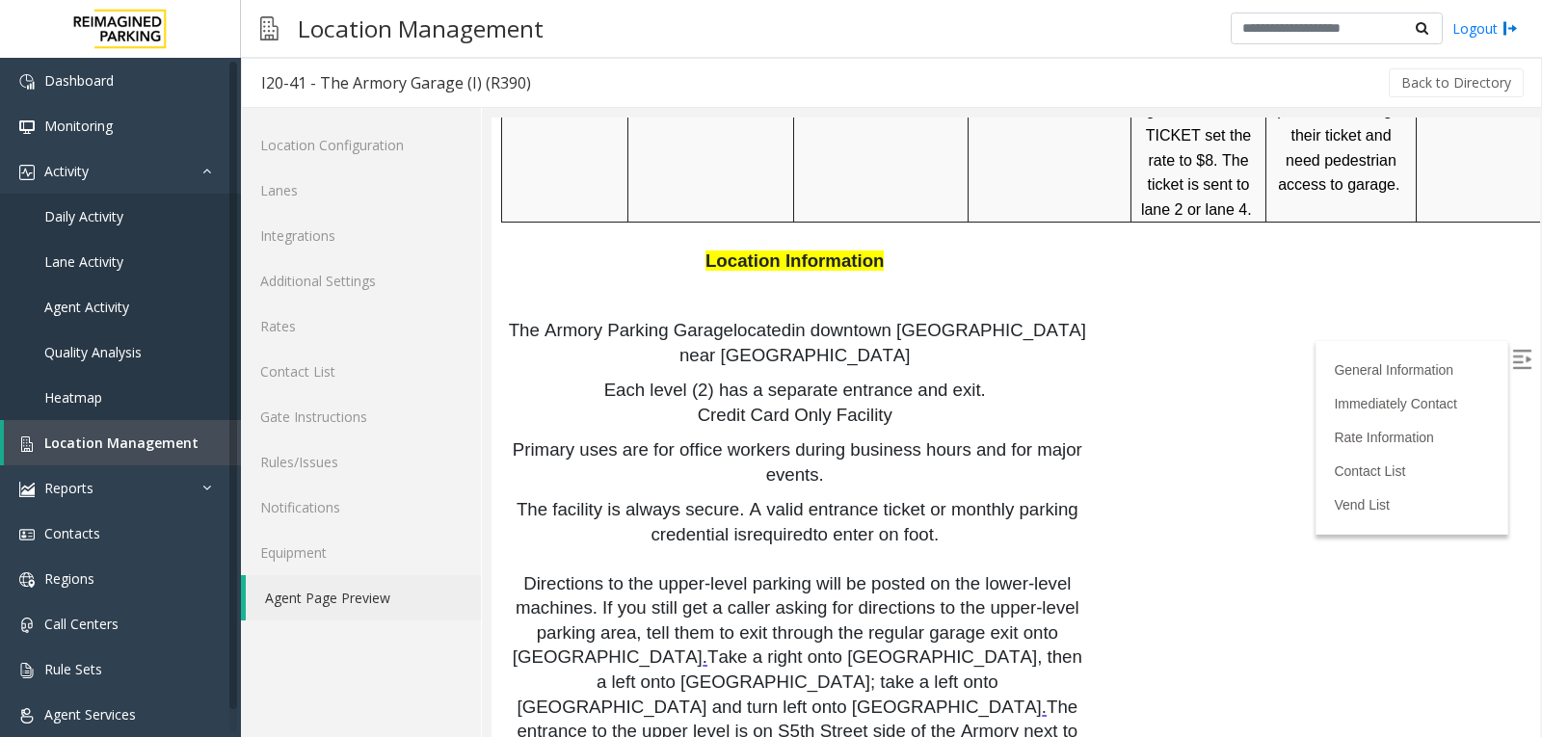
scroll to position [1445, 0]
